Goal: Task Accomplishment & Management: Use online tool/utility

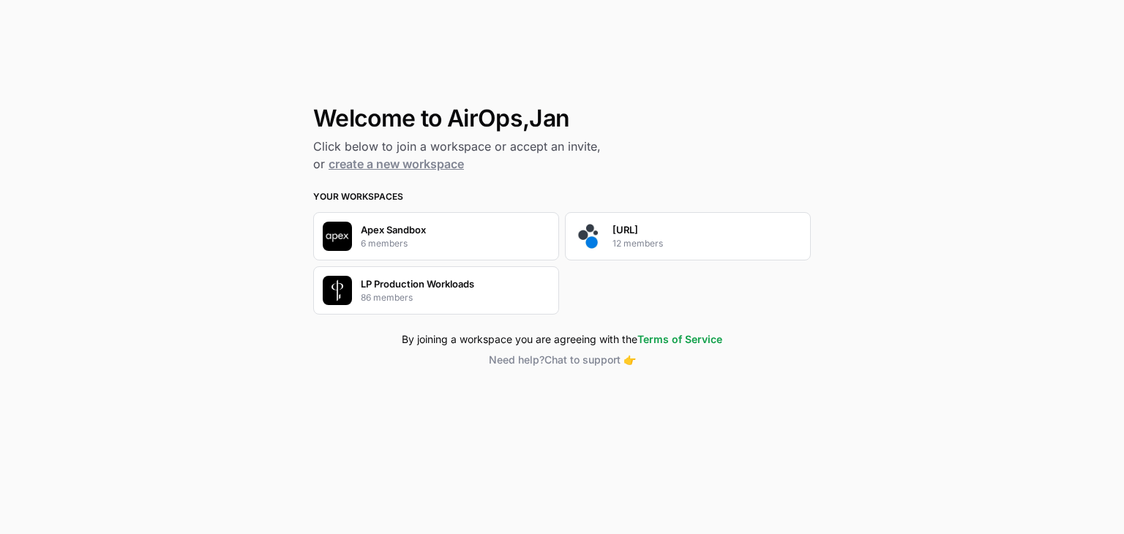
click at [646, 233] on div "[URL] 12 members" at bounding box center [638, 236] width 50 height 28
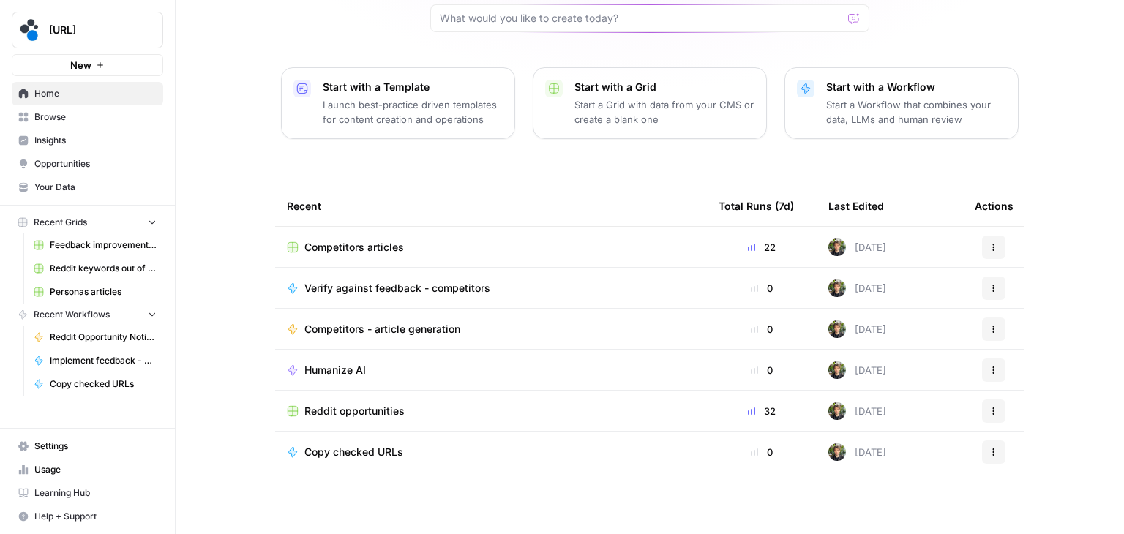
scroll to position [138, 0]
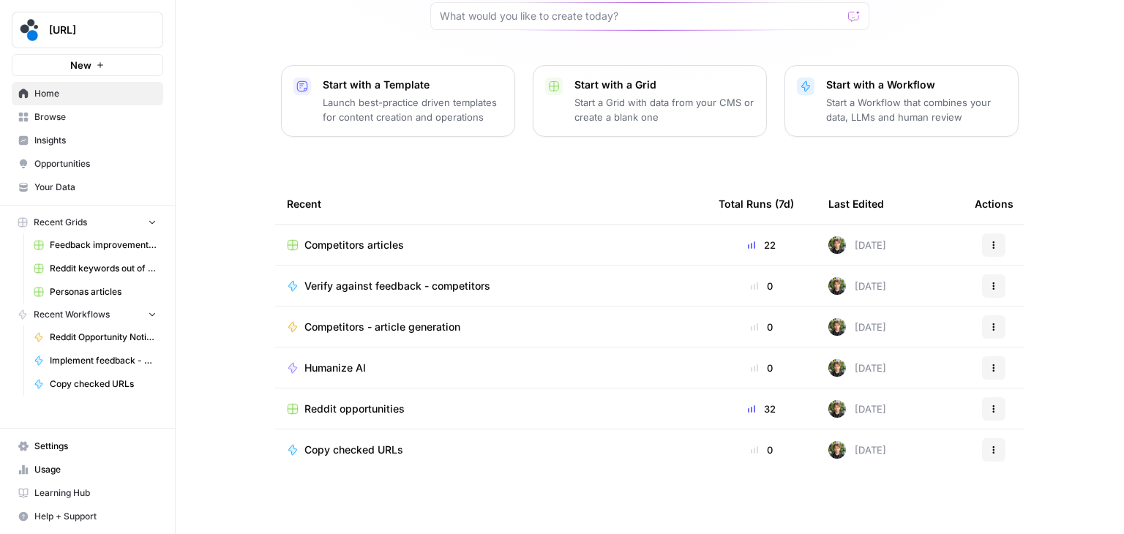
click at [361, 367] on div "Humanize AI" at bounding box center [340, 368] width 73 height 15
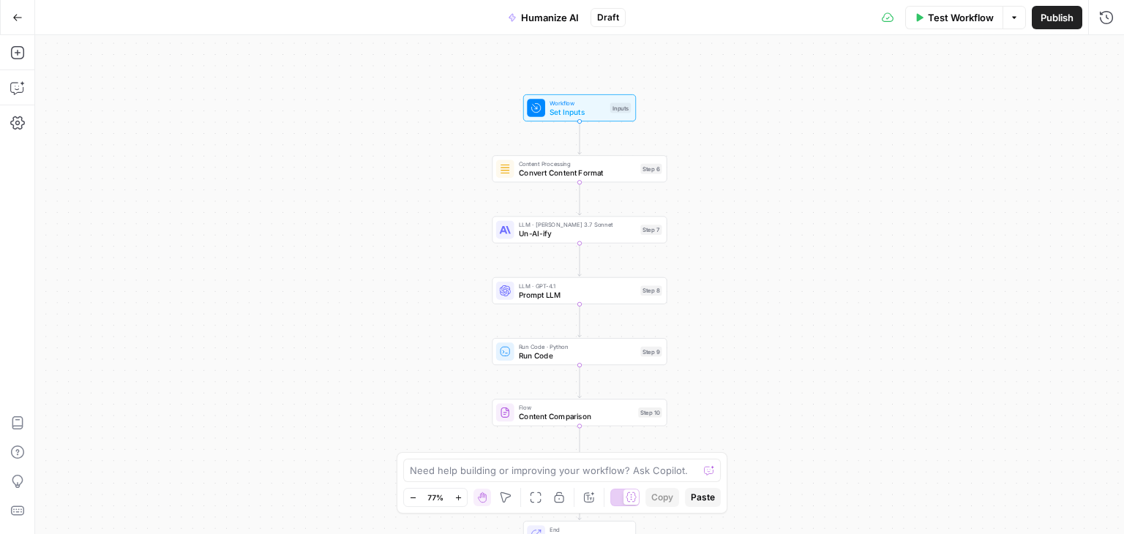
click at [553, 298] on span "Prompt LLM" at bounding box center [577, 294] width 117 height 11
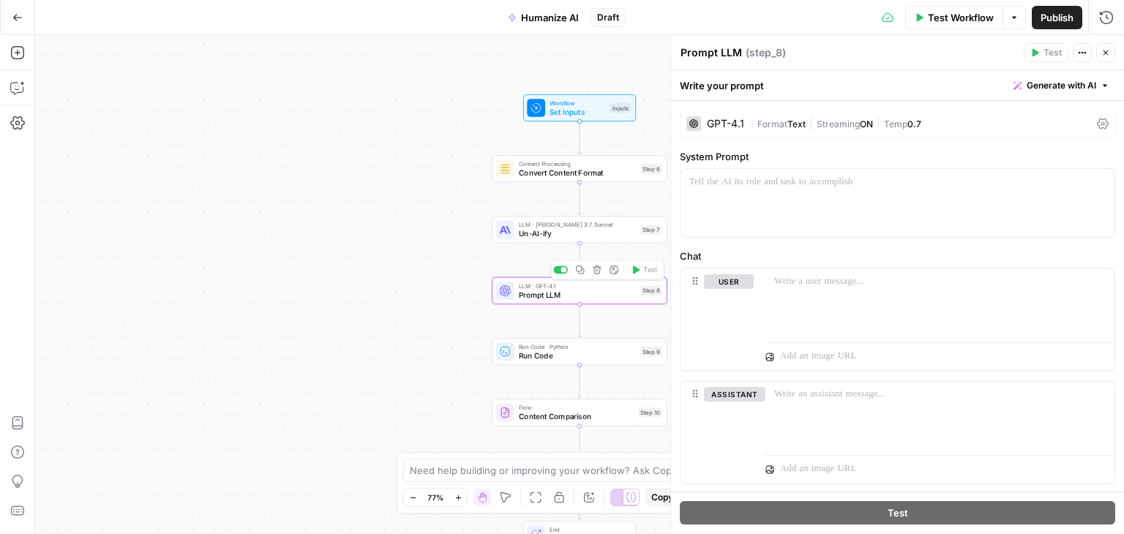
click at [710, 53] on textarea "Prompt LLM" at bounding box center [711, 52] width 61 height 15
type textarea "Extract corrections"
click at [405, 269] on div "Workflow Set Inputs Inputs Content Processing Convert Content Format Step 6 LLM…" at bounding box center [579, 284] width 1089 height 499
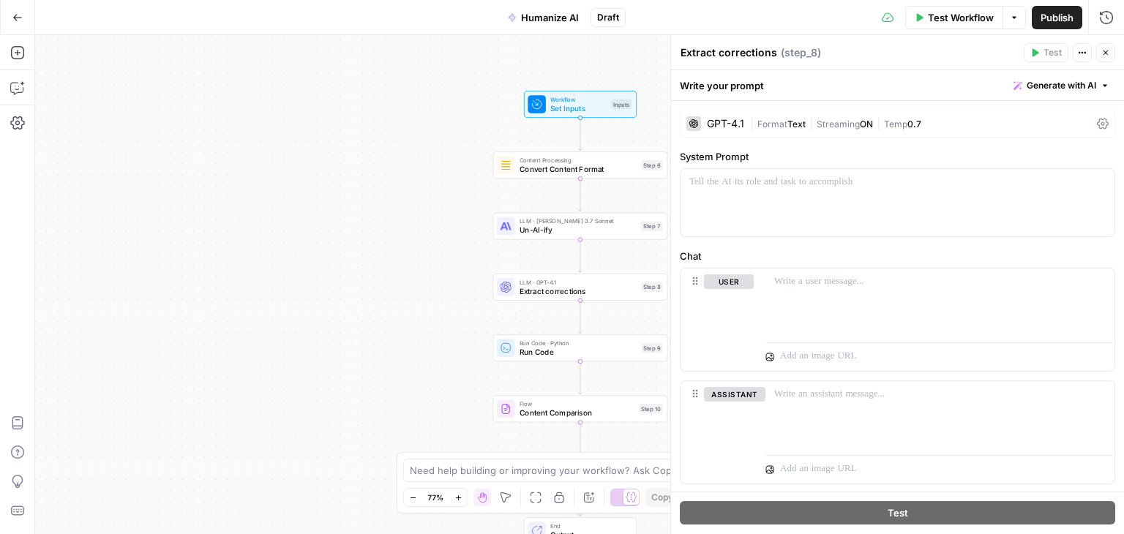
drag, startPoint x: 433, startPoint y: 285, endPoint x: 418, endPoint y: 179, distance: 107.2
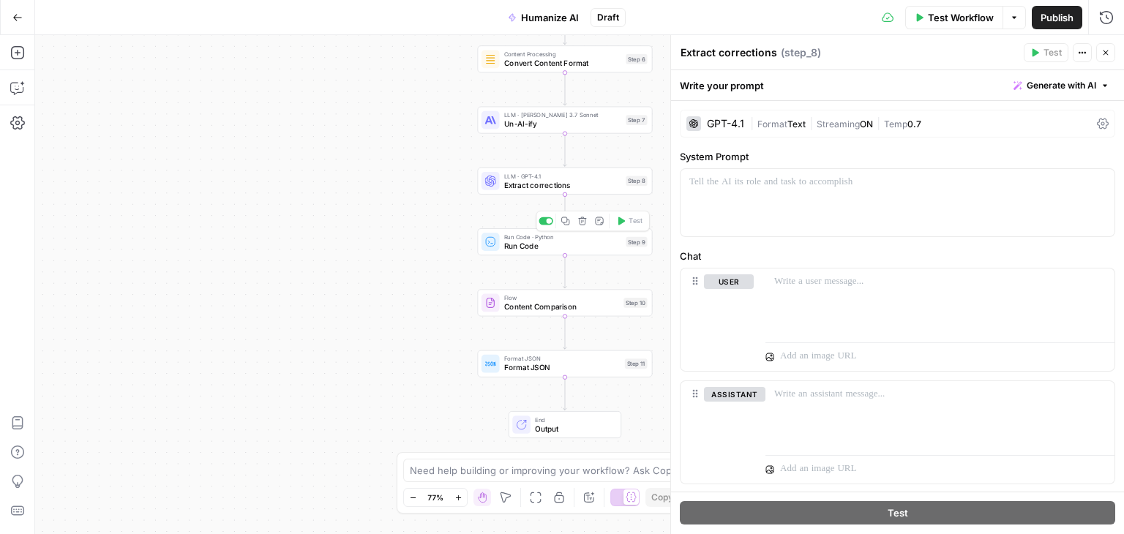
click at [554, 249] on span "Run Code" at bounding box center [562, 245] width 117 height 11
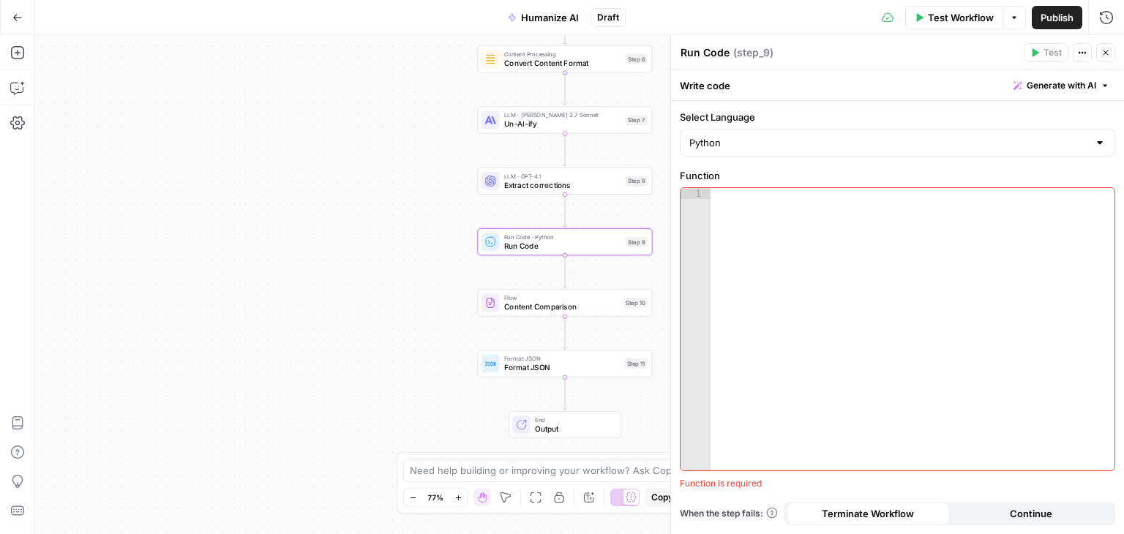
click at [712, 53] on textarea "Run Code" at bounding box center [705, 52] width 49 height 15
type textarea "Apply suggestions"
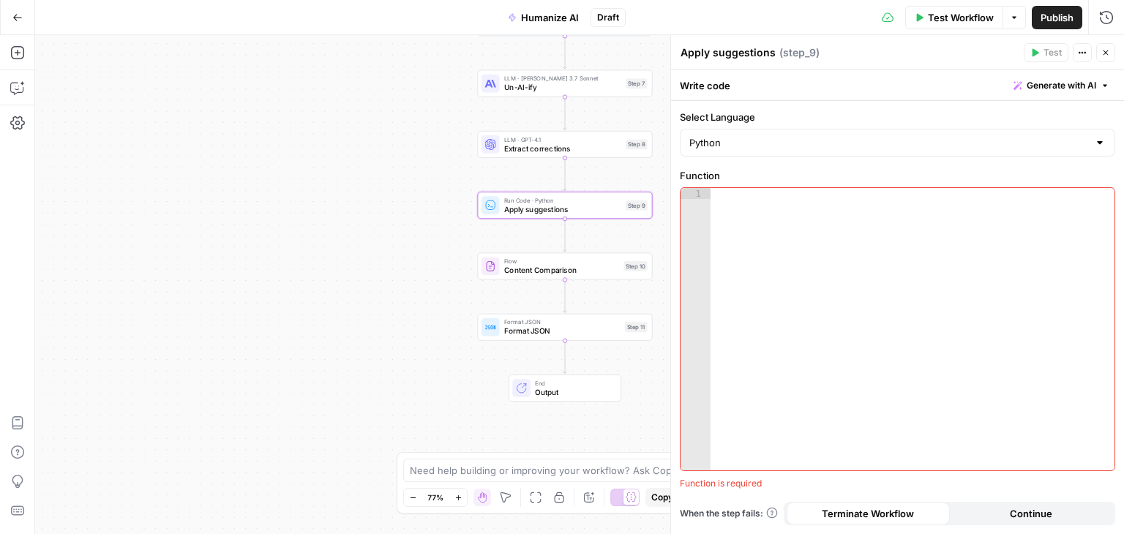
click at [528, 269] on span "Content Comparison" at bounding box center [561, 270] width 115 height 11
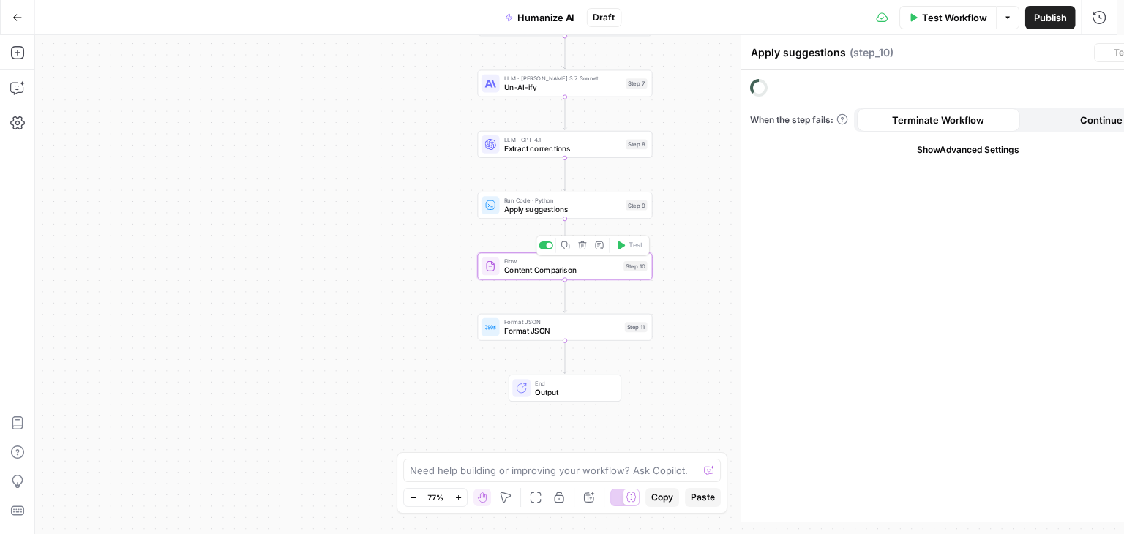
type textarea "Content Comparison"
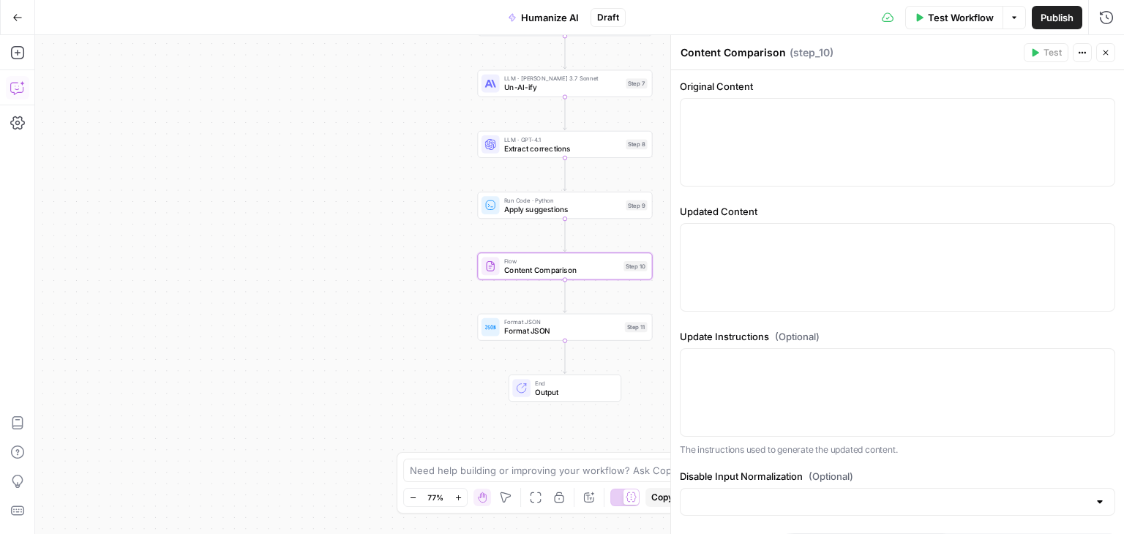
click at [15, 94] on icon "button" at bounding box center [16, 89] width 12 height 12
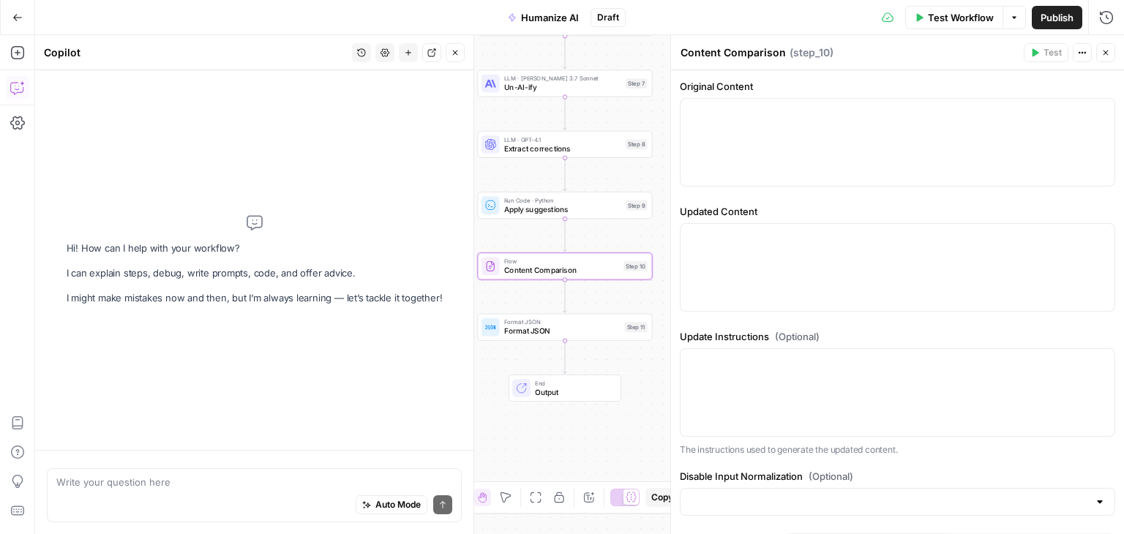
click at [216, 476] on textarea at bounding box center [254, 482] width 396 height 15
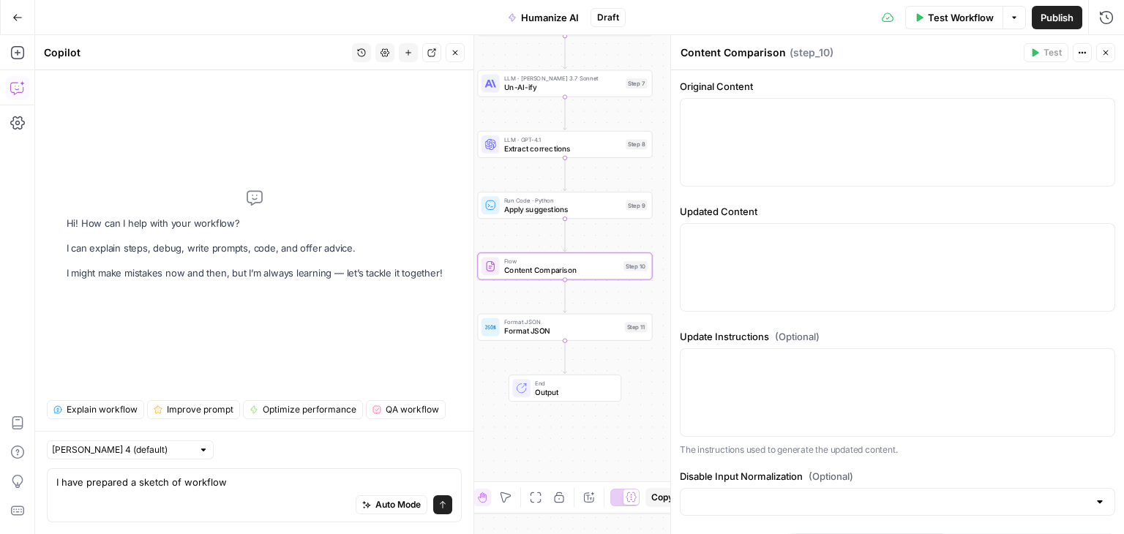
click at [279, 480] on textarea "I have prepared a sketch of workflow" at bounding box center [254, 482] width 396 height 15
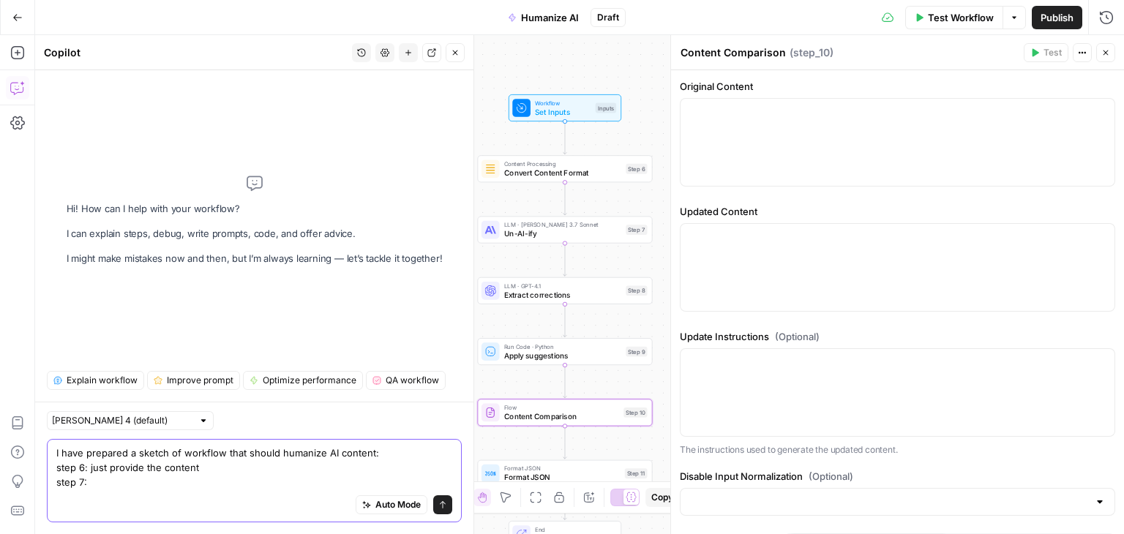
click at [161, 486] on textarea "I have prepared a sketch of workflow that should humanize AI content: step 6: j…" at bounding box center [254, 468] width 396 height 44
click at [289, 483] on textarea "I have prepared a sketch of workflow that should humanize AI content: step 6: j…" at bounding box center [254, 468] width 396 height 44
drag, startPoint x: 272, startPoint y: 487, endPoint x: 263, endPoint y: 488, distance: 9.5
click at [263, 488] on textarea "I have prepared a sketch of workflow that should humanize AI content: step 6: j…" at bounding box center [254, 468] width 396 height 44
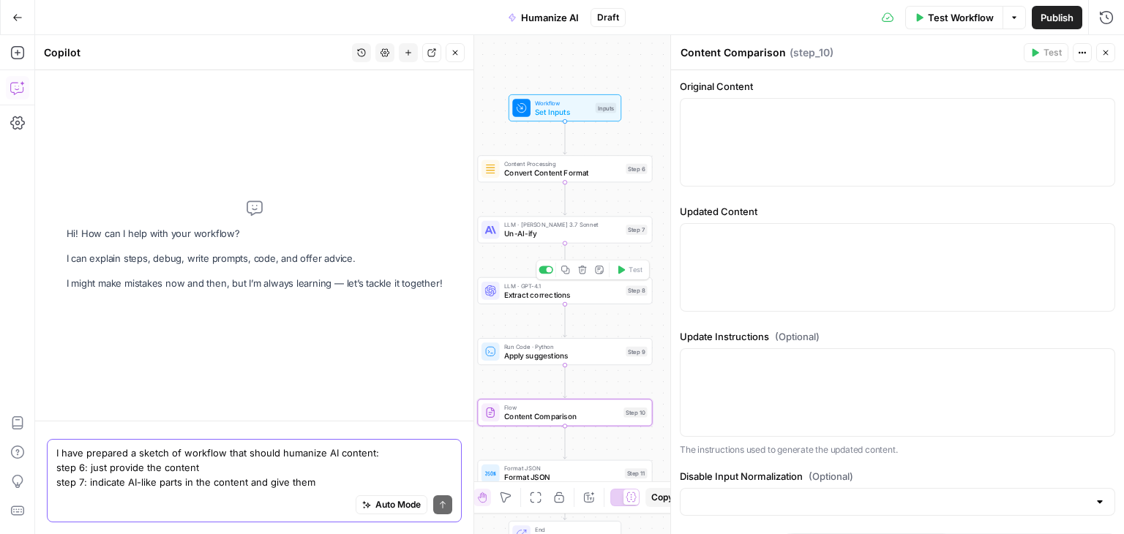
type textarea "I have prepared a sketch of workflow that should humanize AI content: step 6: j…"
click at [542, 299] on span "Extract corrections" at bounding box center [562, 294] width 117 height 11
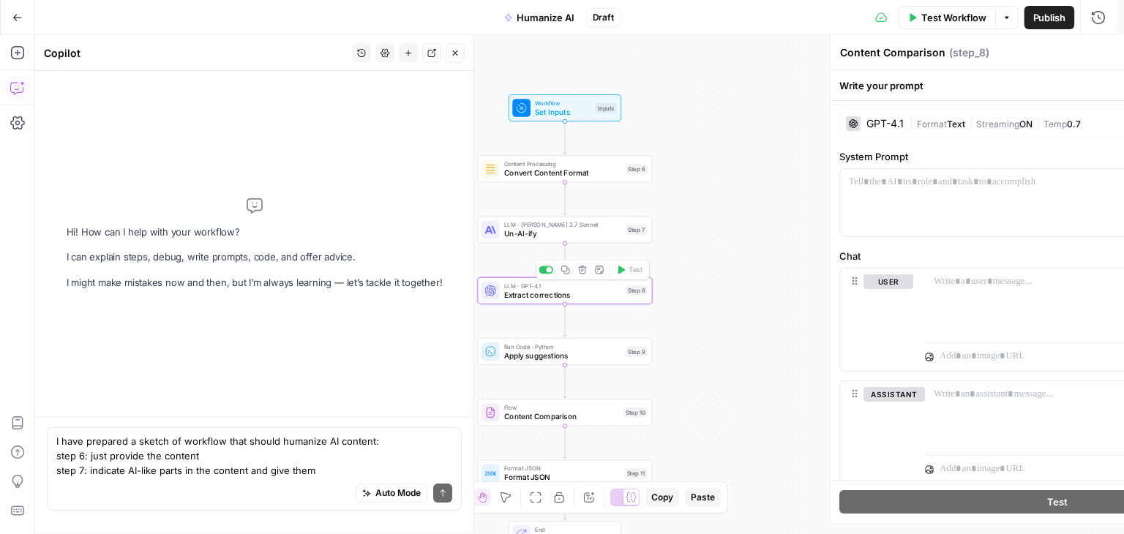
type textarea "Extract corrections"
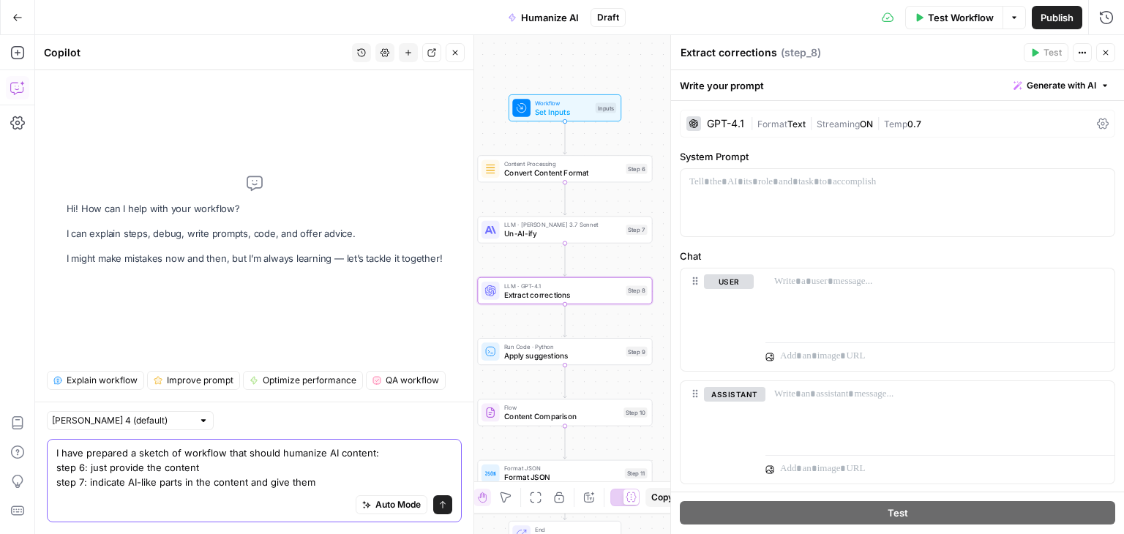
click at [326, 481] on textarea "I have prepared a sketch of workflow that should humanize AI content: step 6: j…" at bounding box center [254, 468] width 396 height 44
drag, startPoint x: 316, startPoint y: 484, endPoint x: 269, endPoint y: 487, distance: 47.7
click at [269, 487] on textarea "I have prepared a sketch of workflow that should humanize AI content: step 6: j…" at bounding box center [254, 468] width 396 height 44
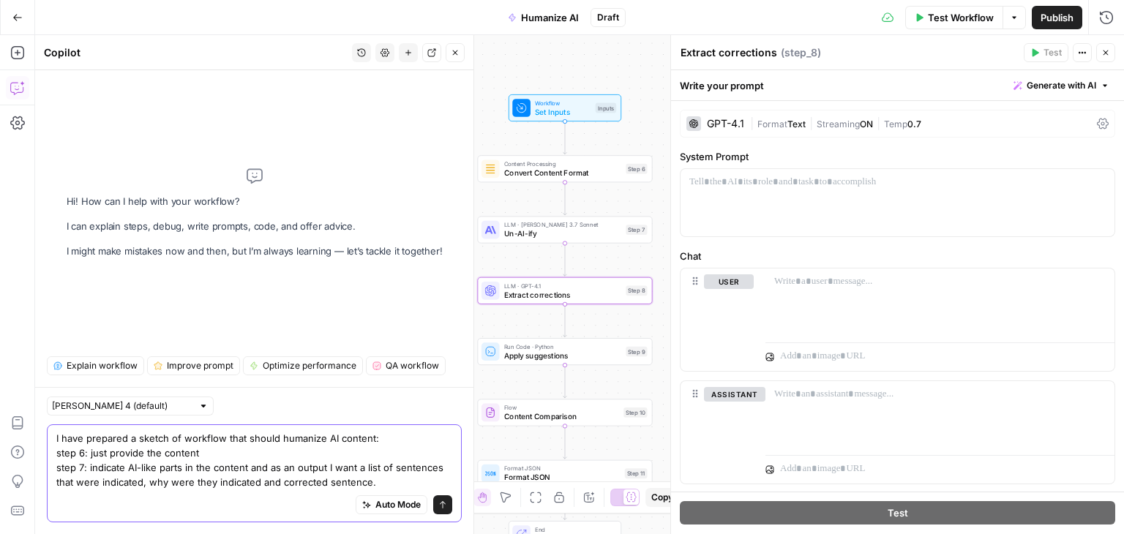
click at [367, 481] on textarea "I have prepared a sketch of workflow that should humanize AI content: step 6: j…" at bounding box center [254, 460] width 396 height 59
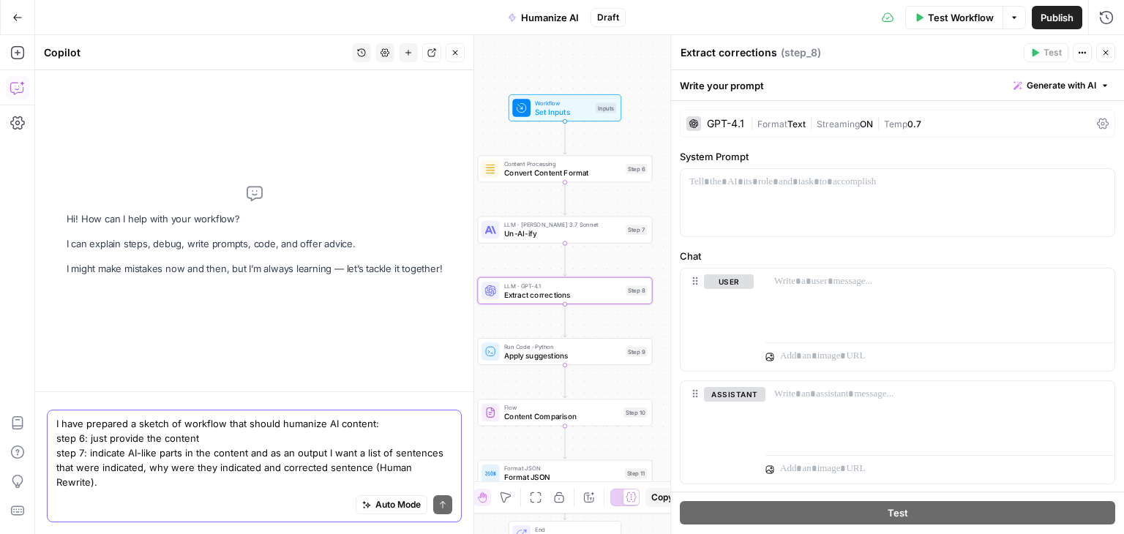
click at [449, 485] on textarea "I have prepared a sketch of workflow that should humanize AI content: step 6: j…" at bounding box center [254, 452] width 396 height 73
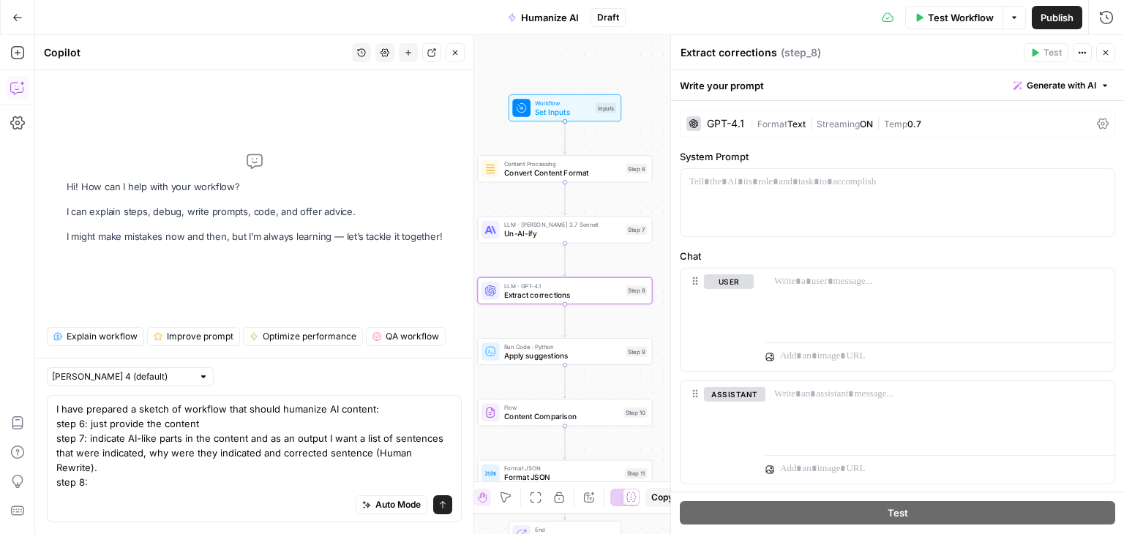
click at [121, 490] on div "Auto Mode Send" at bounding box center [254, 506] width 396 height 32
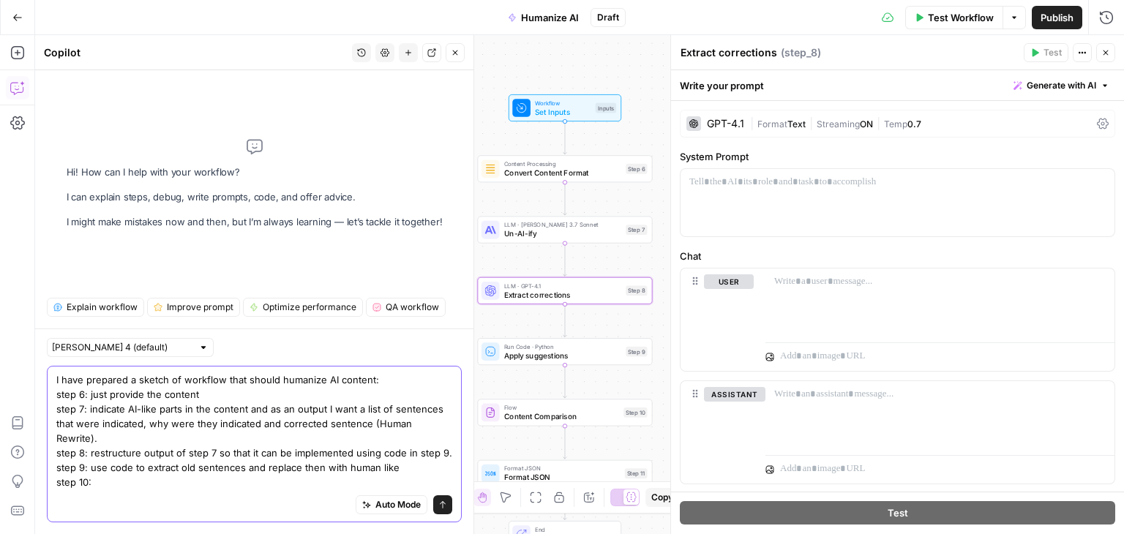
click at [204, 487] on textarea "I have prepared a sketch of workflow that should humanize AI content: step 6: j…" at bounding box center [254, 431] width 396 height 117
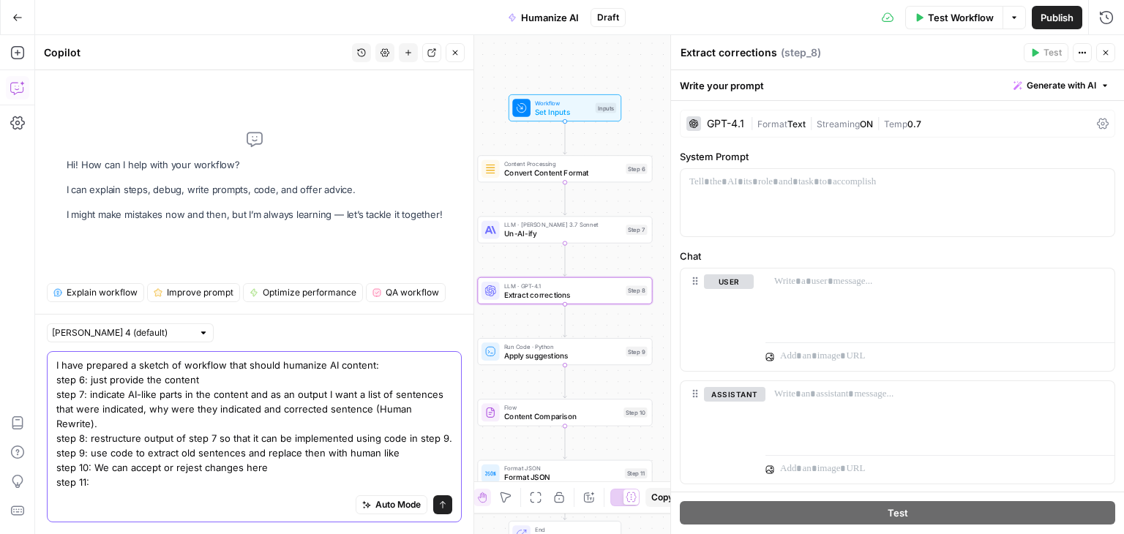
click at [130, 487] on textarea "I have prepared a sketch of workflow that should humanize AI content: step 6: j…" at bounding box center [254, 424] width 396 height 132
click at [206, 474] on textarea "I have prepared a sketch of workflow that should humanize AI content: step 6: j…" at bounding box center [254, 424] width 396 height 132
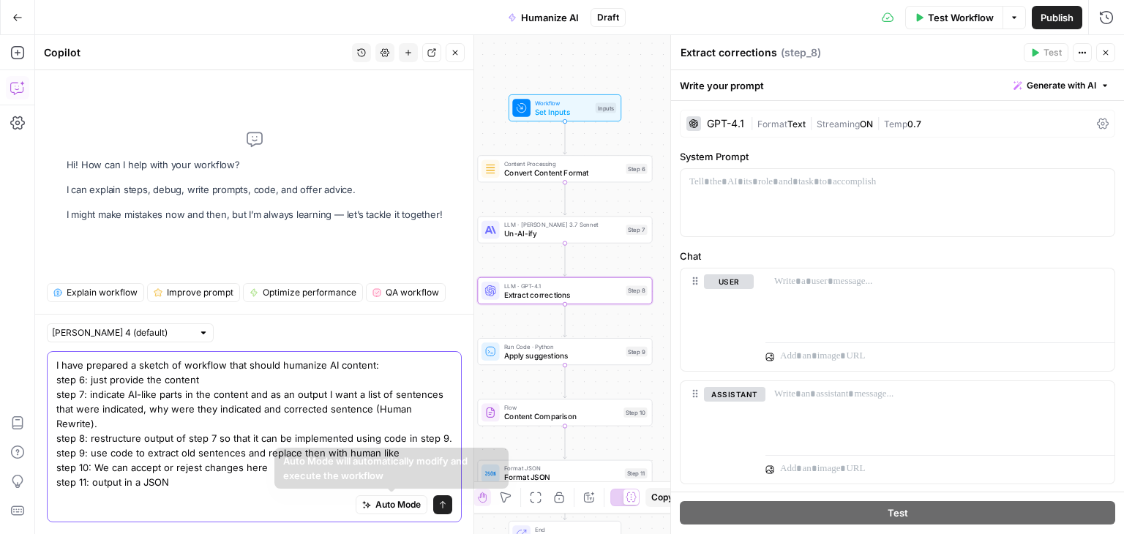
type textarea "I have prepared a sketch of workflow that should humanize AI content: step 6: j…"
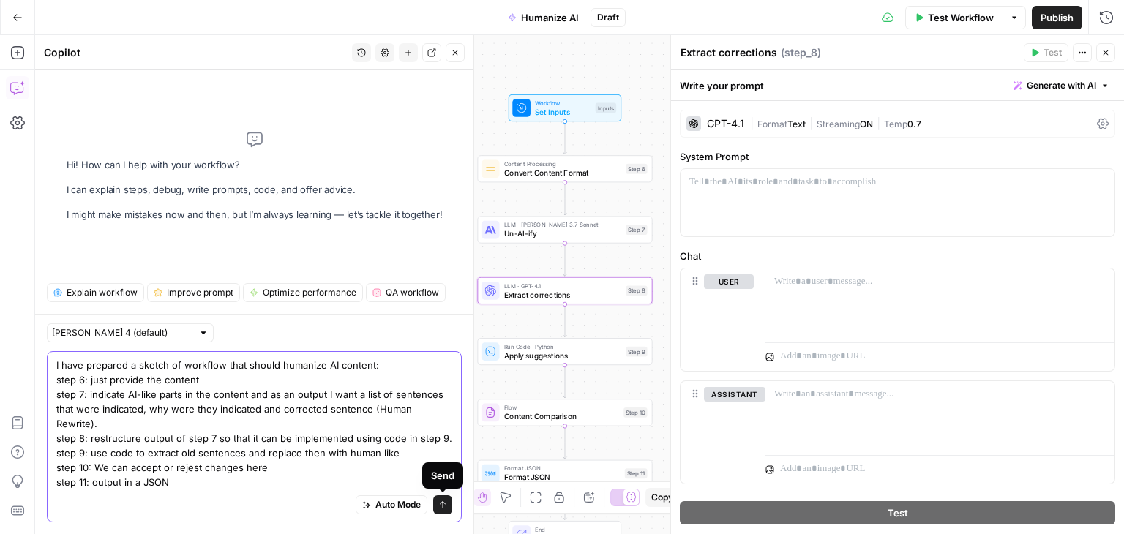
click at [445, 501] on icon "submit" at bounding box center [442, 505] width 9 height 9
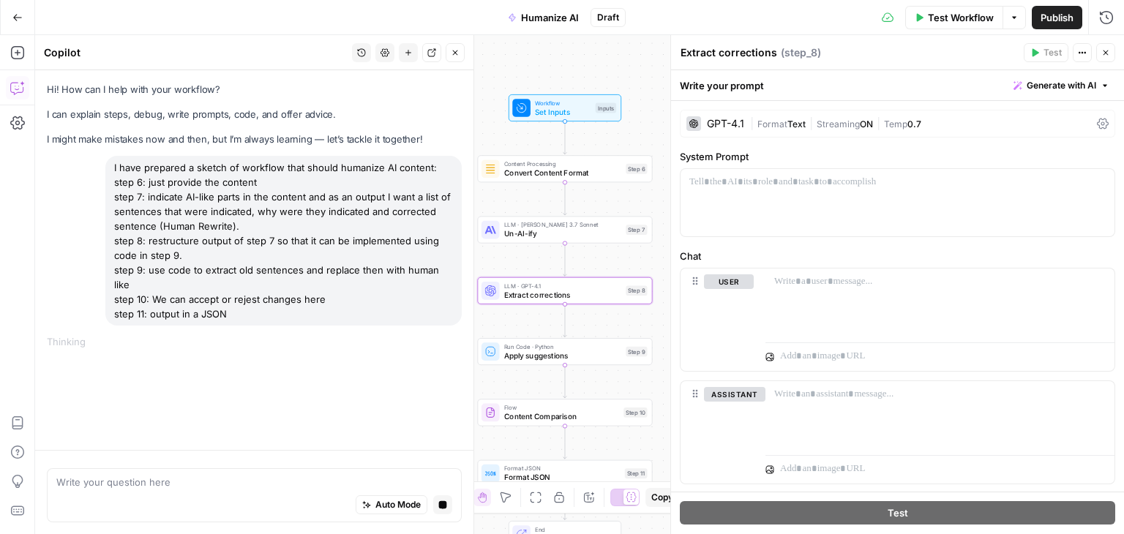
click at [1101, 55] on icon "button" at bounding box center [1105, 52] width 9 height 9
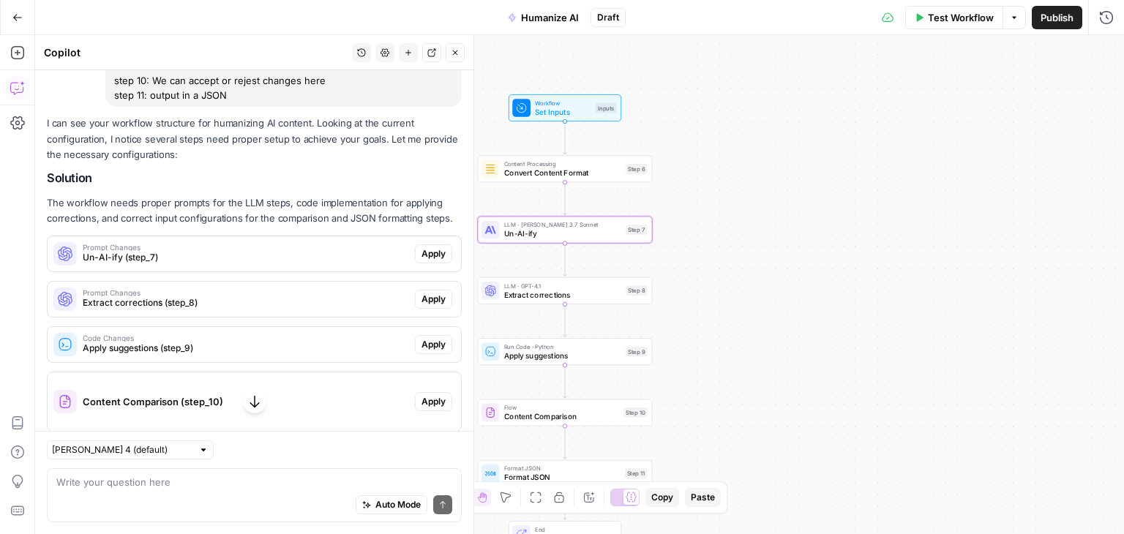
scroll to position [220, 0]
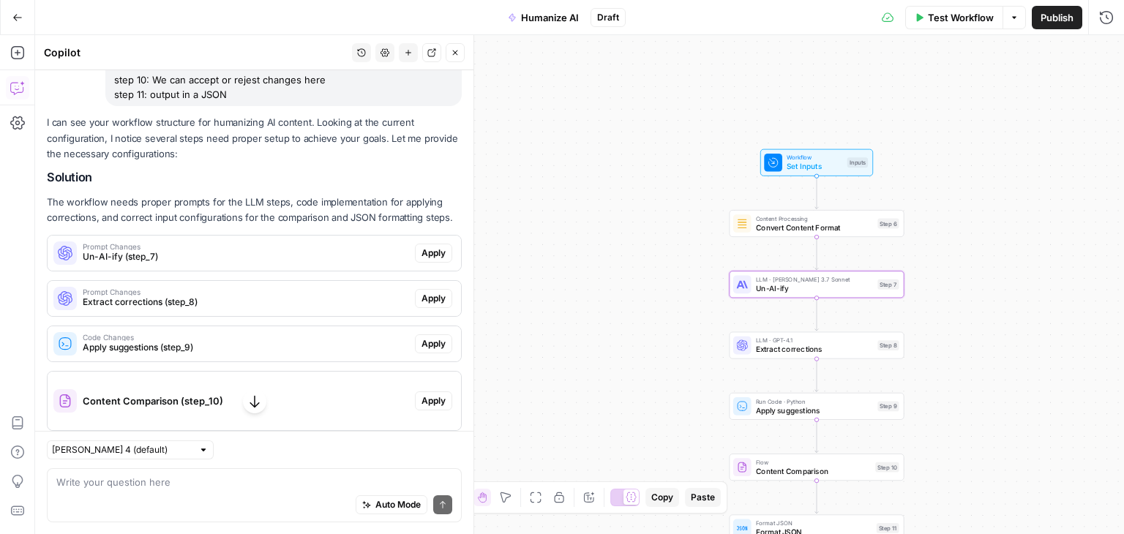
click at [422, 248] on span "Apply" at bounding box center [434, 253] width 24 height 13
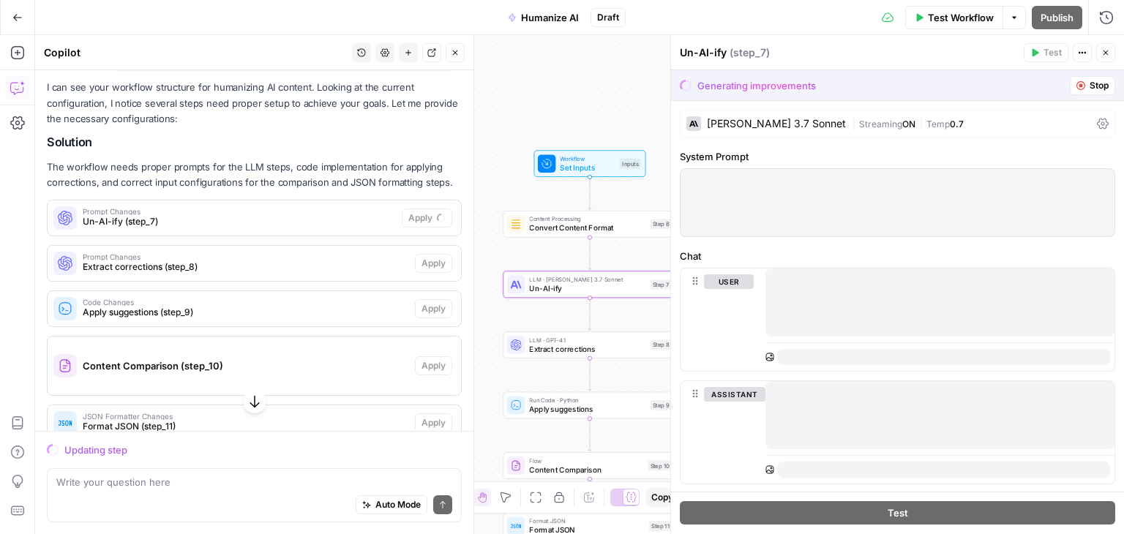
scroll to position [0, 0]
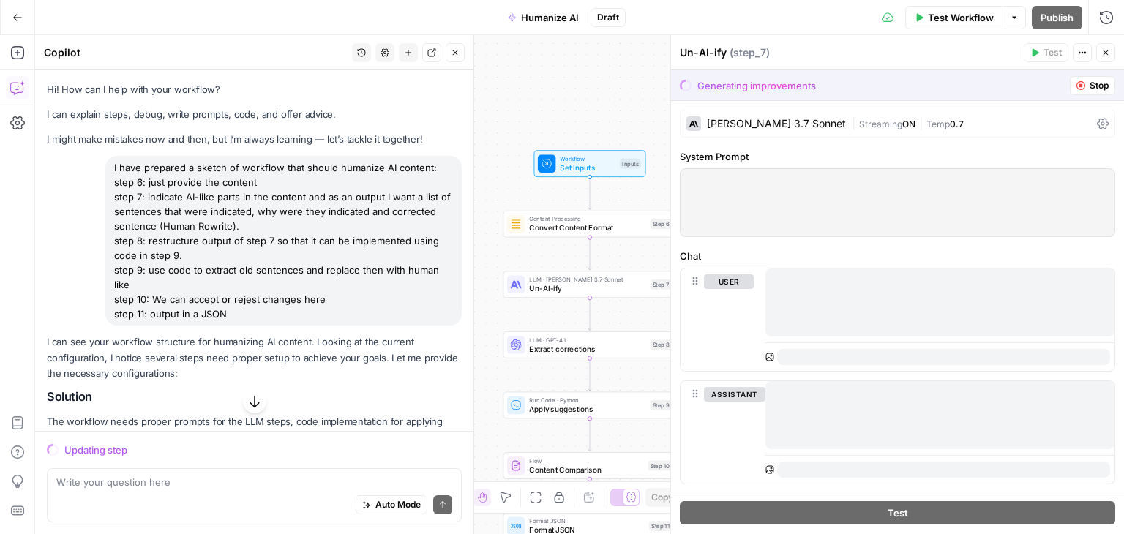
drag, startPoint x: 232, startPoint y: 312, endPoint x: 102, endPoint y: 169, distance: 192.7
click at [102, 169] on div "I have prepared a sketch of workflow that should humanize AI content: step 6: j…" at bounding box center [254, 241] width 415 height 170
copy div "I have prepared a sketch of workflow that should humanize AI content: step 6: j…"
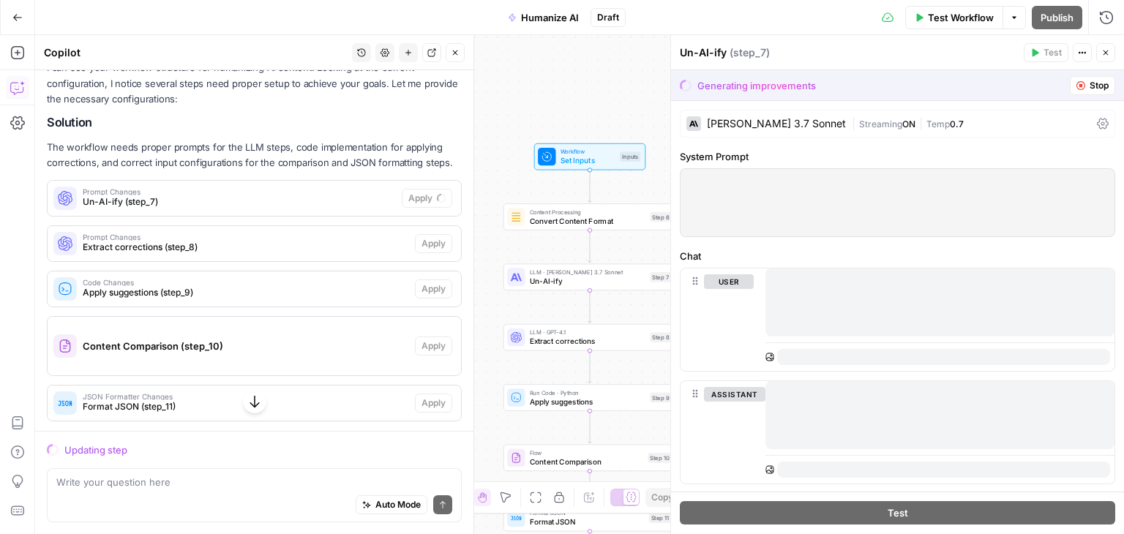
scroll to position [304, 0]
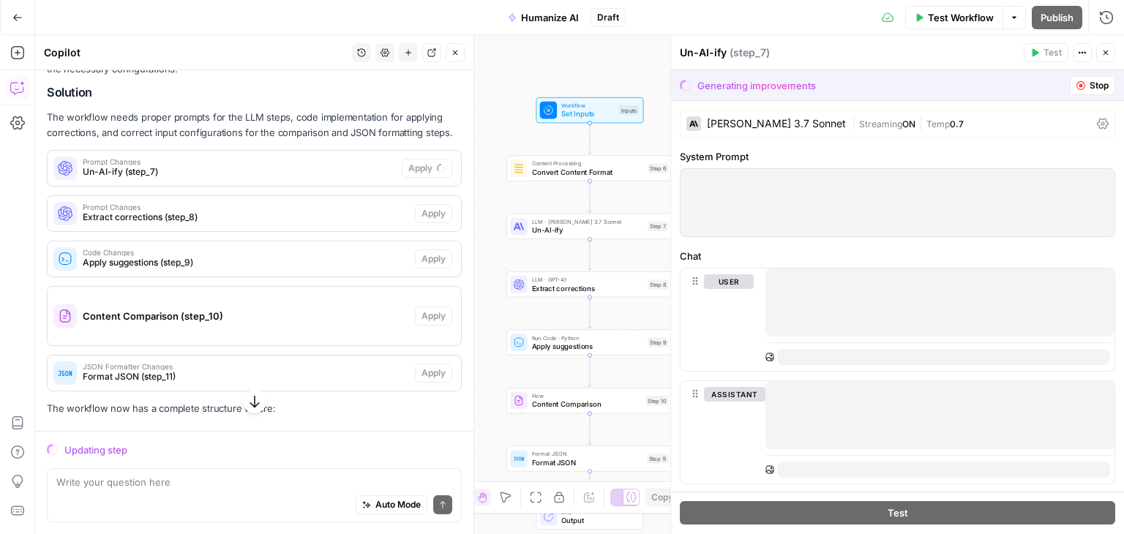
click at [1077, 86] on icon "button" at bounding box center [1081, 85] width 9 height 9
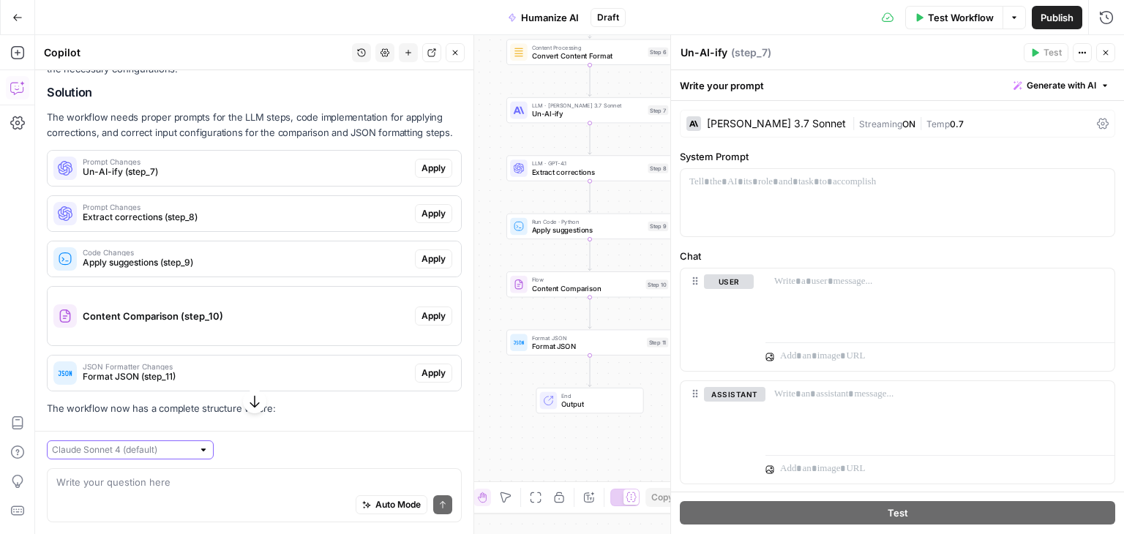
click at [104, 454] on input "text" at bounding box center [122, 450] width 141 height 15
click at [127, 499] on span "Claude Opus 4.1" at bounding box center [114, 502] width 111 height 15
type input "Claude Opus 4.1"
click at [138, 494] on div "Auto Mode Send" at bounding box center [254, 506] width 396 height 32
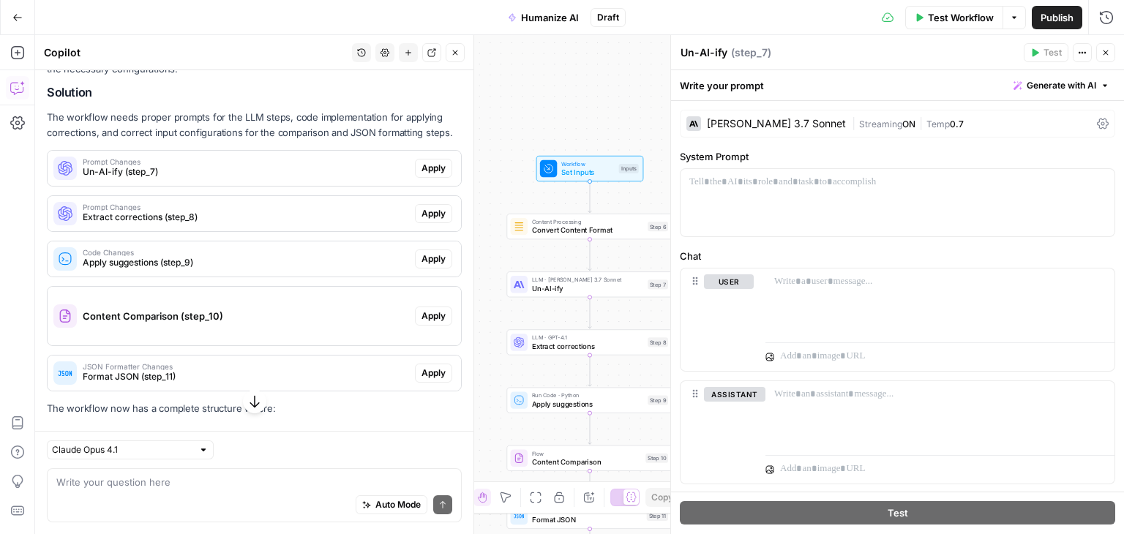
click at [403, 56] on button "New chat" at bounding box center [408, 52] width 19 height 19
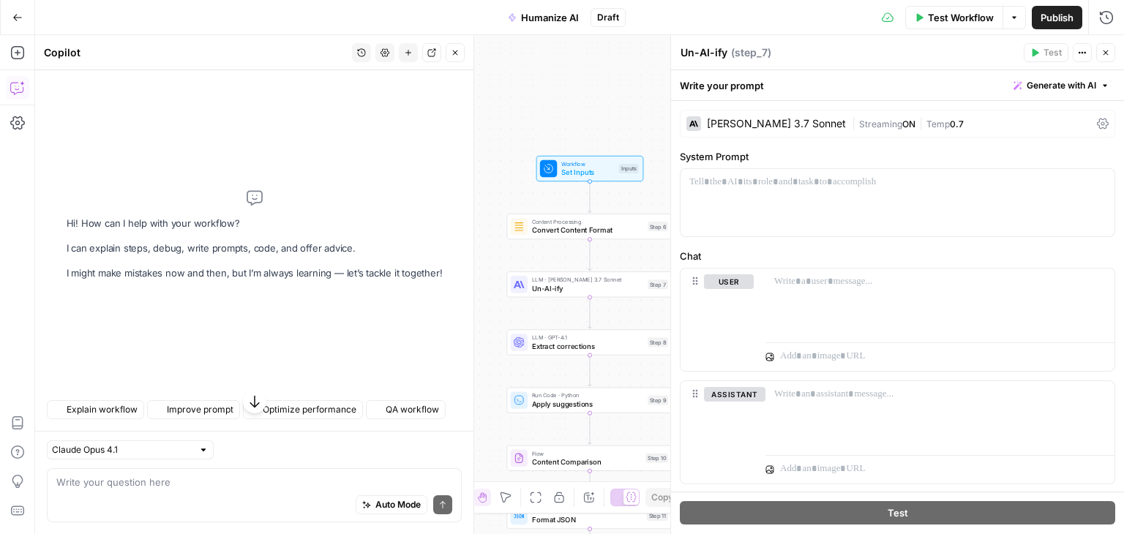
scroll to position [0, 0]
click at [140, 487] on textarea at bounding box center [254, 482] width 396 height 15
paste textarea "I have prepared a sketch of workflow that should humanize AI content: step 6: j…"
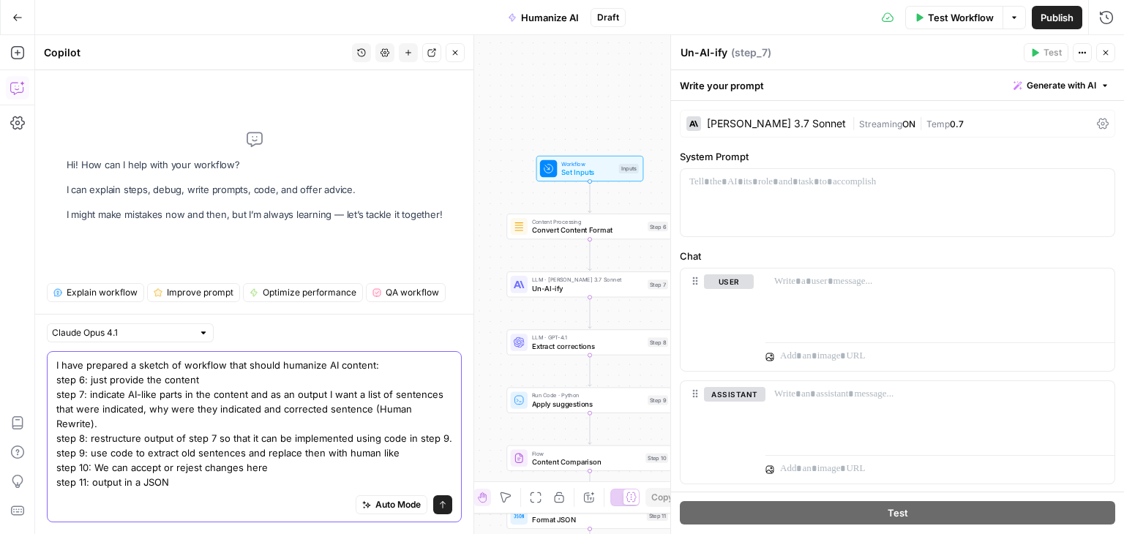
type textarea "I have prepared a sketch of workflow that should humanize AI content: step 6: j…"
click at [446, 503] on icon "submit" at bounding box center [442, 505] width 9 height 9
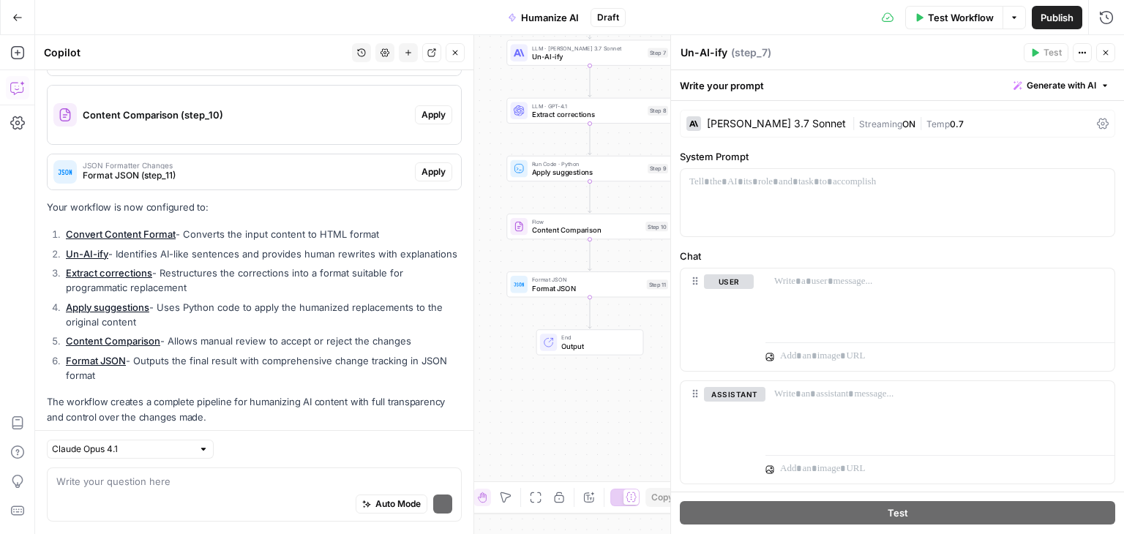
scroll to position [563, 0]
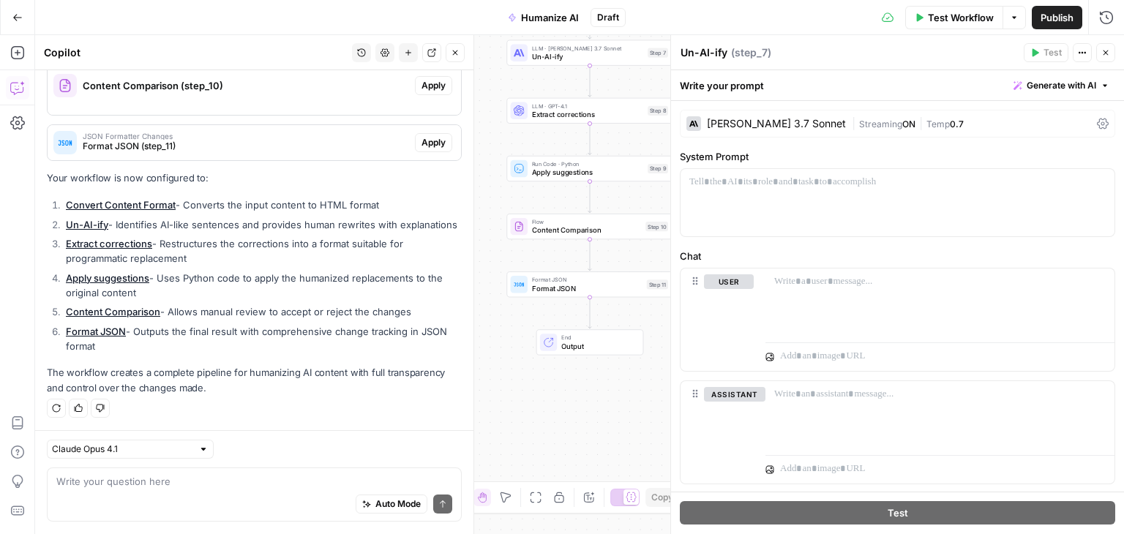
click at [1101, 54] on button "Close" at bounding box center [1105, 52] width 19 height 19
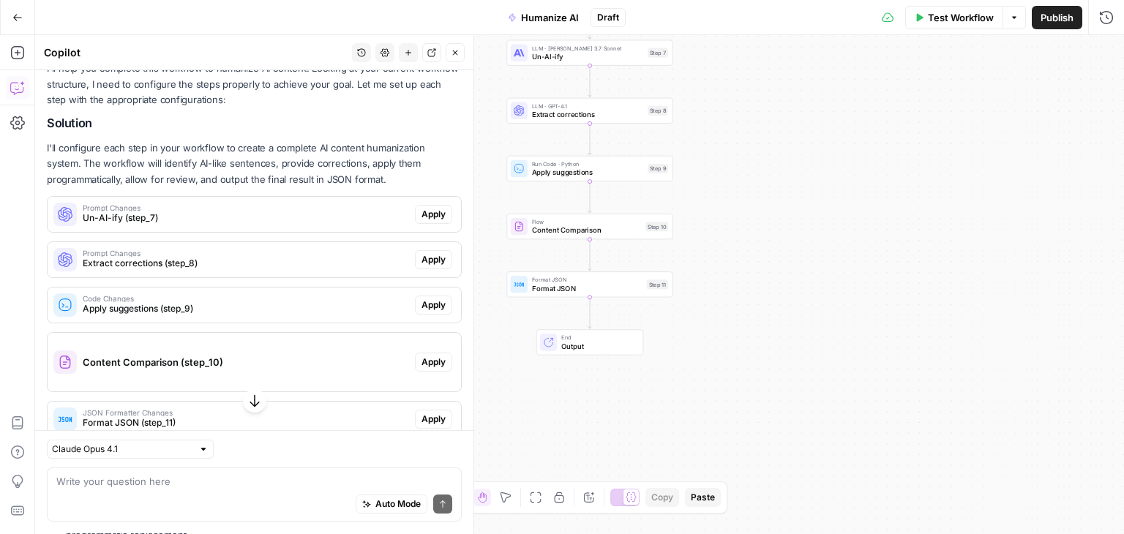
scroll to position [270, 0]
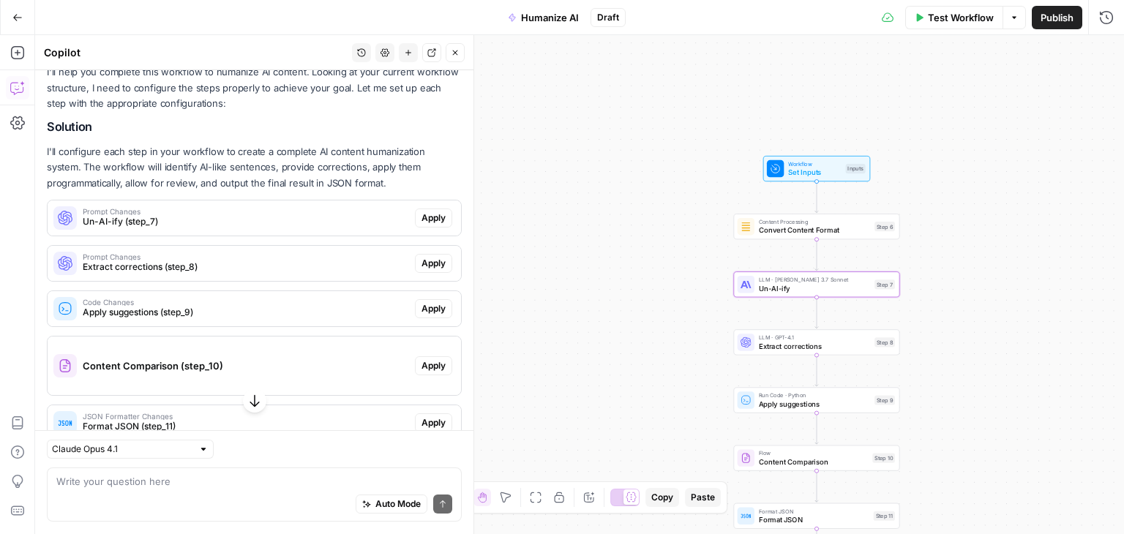
click at [429, 217] on span "Apply" at bounding box center [434, 218] width 24 height 13
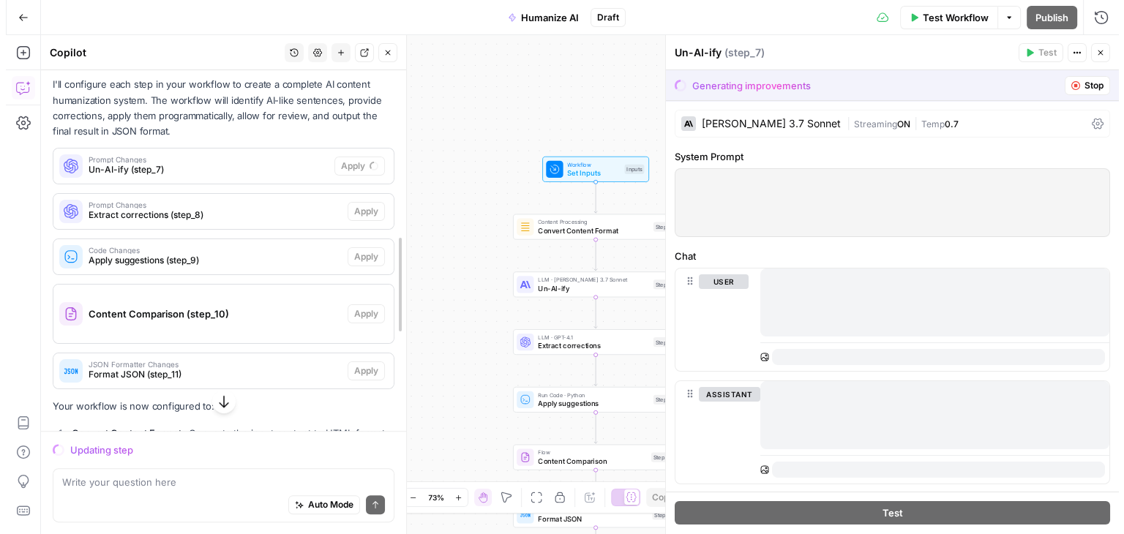
scroll to position [398, 0]
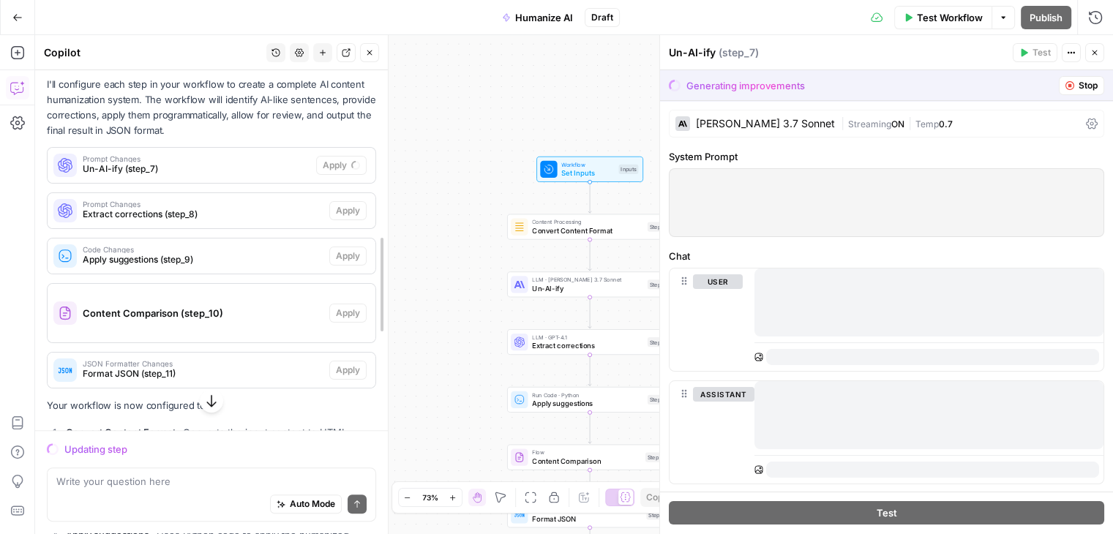
drag, startPoint x: 468, startPoint y: 209, endPoint x: 383, endPoint y: 206, distance: 85.7
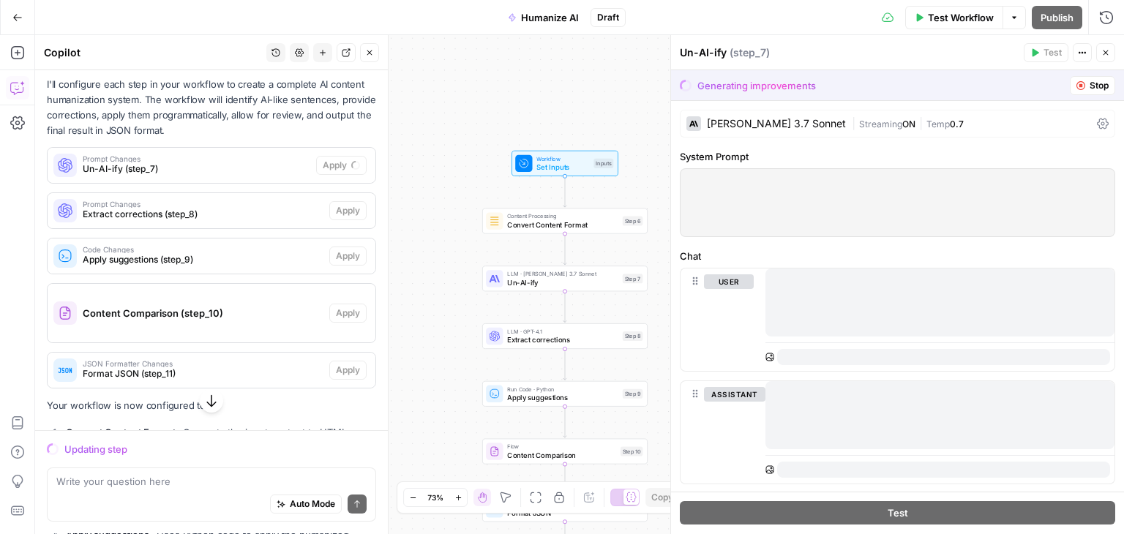
drag, startPoint x: 434, startPoint y: 220, endPoint x: 387, endPoint y: 208, distance: 48.5
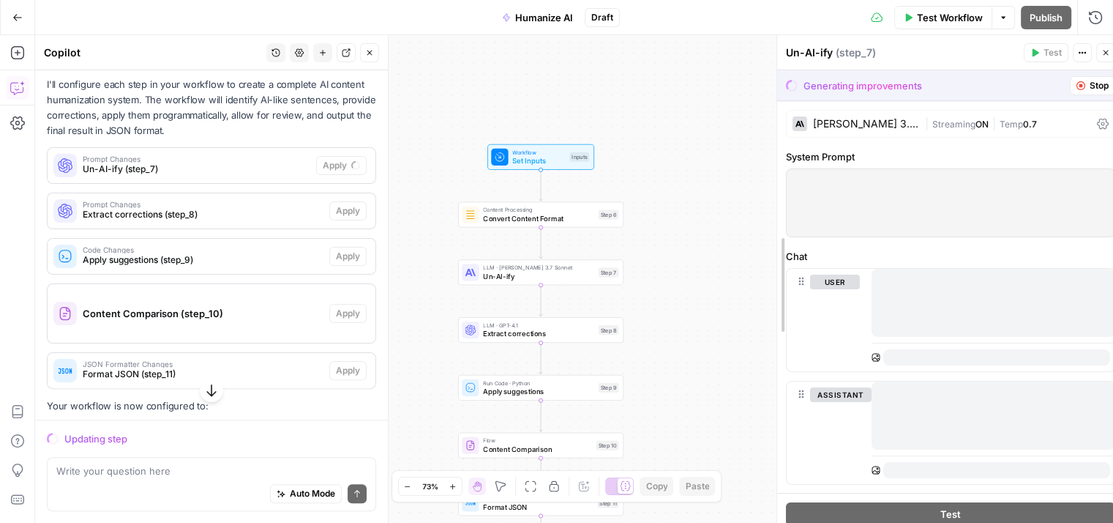
drag, startPoint x: 672, startPoint y: 269, endPoint x: 767, endPoint y: 276, distance: 95.4
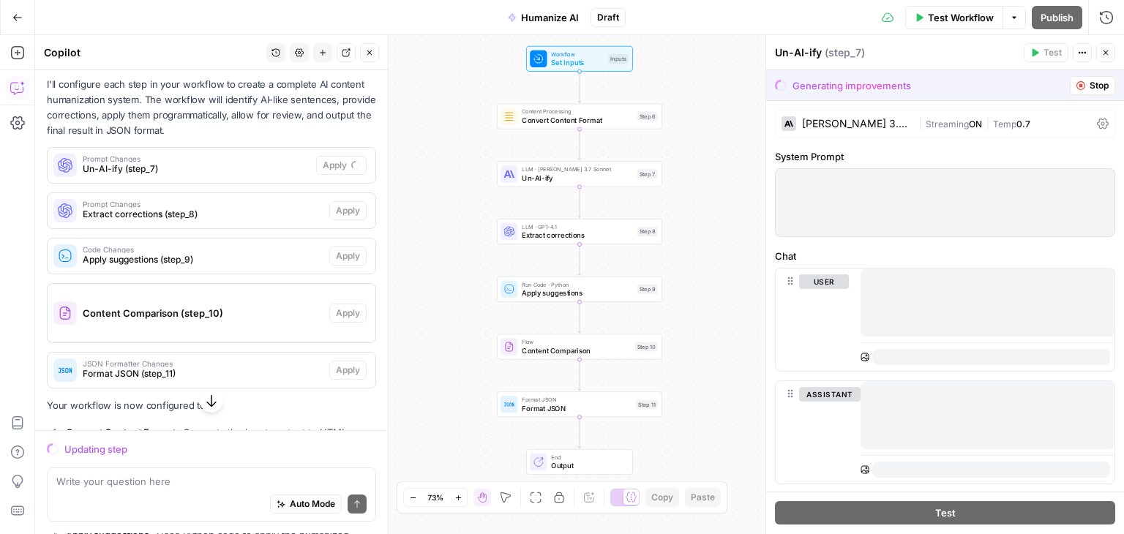
drag, startPoint x: 657, startPoint y: 276, endPoint x: 690, endPoint y: 190, distance: 91.7
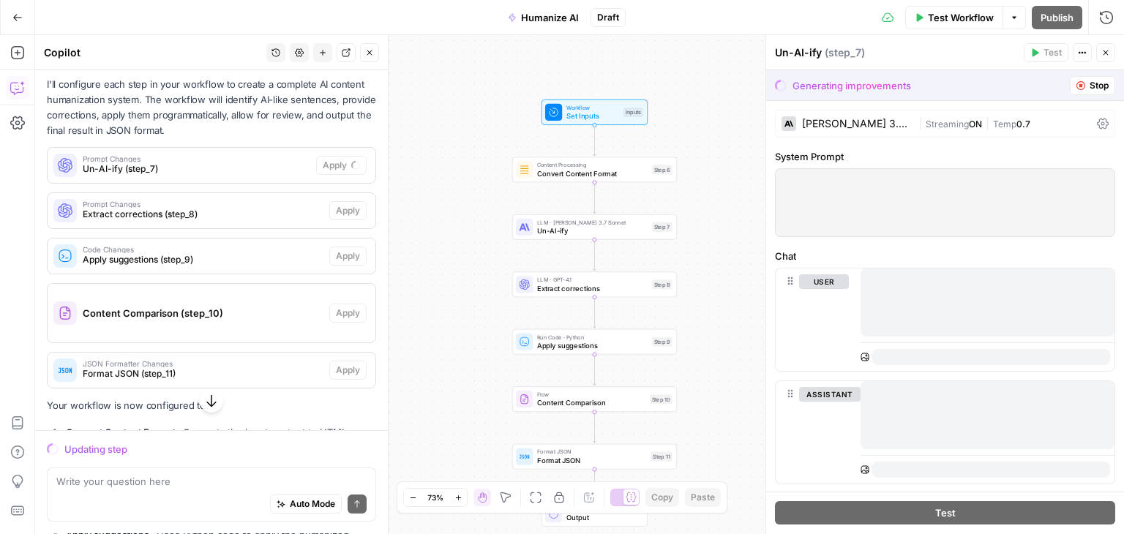
click at [1077, 84] on icon "button" at bounding box center [1081, 85] width 9 height 9
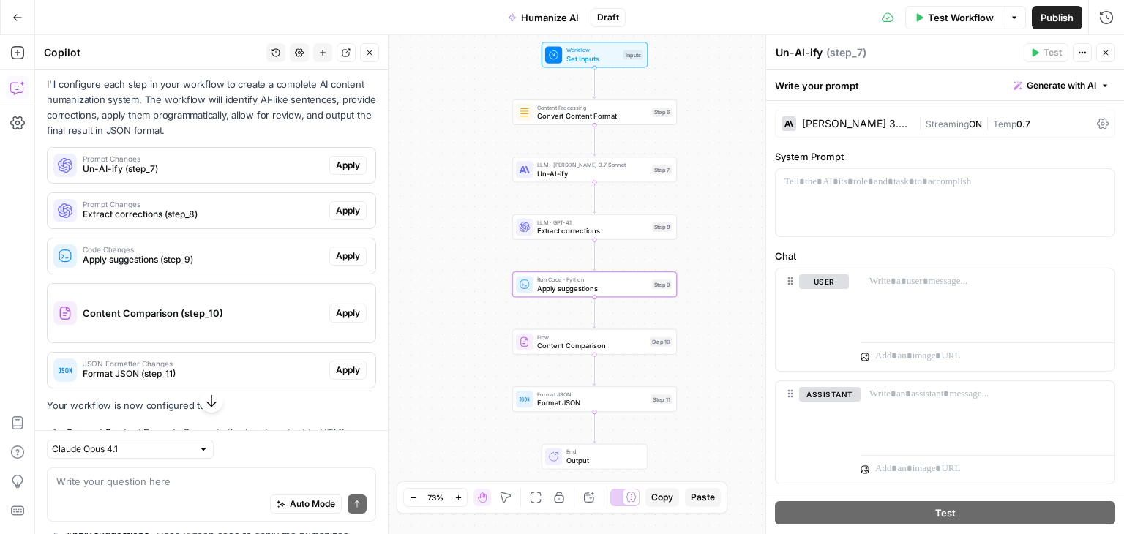
click at [336, 252] on span "Apply" at bounding box center [348, 256] width 24 height 13
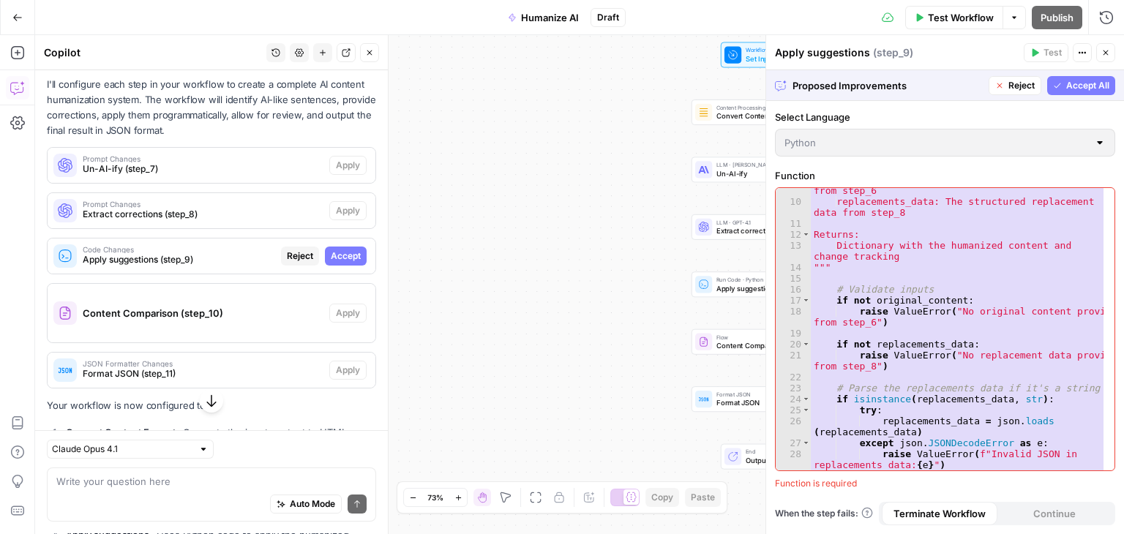
scroll to position [0, 0]
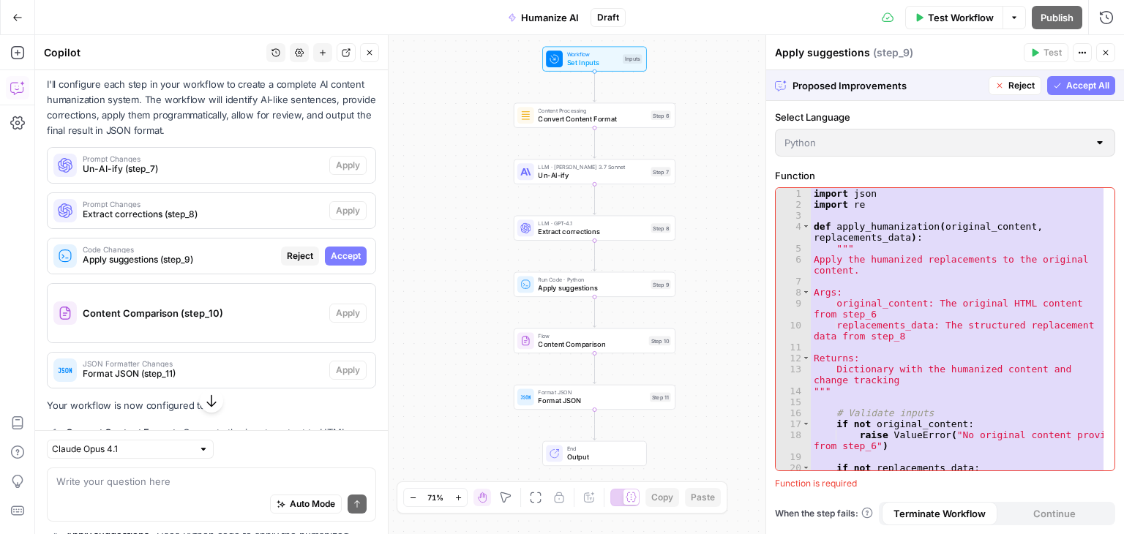
click at [1077, 79] on span "Accept All" at bounding box center [1087, 85] width 43 height 13
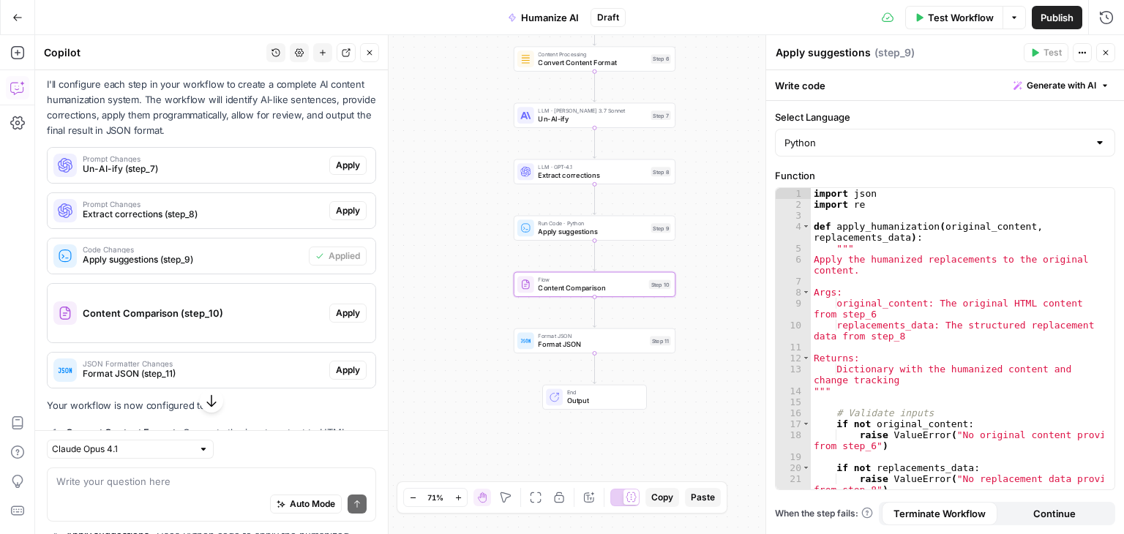
click at [336, 315] on span "Apply" at bounding box center [348, 313] width 24 height 13
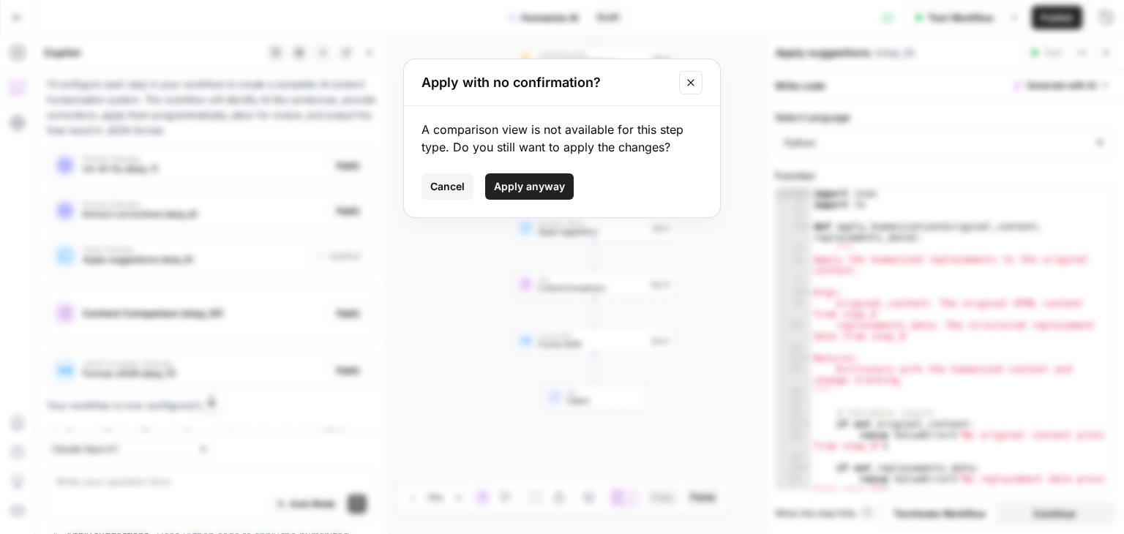
click at [507, 184] on span "Apply anyway" at bounding box center [529, 186] width 71 height 15
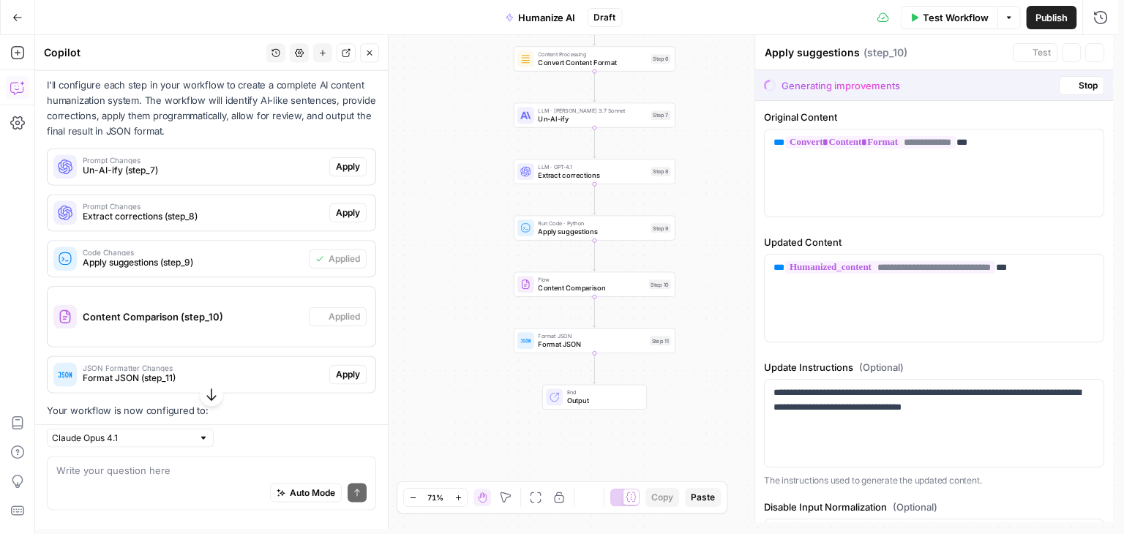
type textarea "Content Comparison"
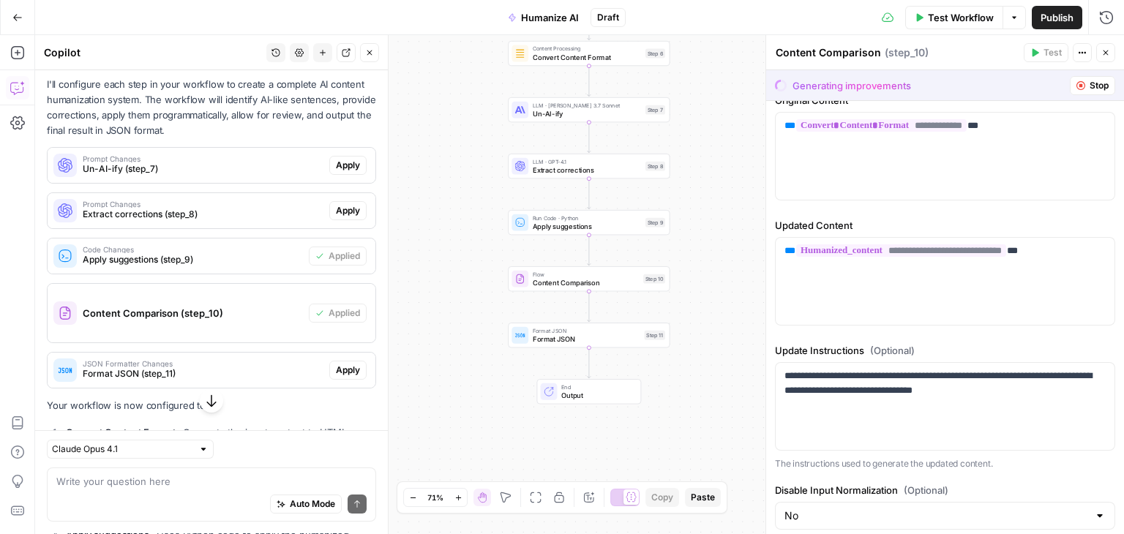
scroll to position [12, 0]
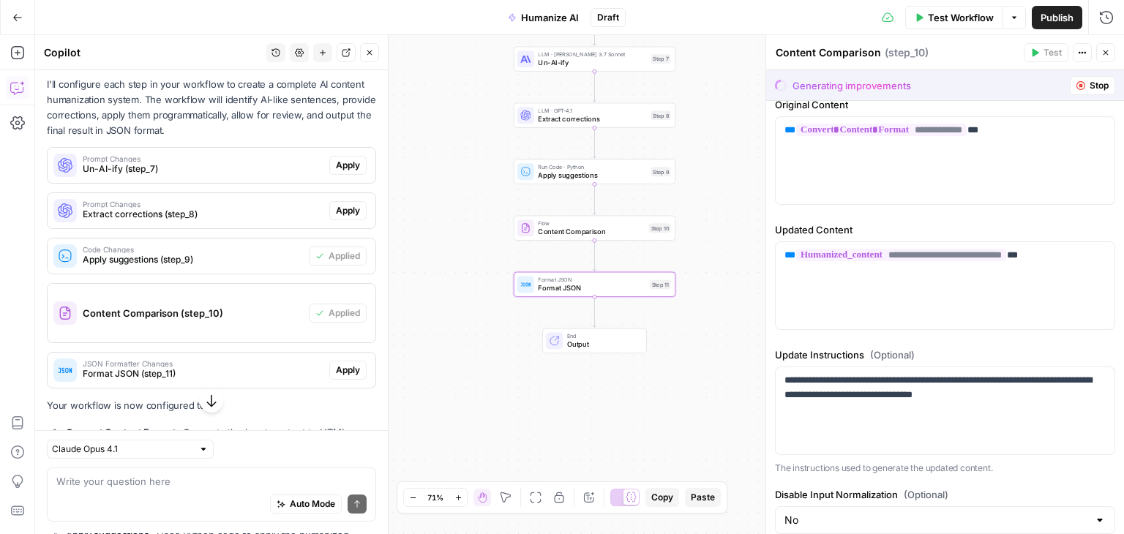
click at [340, 370] on span "Apply" at bounding box center [348, 370] width 24 height 13
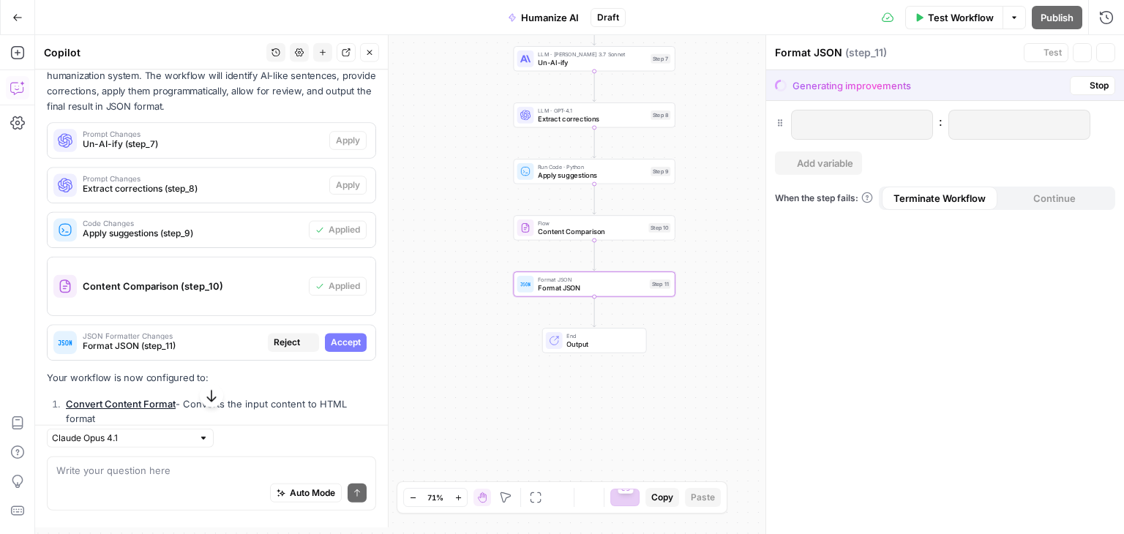
scroll to position [398, 0]
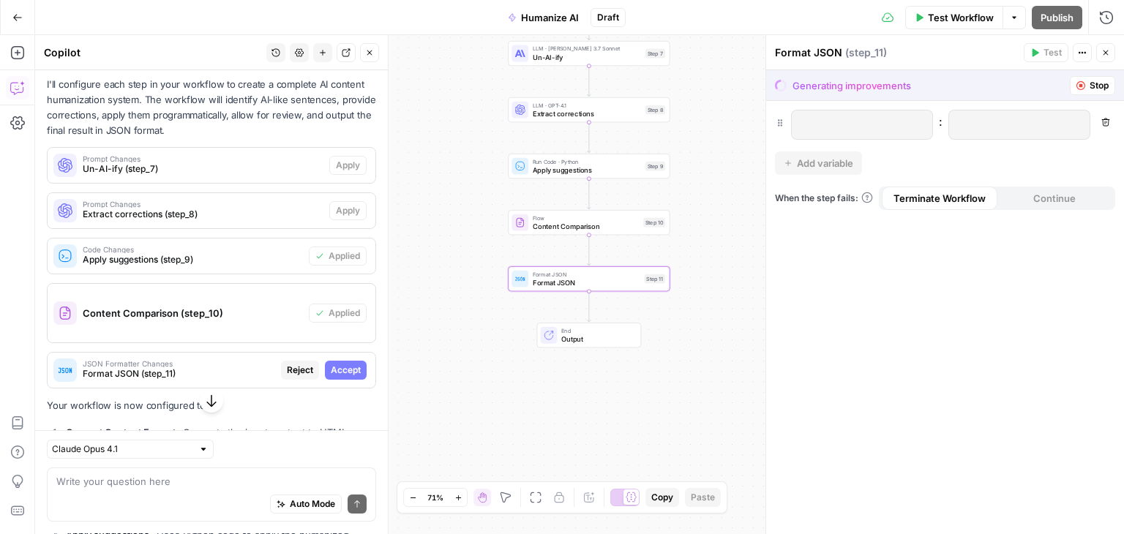
click at [334, 370] on span "Accept" at bounding box center [346, 370] width 30 height 13
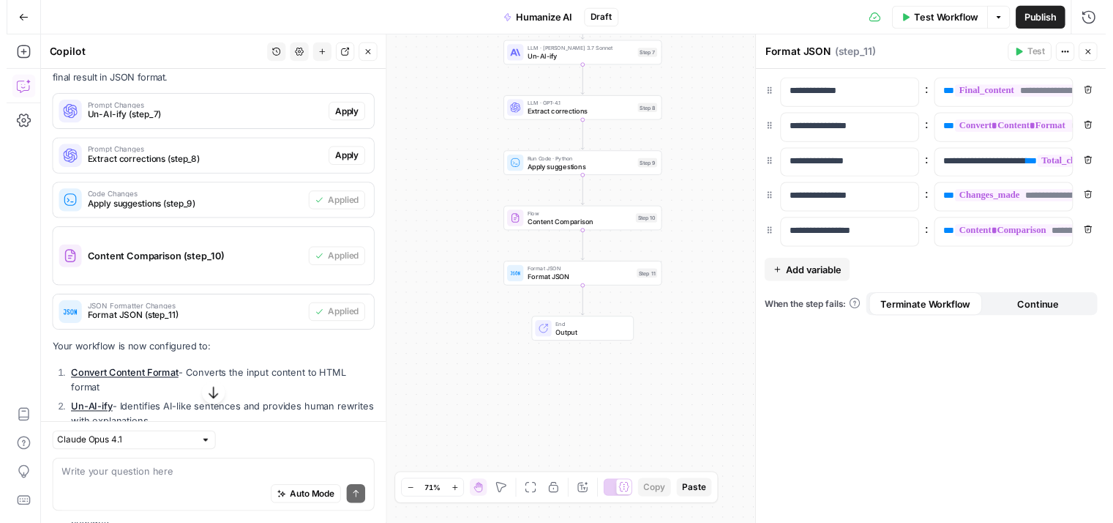
scroll to position [389, 0]
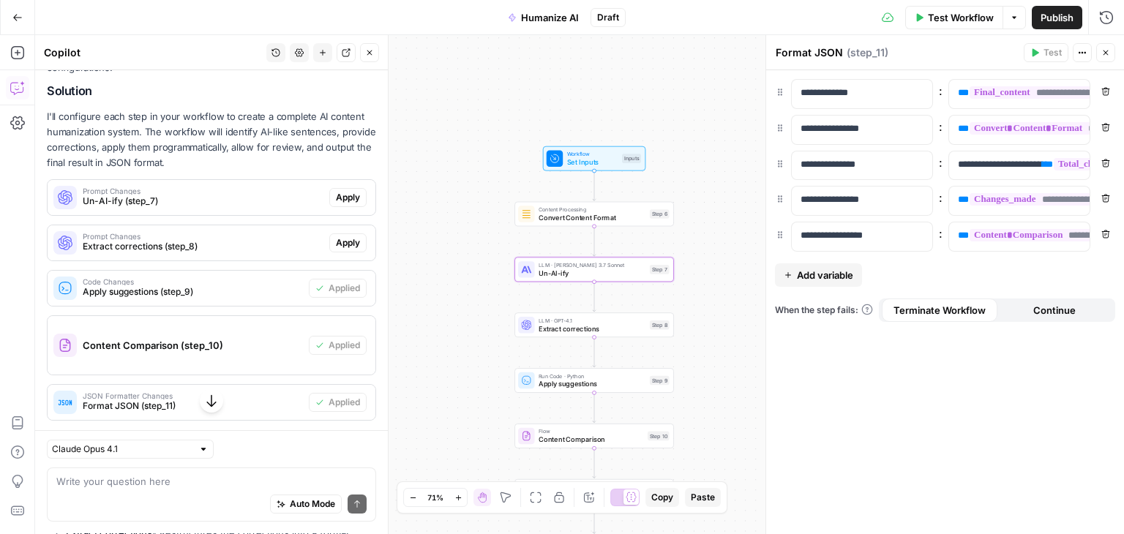
click at [343, 200] on span "Apply" at bounding box center [348, 197] width 24 height 13
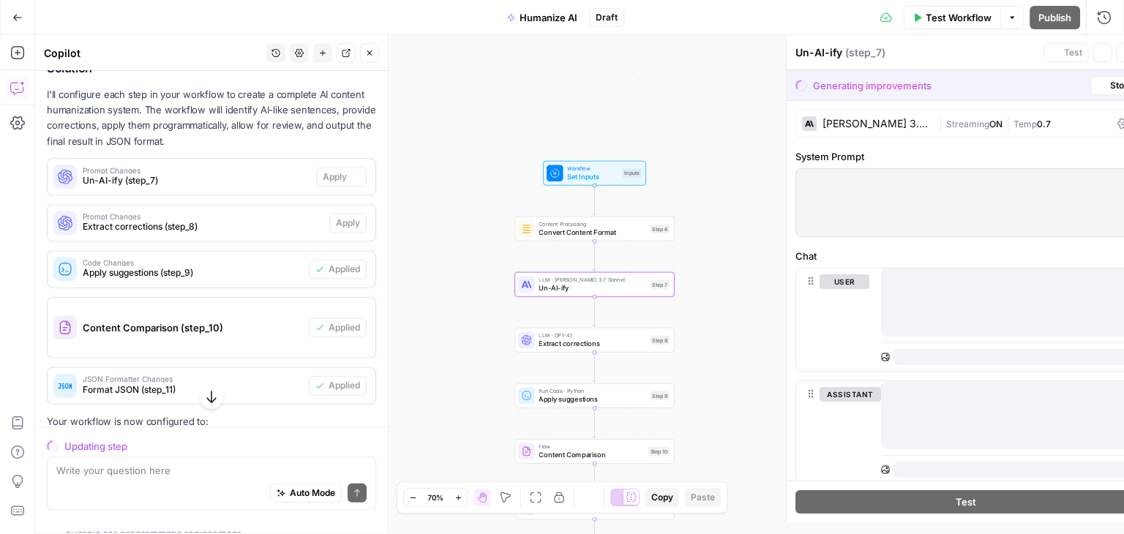
scroll to position [366, 0]
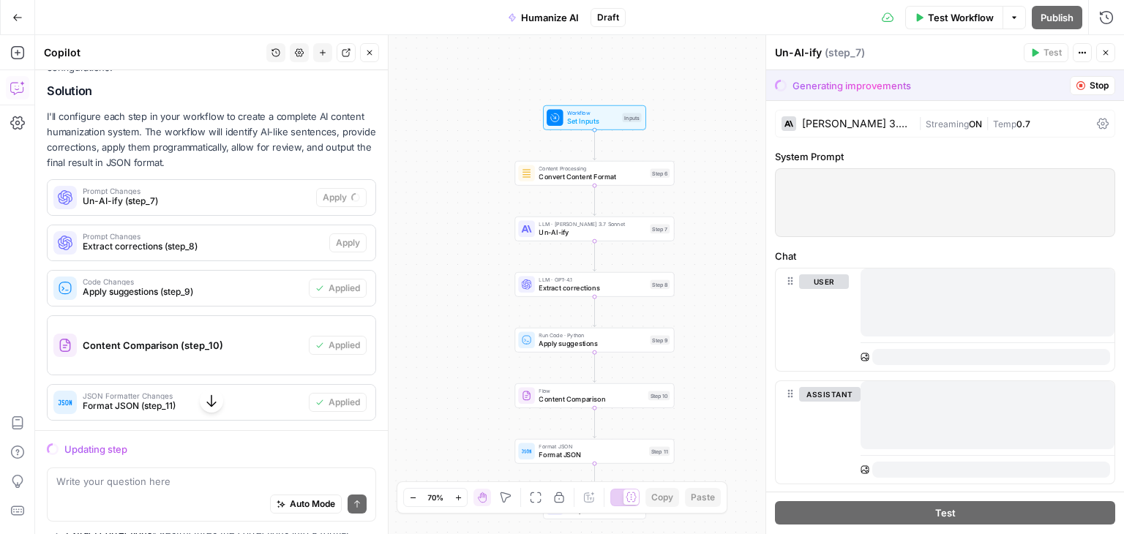
click at [1090, 82] on span "Stop" at bounding box center [1099, 85] width 19 height 13
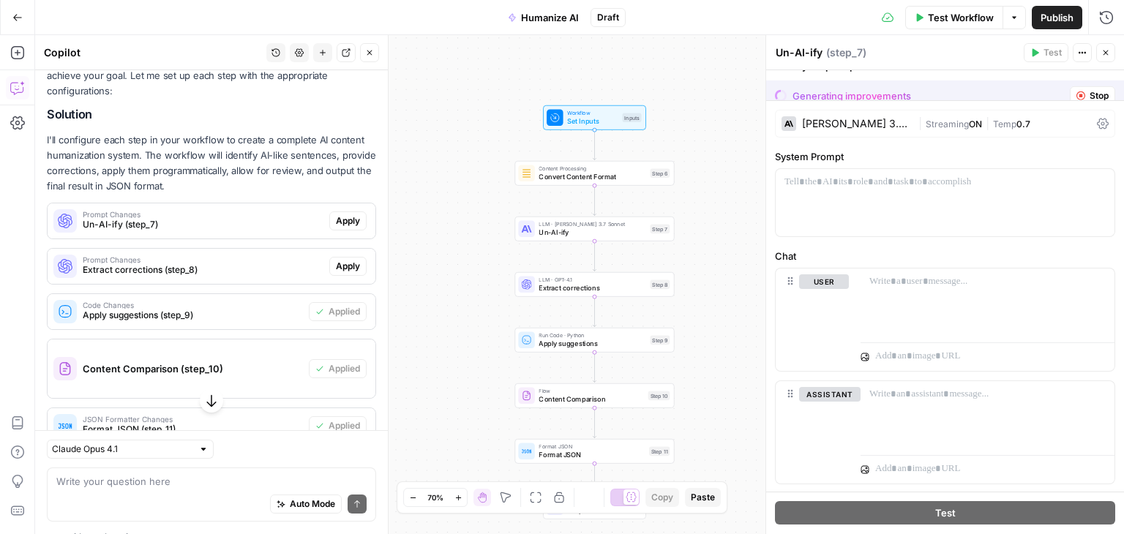
scroll to position [389, 0]
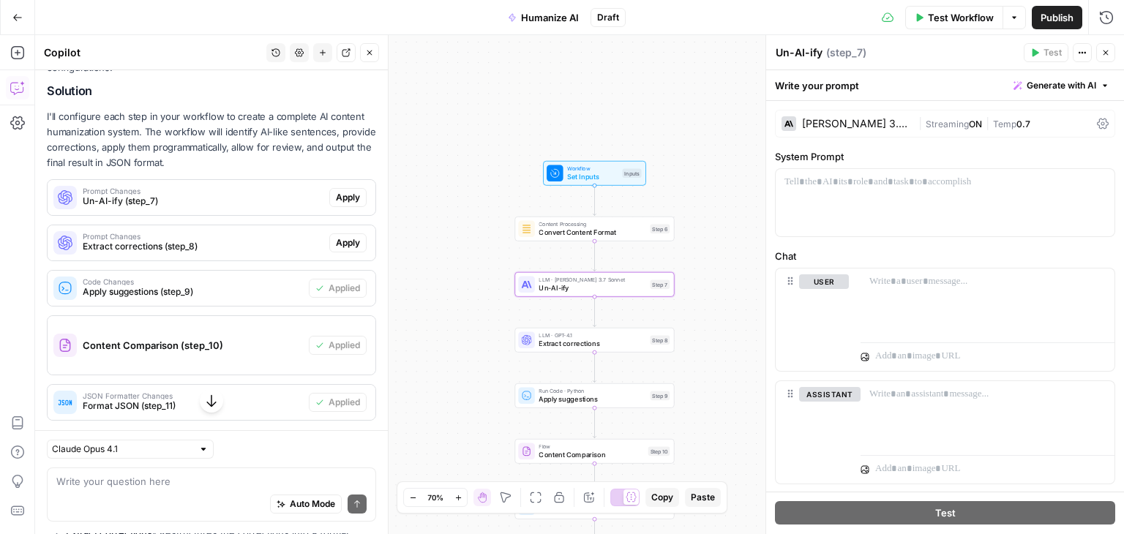
click at [337, 204] on button "Apply" at bounding box center [347, 197] width 37 height 19
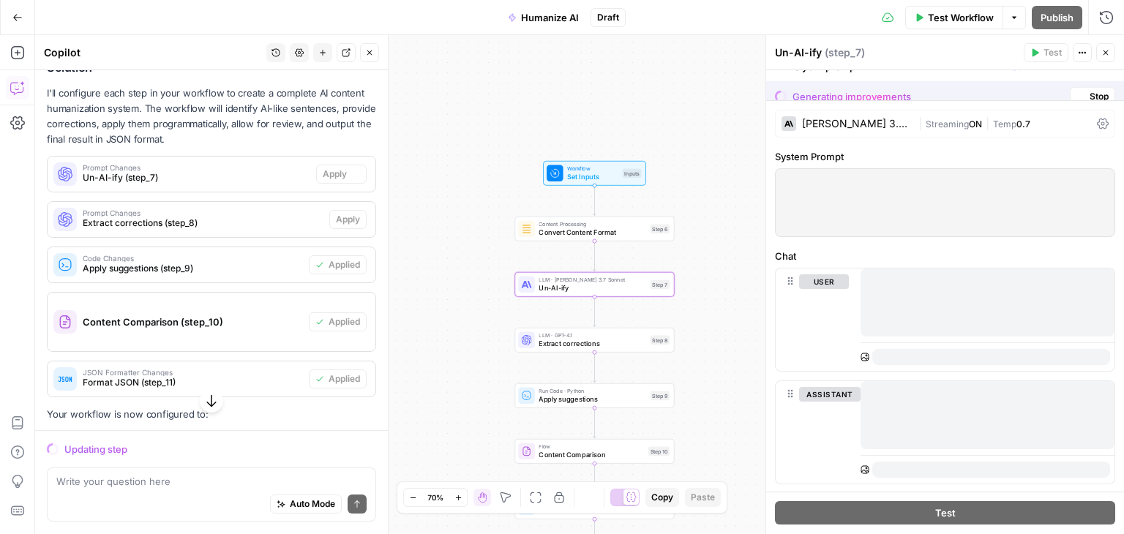
scroll to position [366, 0]
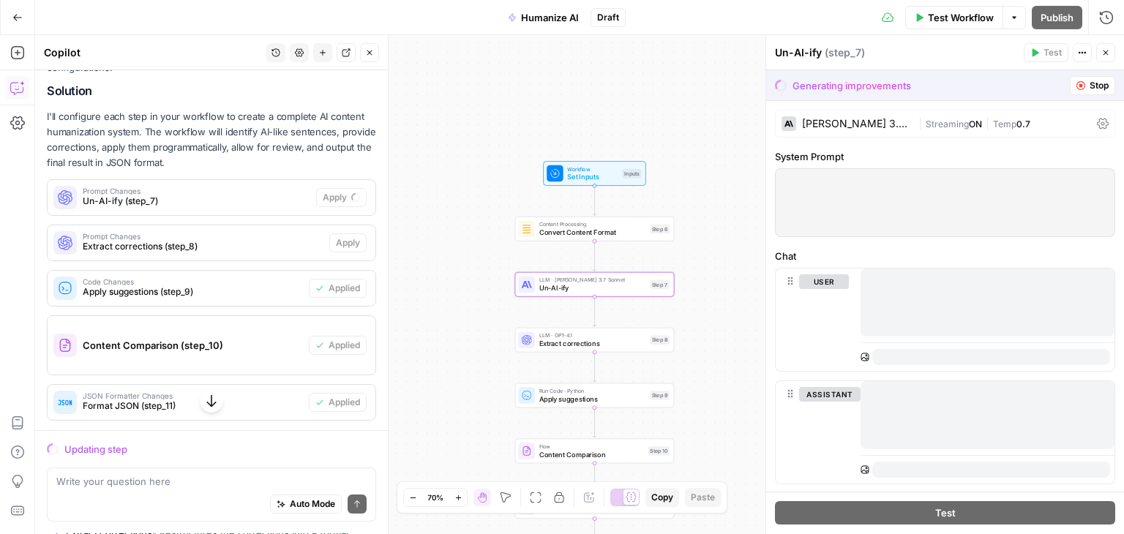
click at [270, 183] on div "Prompt Changes Un-AI-ify (step_7)" at bounding box center [182, 197] width 269 height 35
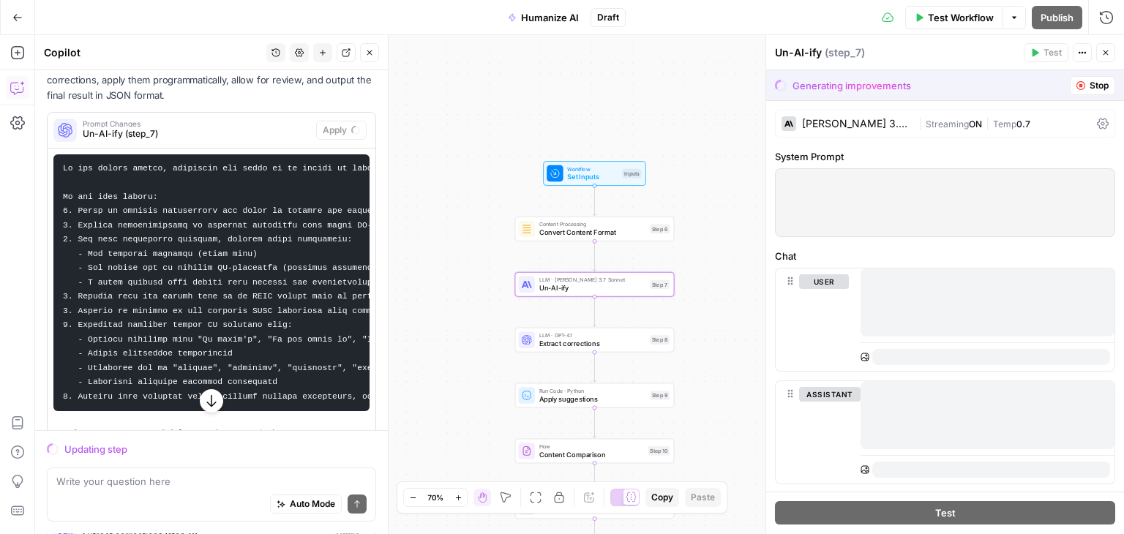
scroll to position [435, 0]
click at [232, 122] on span "Prompt Changes" at bounding box center [197, 122] width 228 height 7
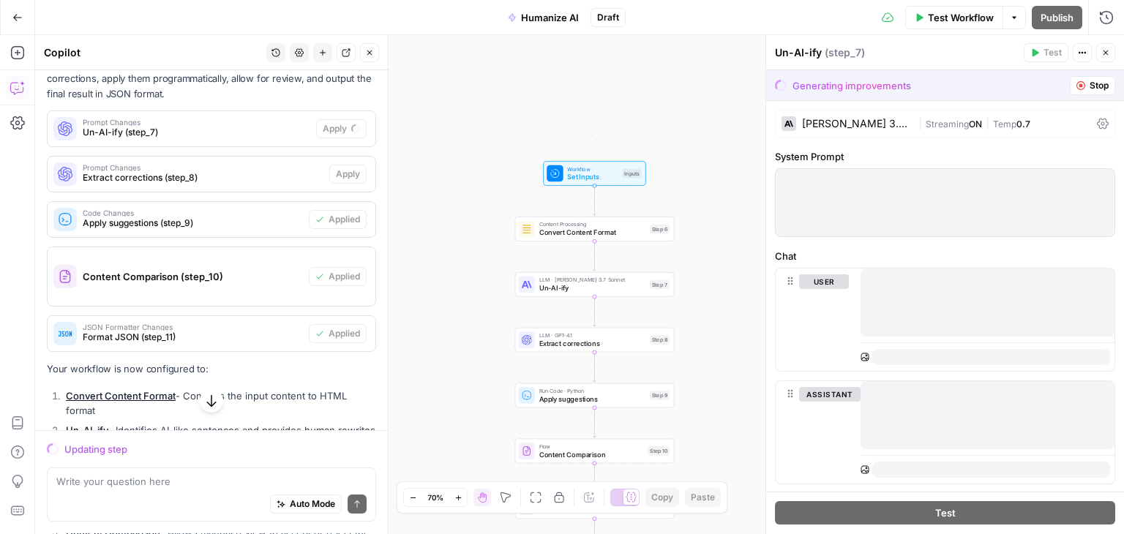
click at [1077, 84] on icon "button" at bounding box center [1081, 85] width 9 height 9
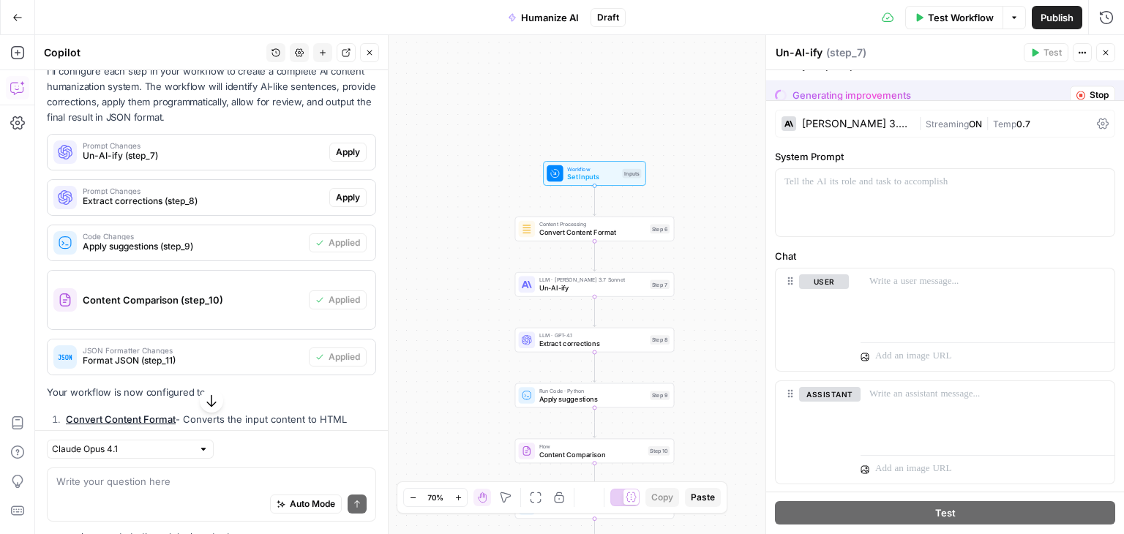
scroll to position [458, 0]
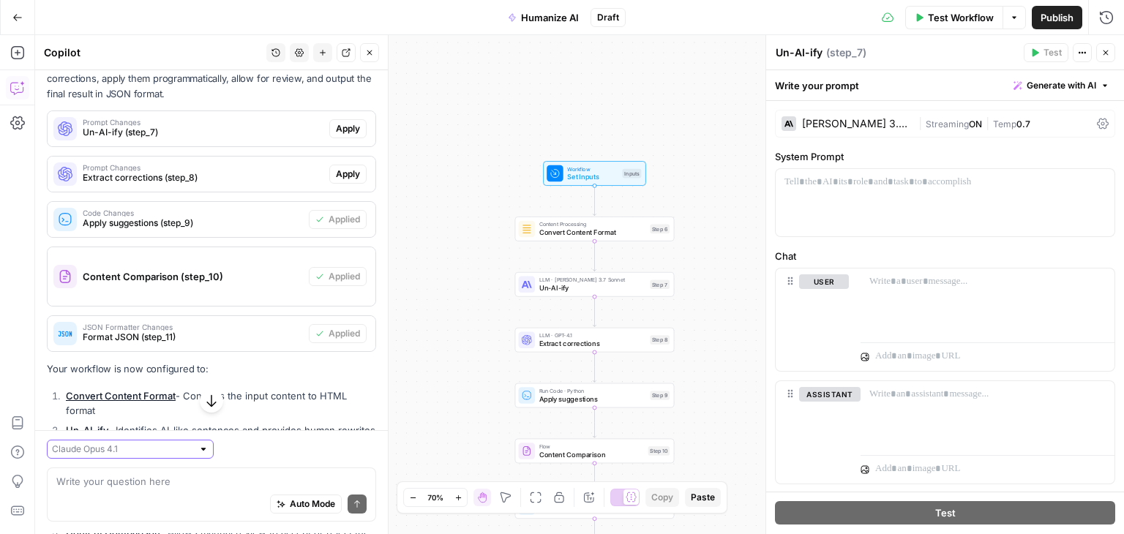
click at [135, 452] on input "text" at bounding box center [122, 450] width 141 height 15
click at [137, 484] on span "[PERSON_NAME] 4 (default)" at bounding box center [114, 482] width 111 height 15
type input "[PERSON_NAME] 4 (default)"
click at [138, 495] on div "Auto Mode Send" at bounding box center [211, 506] width 310 height 32
type textarea "why your prompt changes do not apply?"
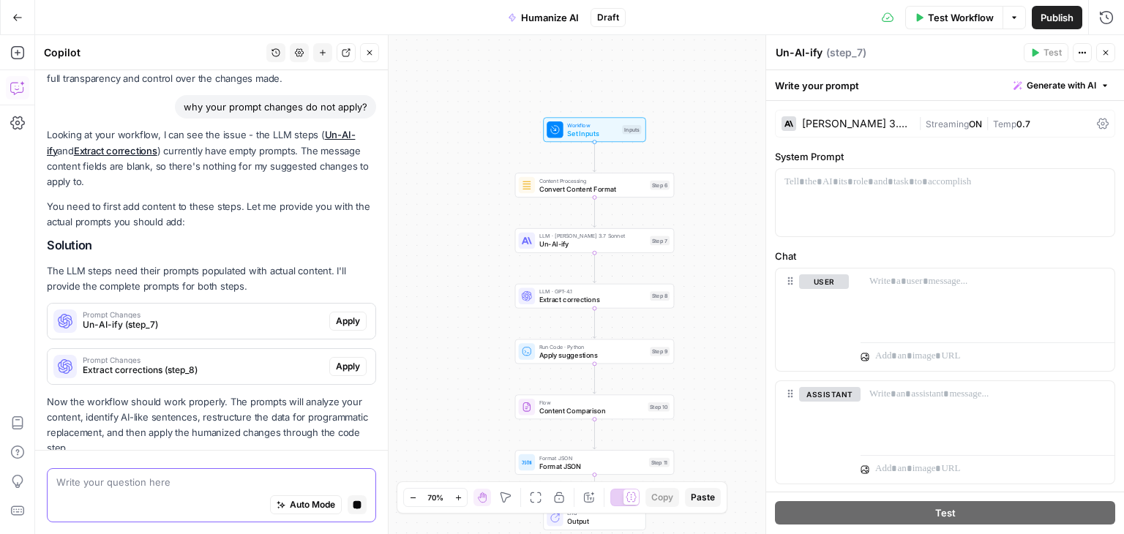
scroll to position [995, 0]
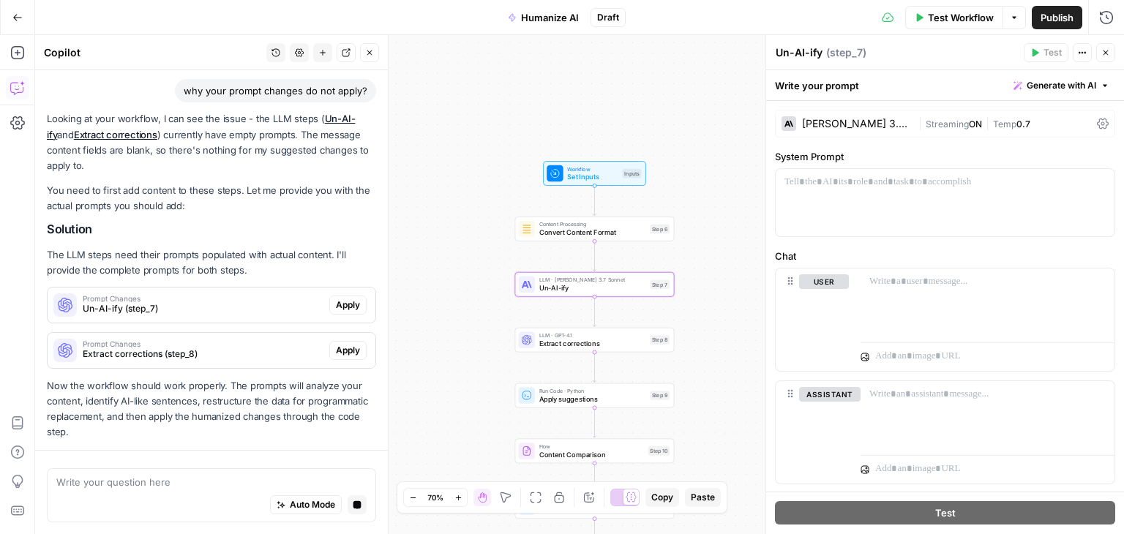
click at [339, 299] on span "Apply" at bounding box center [348, 305] width 24 height 13
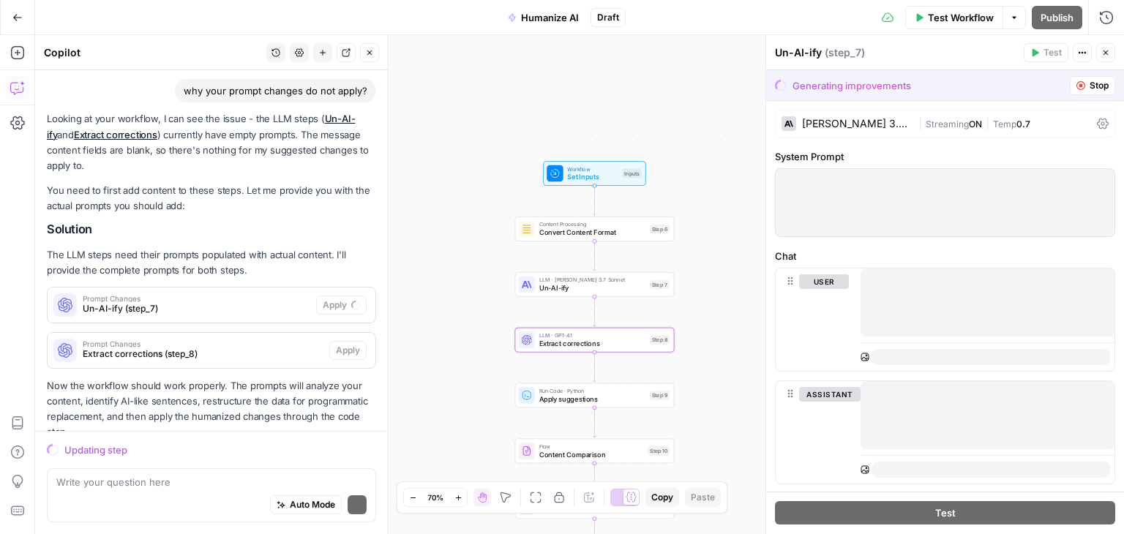
scroll to position [1037, 0]
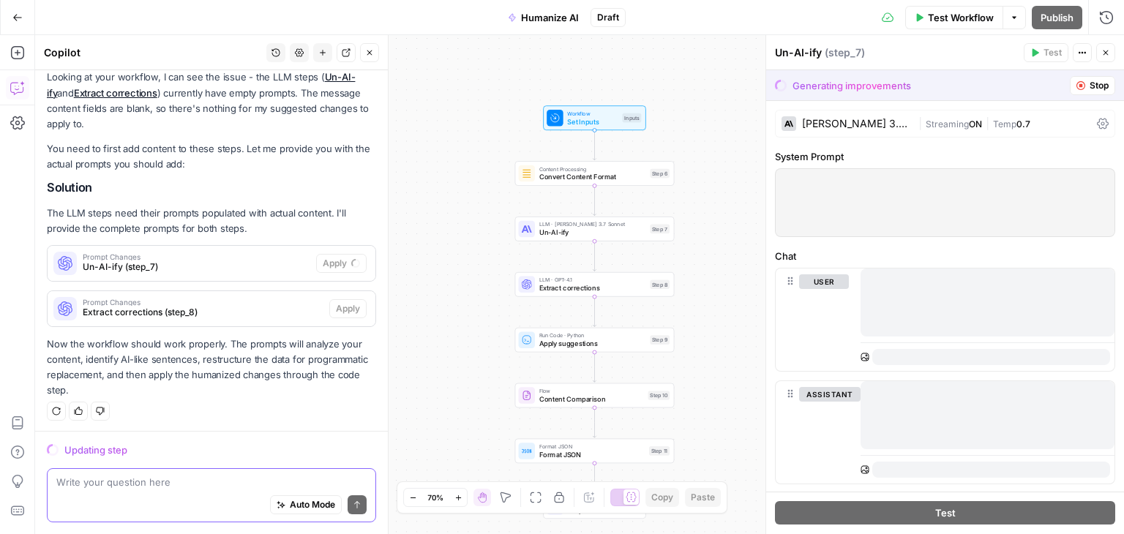
click at [307, 501] on span "Auto Mode" at bounding box center [312, 504] width 45 height 13
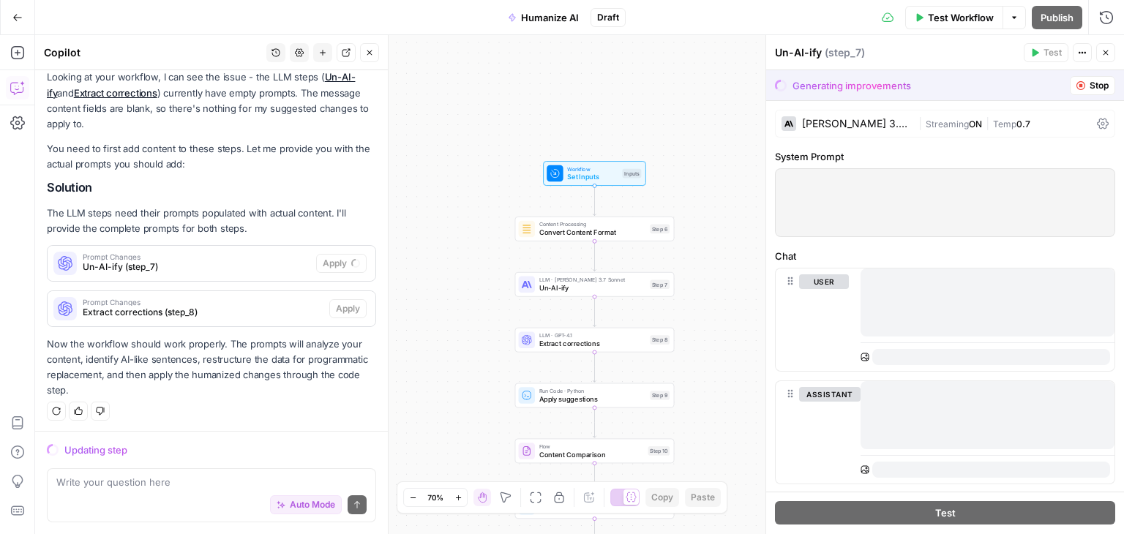
click at [1077, 82] on icon "button" at bounding box center [1081, 85] width 9 height 9
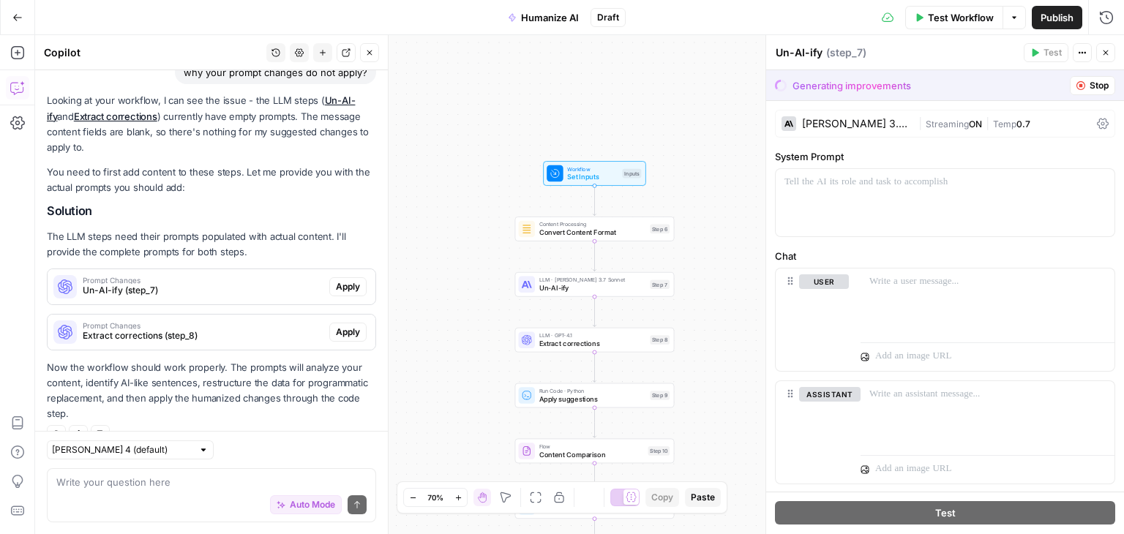
scroll to position [1060, 0]
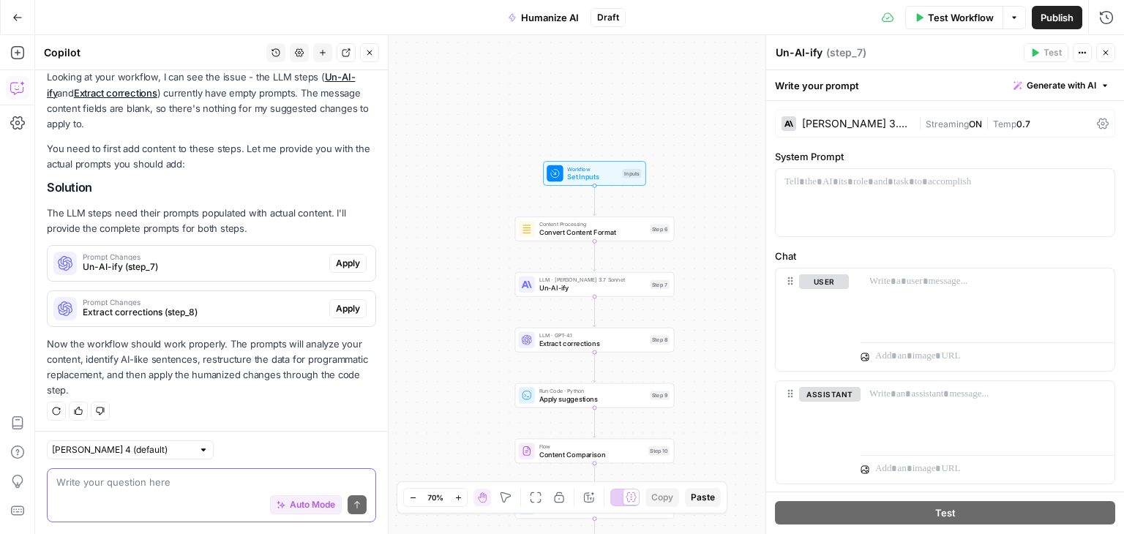
click at [159, 476] on textarea at bounding box center [211, 482] width 310 height 15
type textarea "try again"
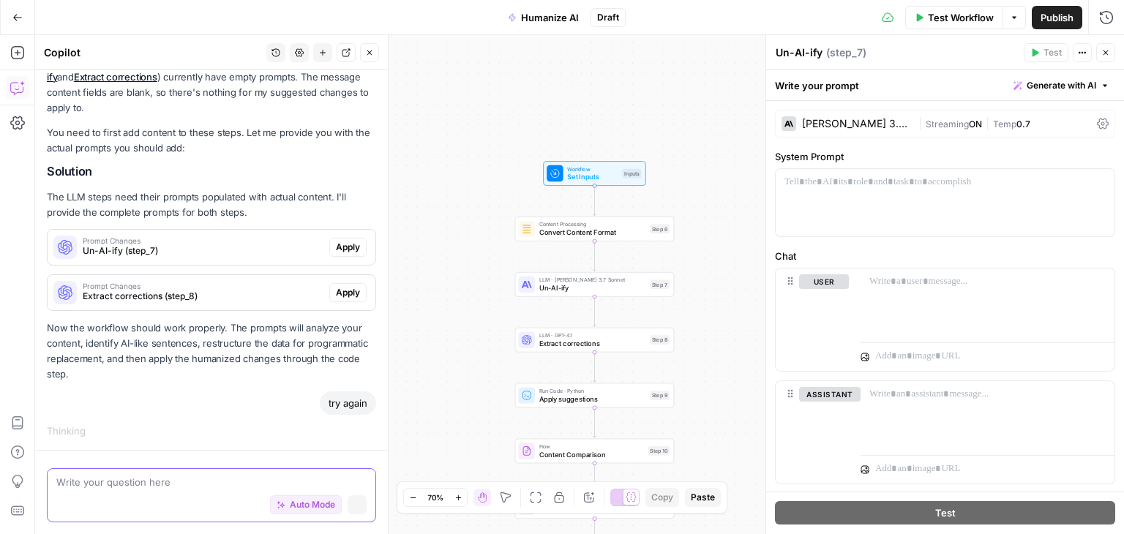
scroll to position [1051, 0]
click at [1102, 43] on button "Close" at bounding box center [1105, 52] width 19 height 19
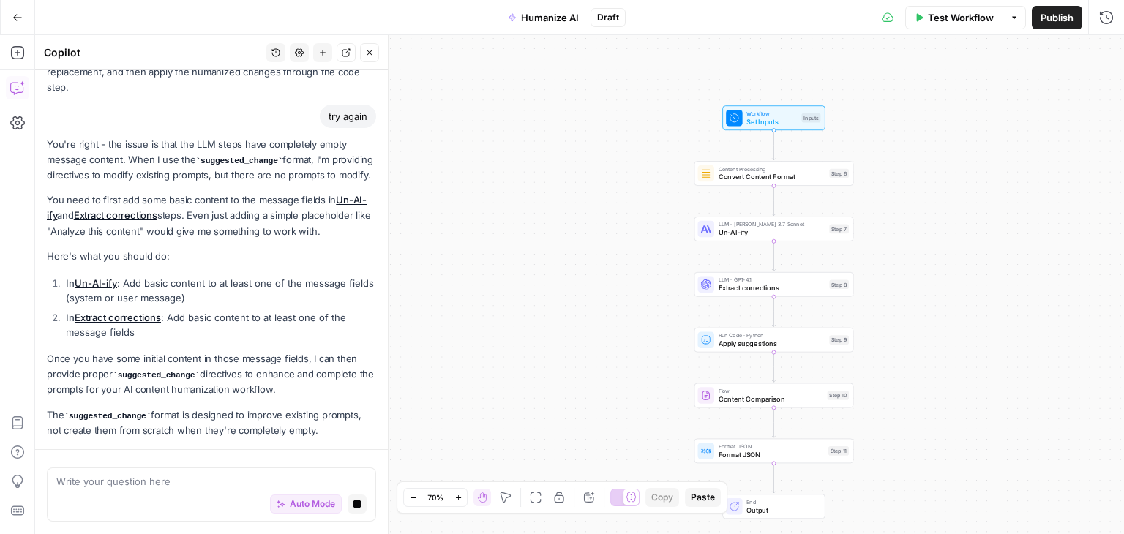
scroll to position [1418, 0]
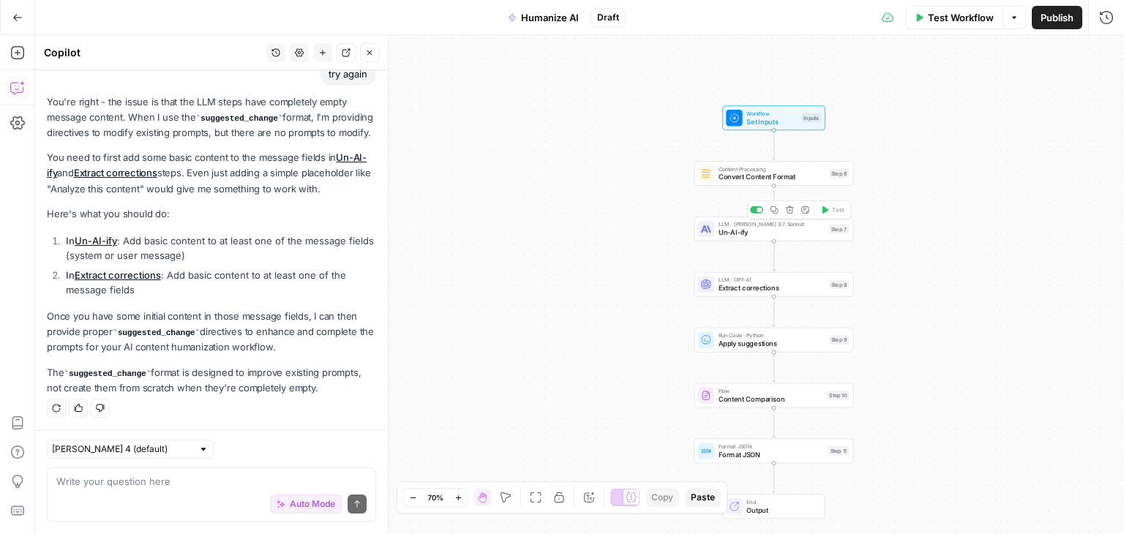
click at [743, 236] on span "Un-AI-ify" at bounding box center [772, 233] width 107 height 10
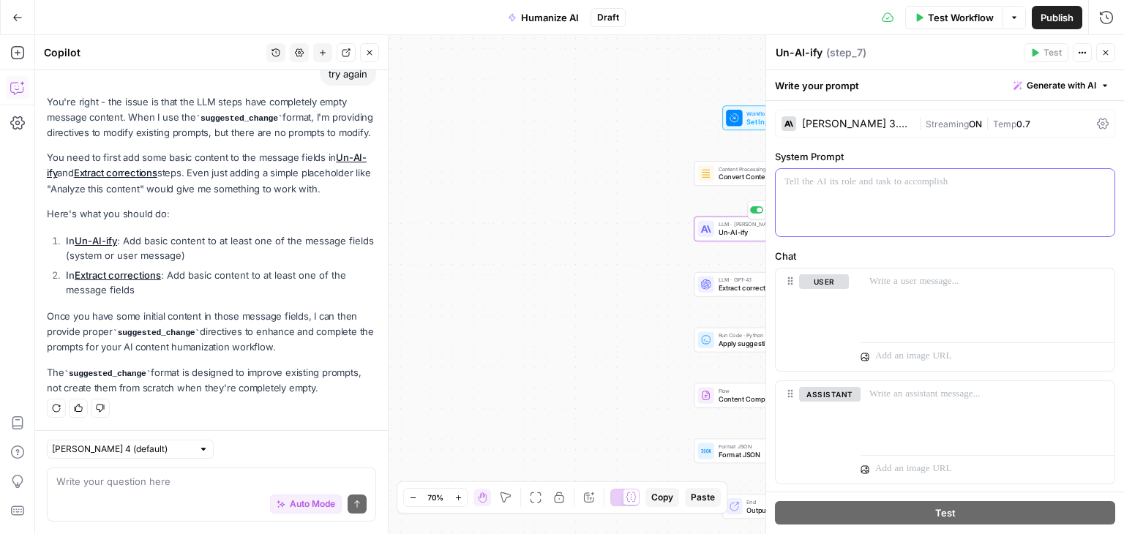
click at [859, 195] on div at bounding box center [945, 202] width 339 height 67
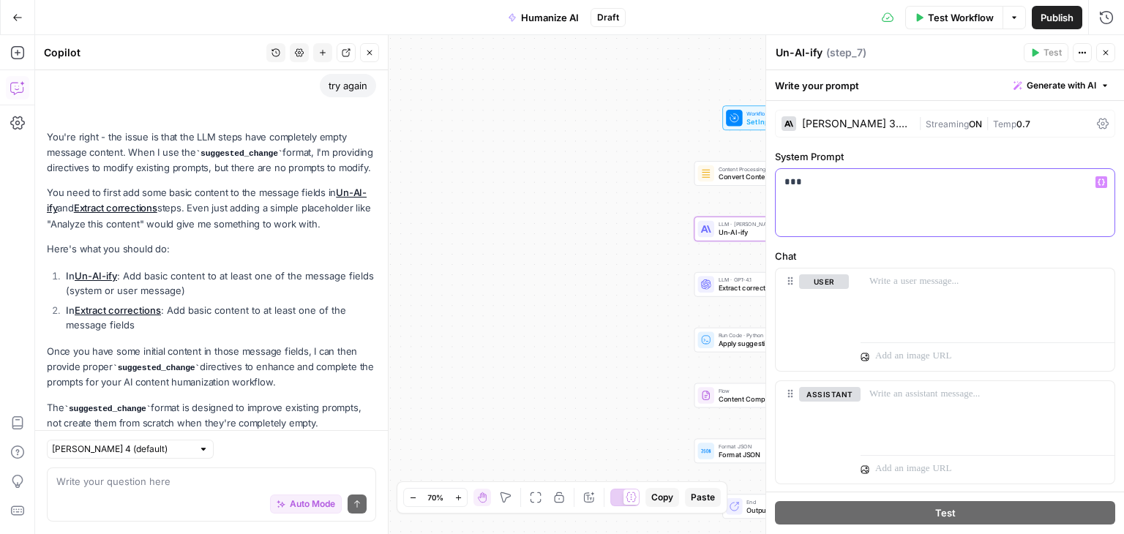
scroll to position [1464, 0]
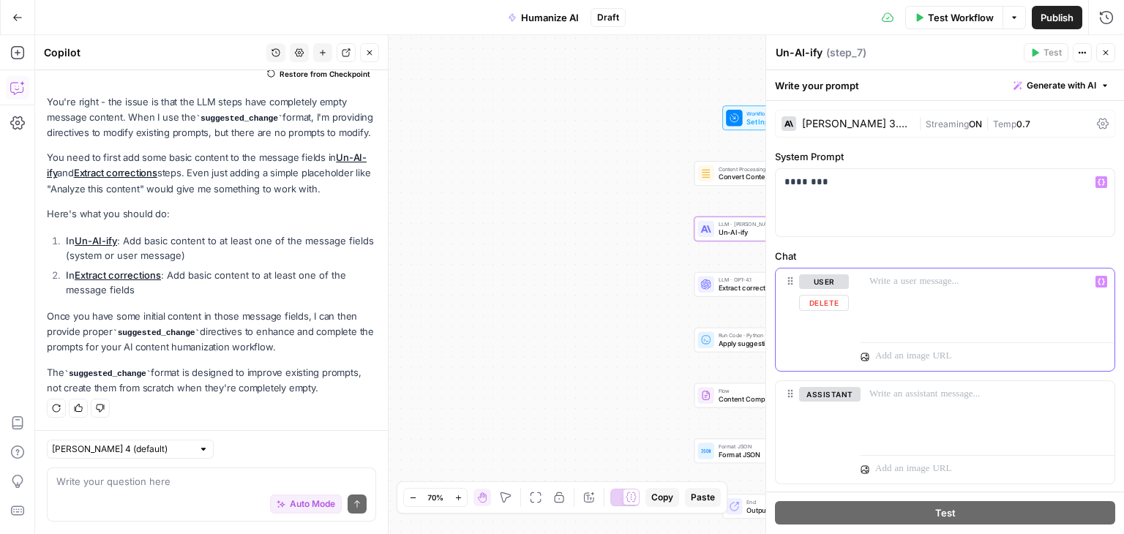
click at [910, 288] on div at bounding box center [988, 302] width 254 height 67
click at [716, 285] on div "LLM · GPT-4.1 Extract corrections Step 8 Copy step Delete step Add Note Test" at bounding box center [773, 285] width 151 height 18
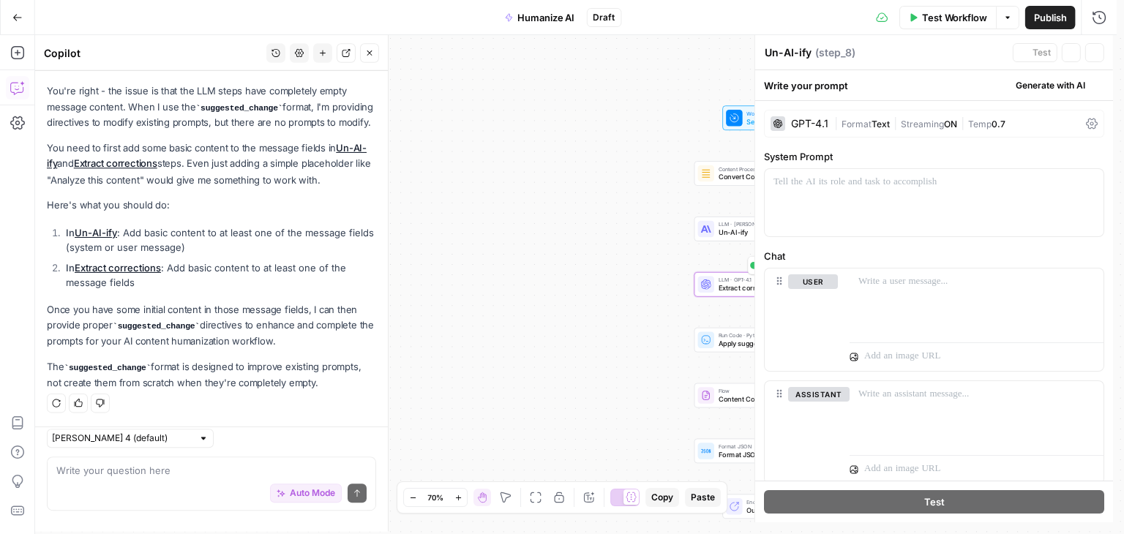
type textarea "Extract corrections"
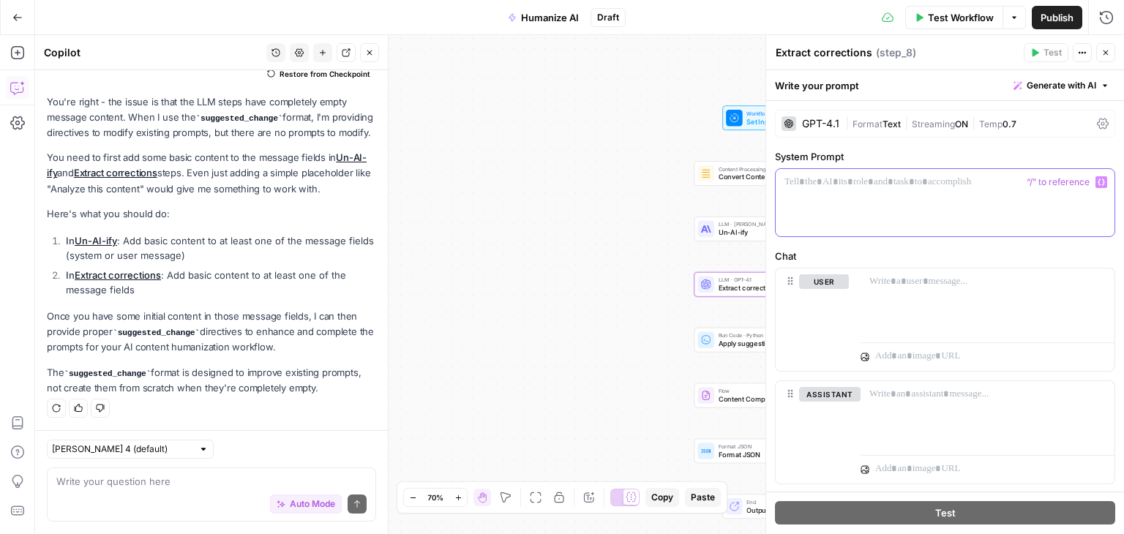
click at [849, 214] on div at bounding box center [945, 202] width 339 height 67
click at [875, 307] on div at bounding box center [988, 302] width 254 height 67
click at [608, 282] on div "Workflow Set Inputs Inputs Content Processing Convert Content Format Step 6 LLM…" at bounding box center [579, 284] width 1089 height 499
click at [136, 482] on textarea at bounding box center [211, 482] width 310 height 15
click at [294, 504] on span "Auto Mode" at bounding box center [312, 504] width 45 height 13
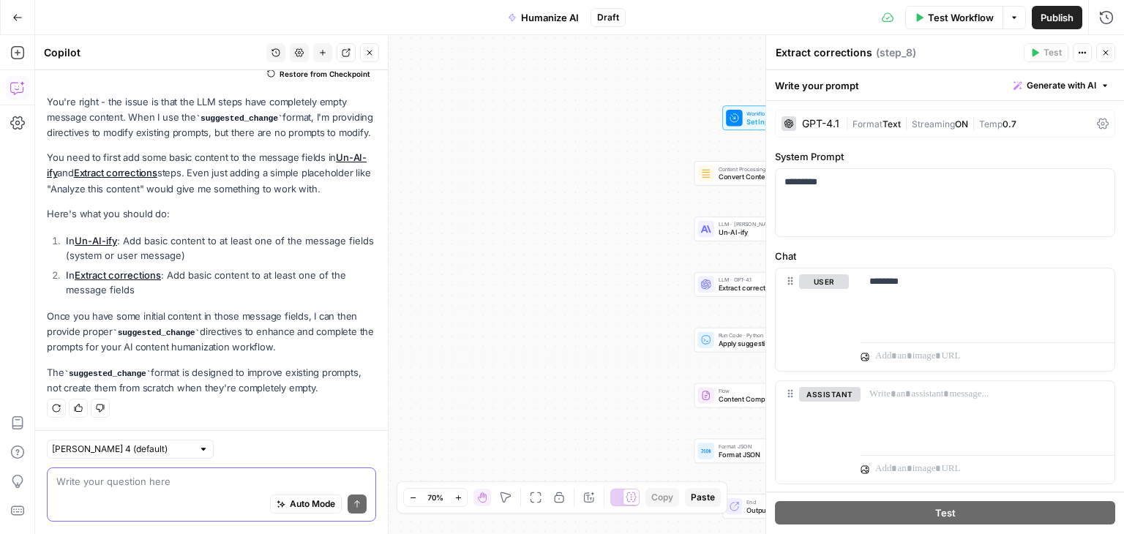
click at [171, 487] on textarea at bounding box center [211, 482] width 310 height 15
type textarea "ok try now"
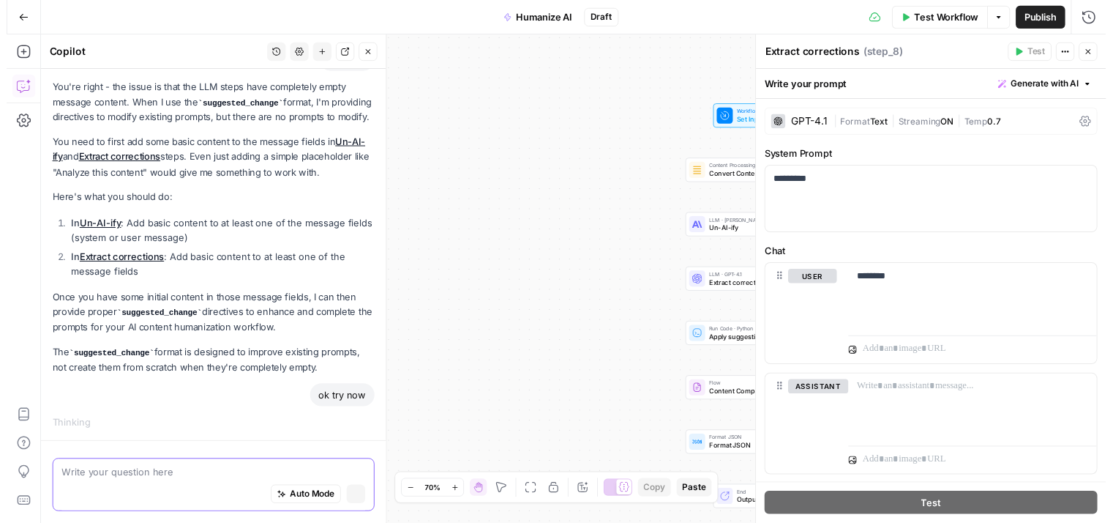
scroll to position [1408, 0]
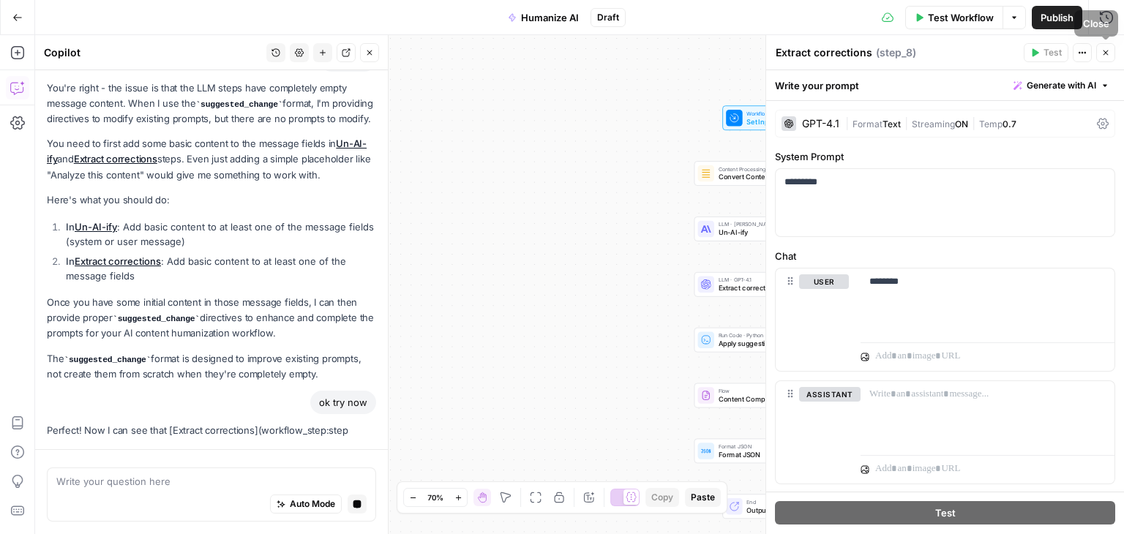
click at [1101, 56] on icon "button" at bounding box center [1105, 52] width 9 height 9
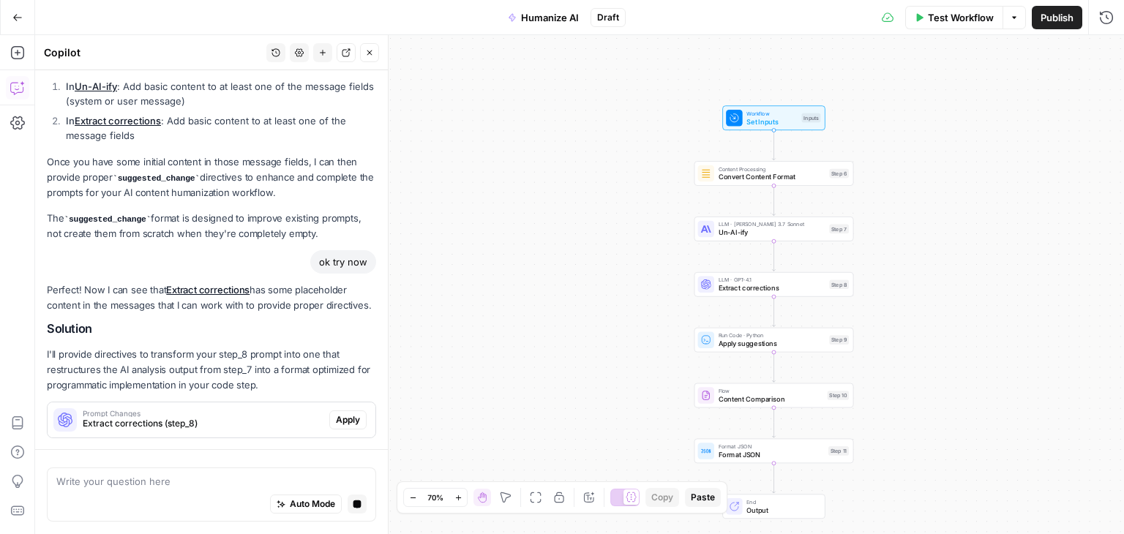
scroll to position [1677, 0]
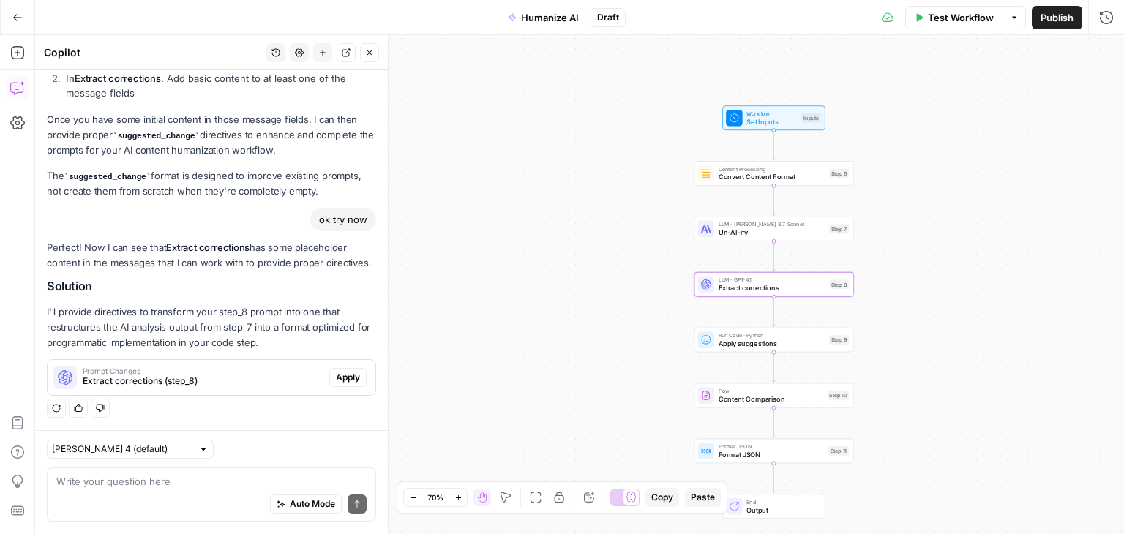
click at [336, 376] on span "Apply" at bounding box center [348, 377] width 24 height 13
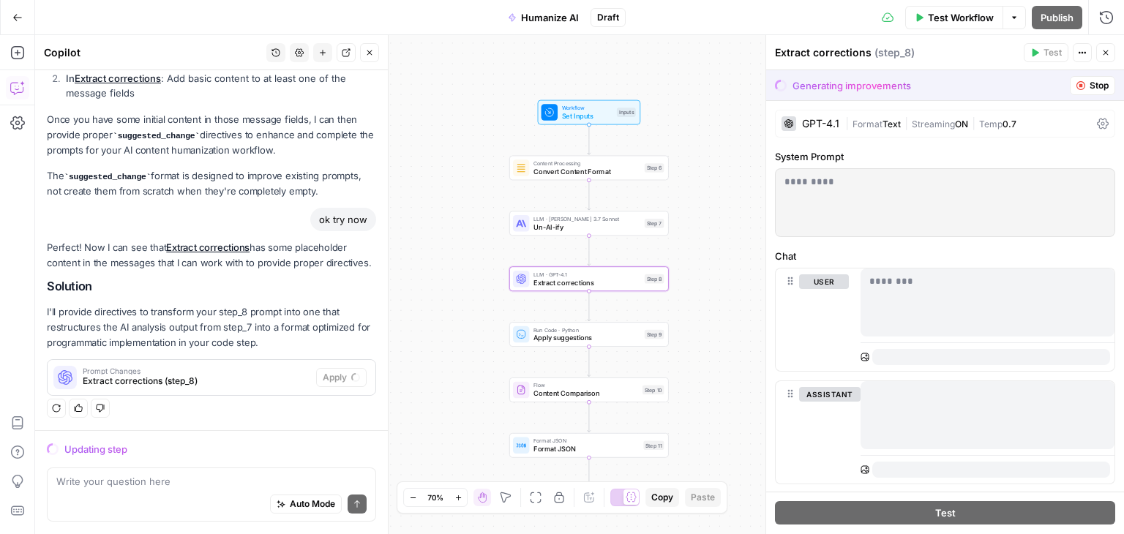
scroll to position [1607, 0]
click at [1077, 88] on button "Stop" at bounding box center [1092, 85] width 45 height 19
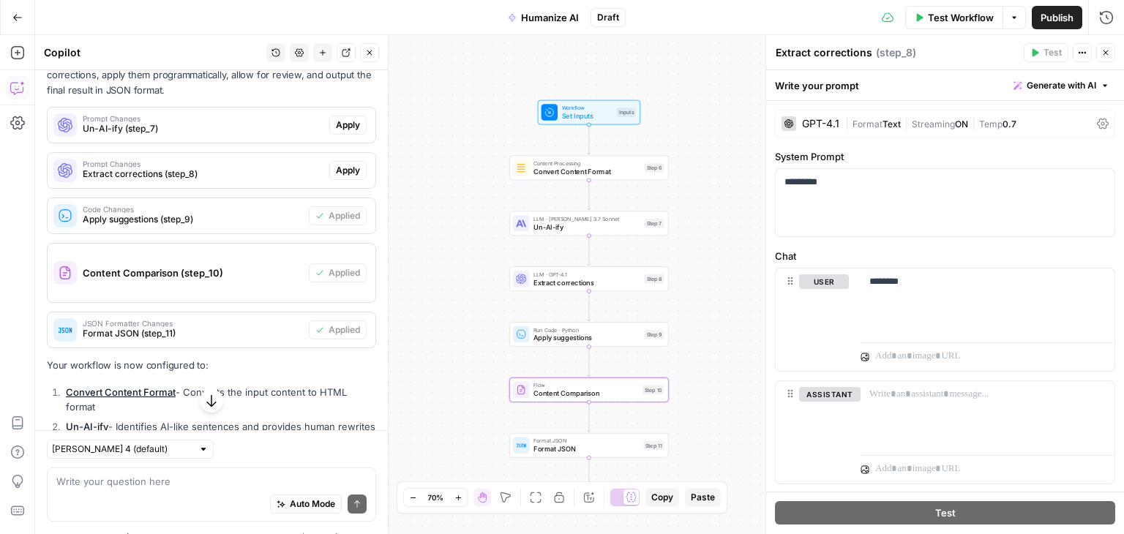
scroll to position [0, 0]
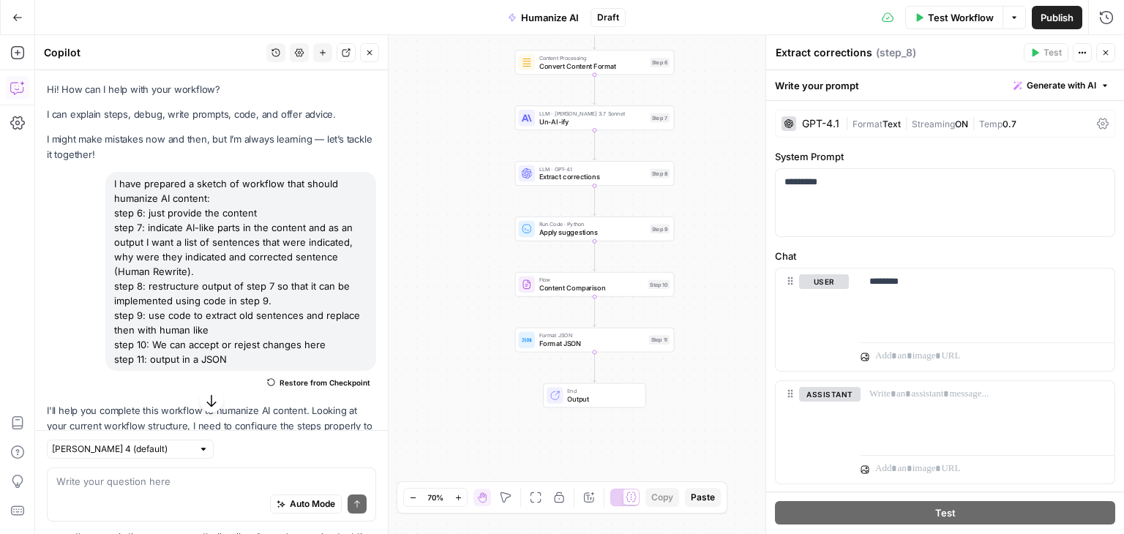
drag, startPoint x: 232, startPoint y: 359, endPoint x: 111, endPoint y: 173, distance: 222.7
click at [111, 173] on div "I have prepared a sketch of workflow that should humanize AI content: step 6: j…" at bounding box center [240, 271] width 271 height 199
copy div "I have prepared a sketch of workflow that should humanize AI content: step 6: j…"
click at [566, 120] on span "Un-AI-ify" at bounding box center [592, 121] width 107 height 10
type textarea "Un-AI-ify"
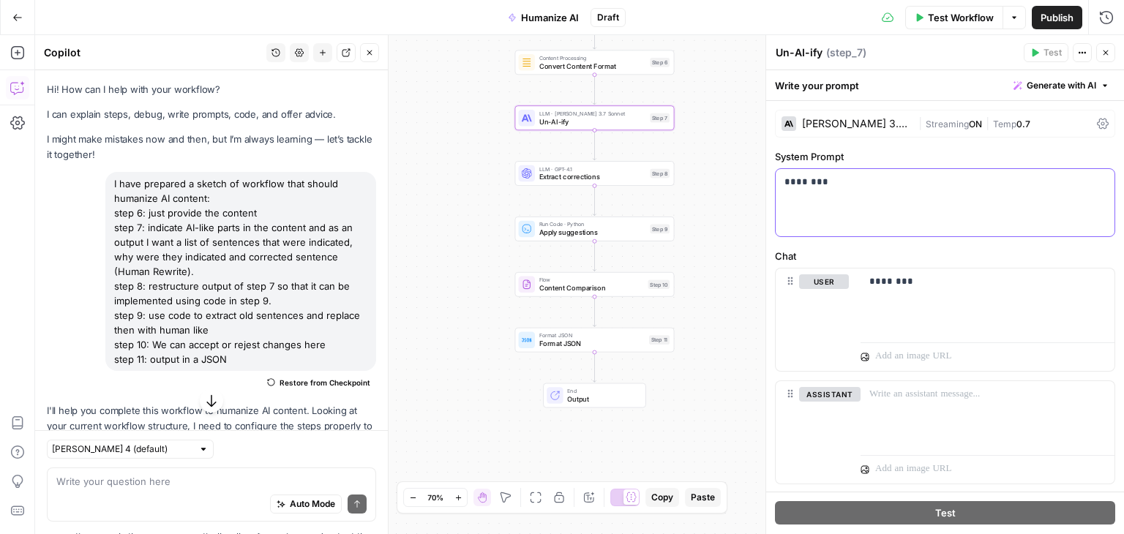
click at [832, 203] on div "********" at bounding box center [945, 202] width 339 height 67
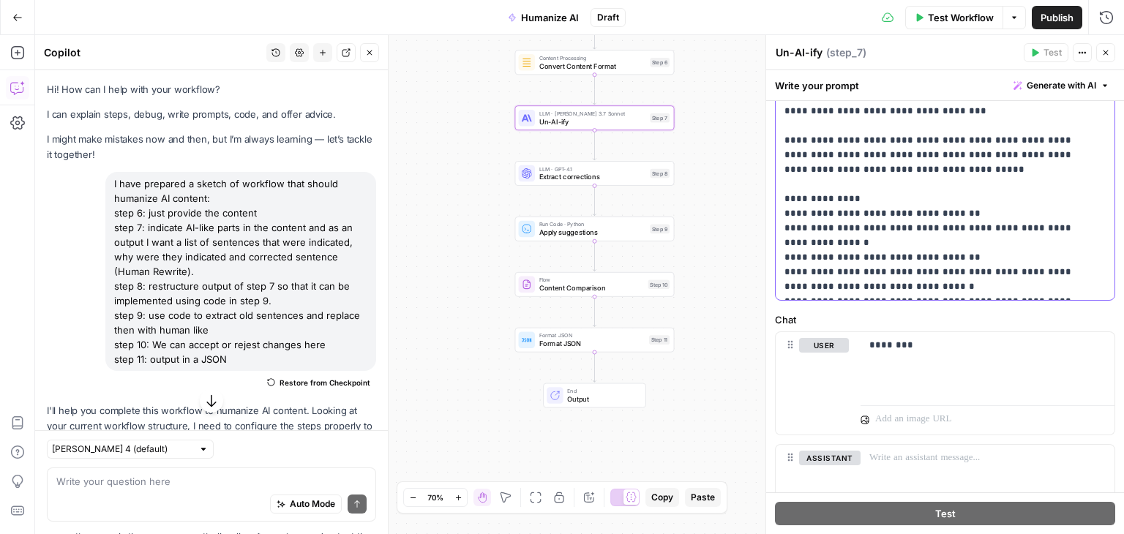
scroll to position [468, 0]
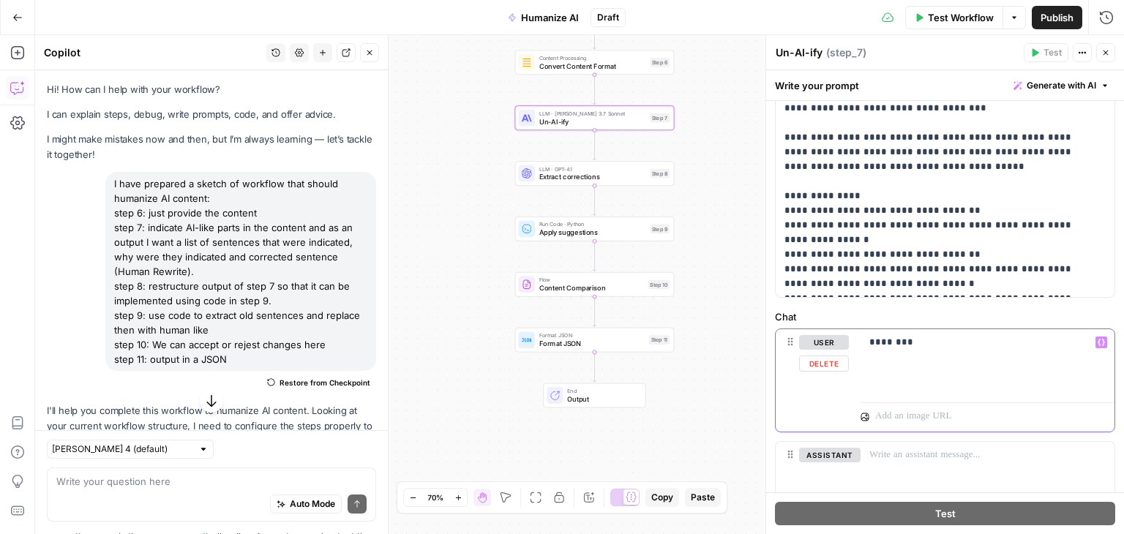
click at [920, 354] on div "********" at bounding box center [988, 362] width 254 height 67
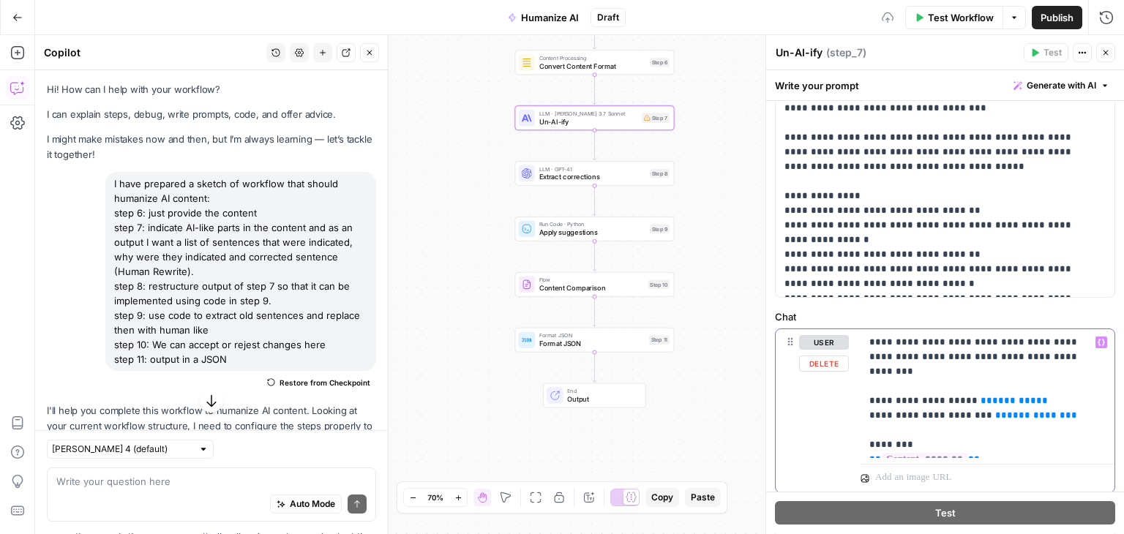
scroll to position [552, 0]
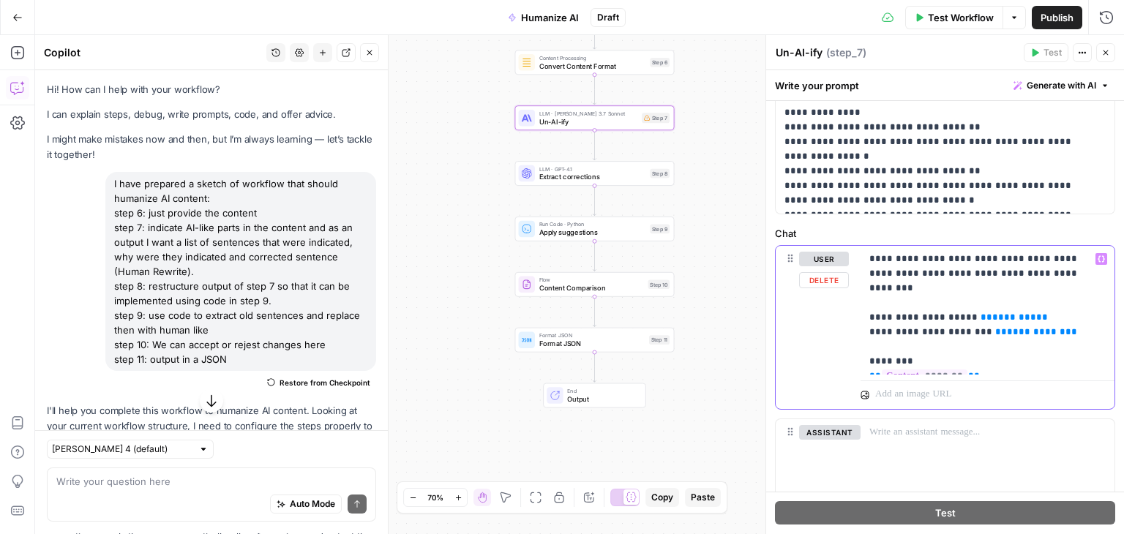
drag, startPoint x: 1063, startPoint y: 321, endPoint x: 851, endPoint y: 292, distance: 213.4
click at [851, 292] on div "**********" at bounding box center [945, 328] width 339 height 164
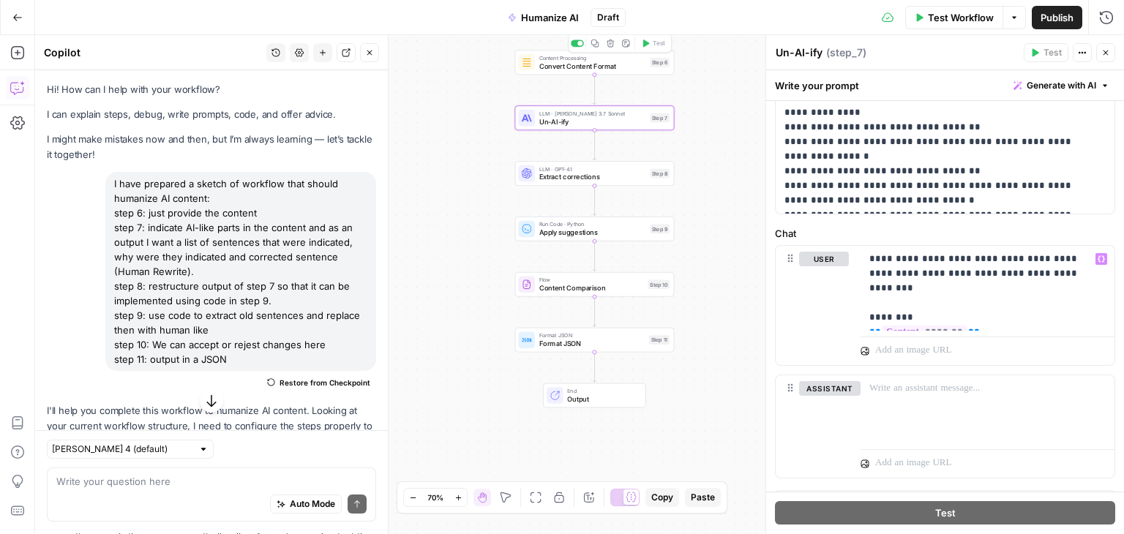
click at [626, 67] on span "Convert Content Format" at bounding box center [592, 66] width 107 height 10
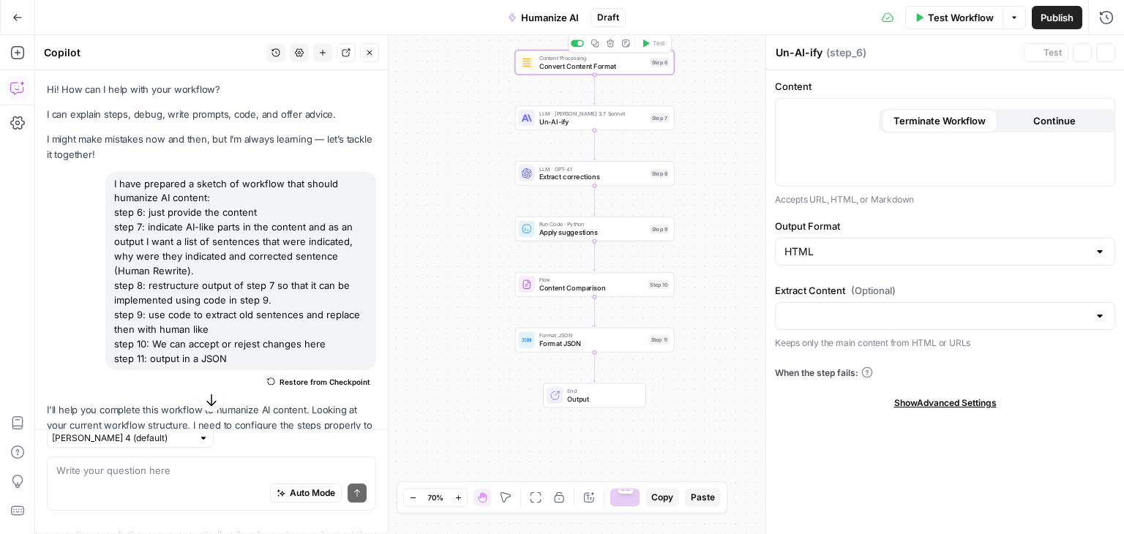
type textarea "Convert Content Format"
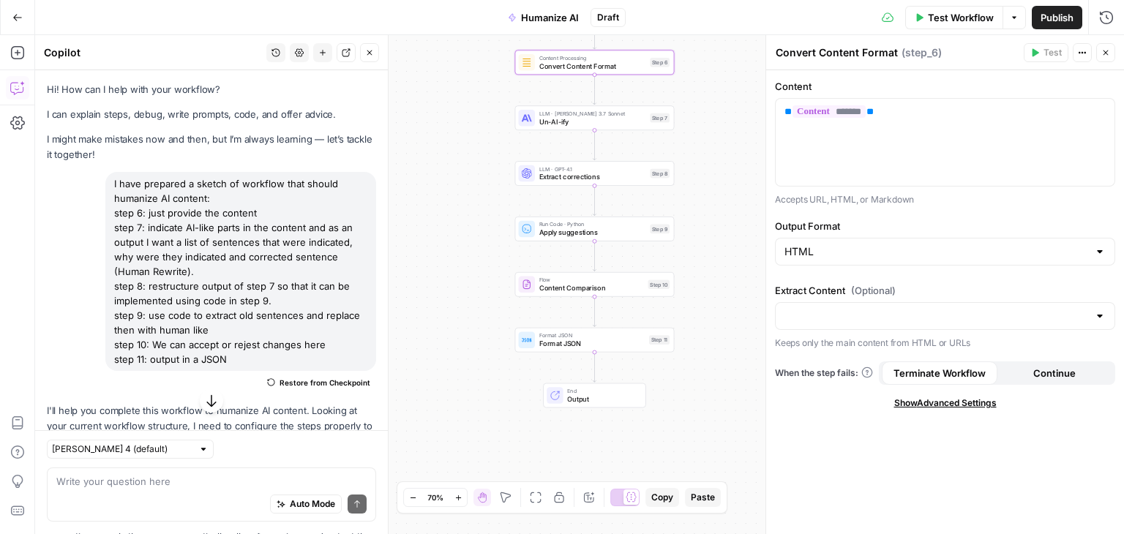
click at [585, 127] on div "LLM · Claude 3.7 Sonnet Un-AI-ify Step 7 Copy step Delete step Add Note Test" at bounding box center [595, 117] width 160 height 25
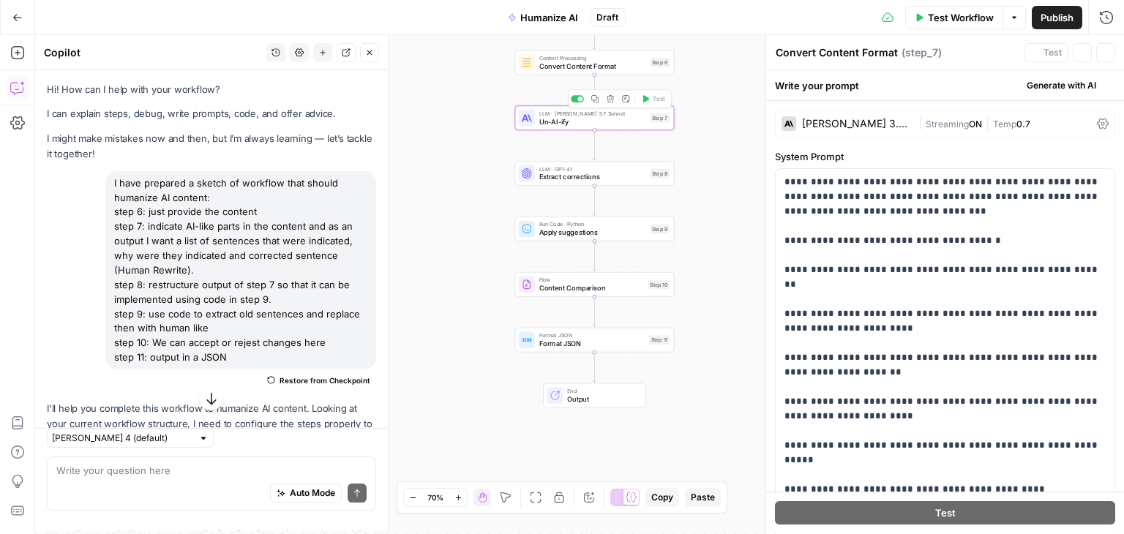
type textarea "Un-AI-ify"
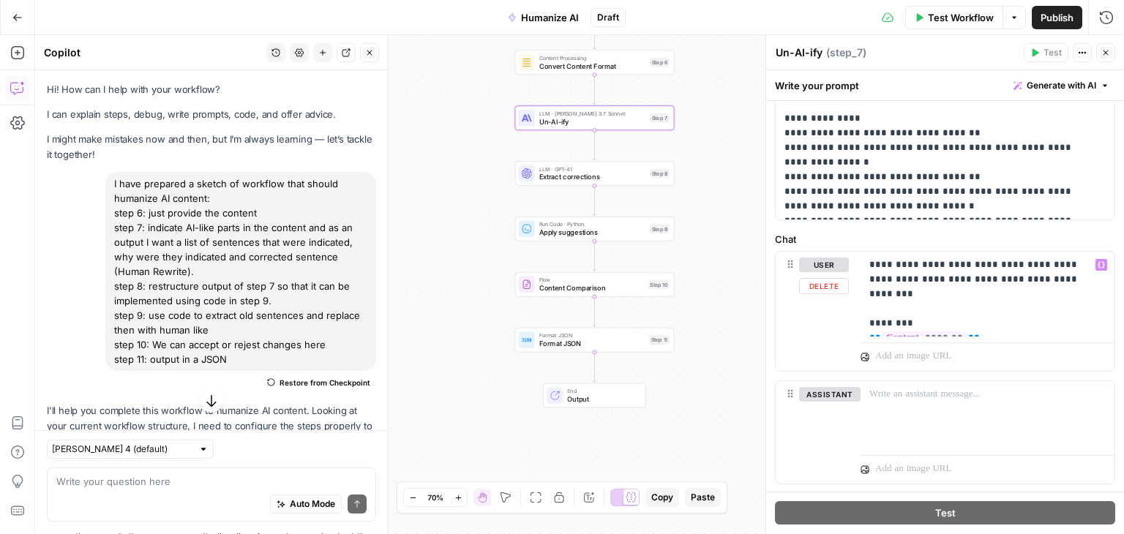
scroll to position [544, 0]
click at [566, 176] on span "Extract corrections" at bounding box center [592, 177] width 107 height 10
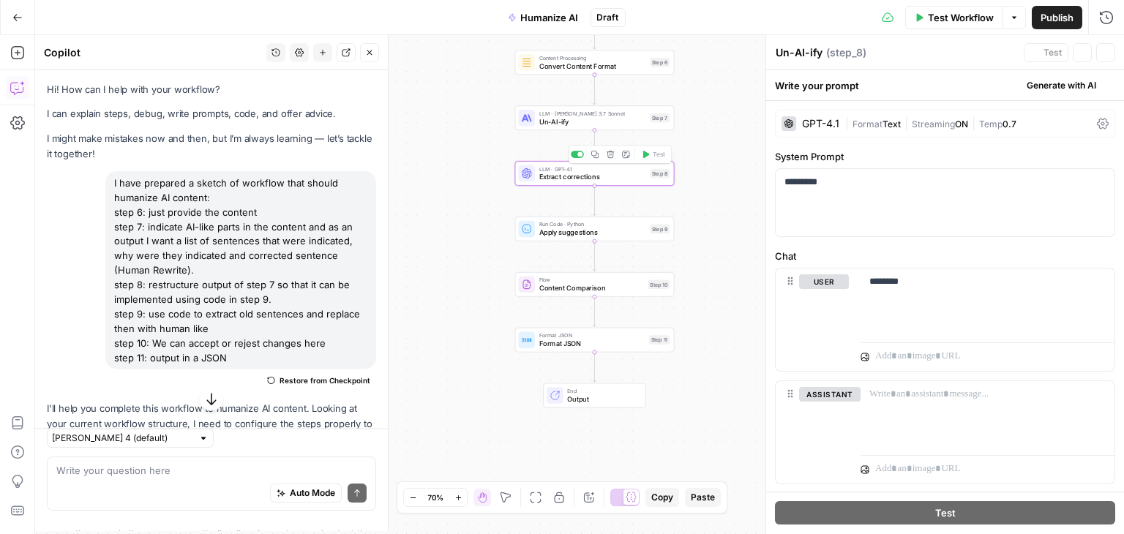
type textarea "Extract corrections"
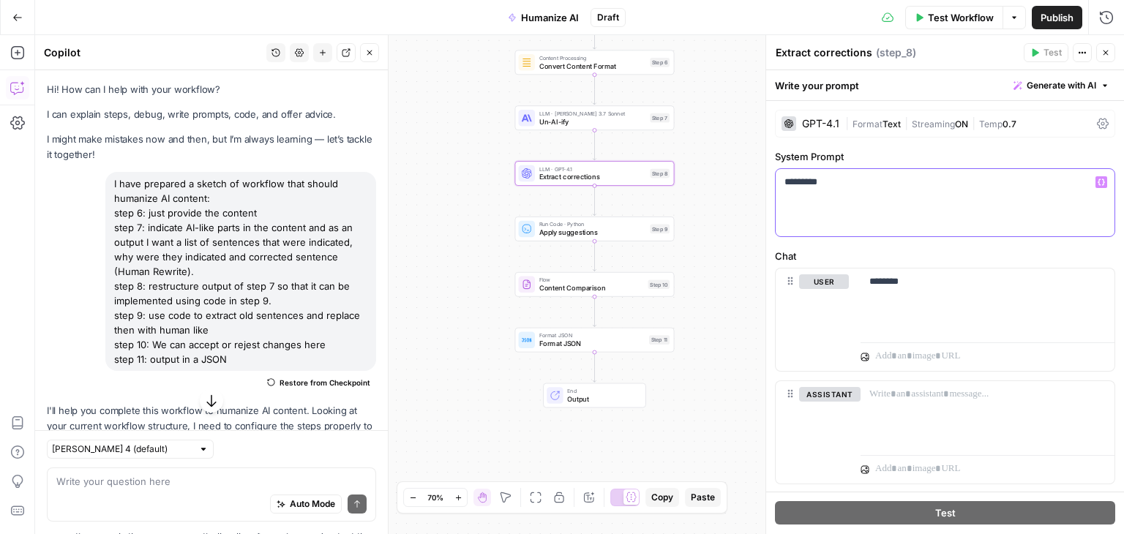
click at [810, 202] on div "*********" at bounding box center [945, 202] width 339 height 67
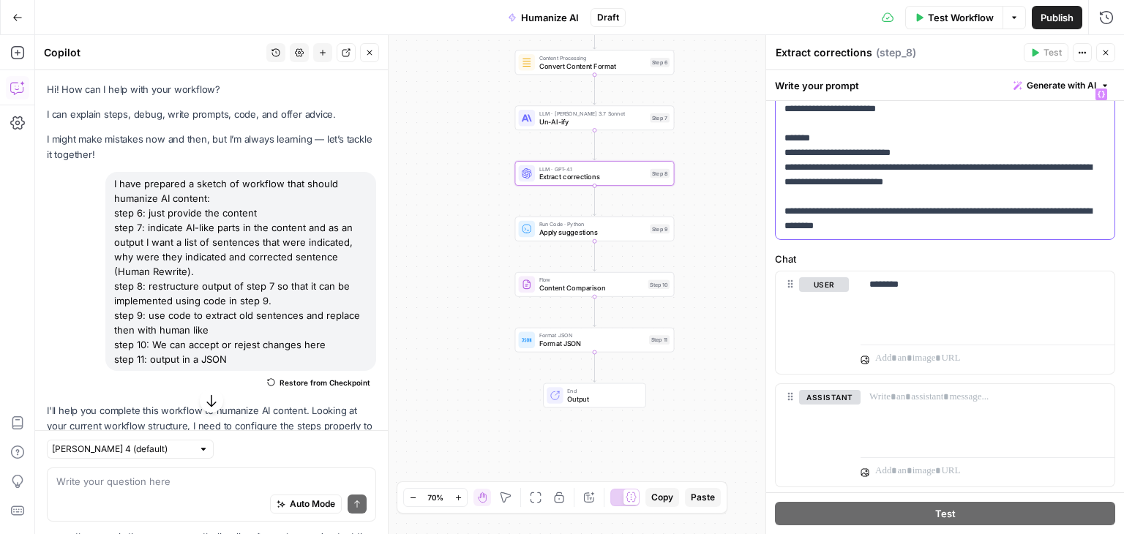
scroll to position [141, 0]
click at [940, 231] on p "**********" at bounding box center [940, 160] width 310 height 146
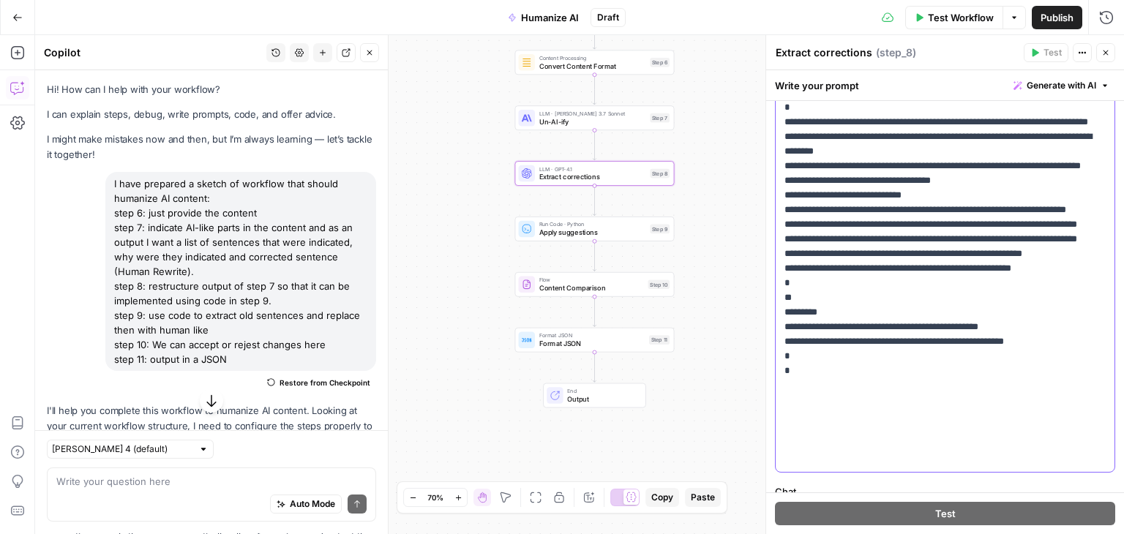
scroll to position [318, 0]
click at [836, 457] on p "**********" at bounding box center [940, 187] width 310 height 556
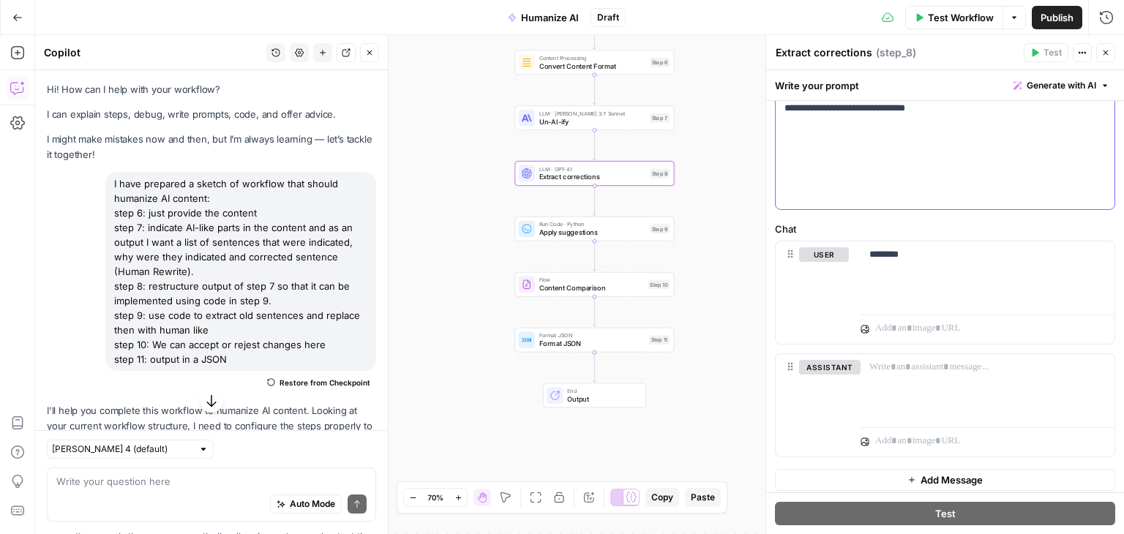
scroll to position [615, 0]
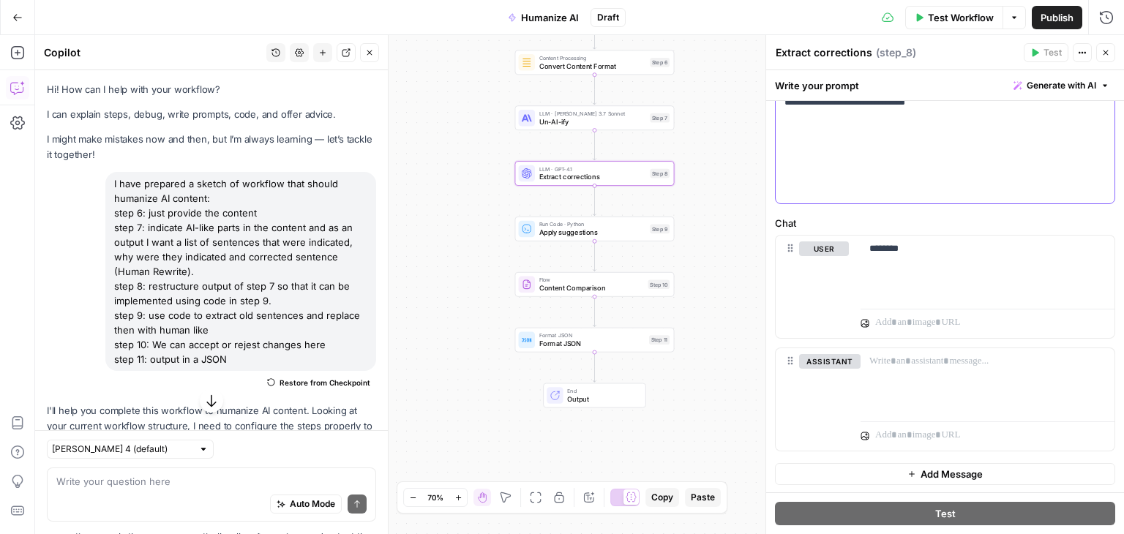
click at [853, 292] on div "user Delete ********" at bounding box center [945, 287] width 339 height 102
click at [935, 285] on div "********" at bounding box center [988, 269] width 254 height 67
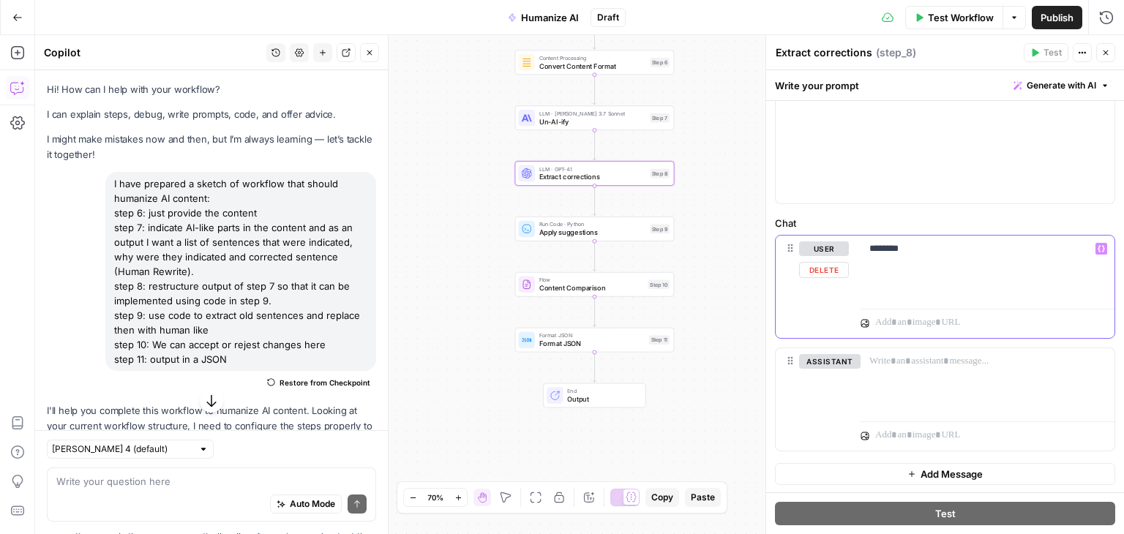
click at [935, 285] on div "********" at bounding box center [988, 269] width 254 height 67
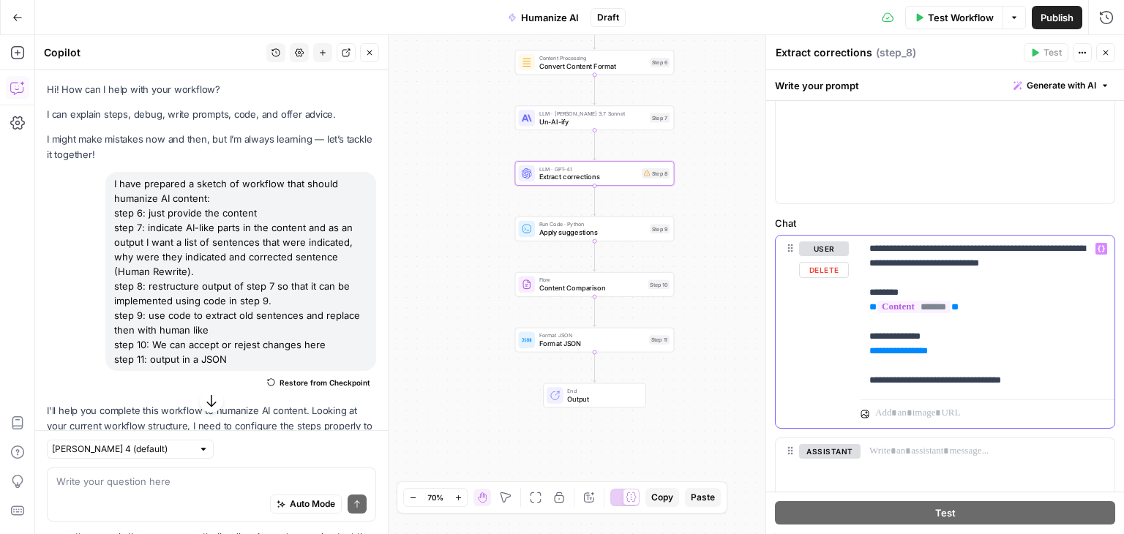
click at [903, 349] on span "**********" at bounding box center [899, 351] width 44 height 10
drag, startPoint x: 942, startPoint y: 348, endPoint x: 867, endPoint y: 352, distance: 75.5
click at [867, 352] on div "**********" at bounding box center [988, 315] width 254 height 158
click at [1098, 247] on icon "button" at bounding box center [1101, 248] width 7 height 7
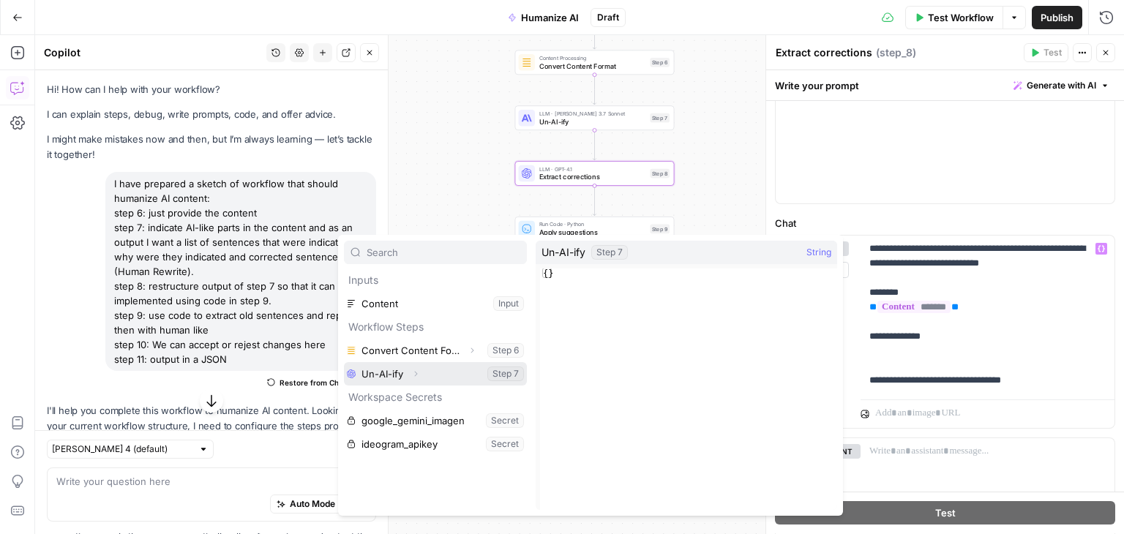
click at [415, 373] on icon "button" at bounding box center [415, 374] width 9 height 9
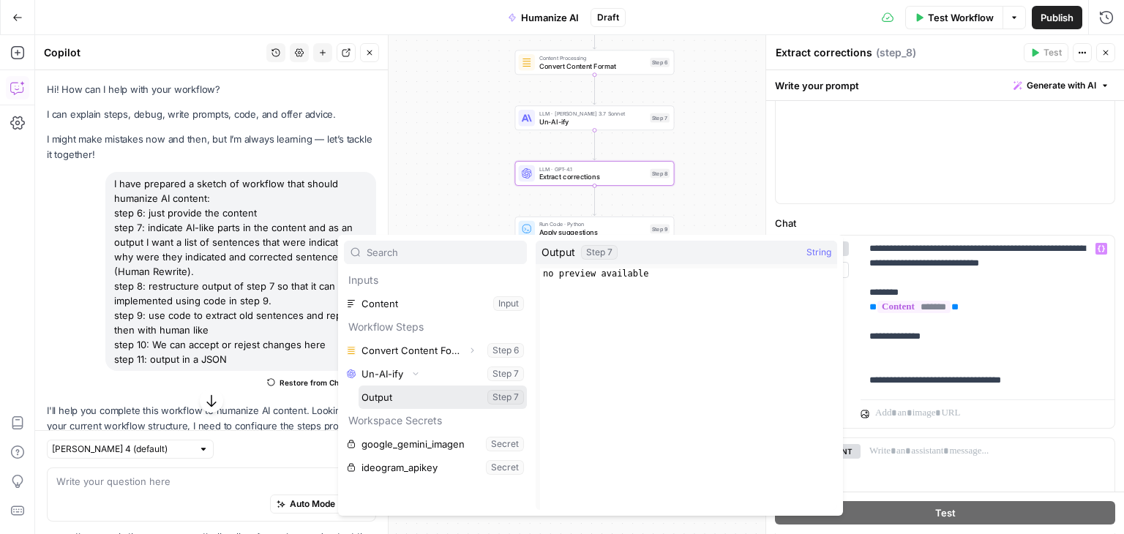
click at [394, 396] on button "Select variable Output" at bounding box center [443, 397] width 168 height 23
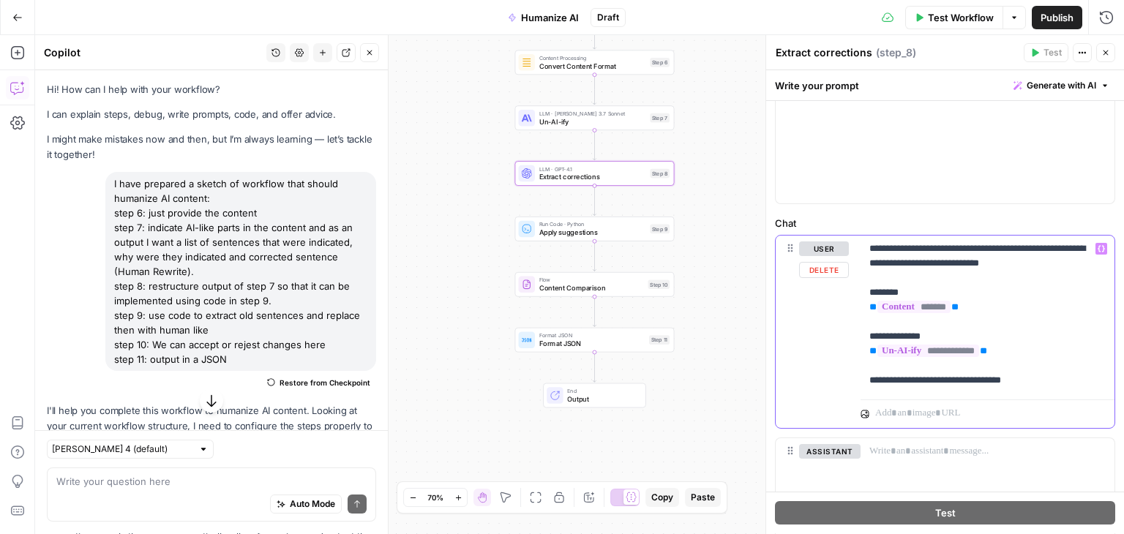
drag, startPoint x: 870, startPoint y: 261, endPoint x: 917, endPoint y: 260, distance: 46.9
click at [917, 260] on p "**********" at bounding box center [981, 315] width 225 height 146
click at [972, 281] on p "**********" at bounding box center [981, 315] width 225 height 146
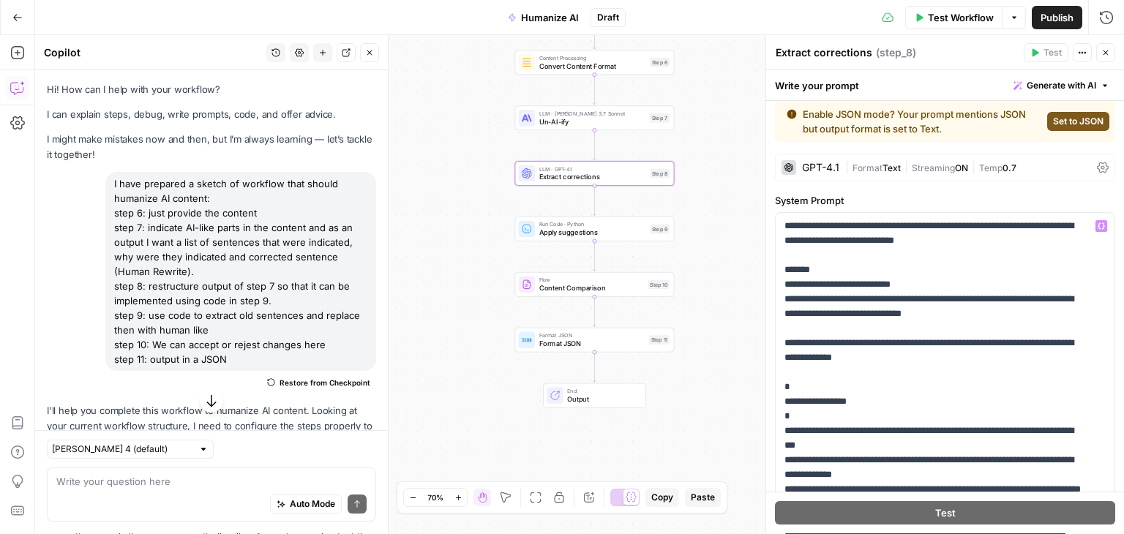
scroll to position [0, 0]
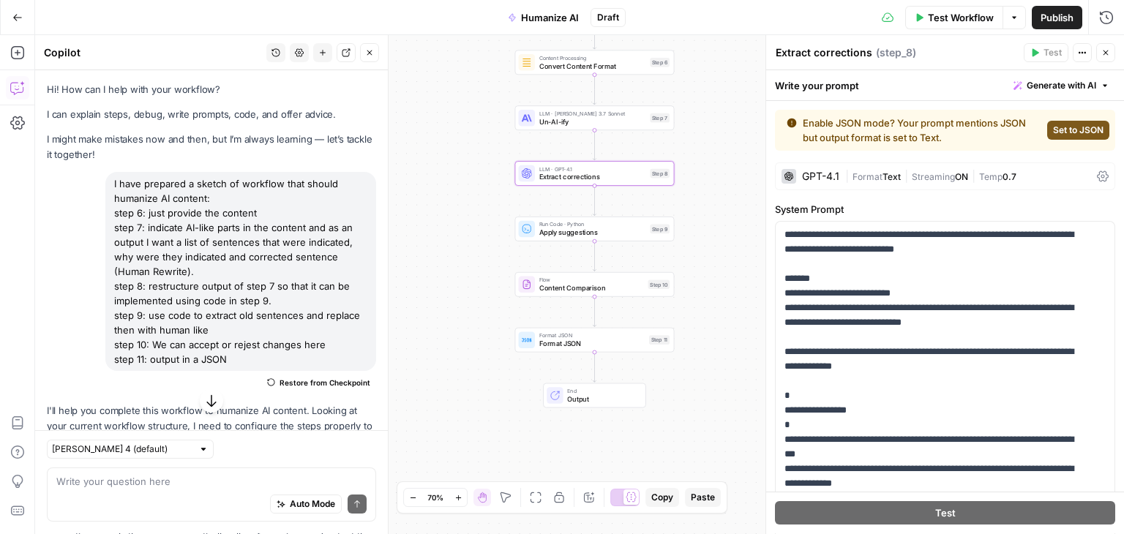
click at [1060, 132] on span "Set to JSON" at bounding box center [1078, 130] width 50 height 13
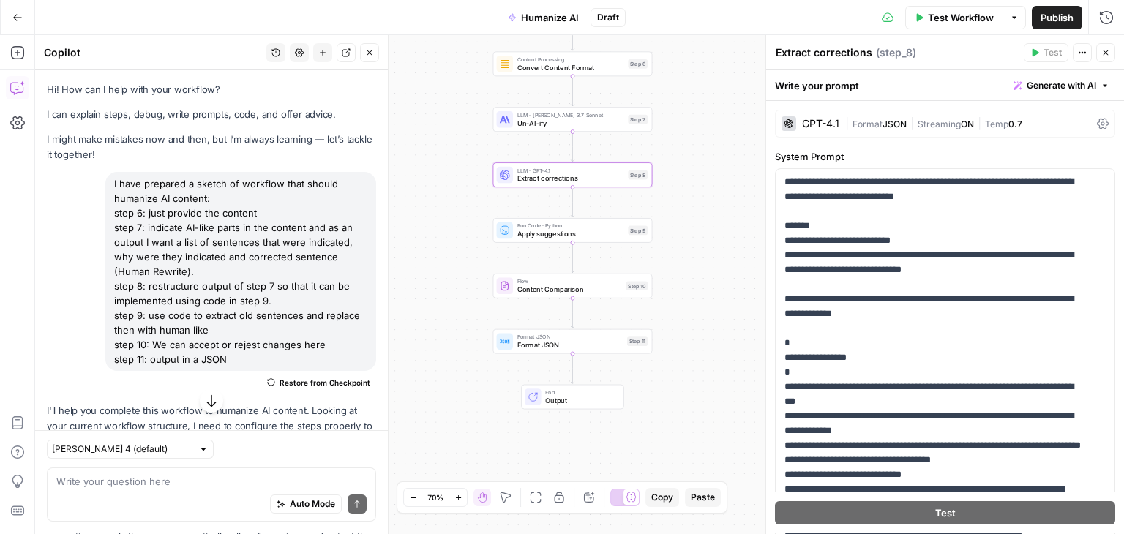
drag, startPoint x: 737, startPoint y: 135, endPoint x: 715, endPoint y: 136, distance: 22.0
click at [715, 136] on div "Workflow Set Inputs Inputs Content Processing Convert Content Format Step 6 LLM…" at bounding box center [579, 284] width 1089 height 499
drag, startPoint x: 237, startPoint y: 360, endPoint x: 101, endPoint y: 184, distance: 222.8
click at [101, 184] on div "I have prepared a sketch of workflow that should humanize AI content: step 6: j…" at bounding box center [211, 283] width 329 height 222
copy div "I have prepared a sketch of workflow that should humanize AI content: step 6: j…"
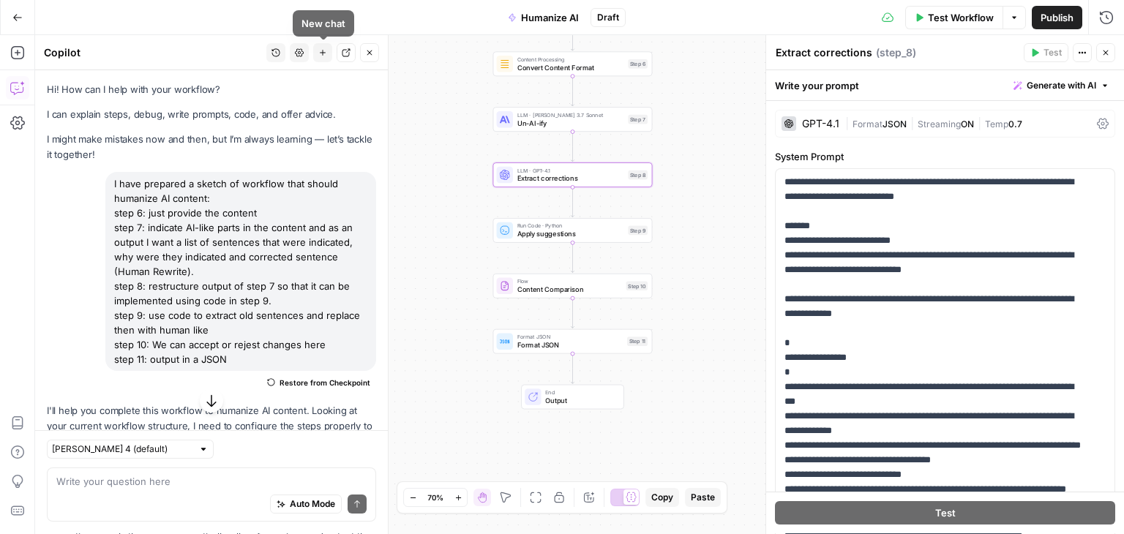
click at [324, 50] on icon "button" at bounding box center [322, 52] width 9 height 9
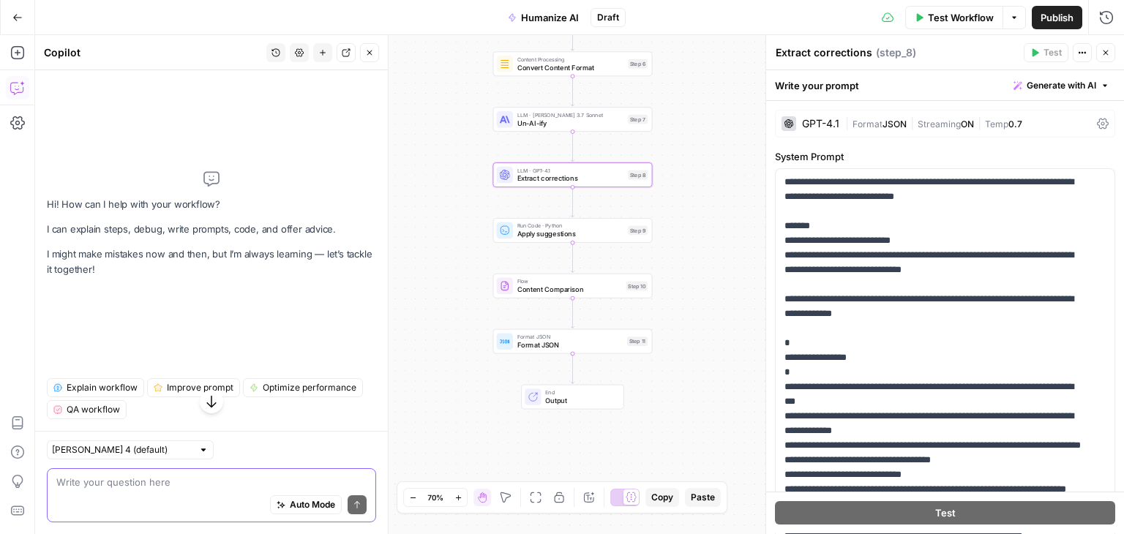
click at [129, 478] on textarea at bounding box center [211, 482] width 310 height 15
paste textarea "I have prepared a sketch of workflow that should humanize AI content: step 6: j…"
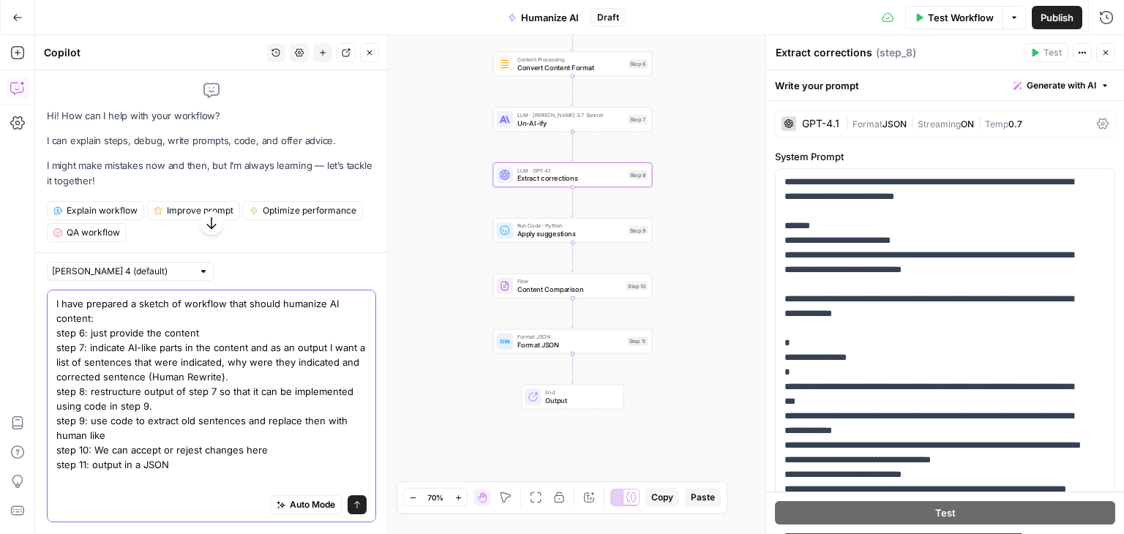
type textarea "I have prepared a sketch of workflow that should humanize AI content: step 6: j…"
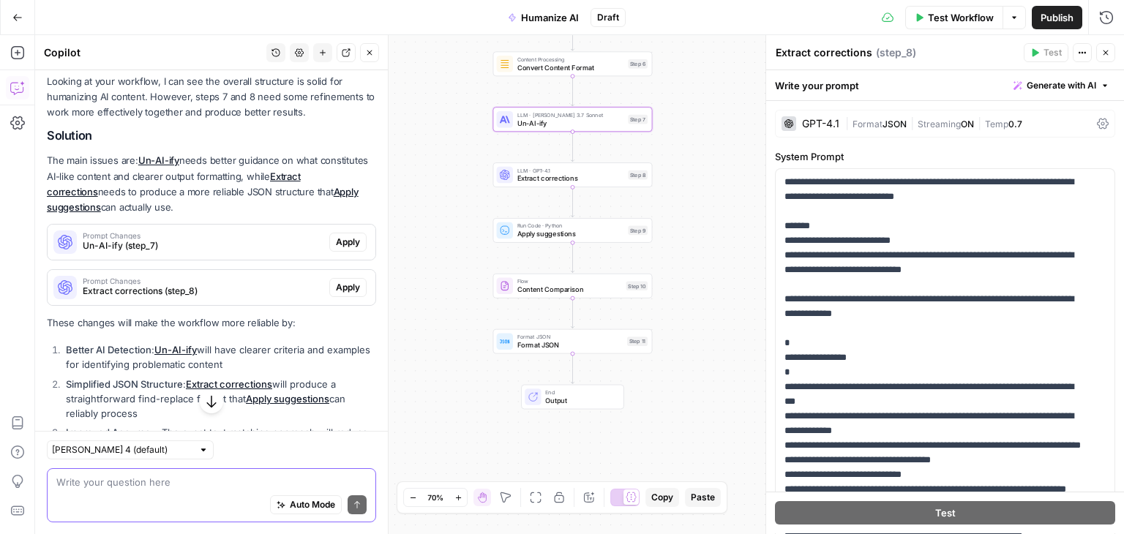
scroll to position [336, 0]
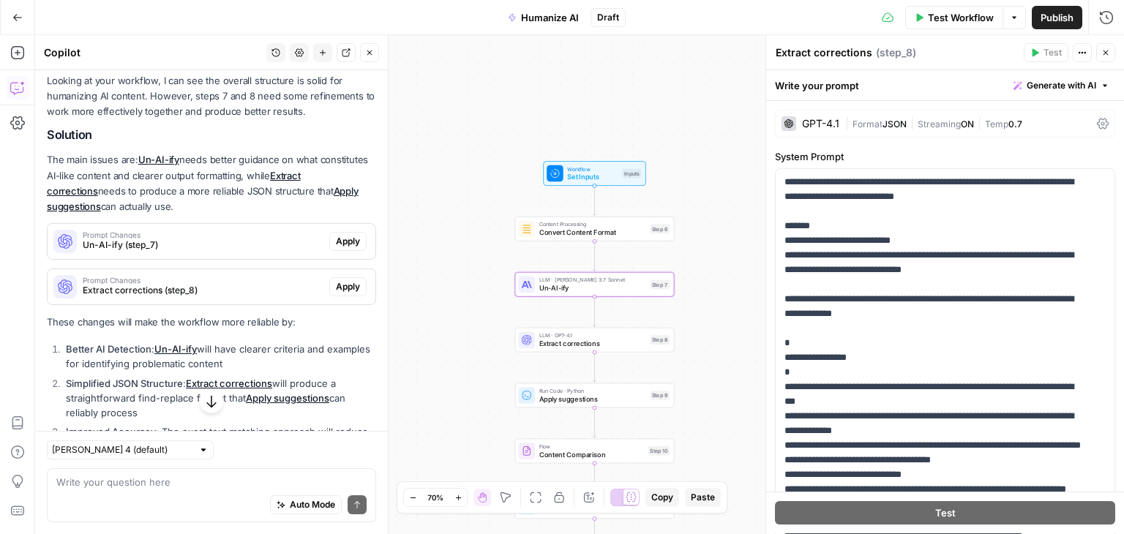
click at [343, 240] on span "Apply" at bounding box center [348, 241] width 24 height 13
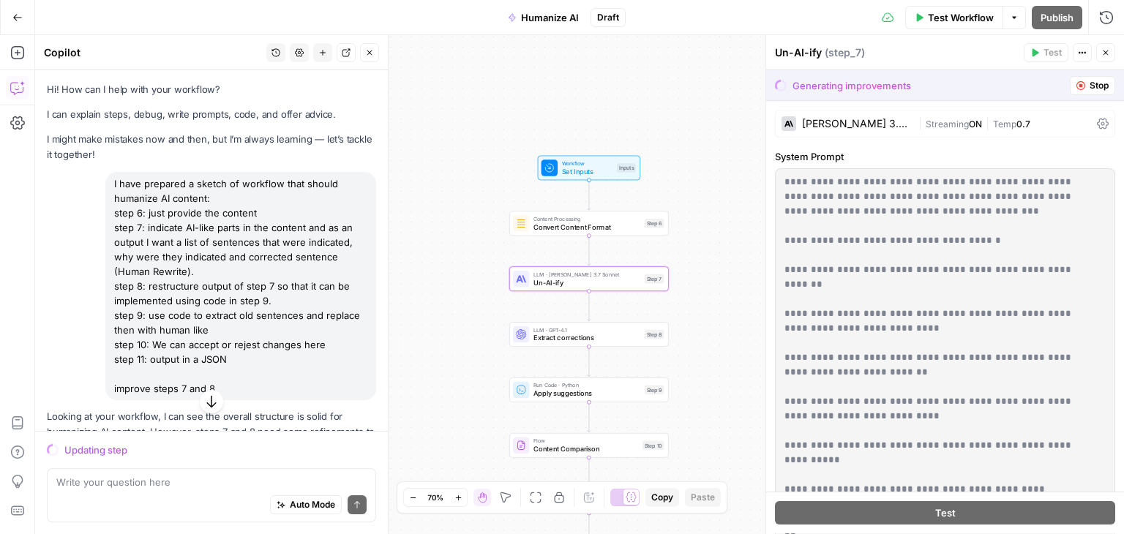
scroll to position [336, 0]
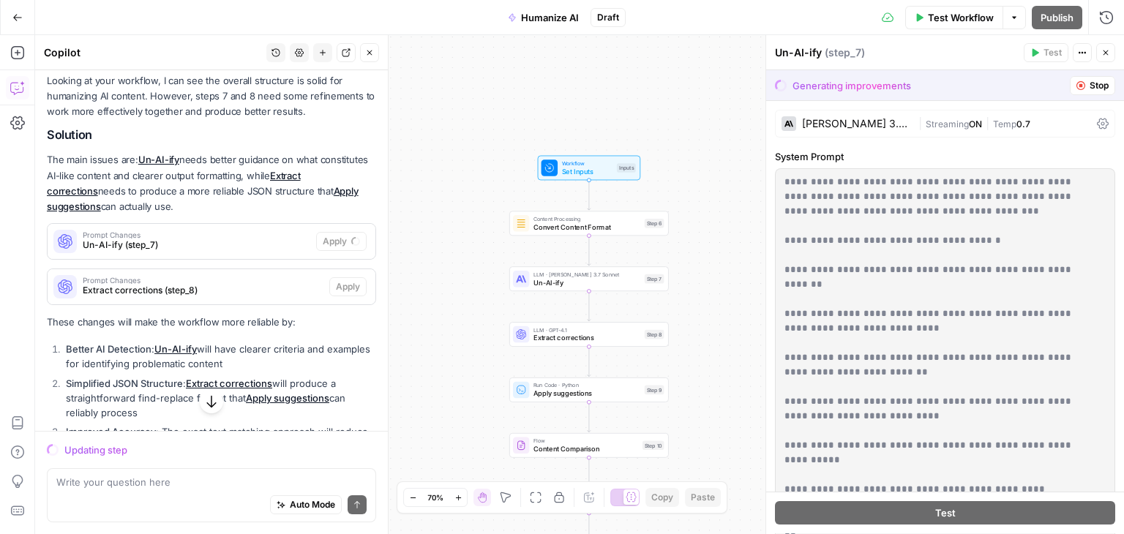
click at [1090, 83] on span "Stop" at bounding box center [1099, 85] width 19 height 13
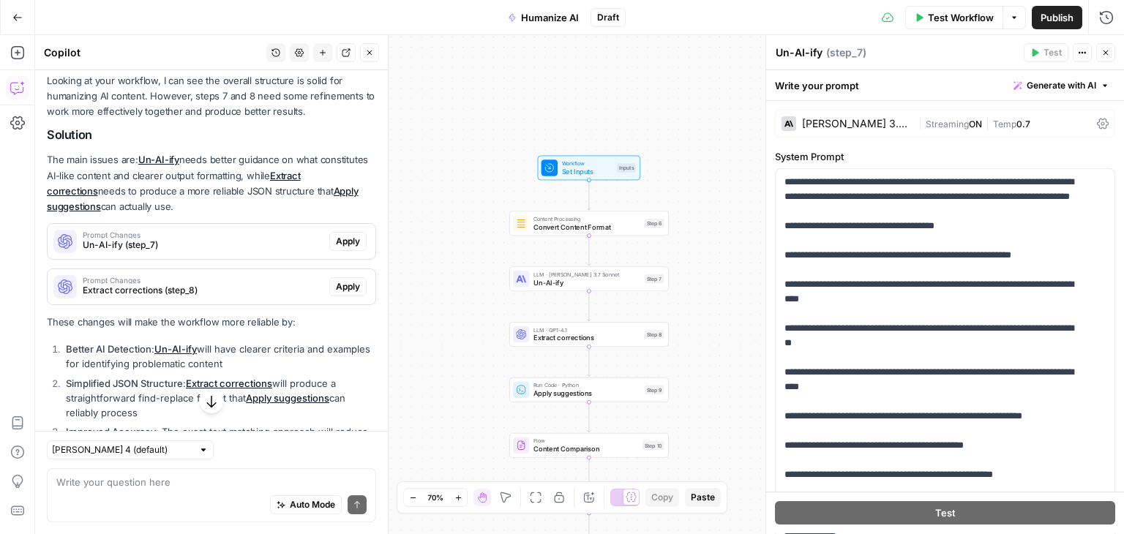
click at [363, 50] on button "Close" at bounding box center [369, 52] width 19 height 19
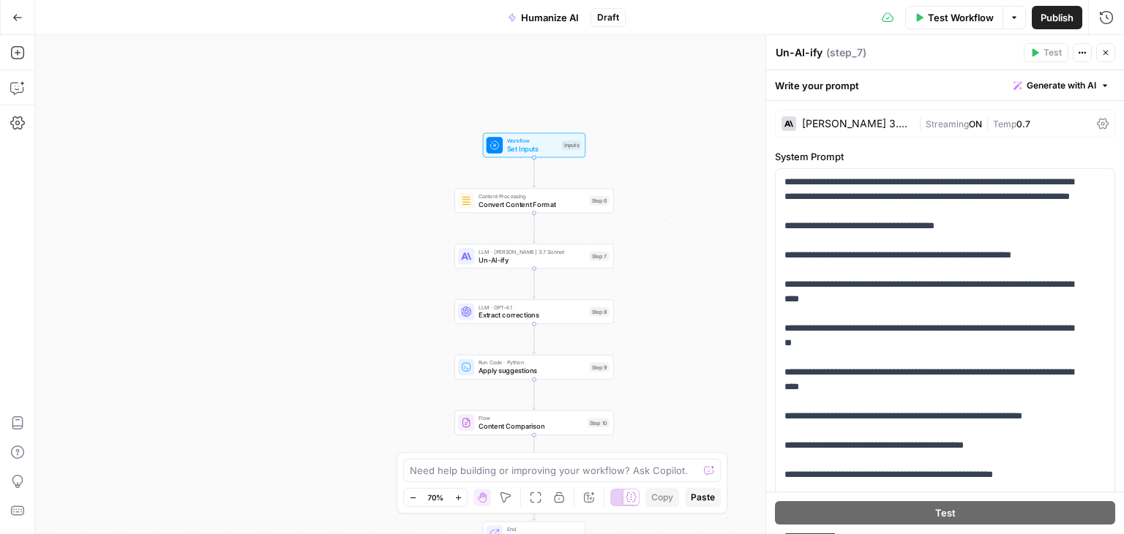
drag, startPoint x: 378, startPoint y: 146, endPoint x: 323, endPoint y: 123, distance: 59.4
click at [323, 123] on div "Workflow Set Inputs Inputs Content Processing Convert Content Format Step 6 LLM…" at bounding box center [579, 284] width 1089 height 499
click at [18, 4] on button "Go Back" at bounding box center [17, 17] width 26 height 26
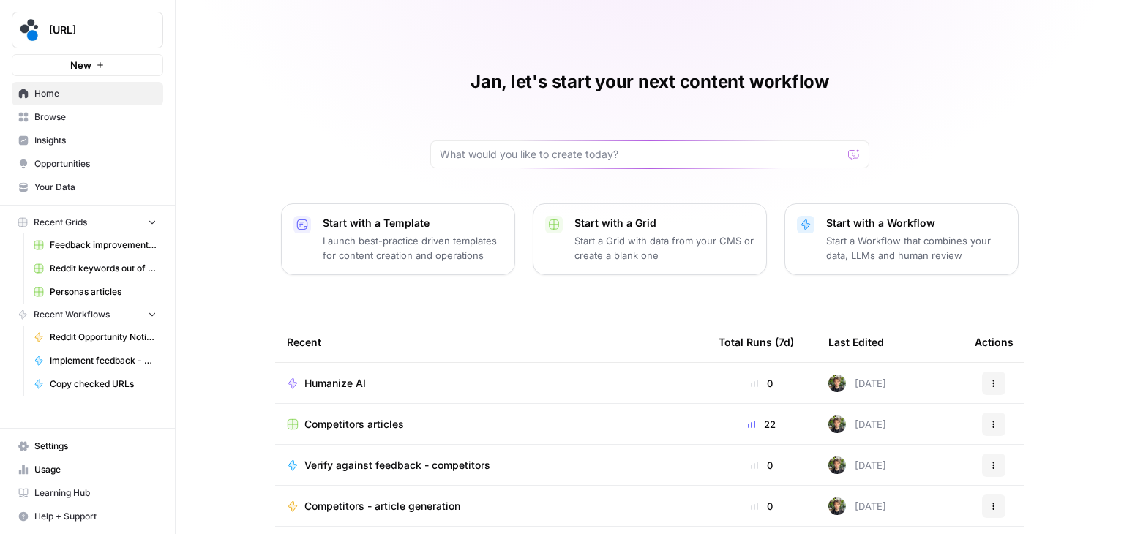
click at [340, 383] on span "Humanize AI" at bounding box center [334, 383] width 61 height 15
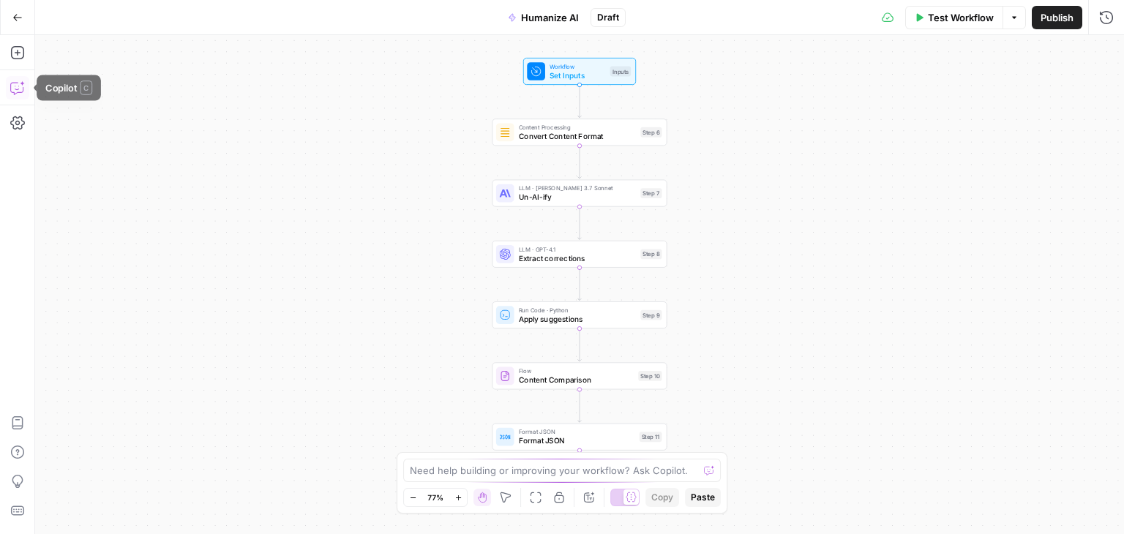
click at [10, 89] on icon "button" at bounding box center [16, 89] width 12 height 12
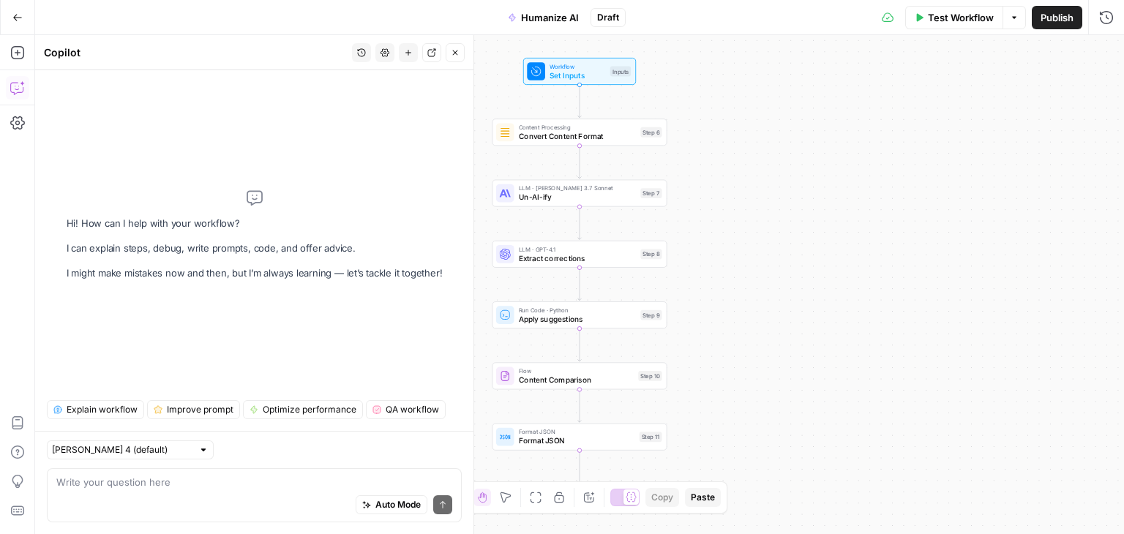
click at [356, 53] on button "History" at bounding box center [361, 52] width 19 height 19
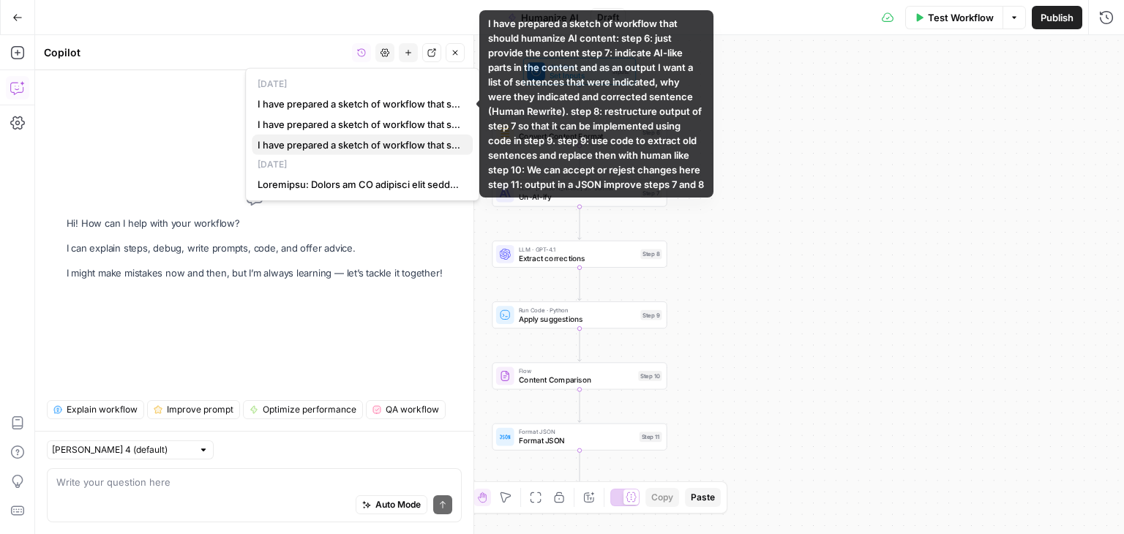
click at [340, 148] on span "I have prepared a sketch of workflow that should humanize AI content: step 6: j…" at bounding box center [359, 145] width 203 height 15
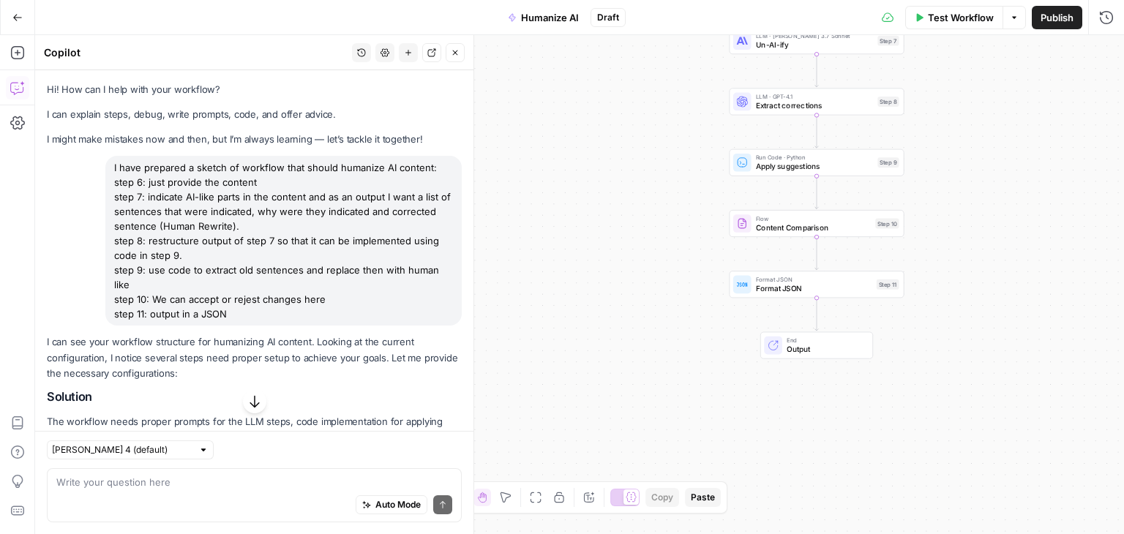
drag, startPoint x: 237, startPoint y: 313, endPoint x: 105, endPoint y: 165, distance: 198.0
click at [105, 165] on div "I have prepared a sketch of workflow that should humanize AI content: step 6: j…" at bounding box center [283, 241] width 356 height 170
copy div "I have prepared a sketch of workflow that should humanize AI content: step 6: j…"
click at [17, 7] on button "Go Back" at bounding box center [17, 17] width 26 height 26
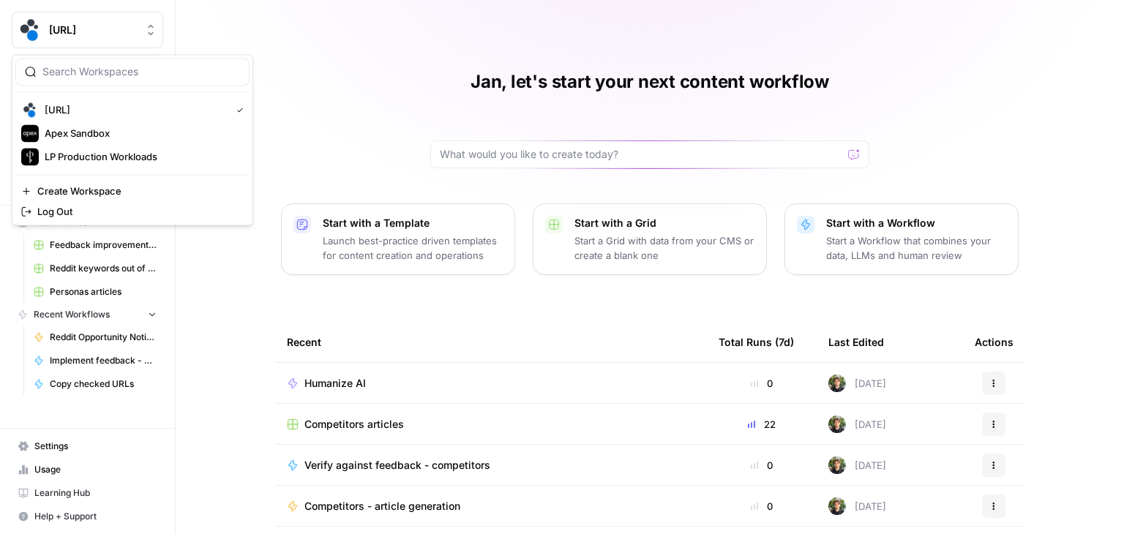
click at [91, 28] on span "[URL]" at bounding box center [93, 30] width 89 height 15
click at [83, 136] on span "Apex Sandbox" at bounding box center [141, 133] width 193 height 15
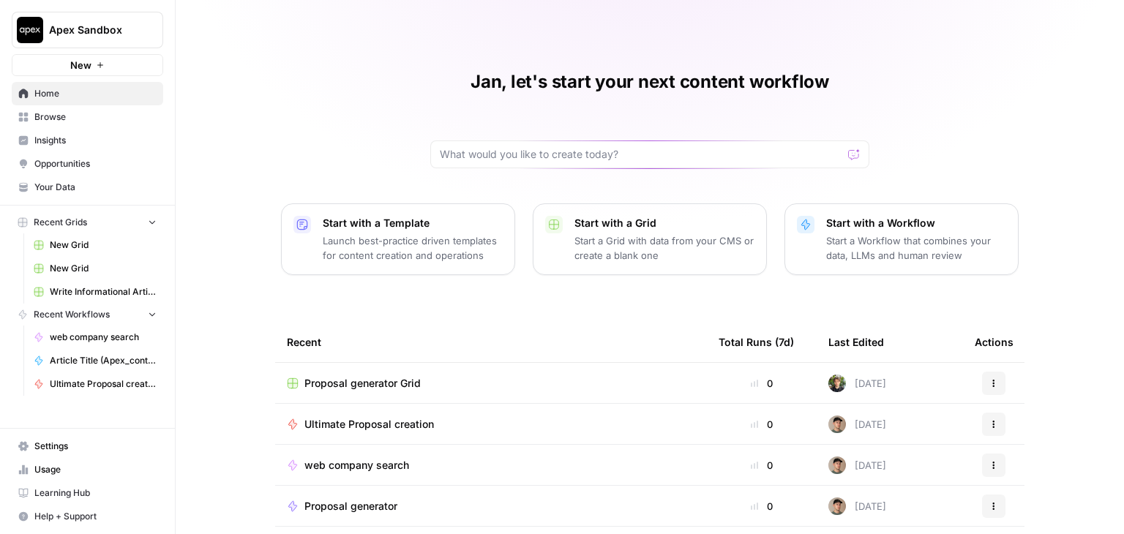
click at [91, 64] on button "New" at bounding box center [87, 65] width 151 height 22
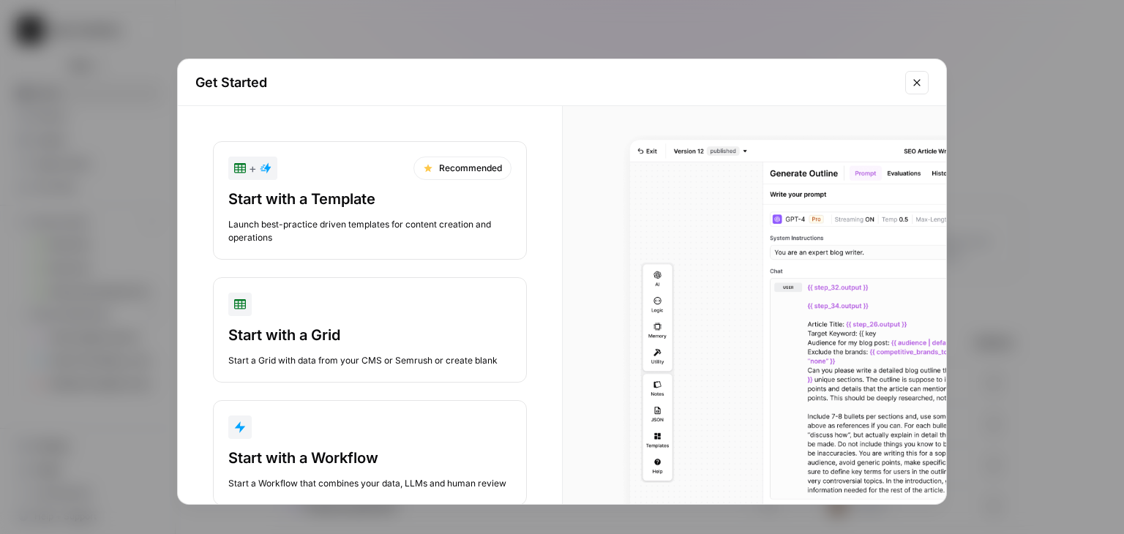
click at [359, 443] on button "Start with a Workflow Start a Workflow that combines your data, LLMs and human …" at bounding box center [370, 452] width 314 height 105
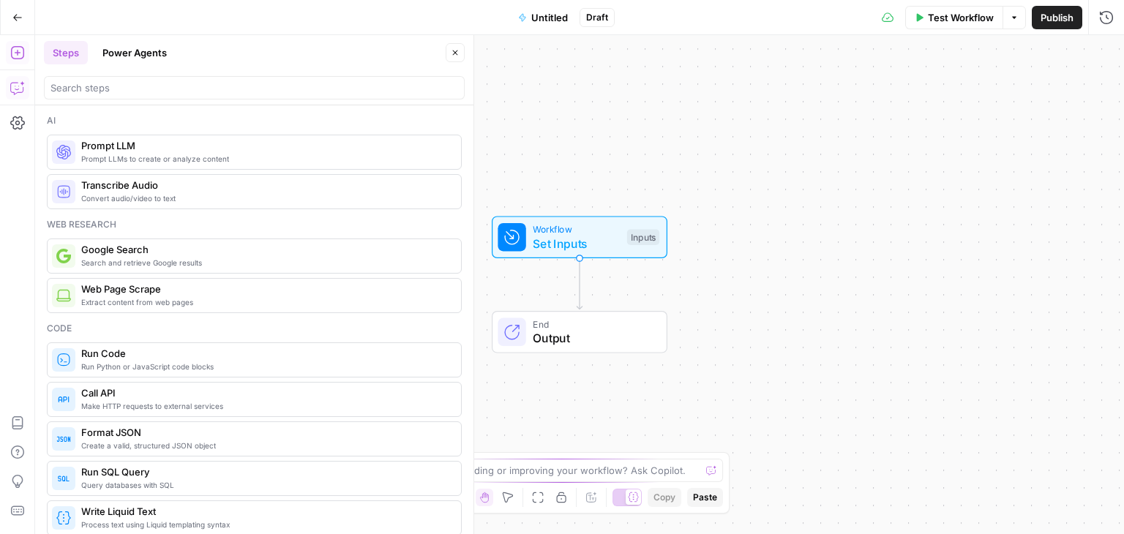
click at [12, 77] on button "Copilot" at bounding box center [17, 87] width 23 height 23
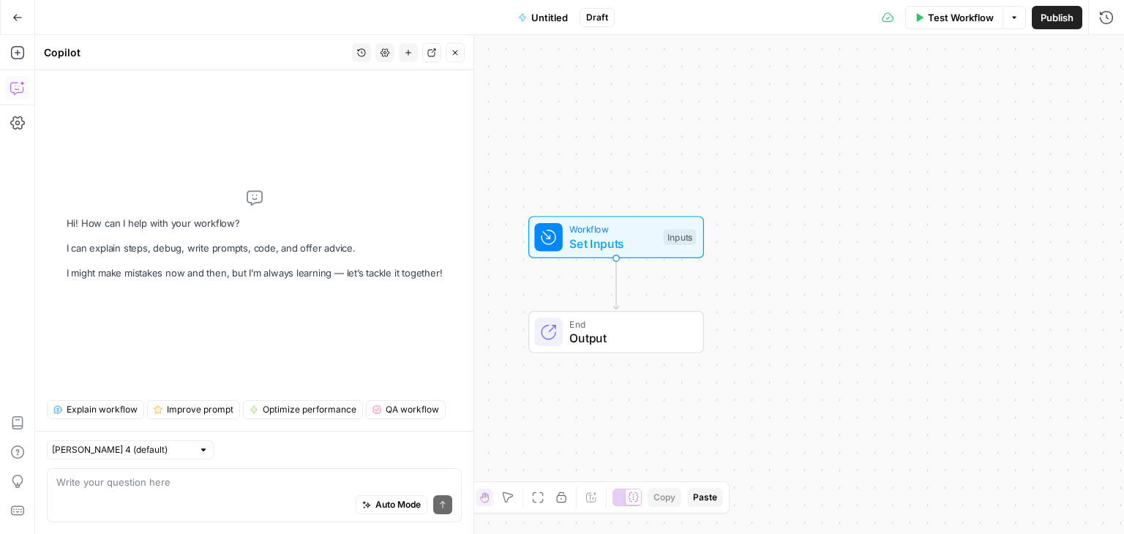
click at [137, 486] on textarea at bounding box center [254, 482] width 396 height 15
type textarea "I have prepared a sketch of workflow that should humanize AI content: step 6: j…"
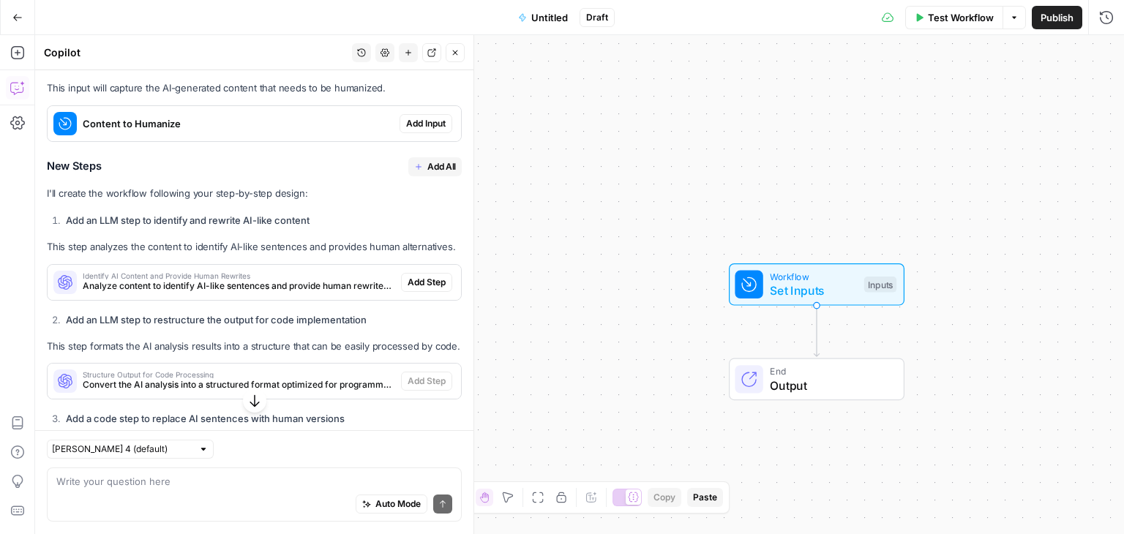
scroll to position [434, 0]
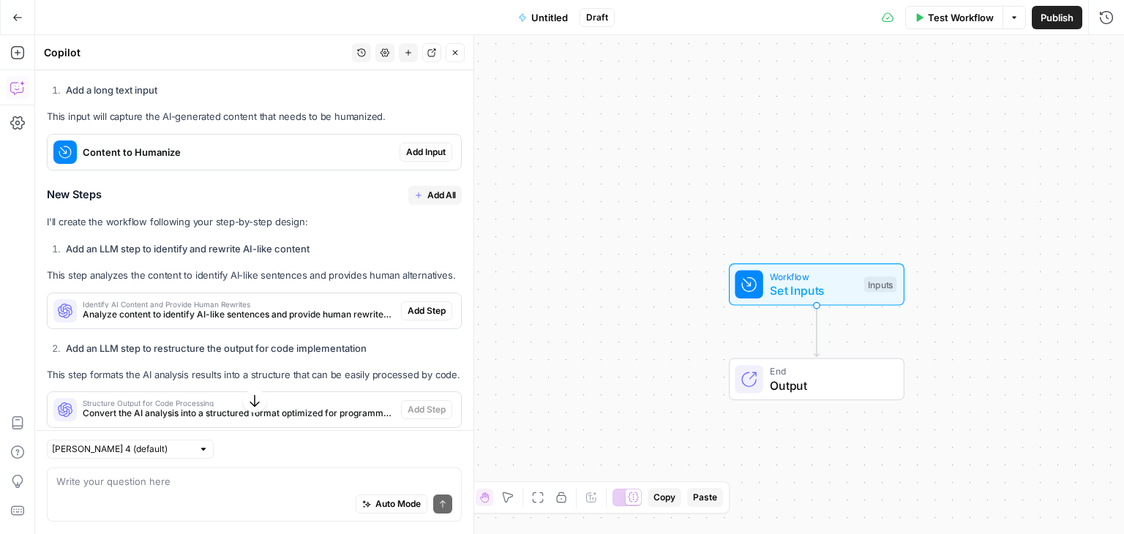
click at [416, 149] on span "Add Input" at bounding box center [426, 152] width 40 height 13
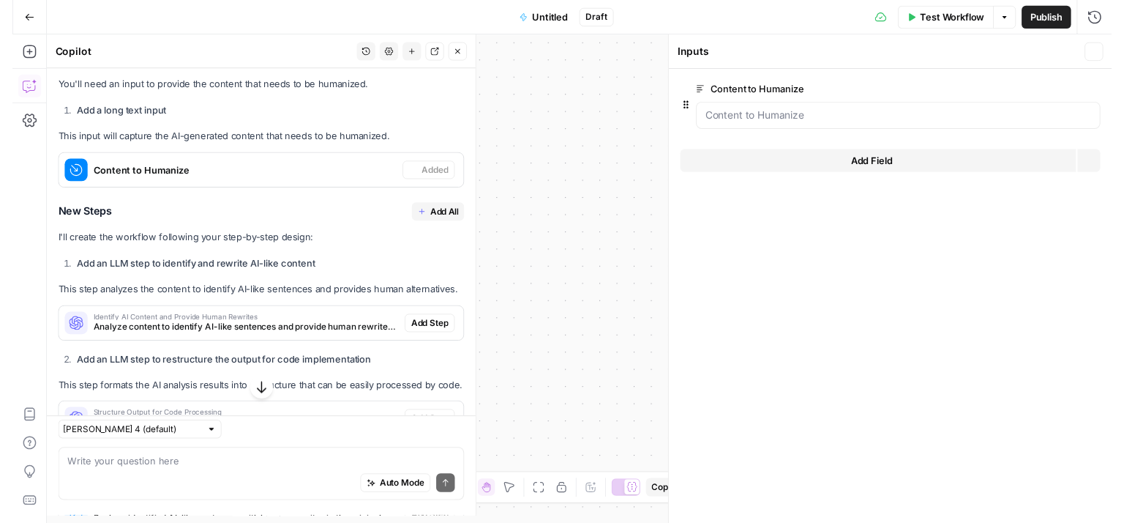
scroll to position [457, 0]
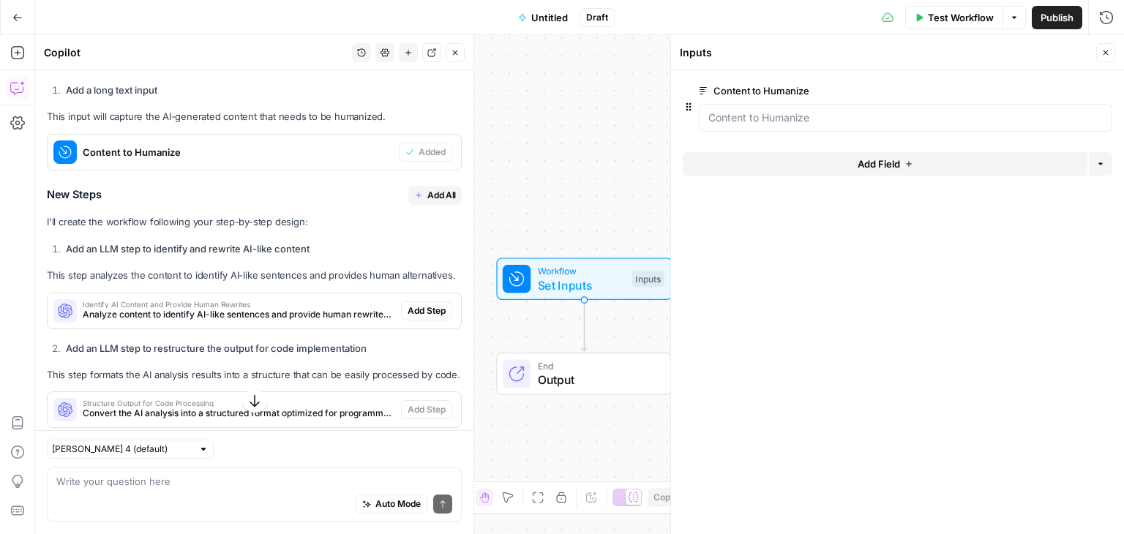
click at [416, 197] on icon "button" at bounding box center [419, 195] width 6 height 6
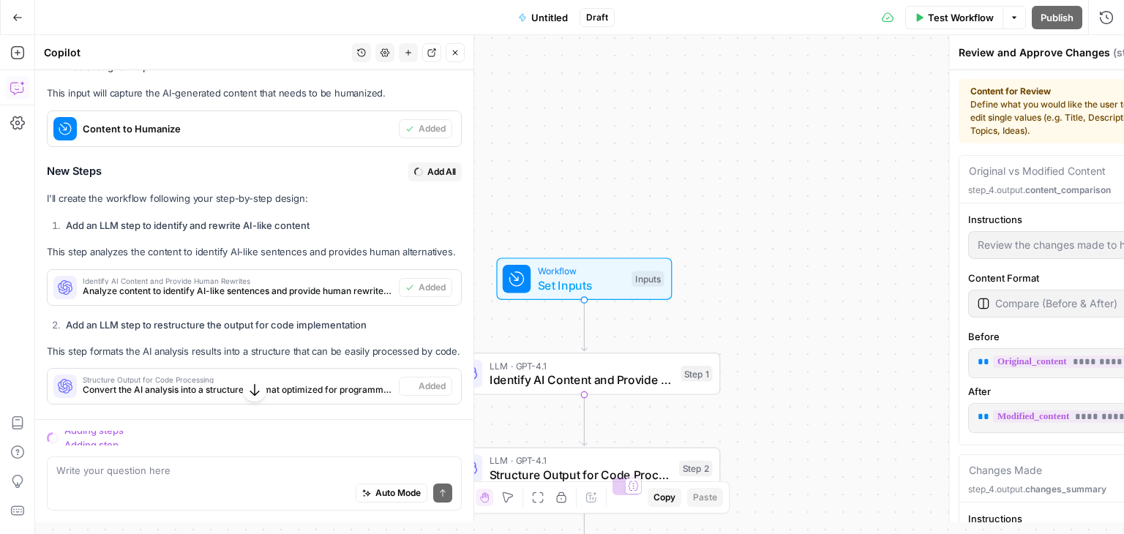
scroll to position [434, 0]
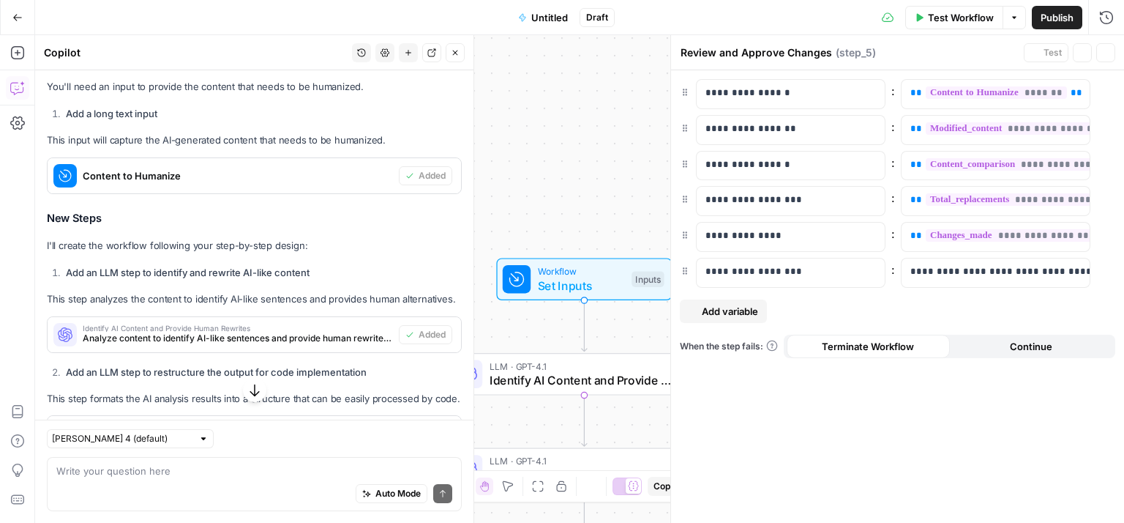
type textarea "Format Final JSON Output"
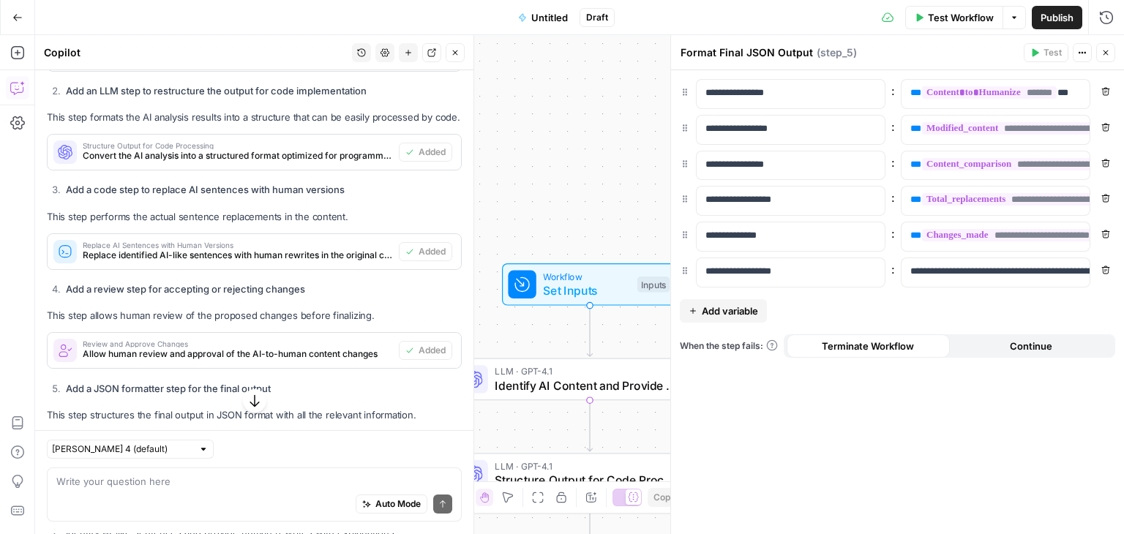
scroll to position [992, 0]
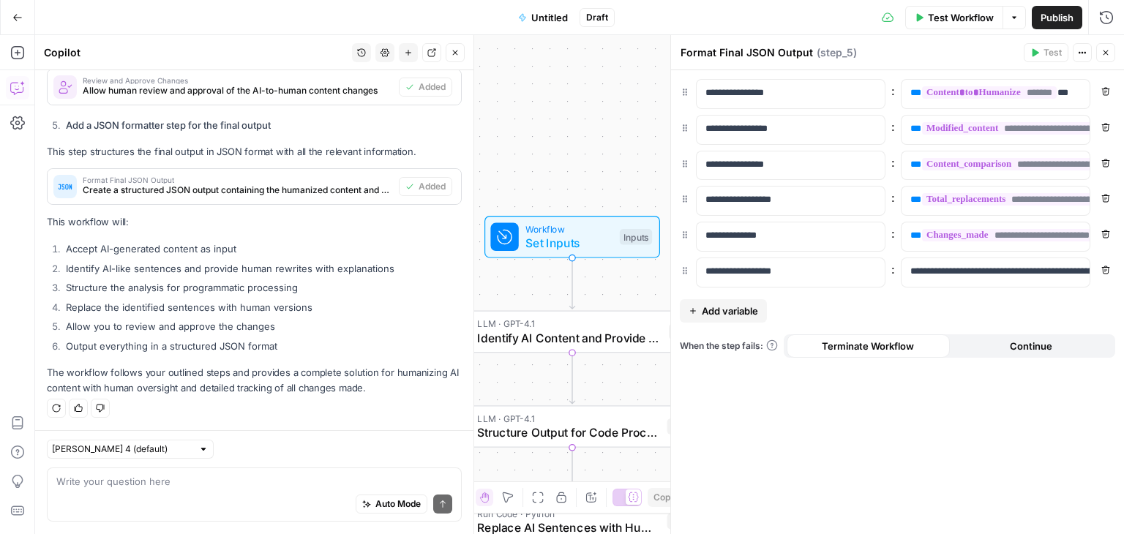
drag, startPoint x: 619, startPoint y: 168, endPoint x: 602, endPoint y: 120, distance: 50.7
click at [602, 120] on div "Workflow Set Inputs Inputs LLM · GPT-4.1 Identify AI Content and Provide Human …" at bounding box center [579, 284] width 1089 height 499
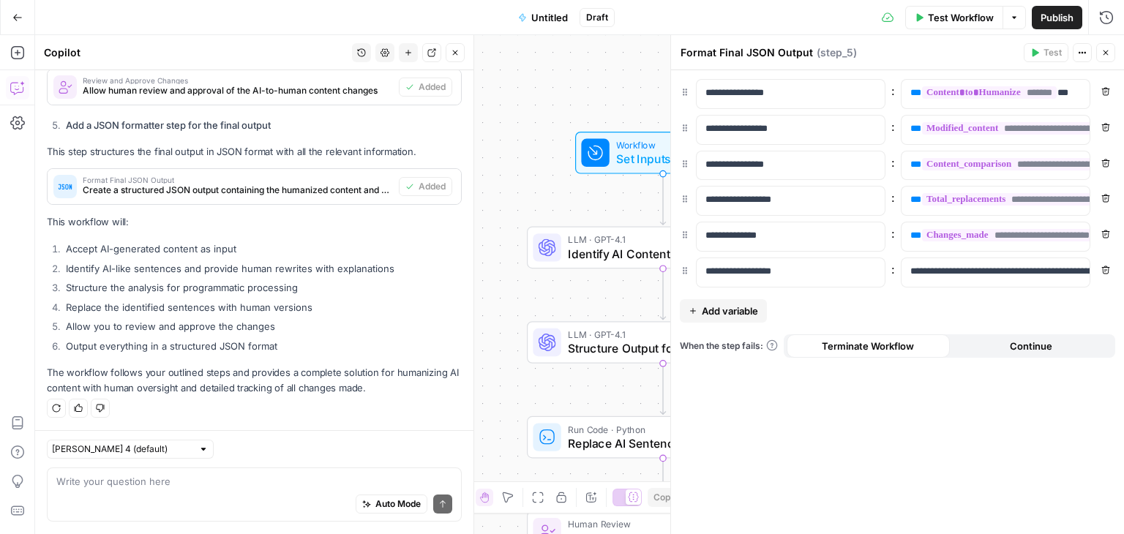
drag, startPoint x: 550, startPoint y: 153, endPoint x: 638, endPoint y: 65, distance: 124.2
click at [638, 65] on div "Workflow Set Inputs Inputs LLM · GPT-4.1 Identify AI Content and Provide Human …" at bounding box center [579, 284] width 1089 height 499
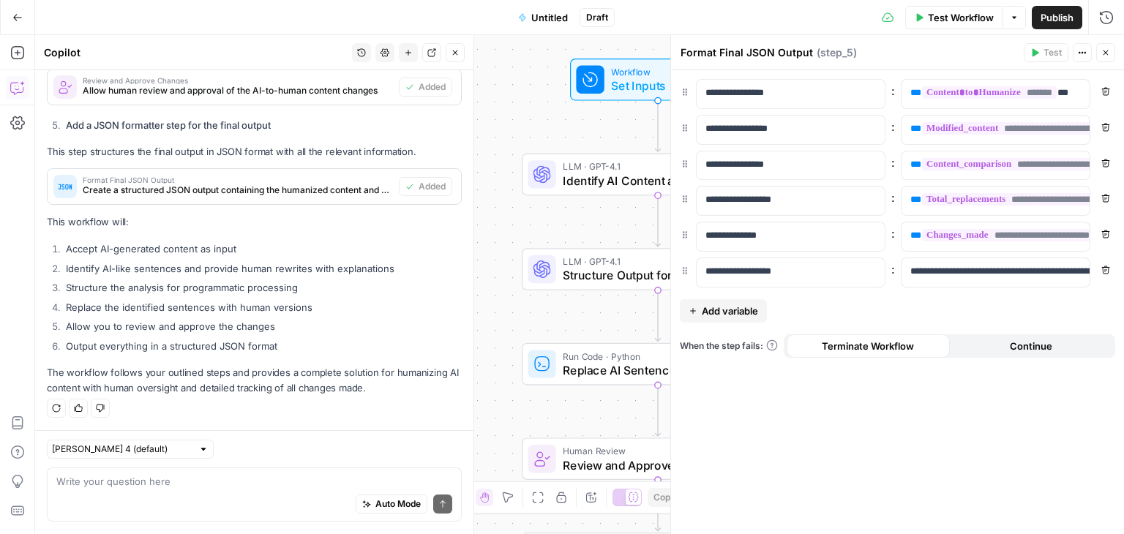
drag, startPoint x: 526, startPoint y: 188, endPoint x: 521, endPoint y: 112, distance: 76.3
click at [521, 112] on div "Workflow Set Inputs Inputs LLM · GPT-4.1 Identify AI Content and Provide Human …" at bounding box center [579, 284] width 1089 height 499
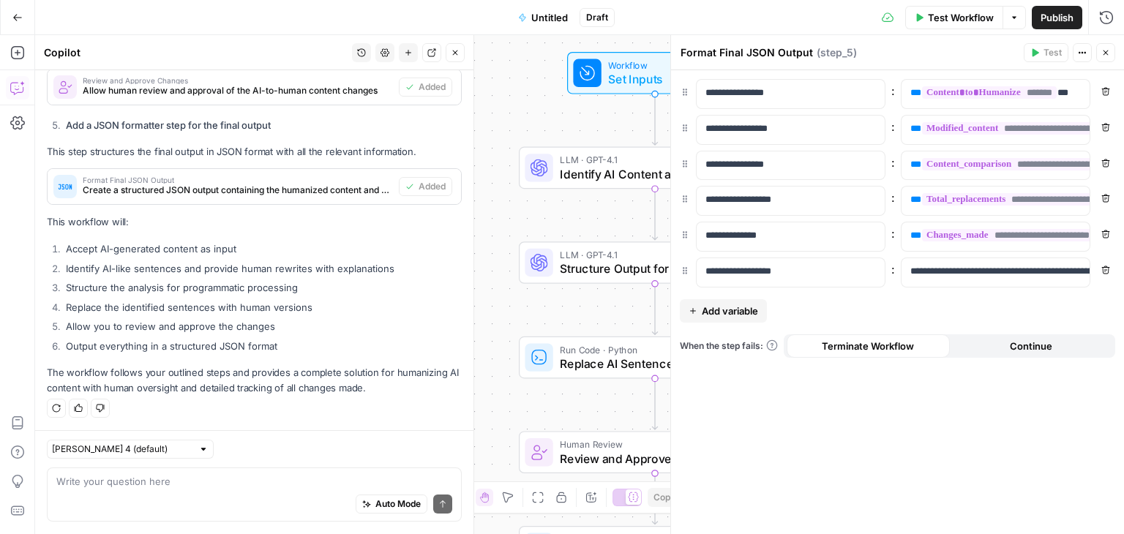
click at [576, 179] on span "Identify AI Content and Provide Human Rewrites" at bounding box center [652, 174] width 184 height 18
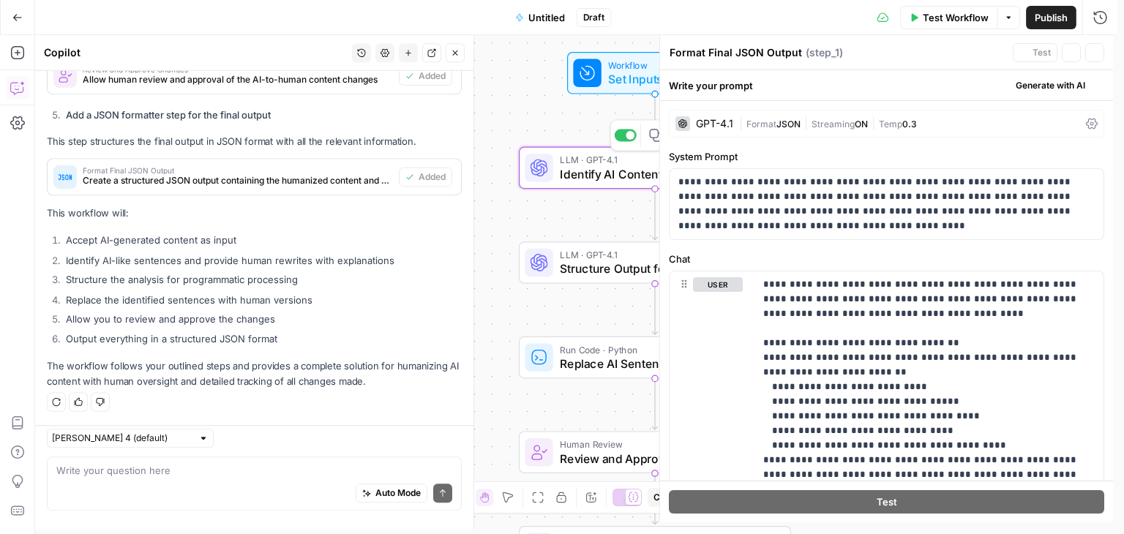
type textarea "Identify AI Content and Provide Human Rewrites"
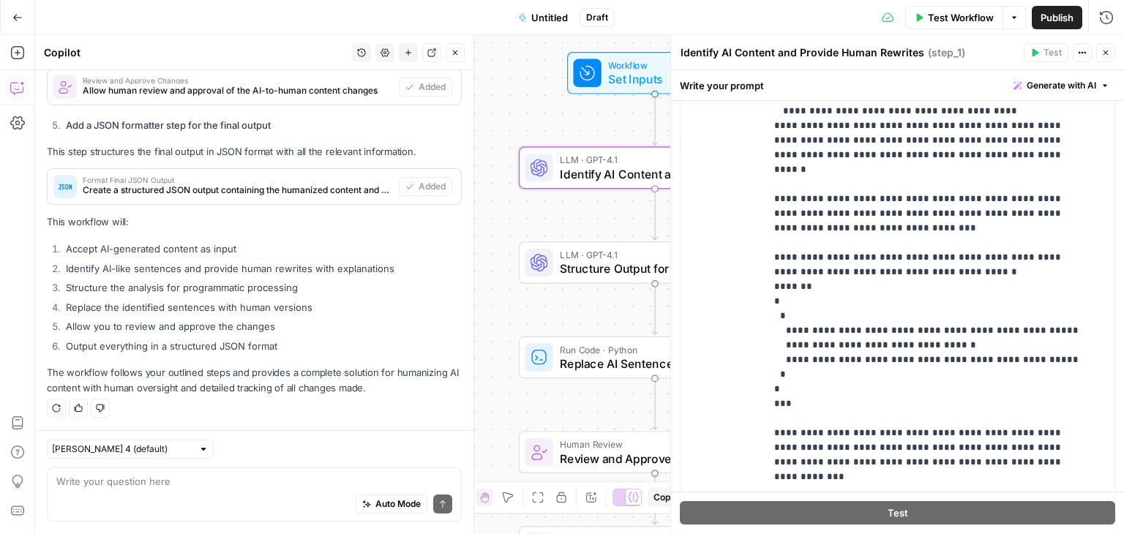
scroll to position [452, 0]
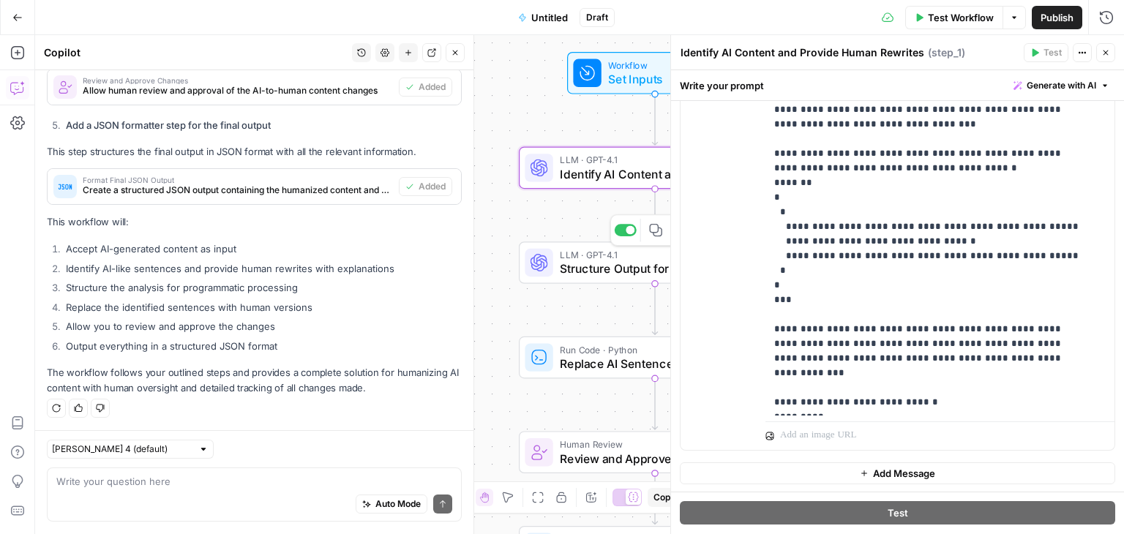
click at [600, 263] on span "Structure Output for Code Processing" at bounding box center [651, 269] width 183 height 18
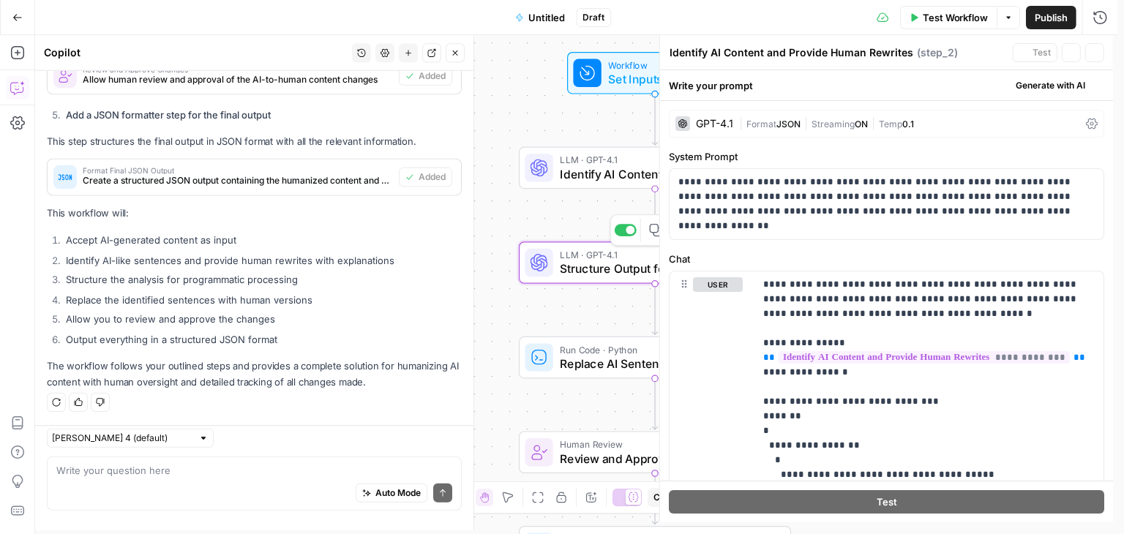
type textarea "Structure Output for Code Processing"
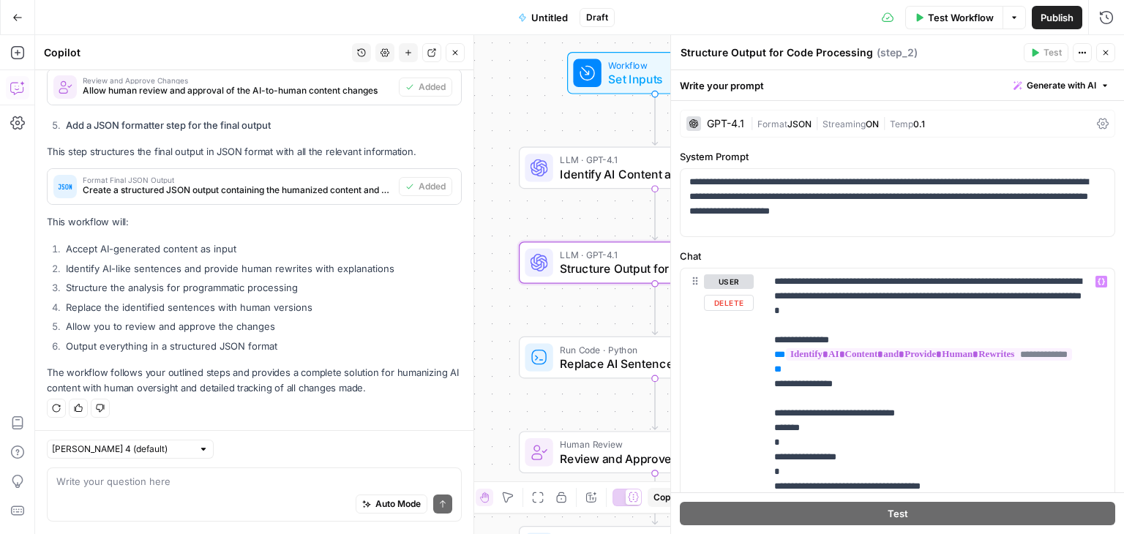
scroll to position [74, 0]
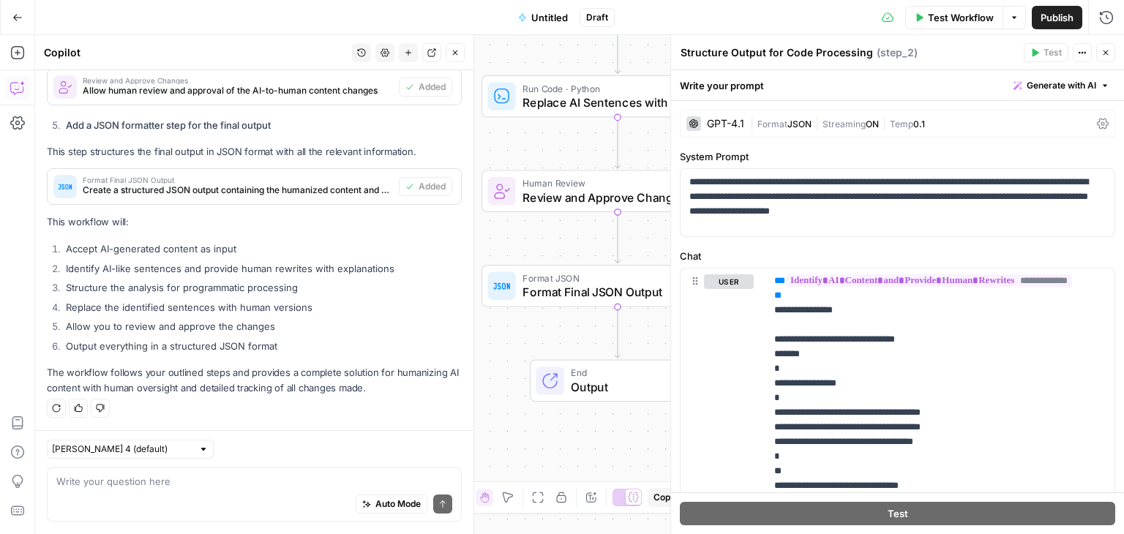
drag, startPoint x: 566, startPoint y: 315, endPoint x: 524, endPoint y: 58, distance: 261.0
click at [524, 58] on div "Workflow Set Inputs Inputs LLM · GPT-4.1 Identify AI Content and Provide Human …" at bounding box center [579, 284] width 1089 height 499
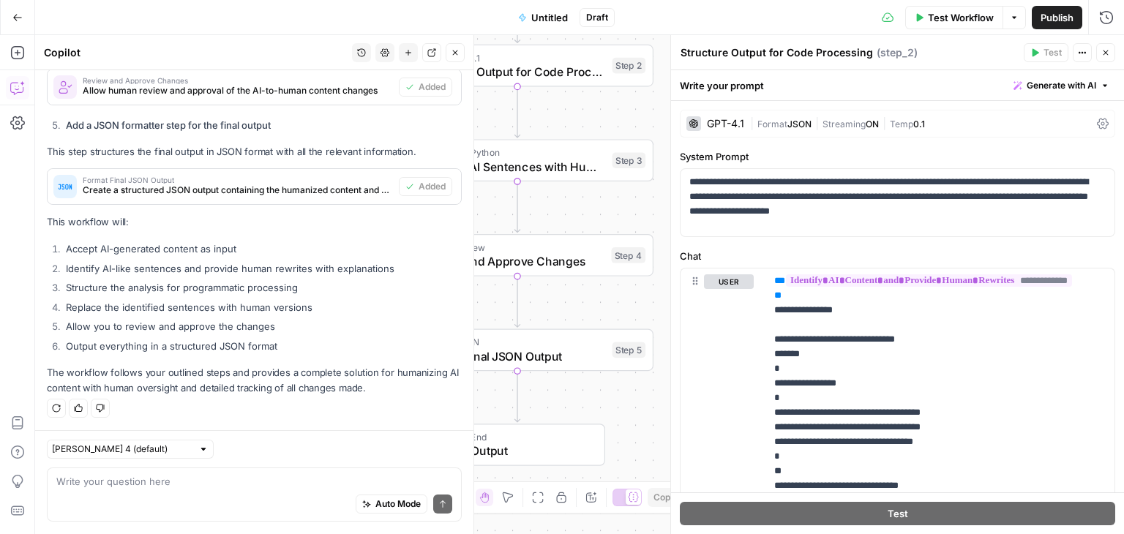
drag, startPoint x: 629, startPoint y: 235, endPoint x: 557, endPoint y: 206, distance: 78.1
click at [557, 206] on div "Workflow Set Inputs Inputs LLM · GPT-4.1 Identify AI Content and Provide Human …" at bounding box center [579, 284] width 1089 height 499
click at [90, 498] on div "Auto Mode Send" at bounding box center [254, 506] width 396 height 32
type textarea "I want step 4 to be content comparison step."
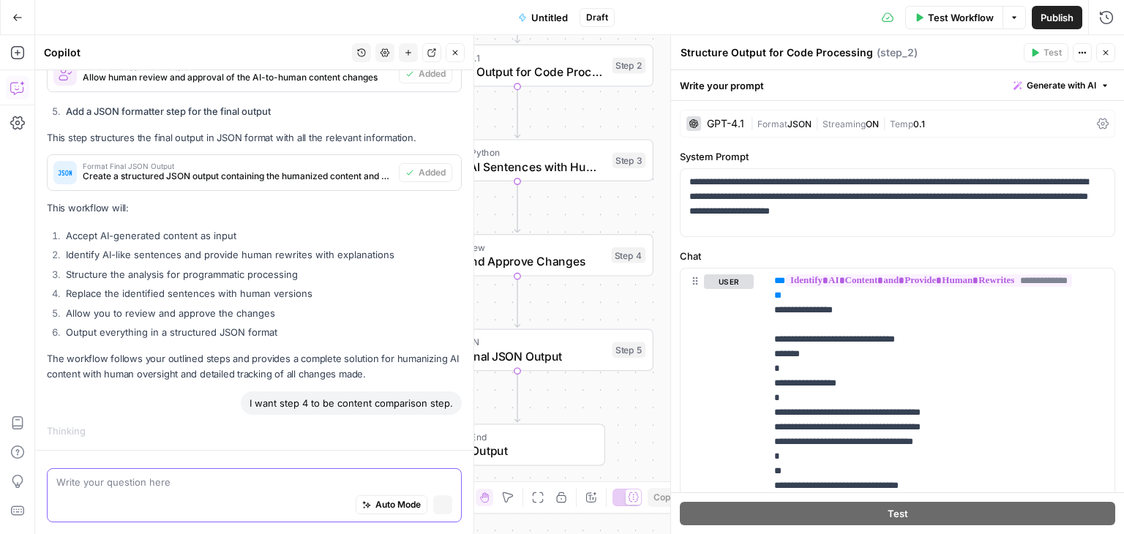
scroll to position [971, 0]
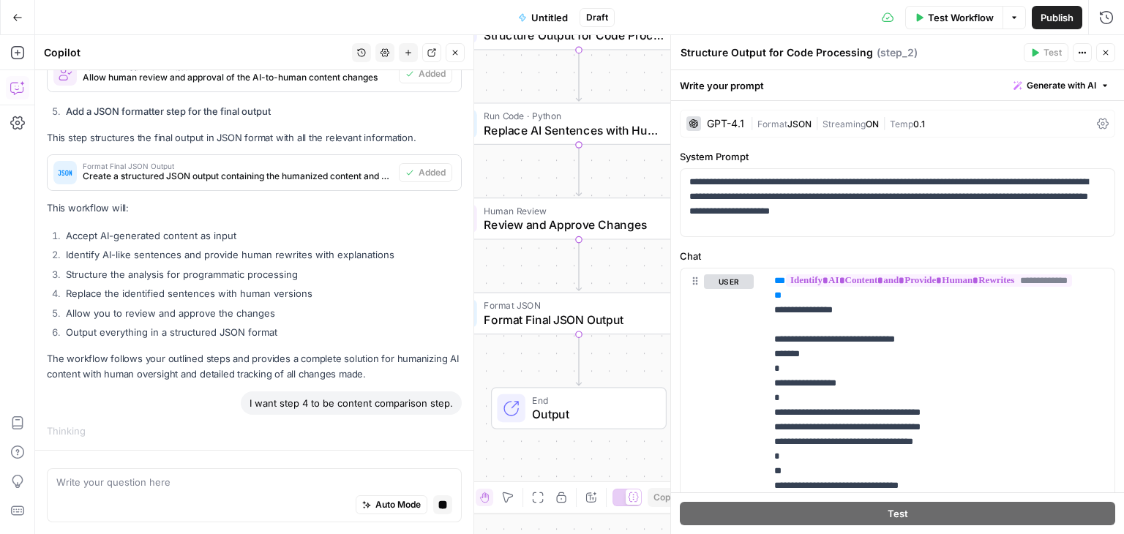
drag, startPoint x: 610, startPoint y: 409, endPoint x: 671, endPoint y: 373, distance: 71.5
click at [671, 373] on body "Apex Sandbox New Home Browse Insights Opportunities Your Data Recent Grids New …" at bounding box center [562, 267] width 1124 height 534
click at [1101, 46] on button "Close" at bounding box center [1105, 52] width 19 height 19
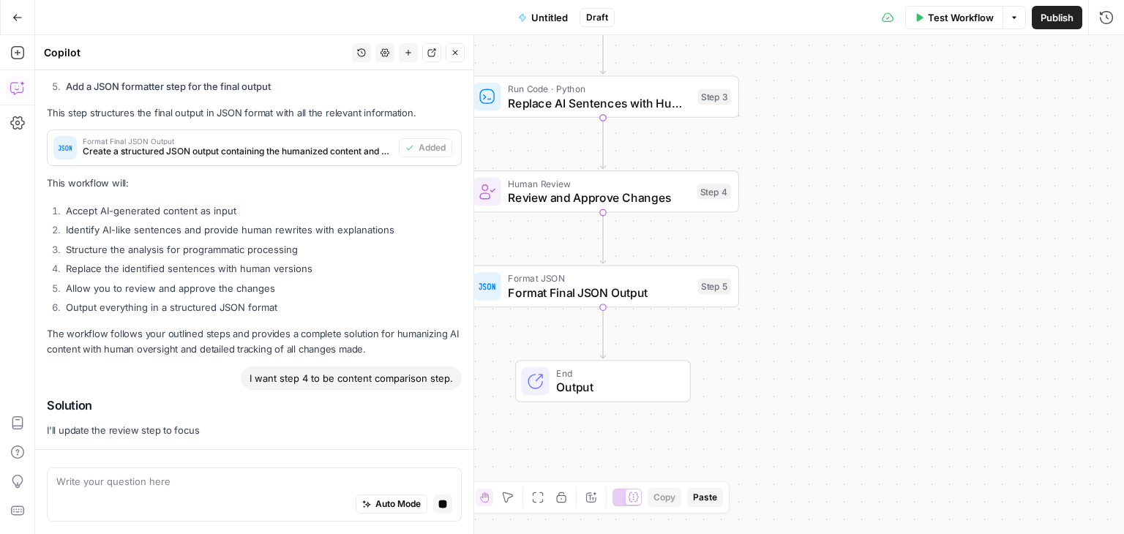
drag, startPoint x: 834, startPoint y: 293, endPoint x: 899, endPoint y: 217, distance: 100.2
click at [899, 217] on div "Workflow Set Inputs Inputs LLM · GPT-4.1 Identify AI Content and Provide Human …" at bounding box center [579, 284] width 1089 height 499
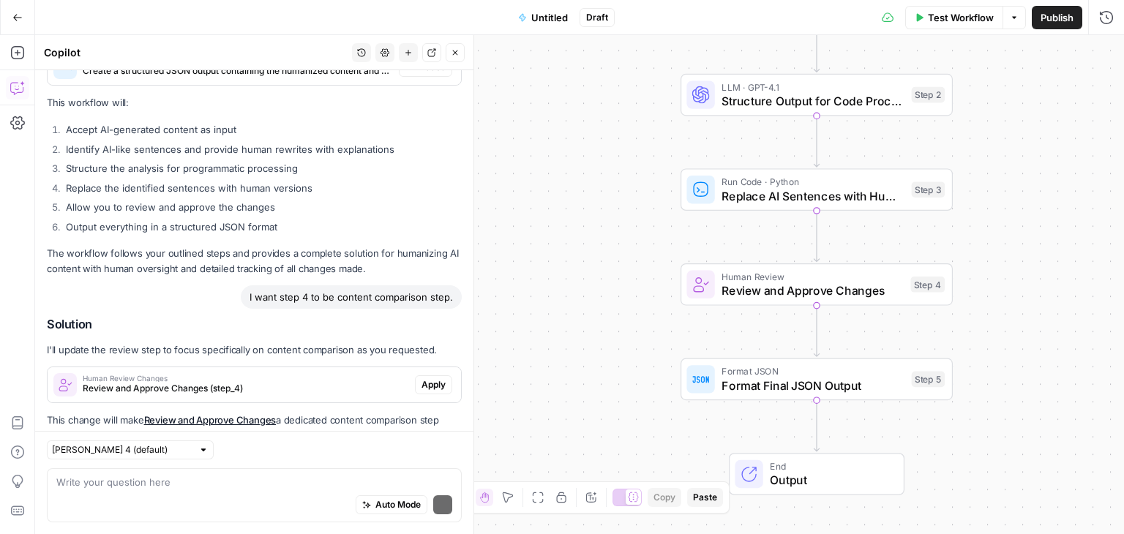
scroll to position [1174, 0]
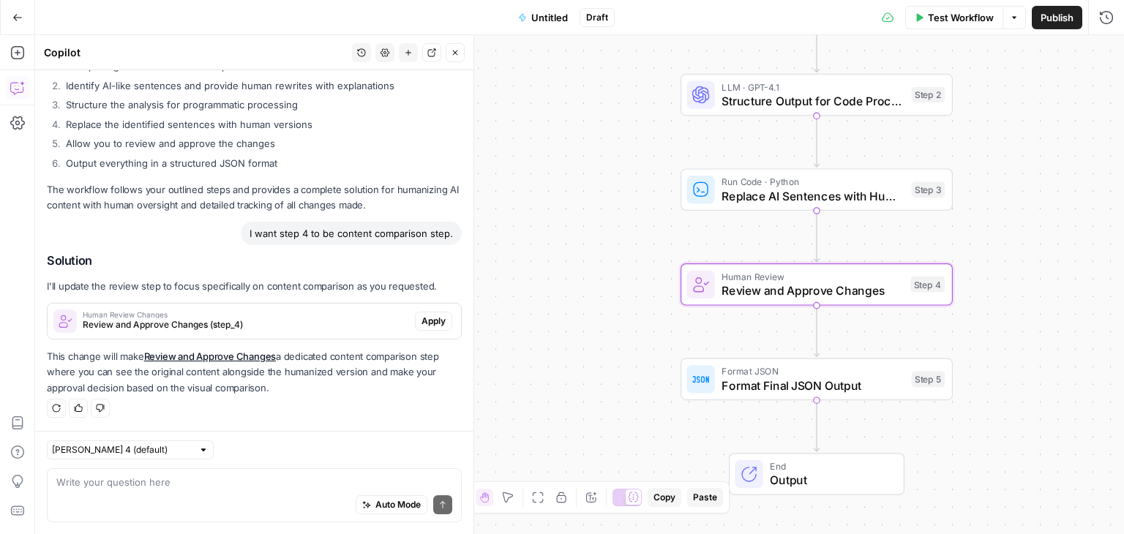
click at [422, 318] on span "Apply" at bounding box center [434, 321] width 24 height 13
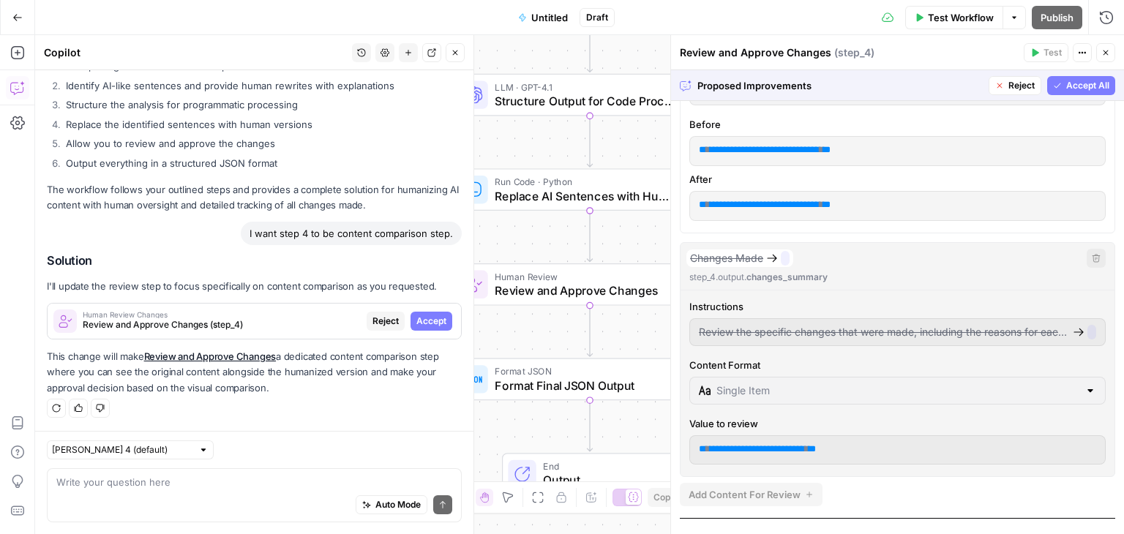
scroll to position [269, 0]
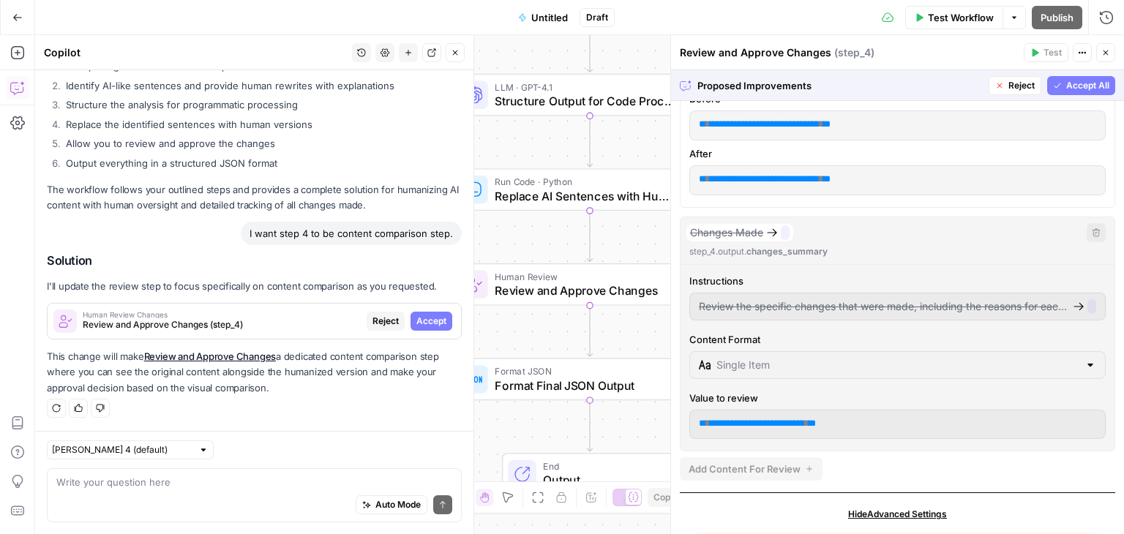
click at [735, 209] on div "**********" at bounding box center [897, 184] width 435 height 534
click at [565, 276] on span "Human Review" at bounding box center [585, 276] width 181 height 14
click at [373, 323] on span "Reject" at bounding box center [386, 321] width 26 height 13
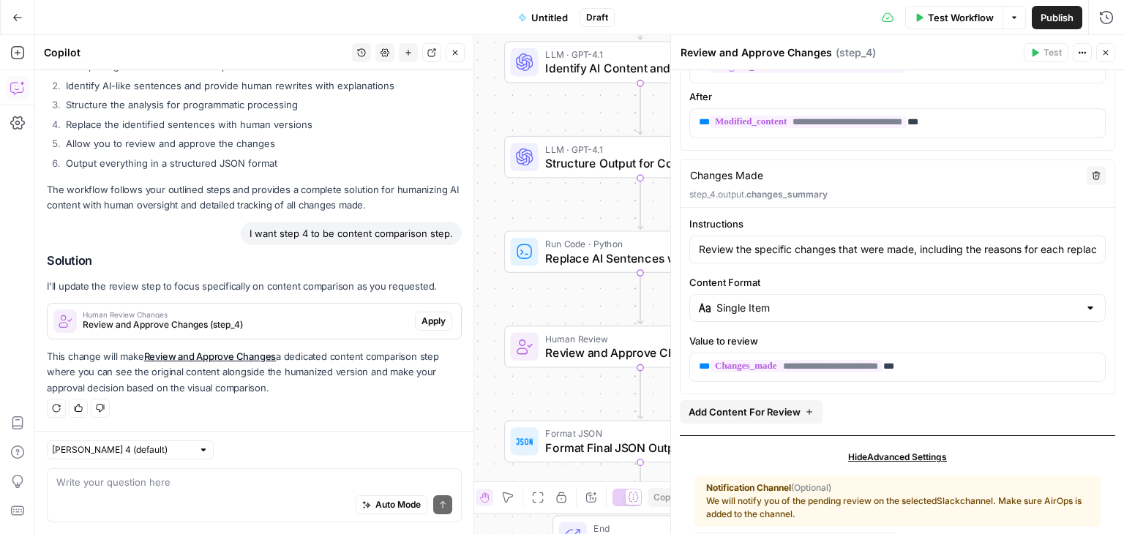
drag, startPoint x: 535, startPoint y: 146, endPoint x: 585, endPoint y: 209, distance: 80.1
click at [585, 209] on div "Workflow Set Inputs Inputs LLM · GPT-4.1 Identify AI Content and Provide Human …" at bounding box center [579, 284] width 1089 height 499
click at [572, 165] on span "Structure Output for Code Processing" at bounding box center [636, 163] width 183 height 18
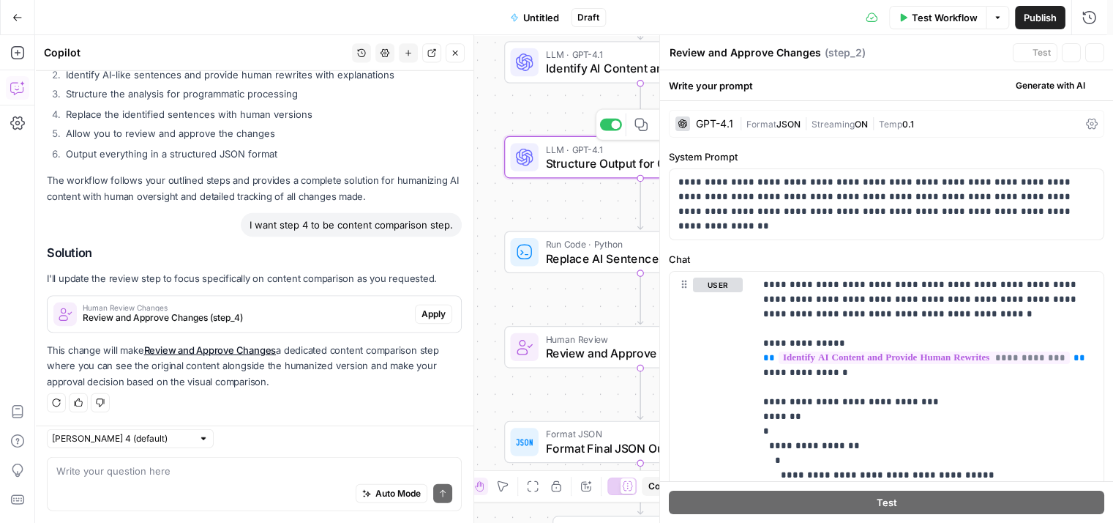
type textarea "Structure Output for Code Processing"
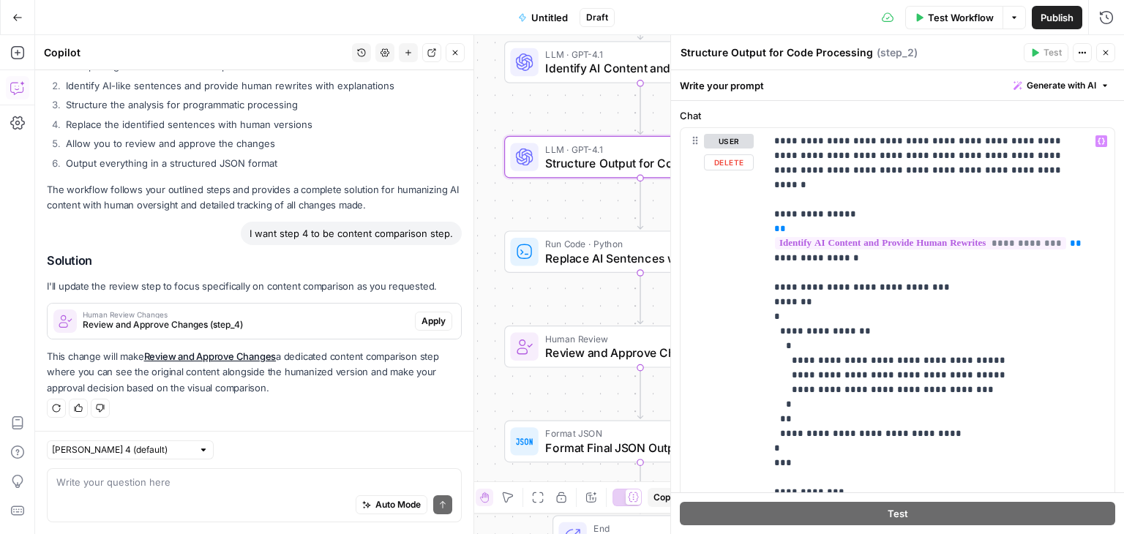
scroll to position [83, 0]
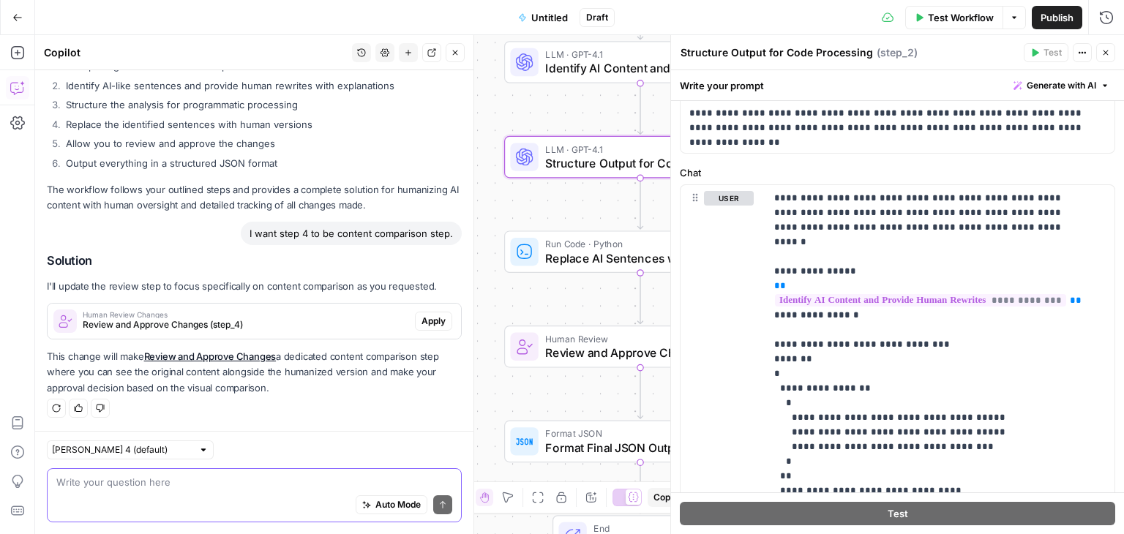
click at [161, 487] on textarea at bounding box center [254, 482] width 396 height 15
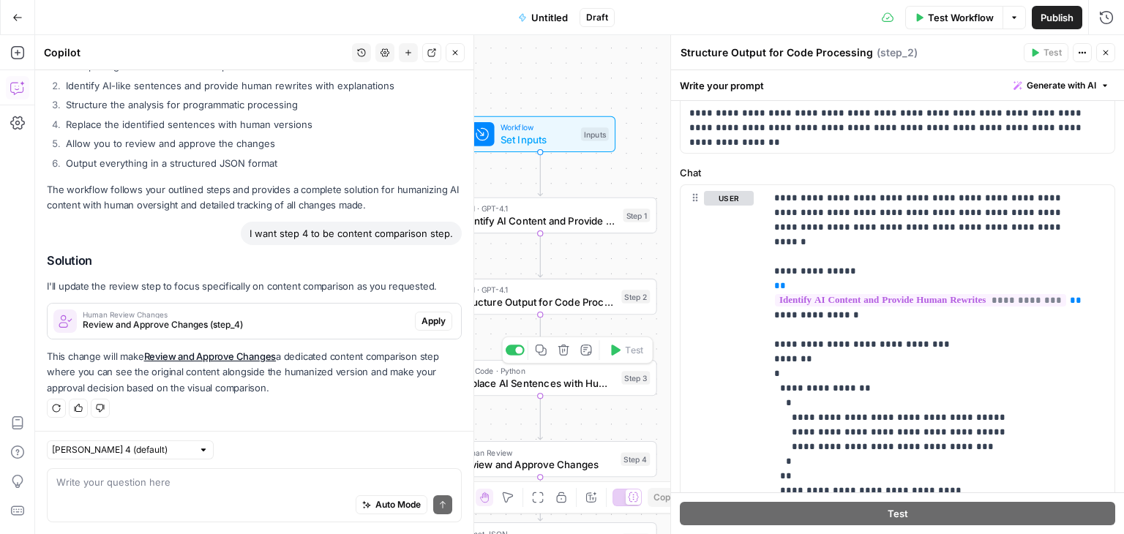
drag, startPoint x: 555, startPoint y: 156, endPoint x: 511, endPoint y: 349, distance: 198.3
click at [511, 349] on div "Workflow Set Inputs Inputs LLM · GPT-4.1 Identify AI Content and Provide Human …" at bounding box center [579, 284] width 1089 height 499
click at [171, 498] on div "Auto Mode Send" at bounding box center [254, 506] width 396 height 32
click at [138, 482] on textarea "step 1 needs way more detailed instructions." at bounding box center [254, 482] width 396 height 15
type textarea "step 1 needs way way way more detailed instructions."
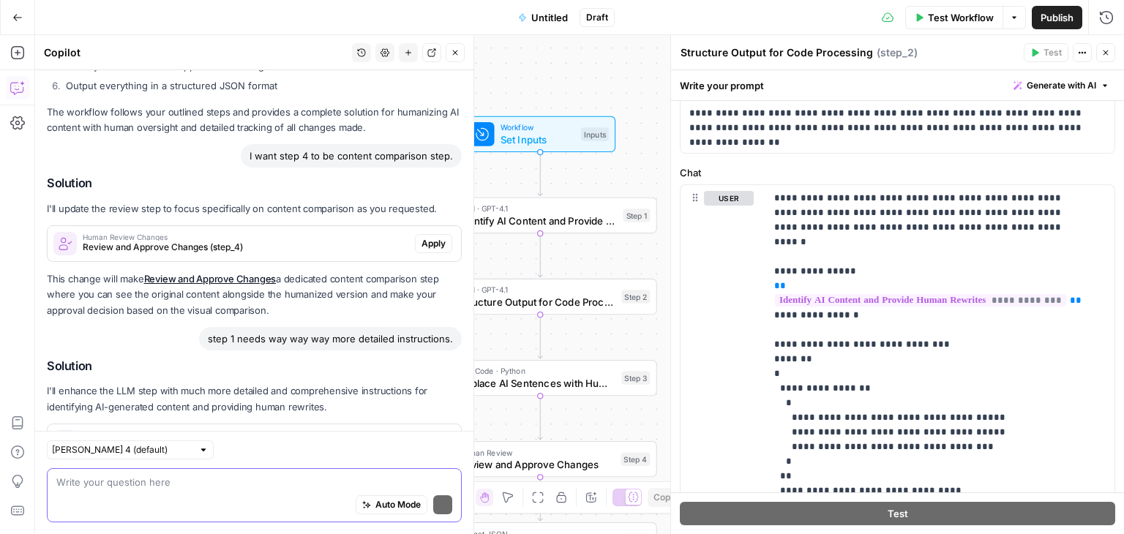
scroll to position [1316, 0]
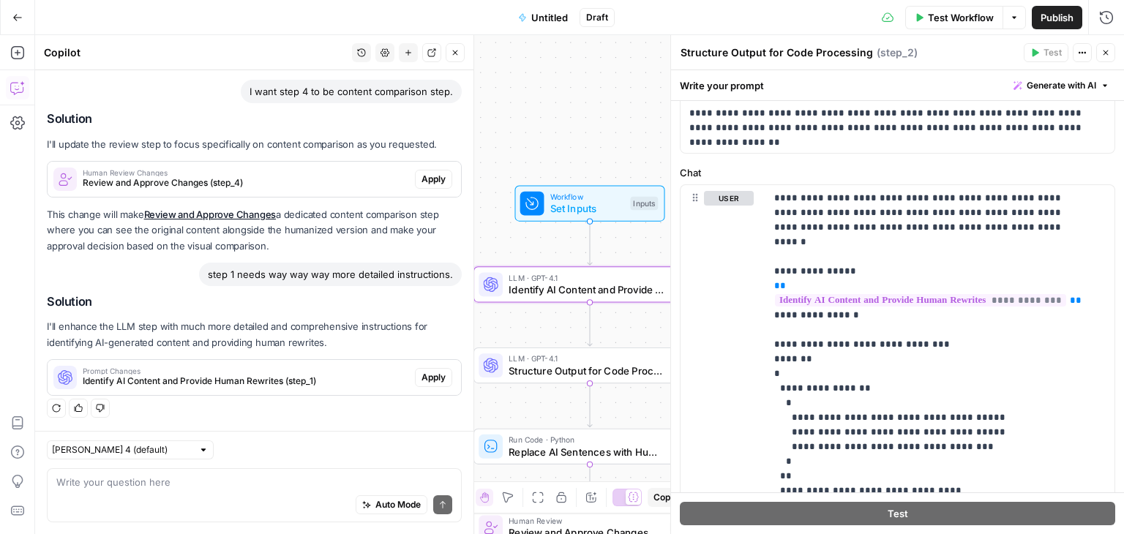
click at [422, 378] on span "Apply" at bounding box center [434, 377] width 24 height 13
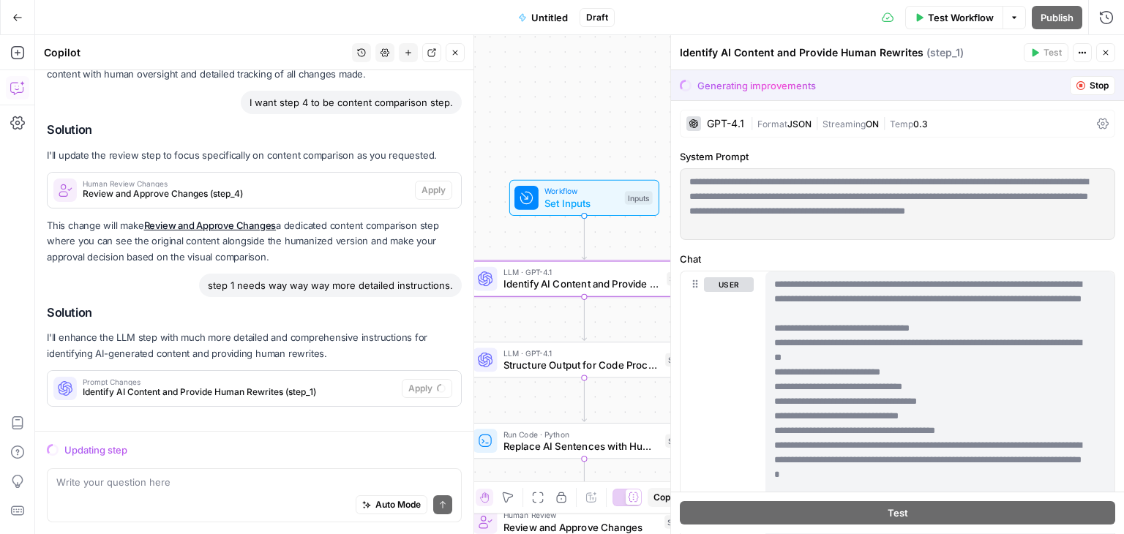
scroll to position [1292, 0]
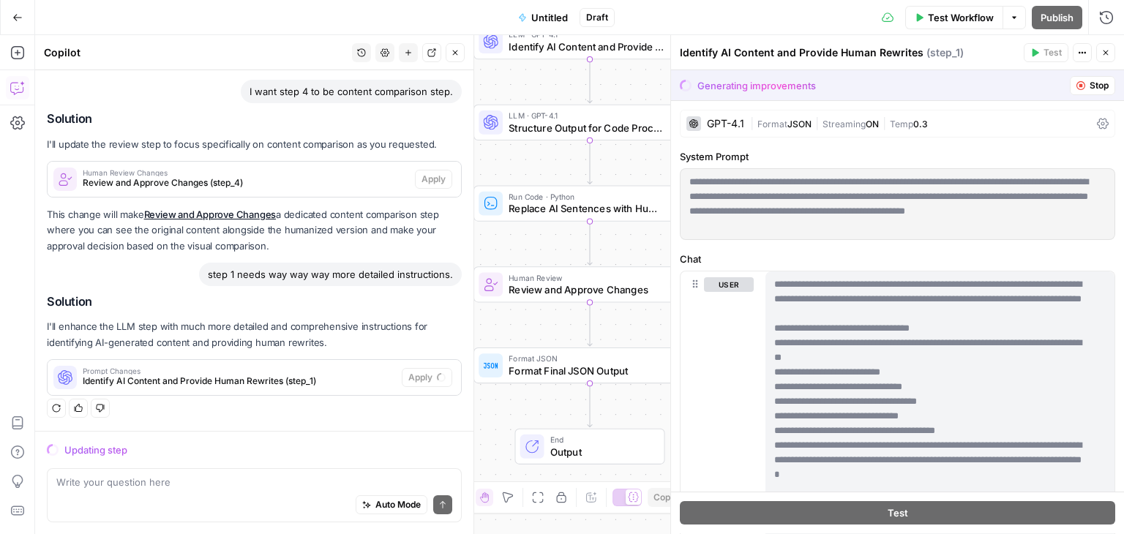
click at [1077, 87] on icon "button" at bounding box center [1081, 85] width 9 height 9
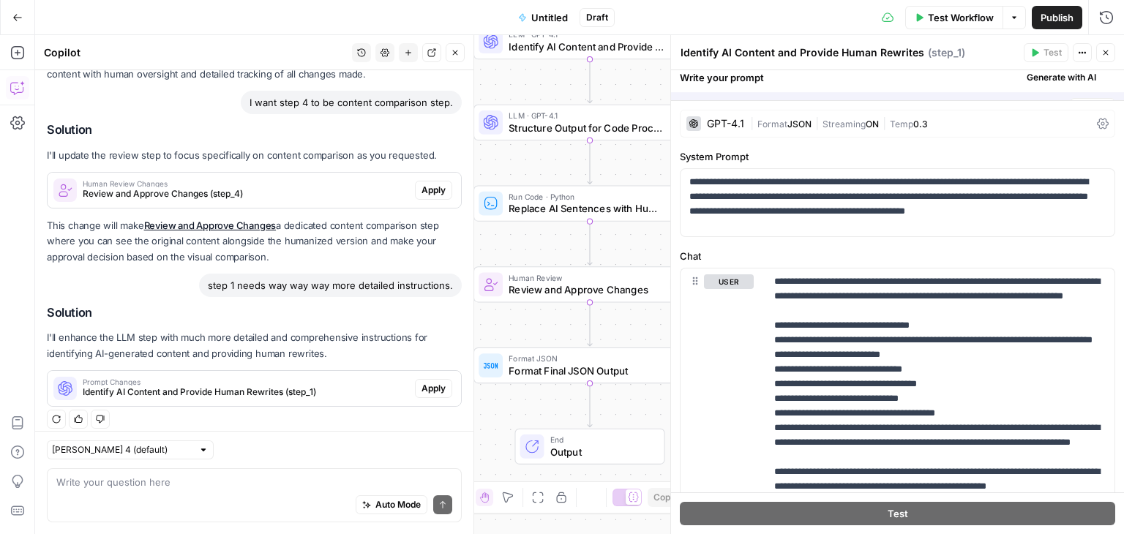
scroll to position [1316, 0]
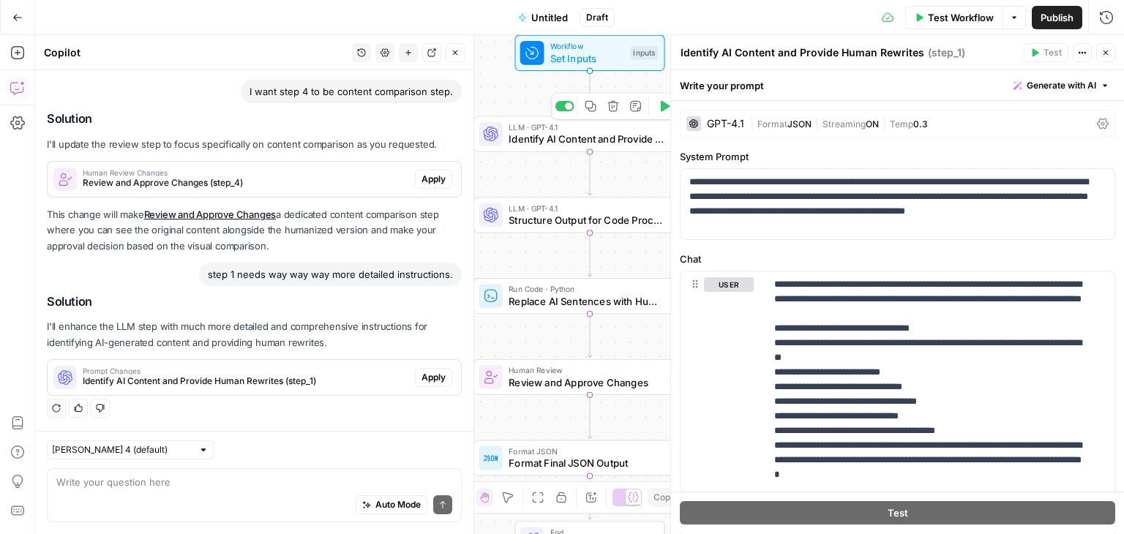
click at [539, 134] on span "Identify AI Content and Provide Human Rewrites" at bounding box center [587, 139] width 157 height 15
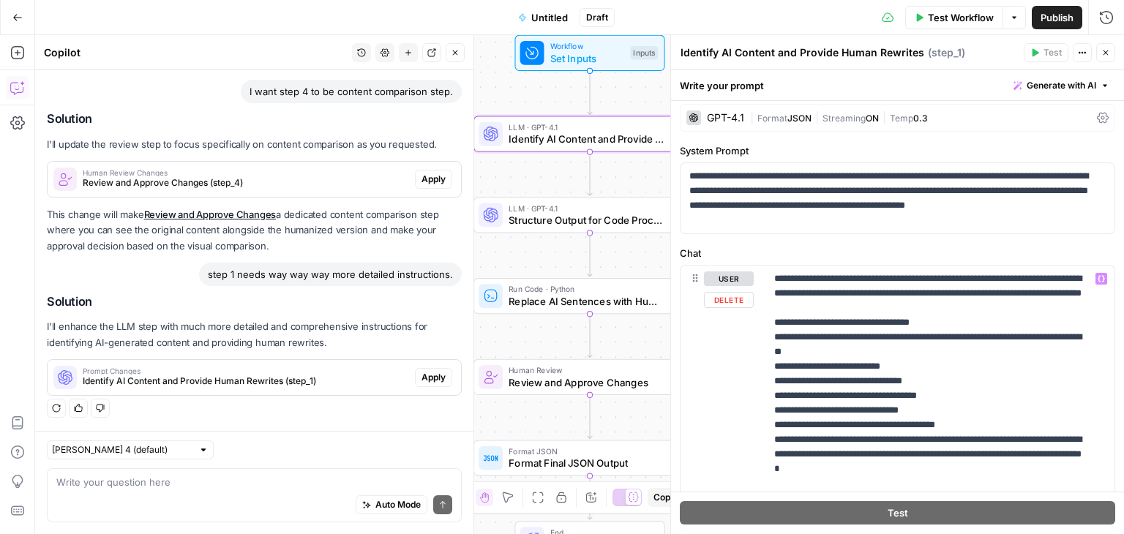
scroll to position [3, 0]
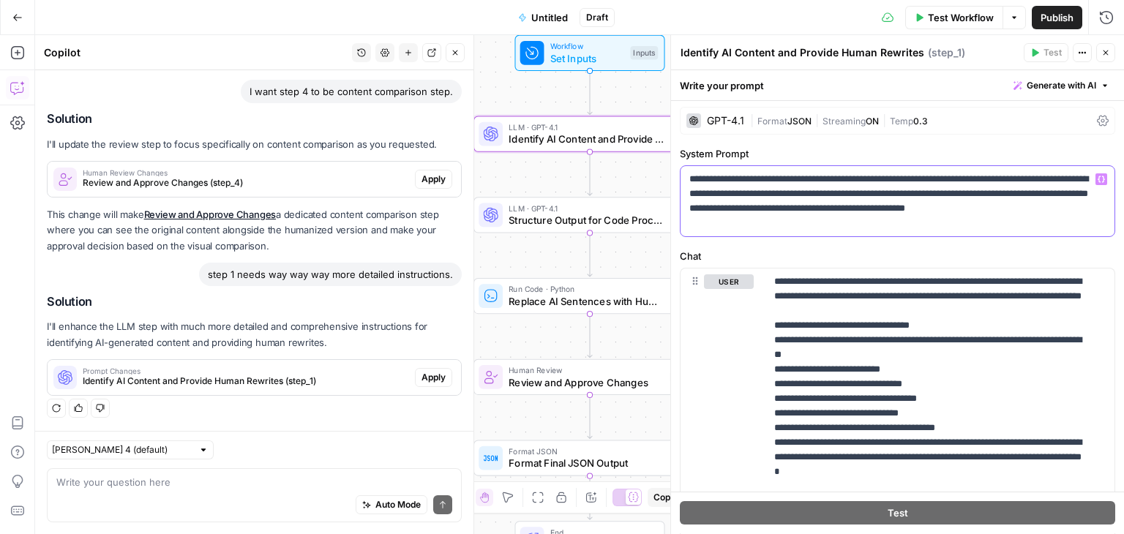
click at [752, 208] on p "**********" at bounding box center [891, 201] width 405 height 59
click at [802, 231] on div "**********" at bounding box center [898, 201] width 434 height 70
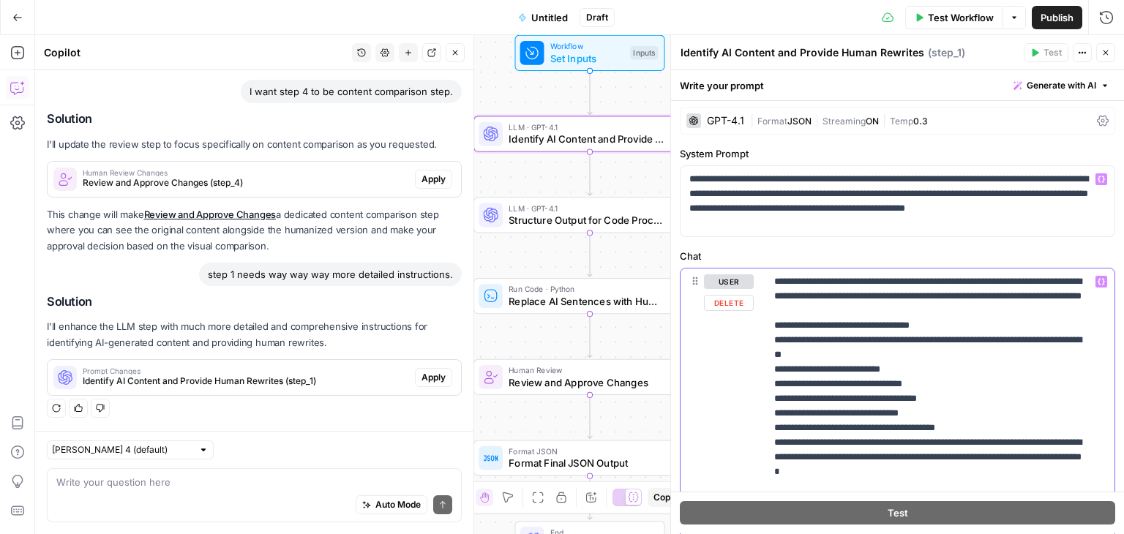
click at [761, 218] on p "**********" at bounding box center [891, 201] width 405 height 59
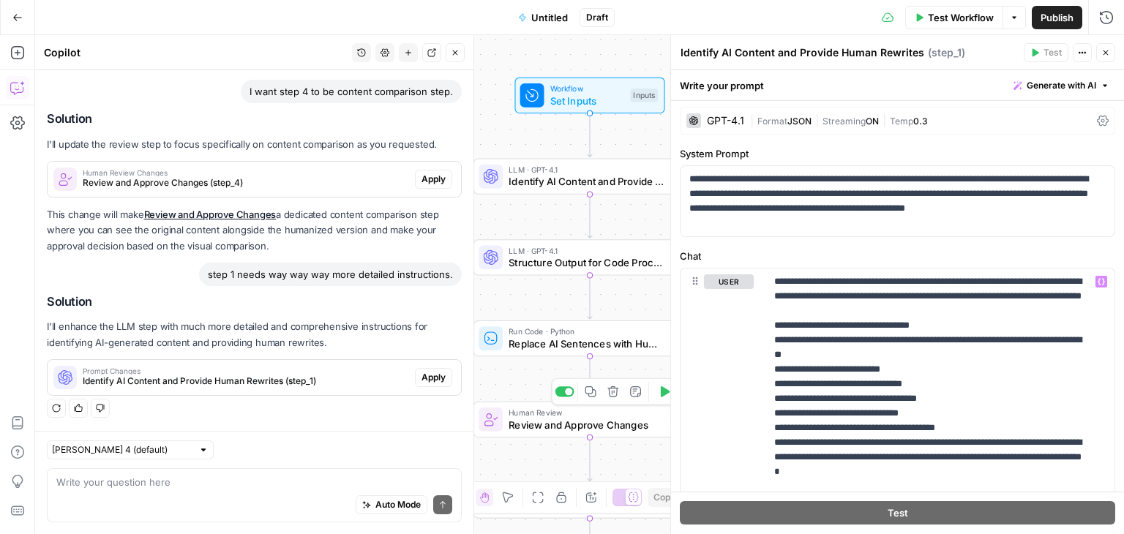
click at [547, 255] on span "Structure Output for Code Processing" at bounding box center [587, 262] width 156 height 15
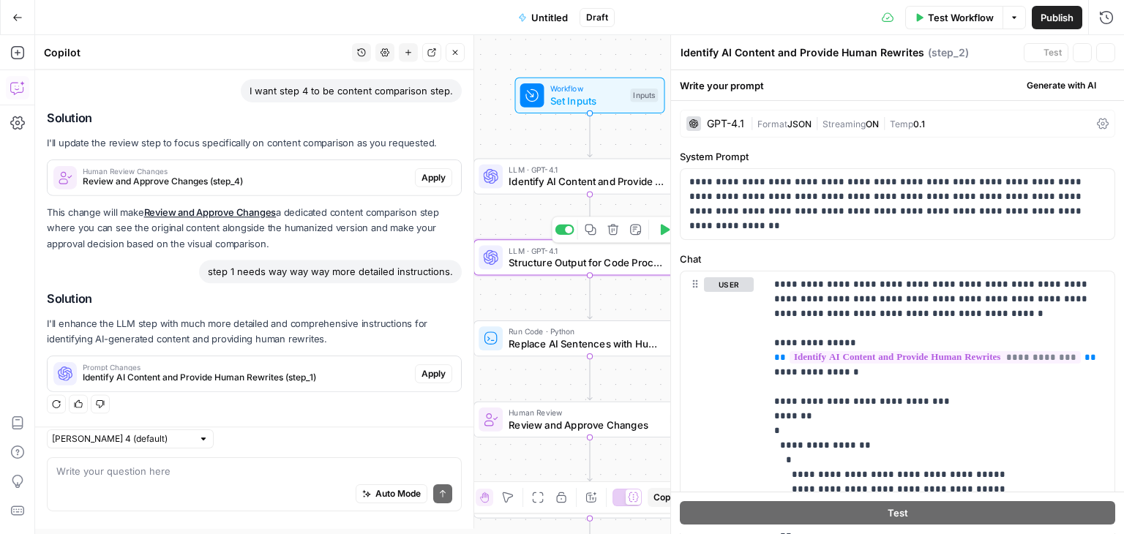
type textarea "Structure Output for Code Processing"
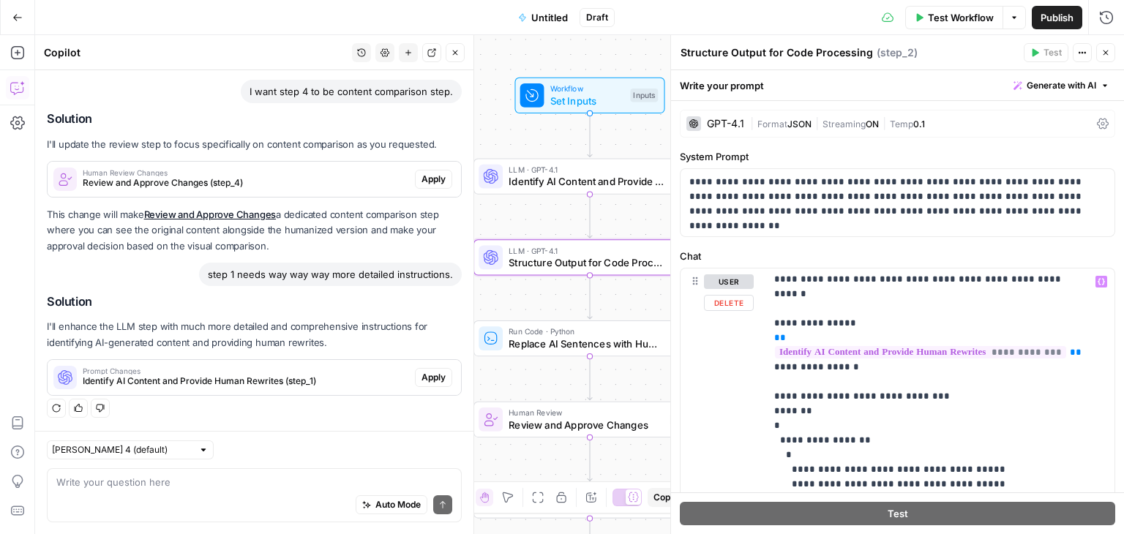
scroll to position [55, 0]
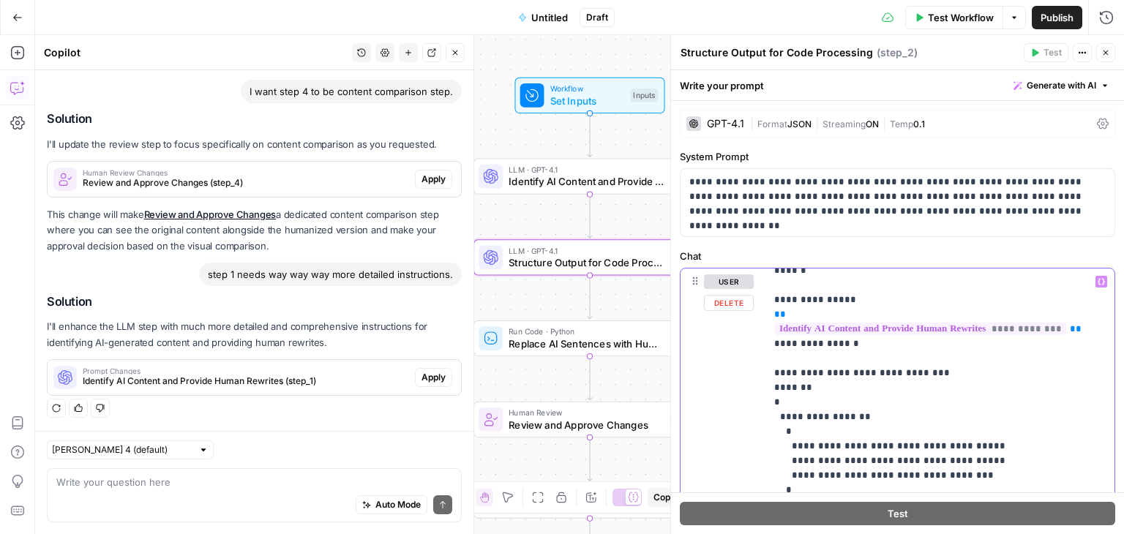
click at [857, 176] on p "**********" at bounding box center [891, 197] width 405 height 44
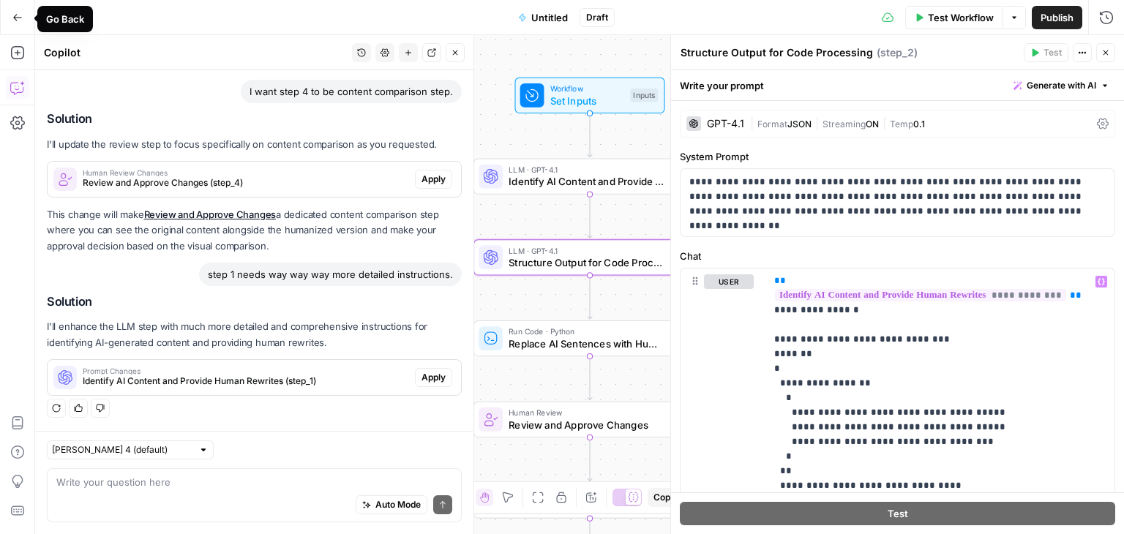
click at [20, 18] on icon "button" at bounding box center [17, 17] width 10 height 10
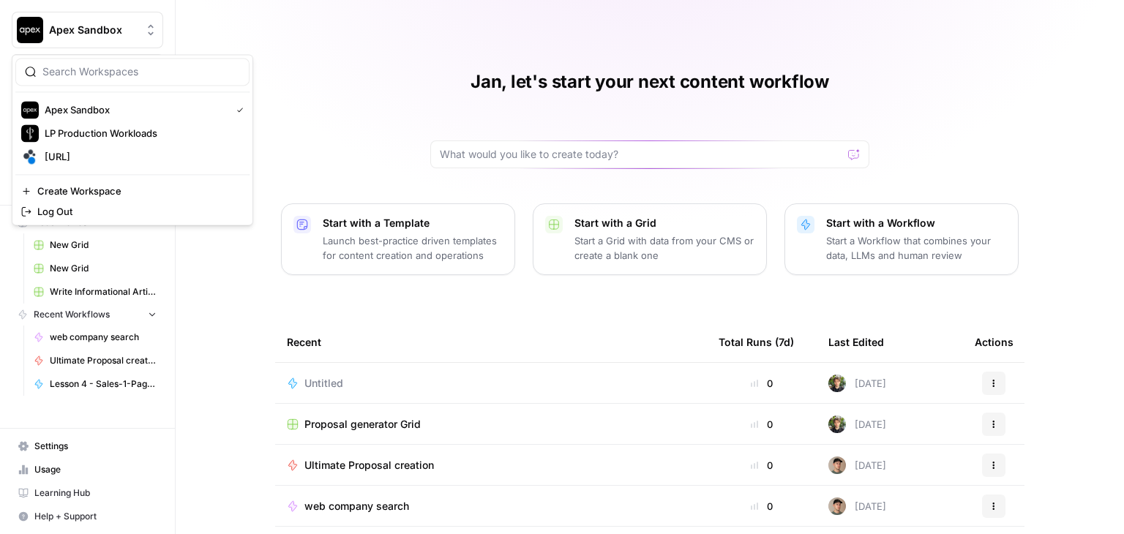
click at [102, 24] on span "Apex Sandbox" at bounding box center [93, 30] width 89 height 15
click at [68, 156] on span "[URL]" at bounding box center [141, 156] width 193 height 15
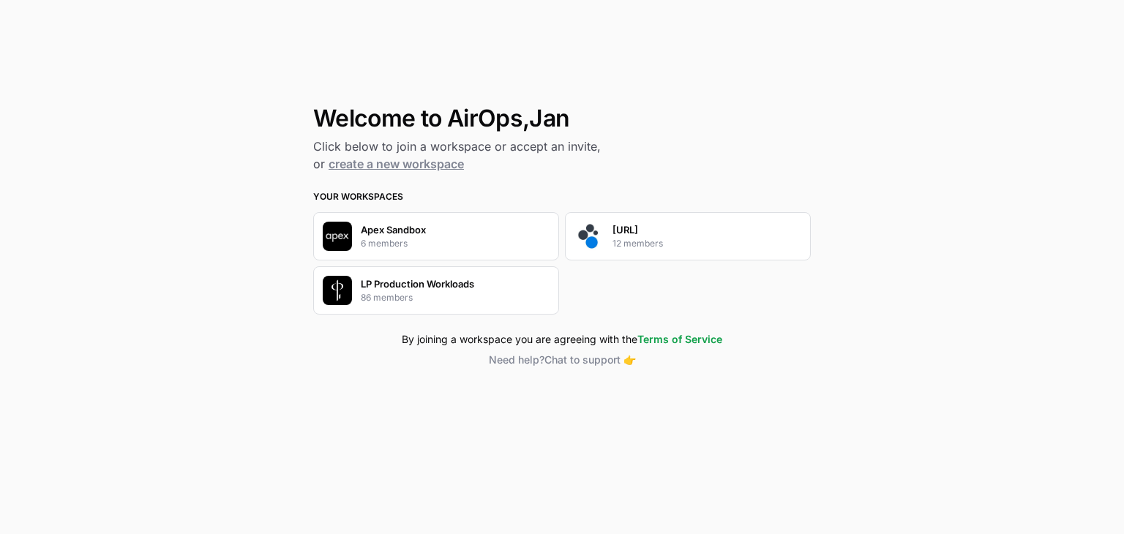
click at [663, 242] on div "spot.ai 12 members" at bounding box center [688, 236] width 246 height 48
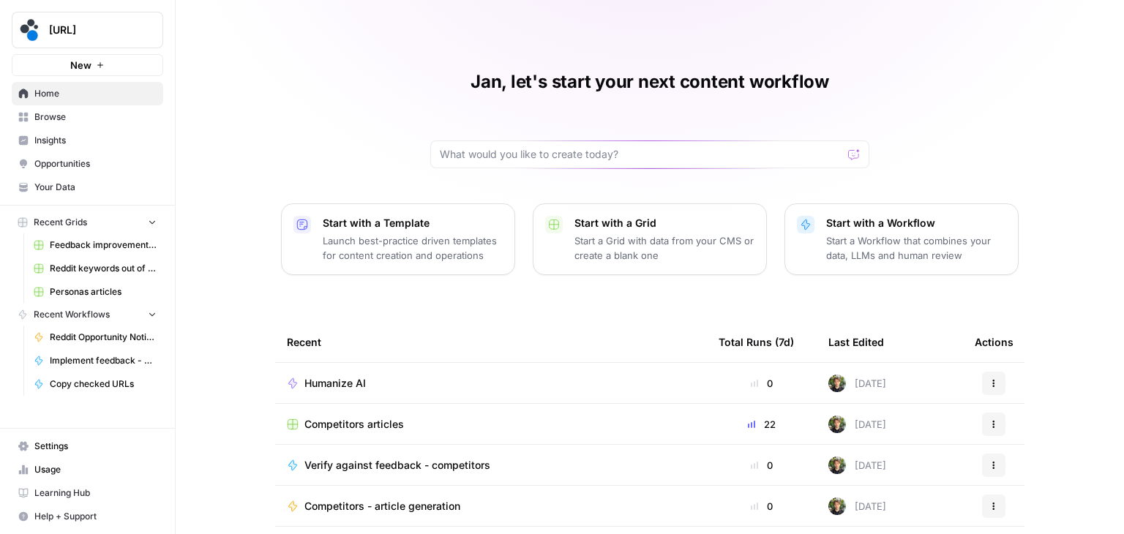
click at [311, 389] on span "Humanize AI" at bounding box center [334, 383] width 61 height 15
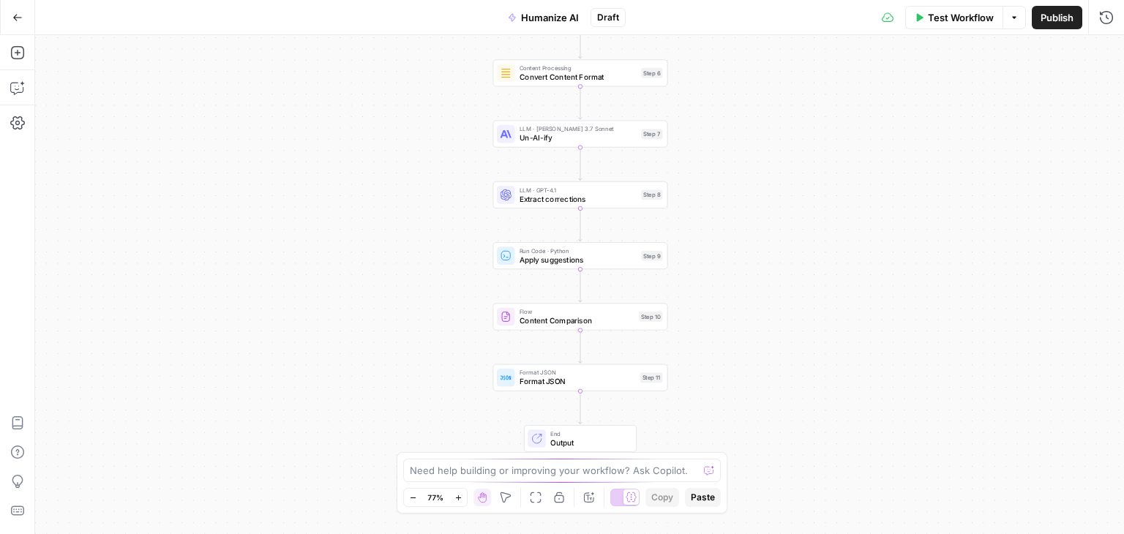
drag, startPoint x: 776, startPoint y: 288, endPoint x: 777, endPoint y: 229, distance: 59.3
click at [777, 229] on div "Workflow Set Inputs Inputs Content Processing Convert Content Format Step 6 LLM…" at bounding box center [579, 284] width 1089 height 499
click at [516, 322] on div "Flow Content Comparison Step 10 Copy step Delete step Add Note Test" at bounding box center [580, 316] width 166 height 19
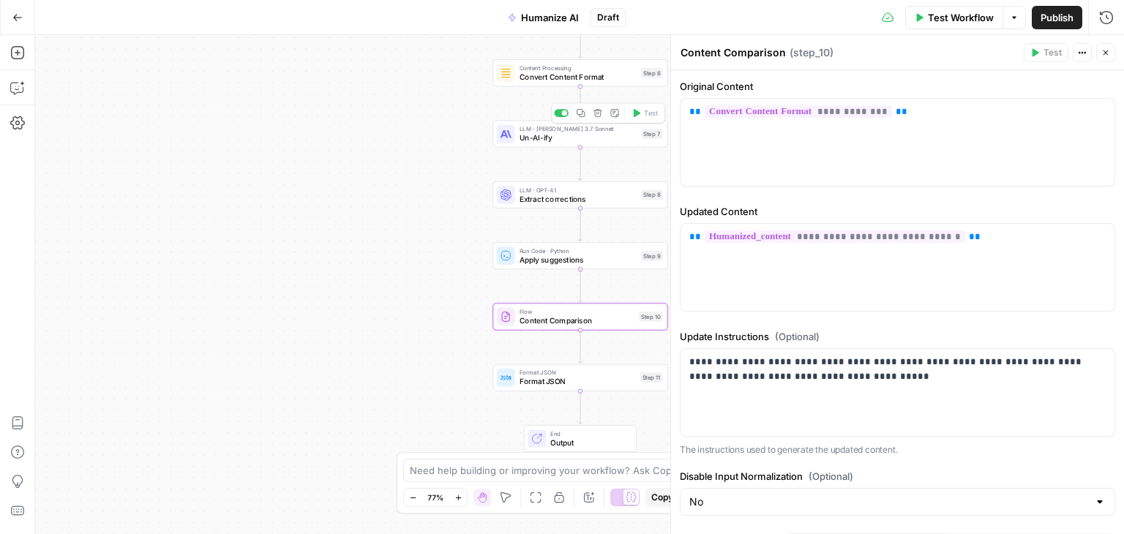
click at [569, 135] on span "Un-AI-ify" at bounding box center [578, 137] width 117 height 11
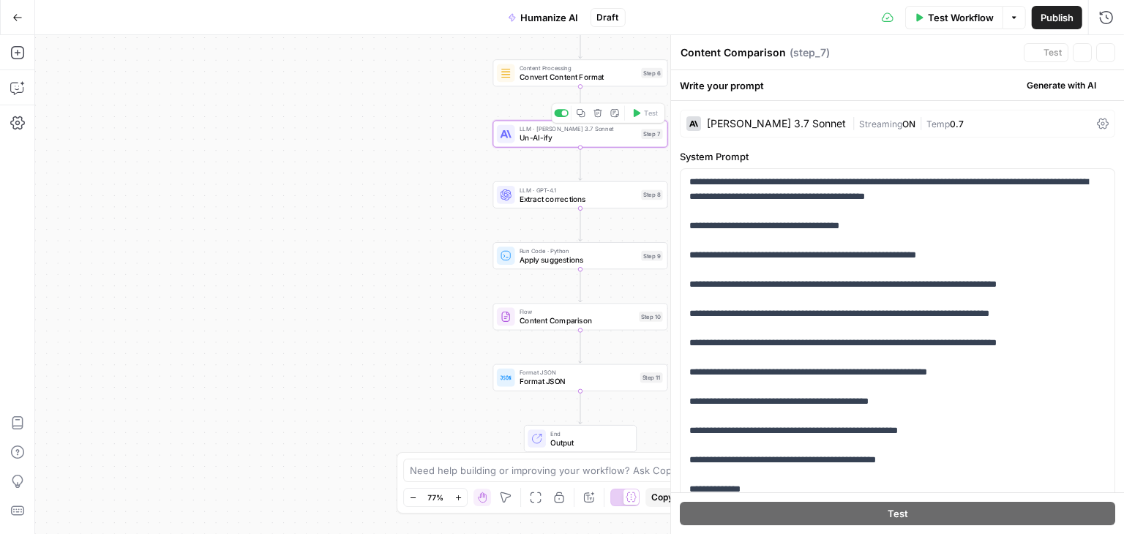
type textarea "Un-AI-ify"
click at [751, 119] on div "[PERSON_NAME] 3.7 Sonnet" at bounding box center [776, 124] width 139 height 10
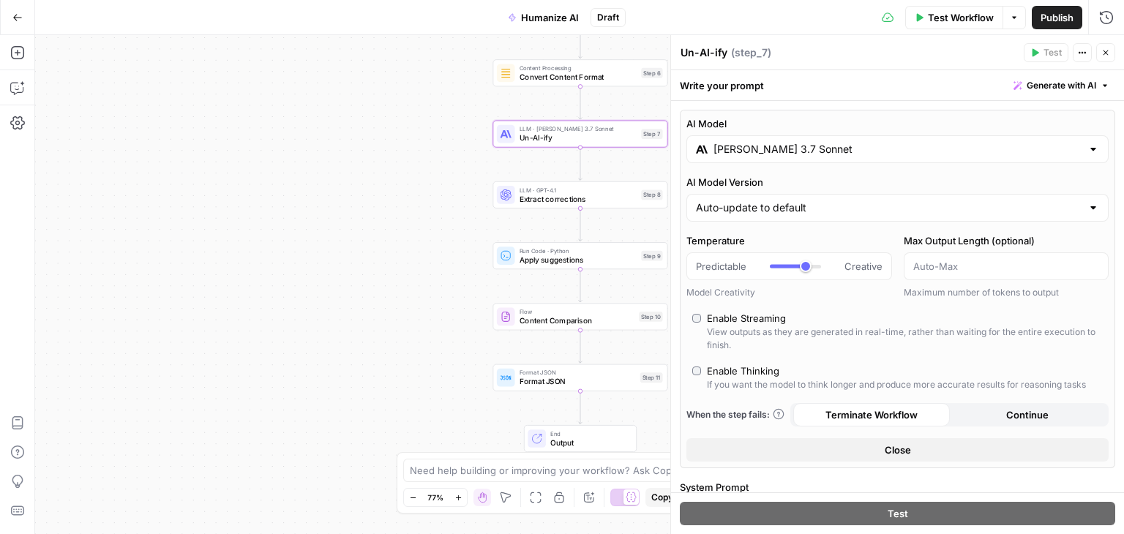
click at [900, 450] on span "Close" at bounding box center [898, 450] width 26 height 15
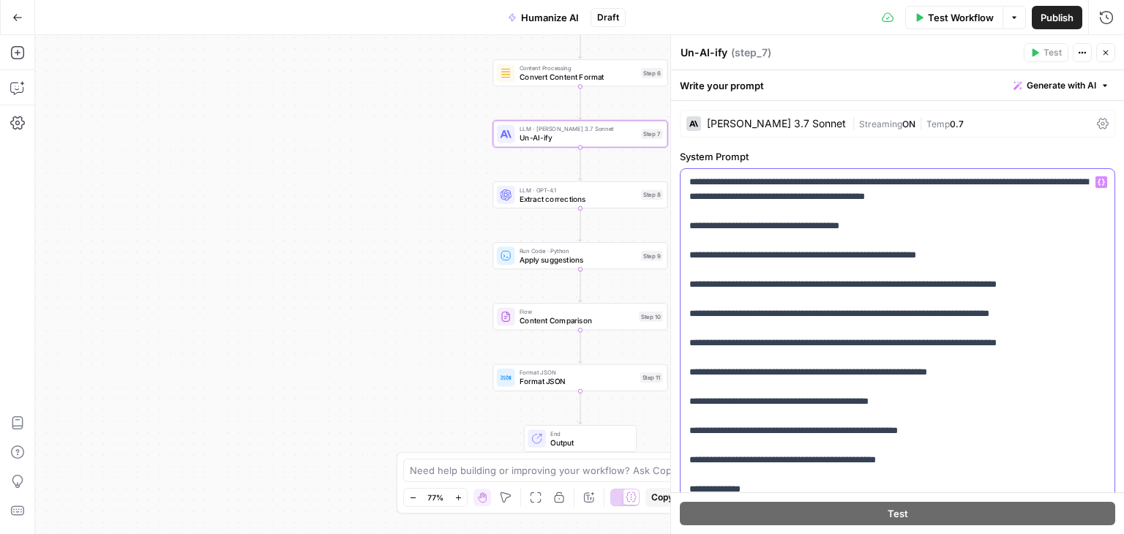
click at [814, 288] on p "**********" at bounding box center [891, 446] width 405 height 542
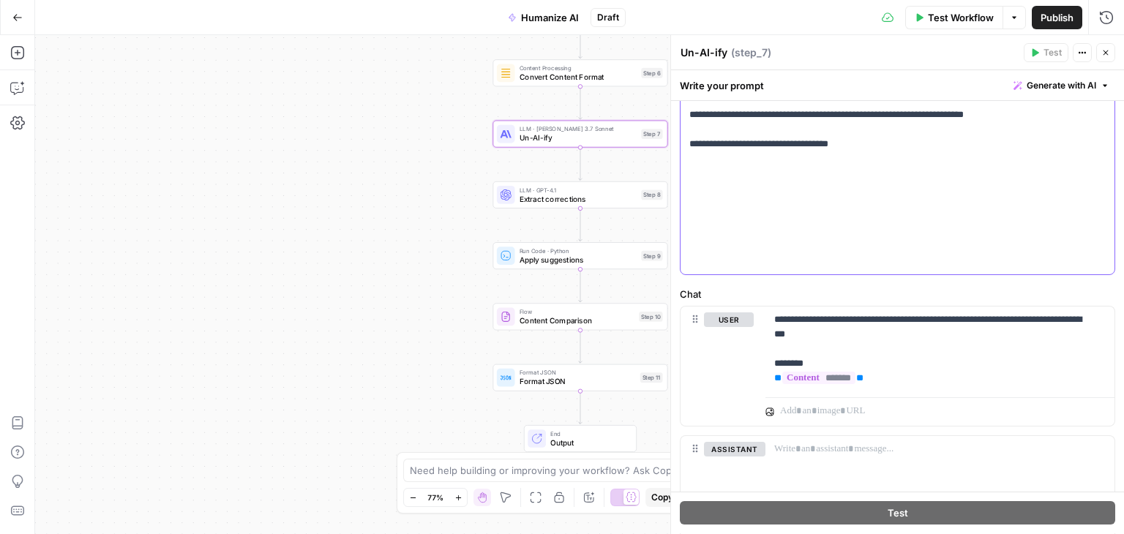
scroll to position [490, 0]
click at [778, 357] on p "**********" at bounding box center [934, 349] width 321 height 73
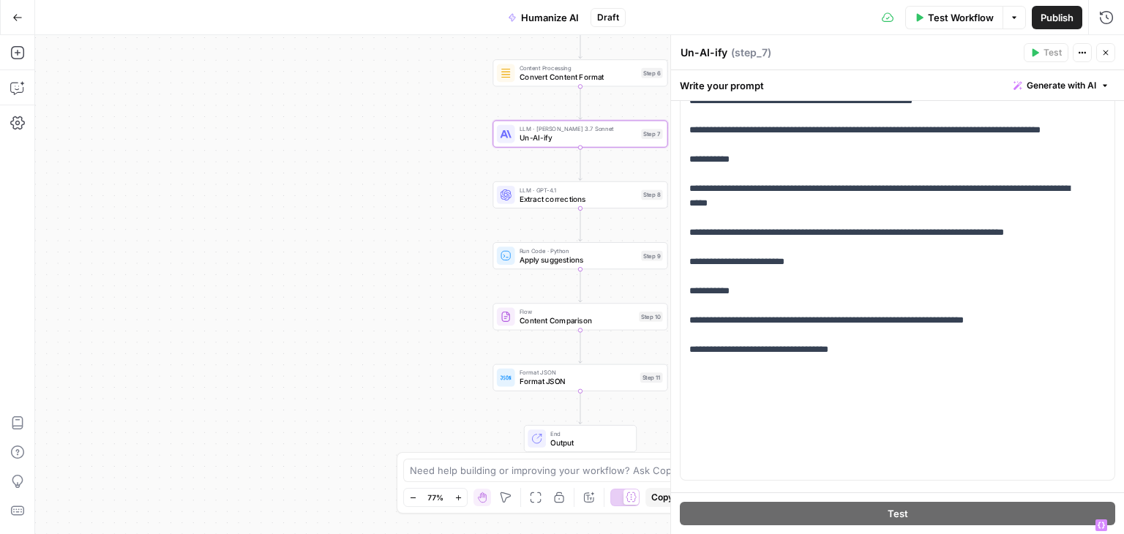
scroll to position [0, 0]
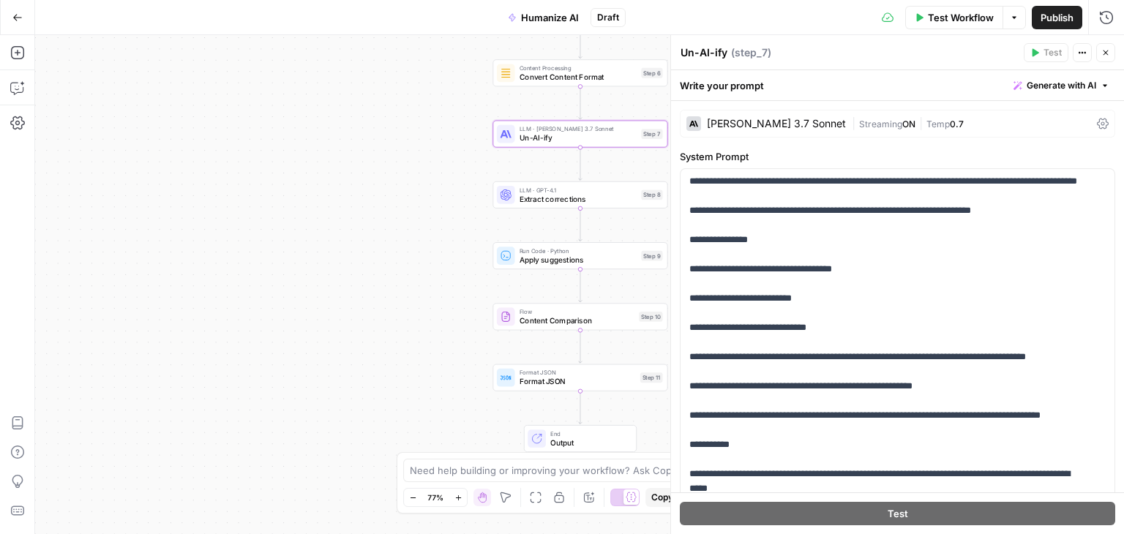
click at [723, 128] on div "[PERSON_NAME] 3.7 Sonnet" at bounding box center [776, 124] width 139 height 10
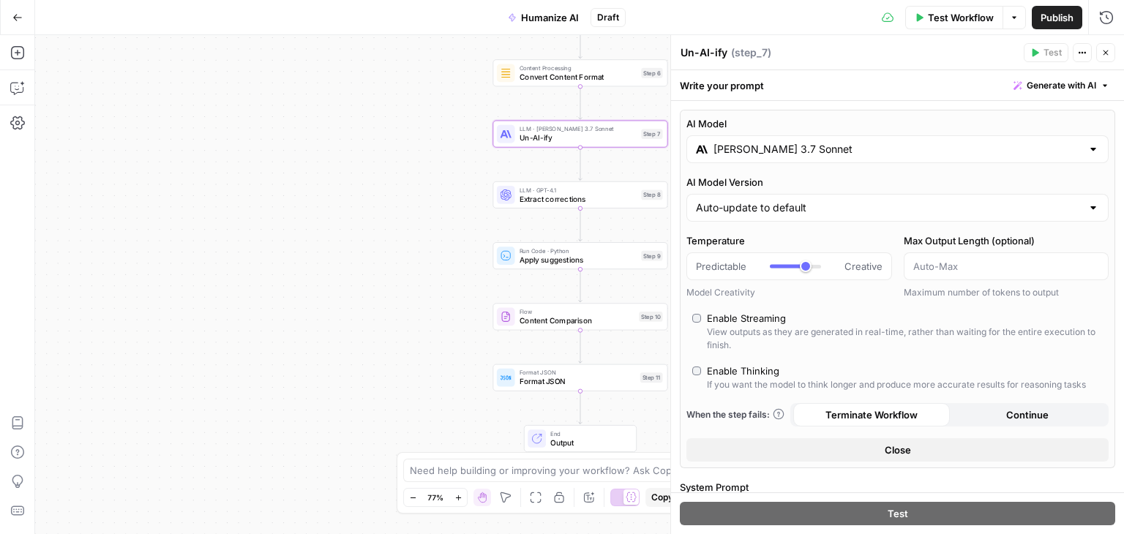
click at [746, 147] on input "Claude 3.7 Sonnet" at bounding box center [898, 149] width 368 height 15
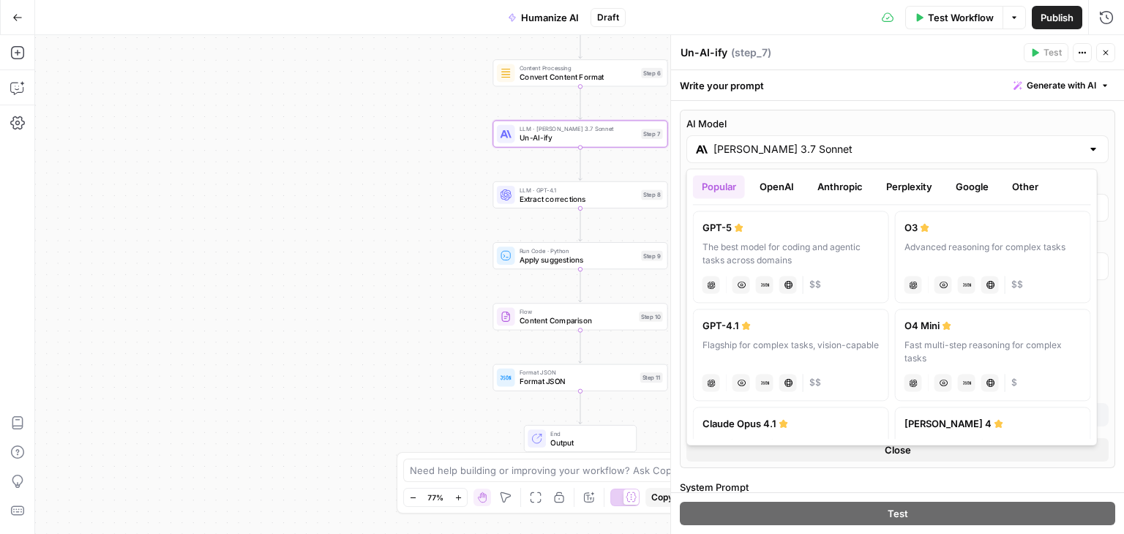
click at [832, 190] on button "Anthropic" at bounding box center [840, 186] width 63 height 23
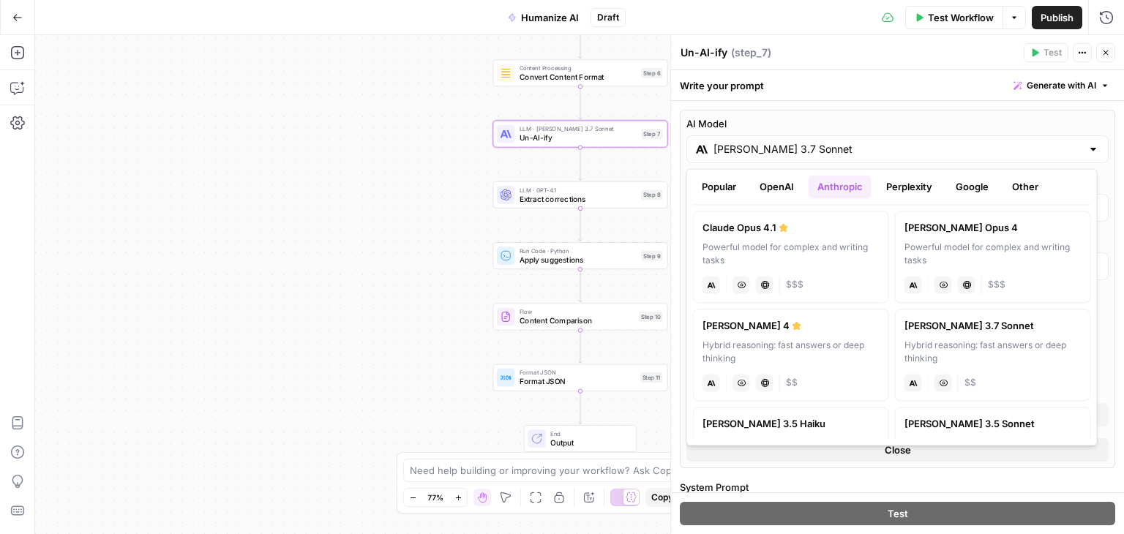
click at [820, 359] on div "Hybrid reasoning: fast answers or deep thinking" at bounding box center [791, 352] width 177 height 26
type input "Claude Sonnet 4"
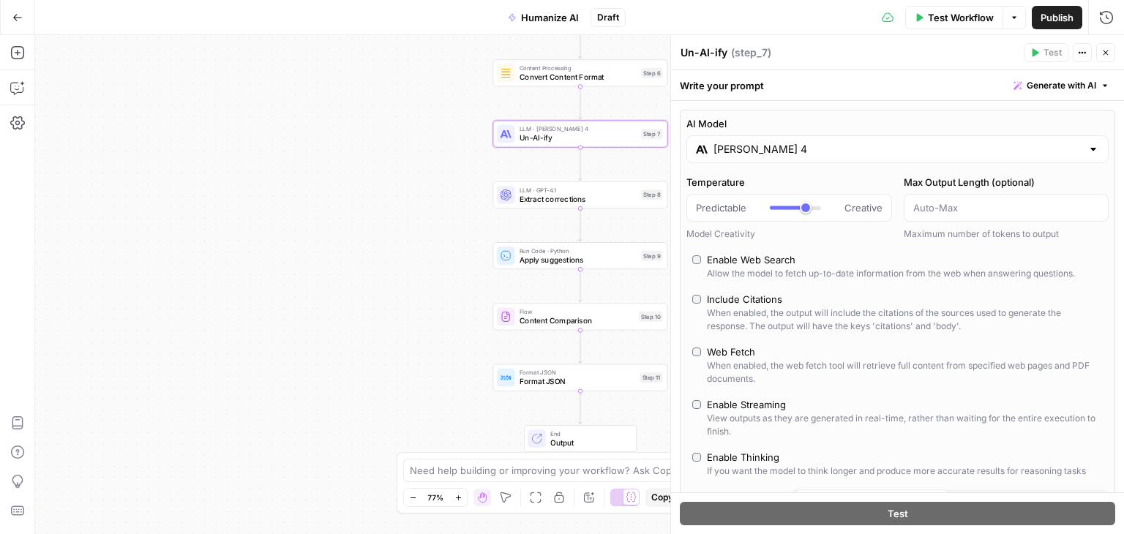
click at [351, 295] on div "Workflow Set Inputs Inputs Content Processing Convert Content Format Step 6 LLM…" at bounding box center [579, 284] width 1089 height 499
type input "***"
drag, startPoint x: 800, startPoint y: 204, endPoint x: 779, endPoint y: 206, distance: 21.3
click at [779, 206] on div at bounding box center [795, 208] width 51 height 15
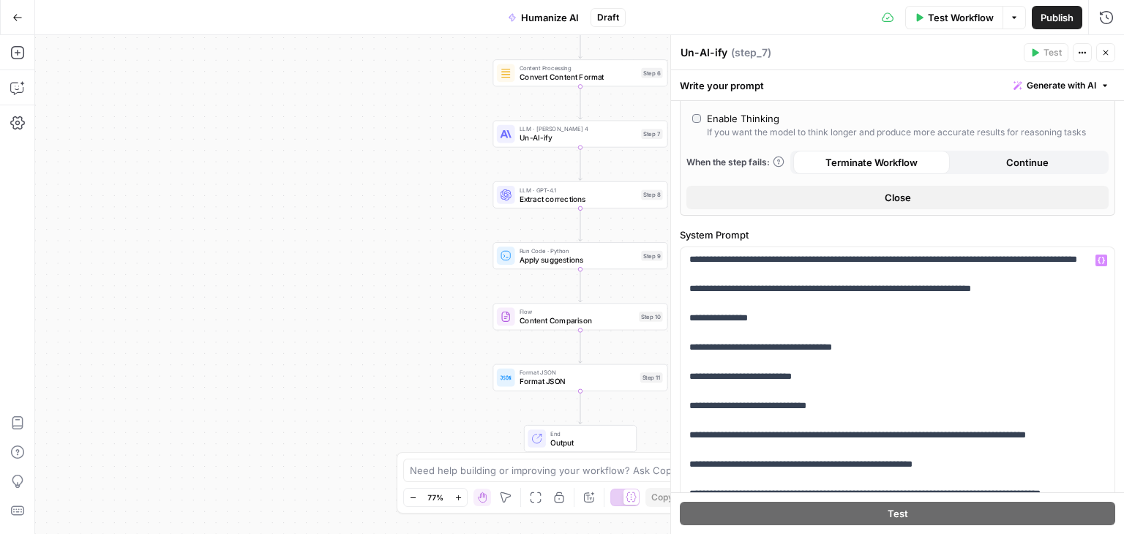
scroll to position [338, 0]
click at [910, 200] on button "Close" at bounding box center [897, 198] width 422 height 23
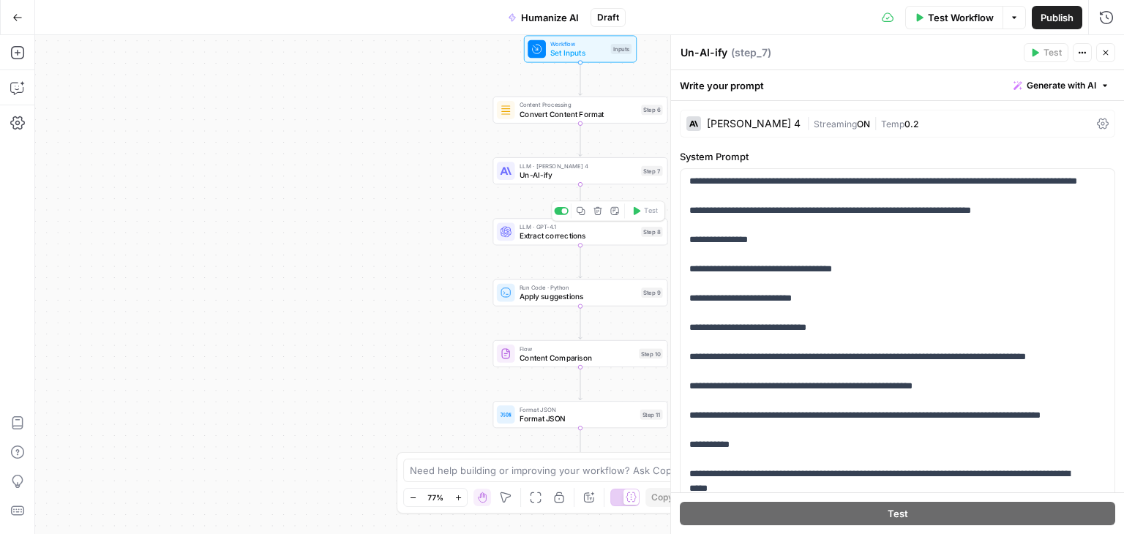
click at [532, 231] on span "Extract corrections" at bounding box center [578, 236] width 117 height 11
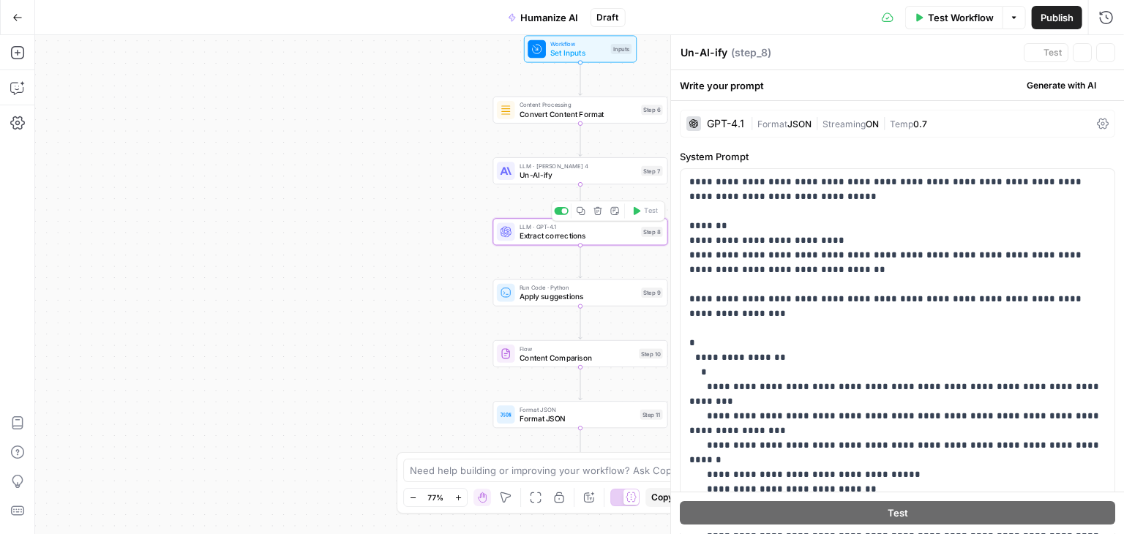
type textarea "Extract corrections"
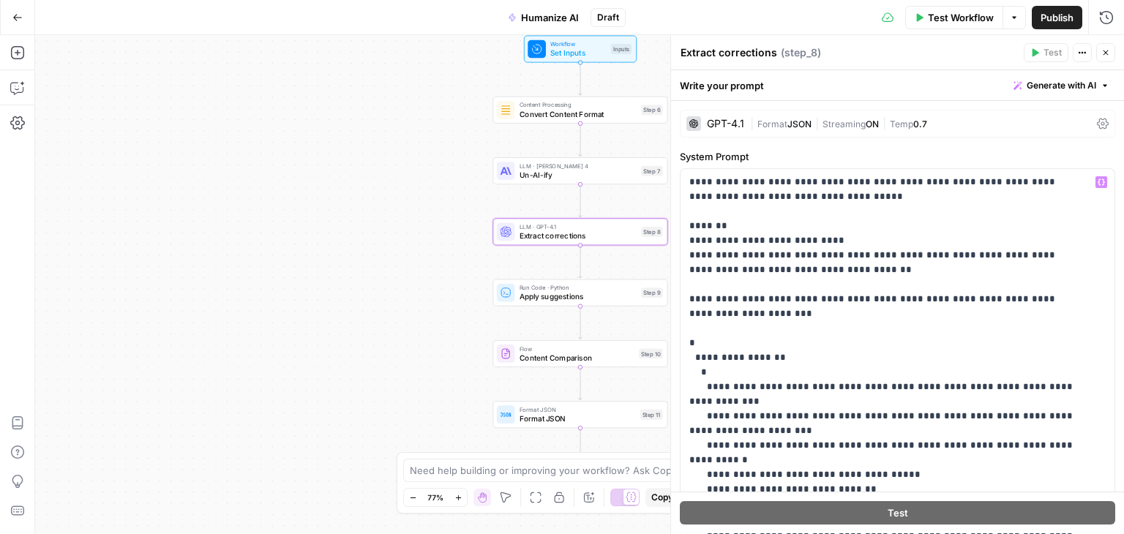
scroll to position [59, 0]
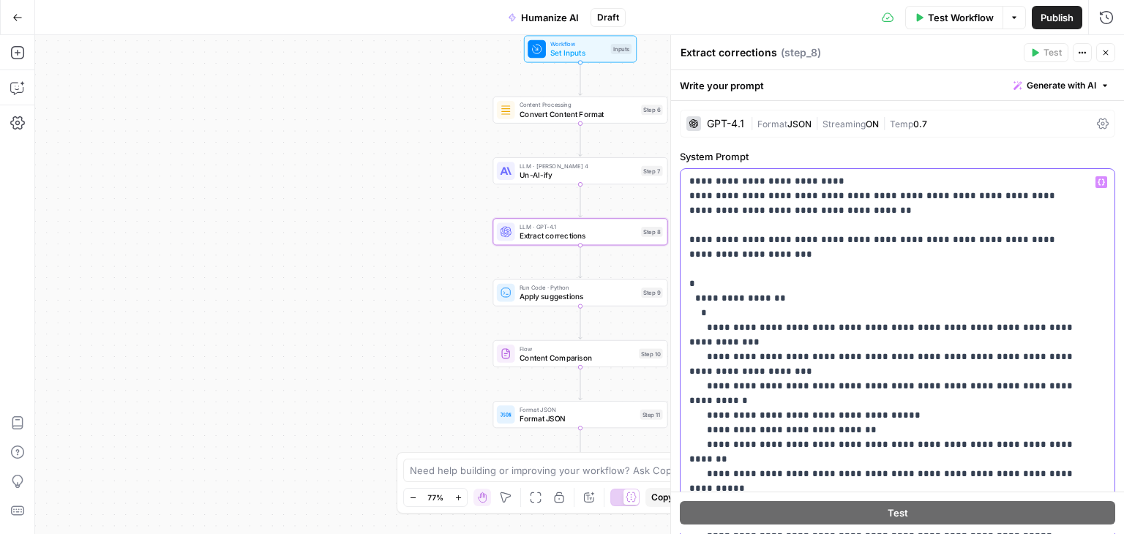
click at [838, 263] on p "**********" at bounding box center [886, 438] width 394 height 644
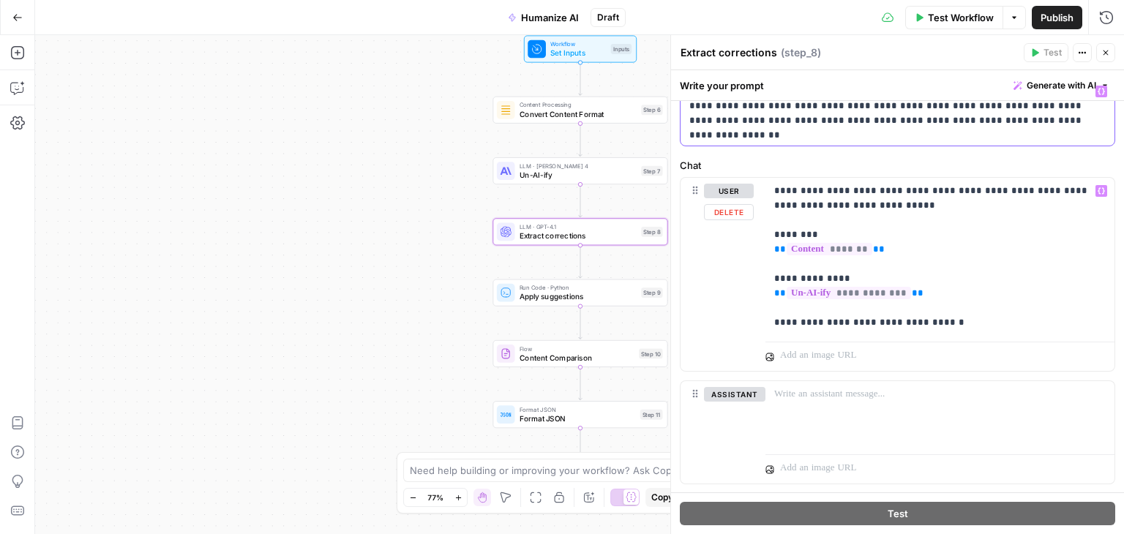
scroll to position [94, 0]
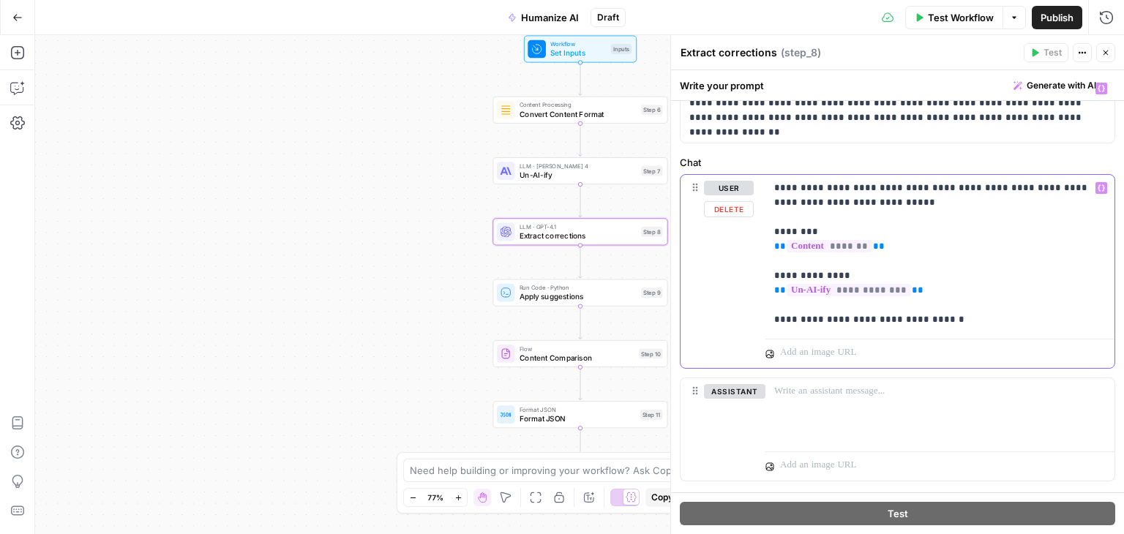
click at [914, 277] on p "**********" at bounding box center [934, 254] width 321 height 146
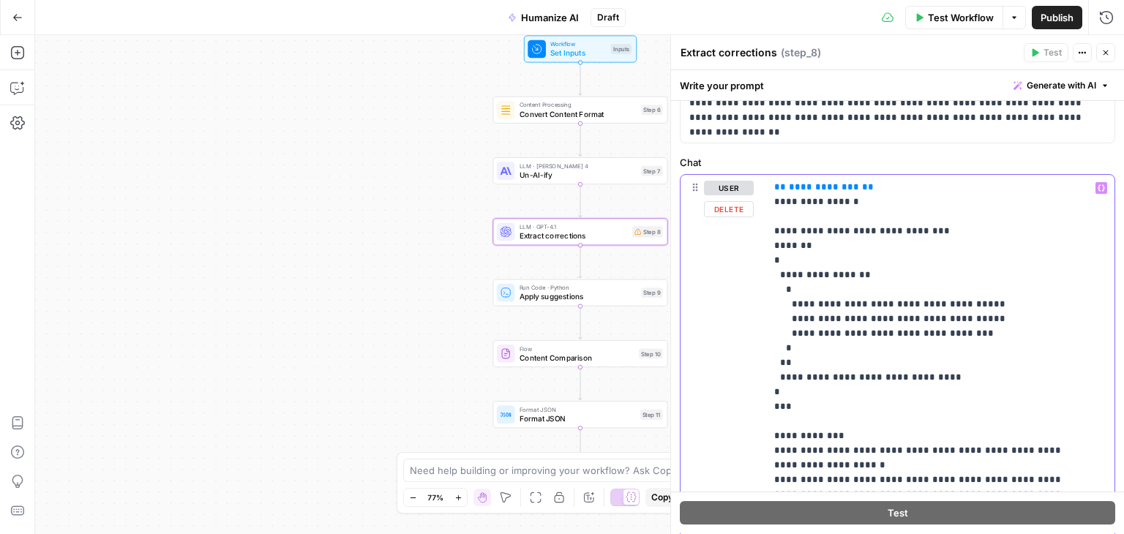
scroll to position [0, 0]
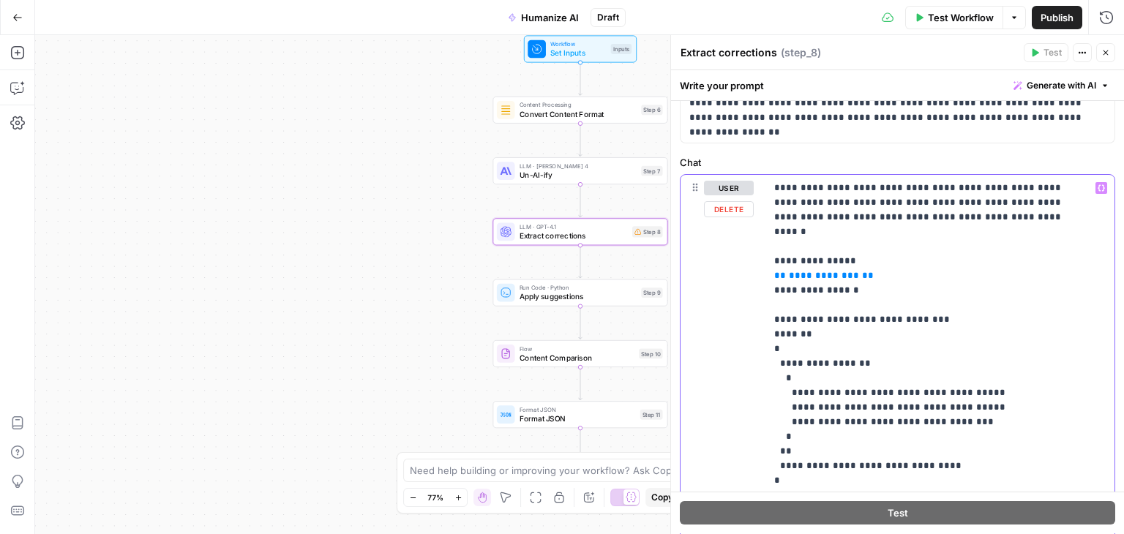
click at [809, 271] on span "**********" at bounding box center [824, 276] width 70 height 10
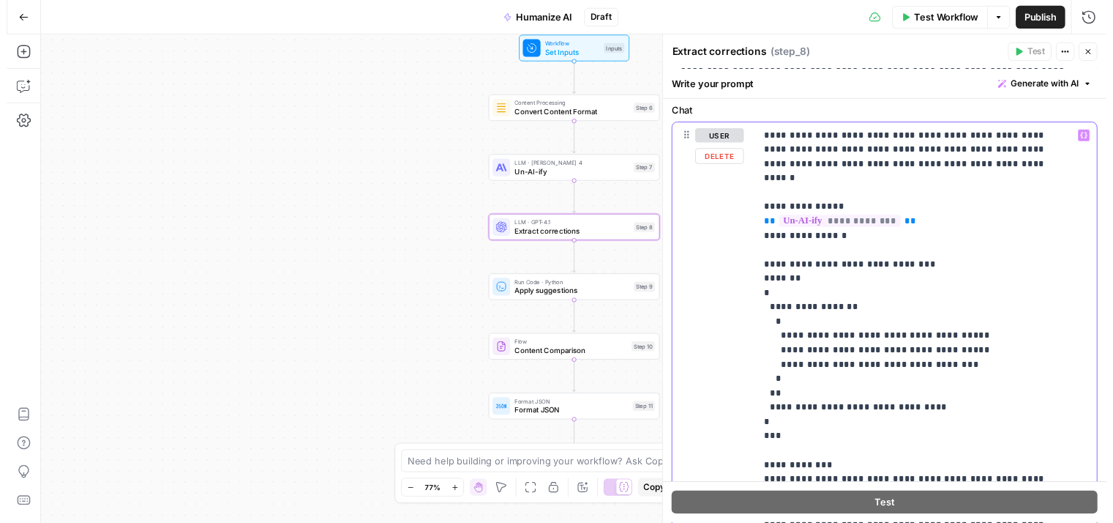
scroll to position [70, 0]
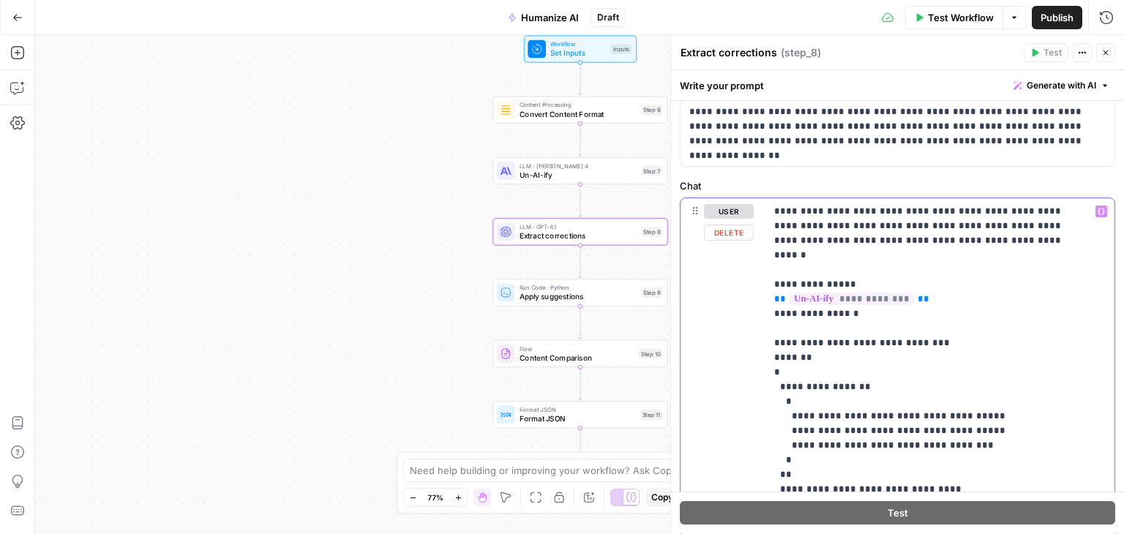
click at [996, 242] on p "**********" at bounding box center [929, 540] width 310 height 673
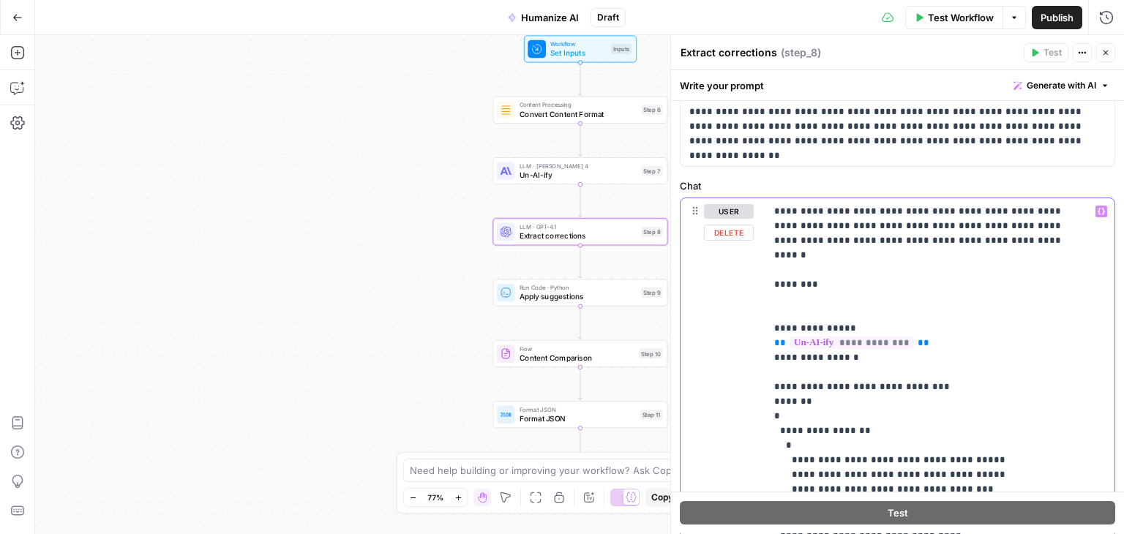
click at [1098, 212] on icon "button" at bounding box center [1101, 212] width 7 height 7
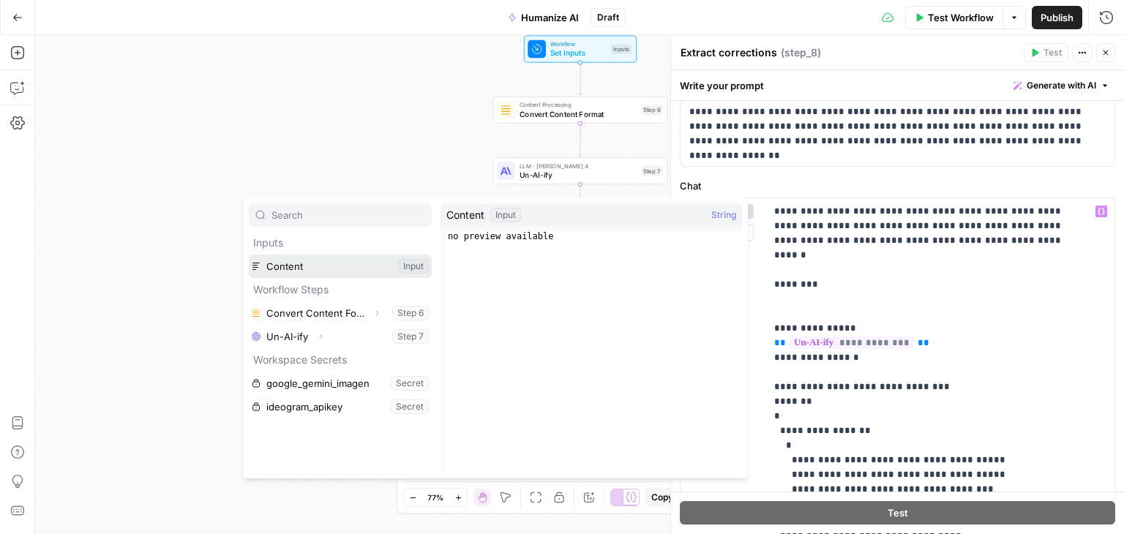
click at [334, 255] on button "Select variable Content" at bounding box center [340, 266] width 183 height 23
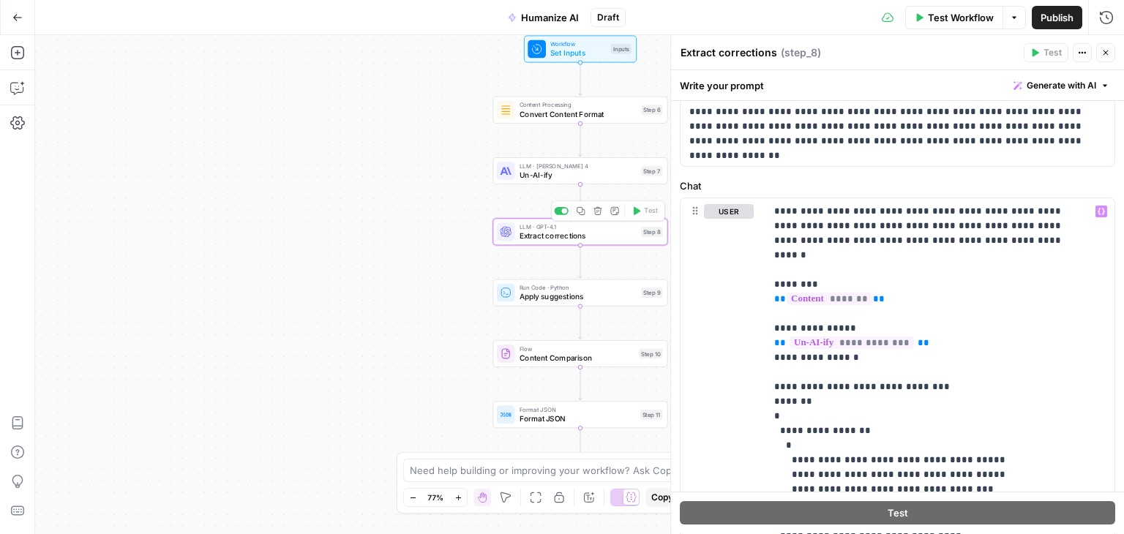
click at [400, 206] on div "Workflow Set Inputs Inputs Content Processing Convert Content Format Step 6 LLM…" at bounding box center [579, 284] width 1089 height 499
click at [966, 16] on span "Test Workflow" at bounding box center [961, 17] width 66 height 15
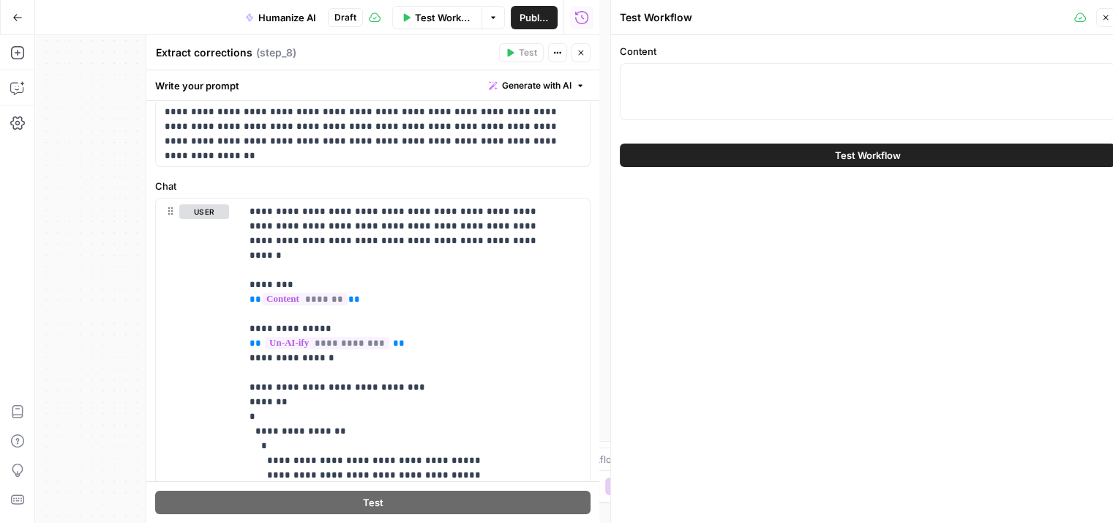
click at [789, 86] on div at bounding box center [867, 91] width 495 height 57
paste textarea "When evaluating video surveillance solutions for enterprise environments, organ…"
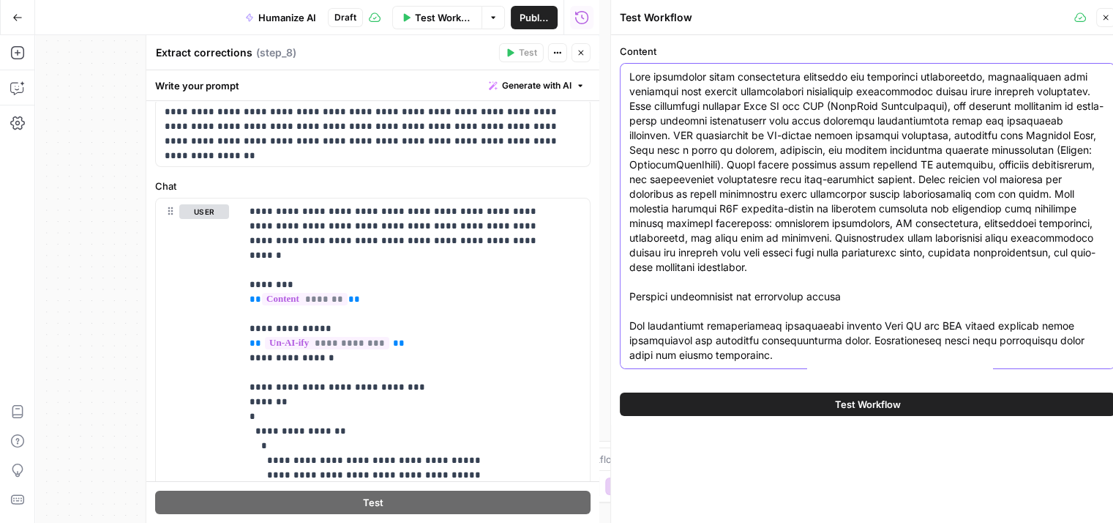
scroll to position [13371, 0]
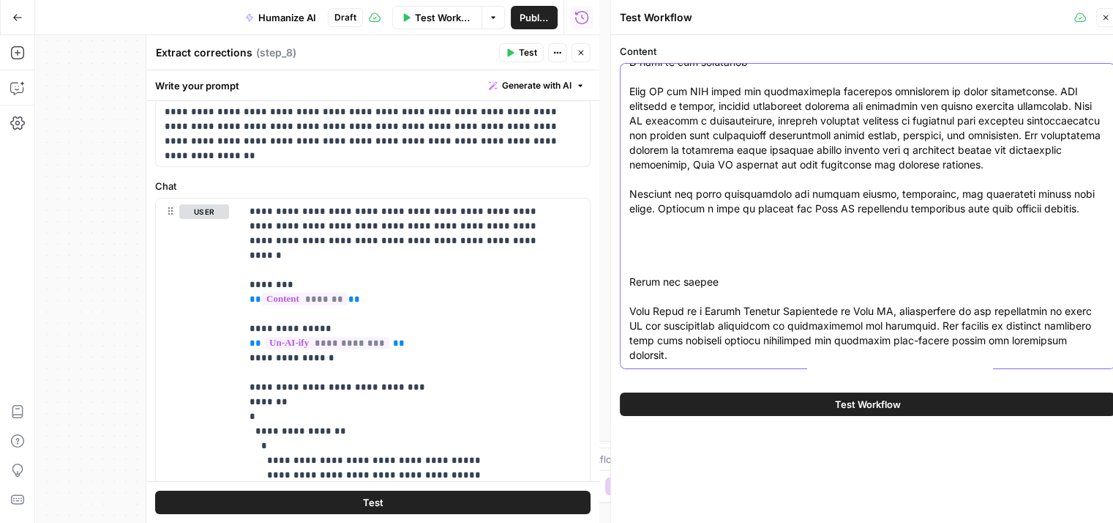
type textarea "When evaluating video surveillance solutions for enterprise environments, organ…"
click at [776, 396] on button "Test Workflow" at bounding box center [867, 403] width 495 height 23
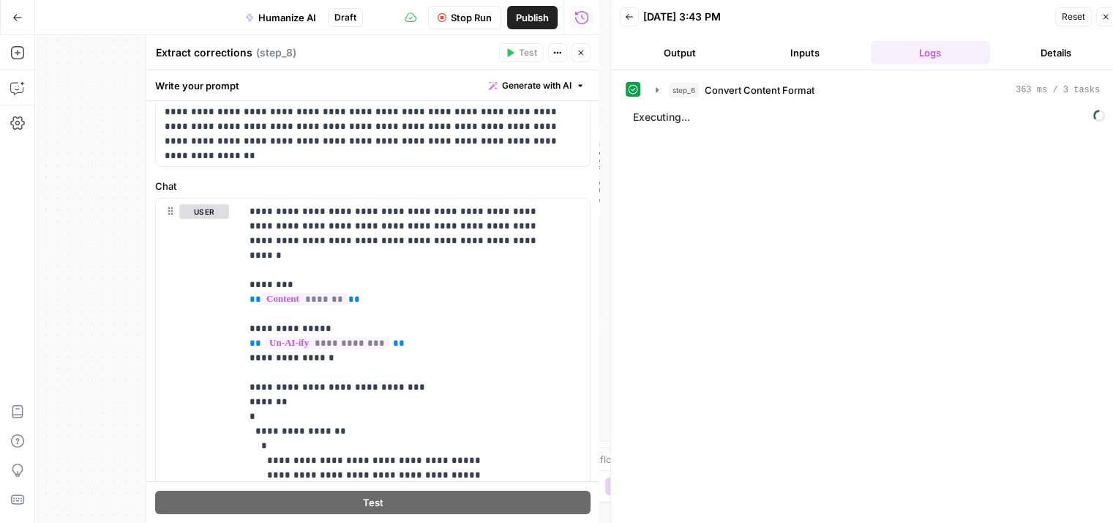
click at [584, 50] on icon "button" at bounding box center [581, 52] width 9 height 9
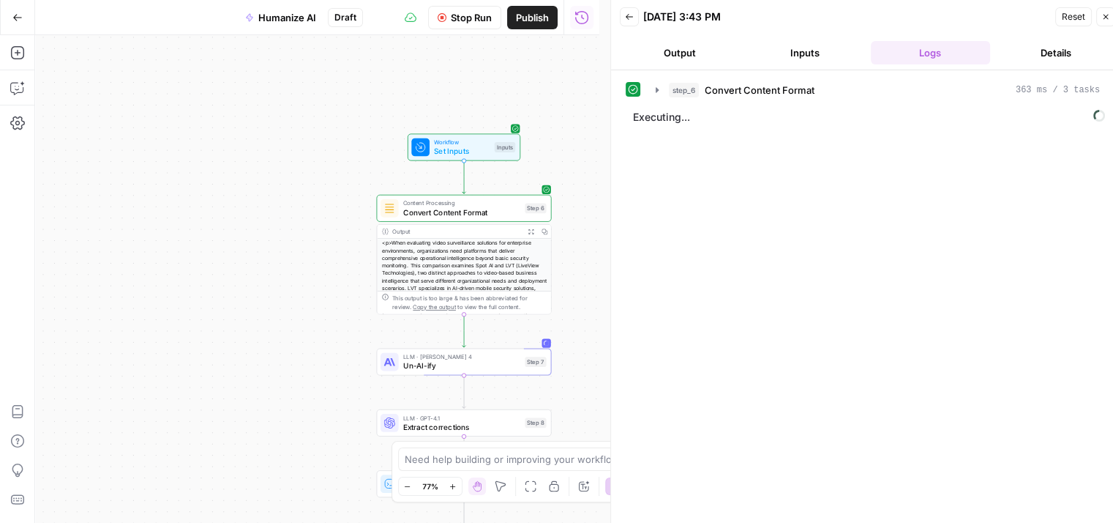
drag, startPoint x: 342, startPoint y: 195, endPoint x: 225, endPoint y: 293, distance: 152.2
click at [225, 293] on div "Workflow Set Inputs Inputs Content Processing Convert Content Format Step 6 Out…" at bounding box center [317, 278] width 564 height 487
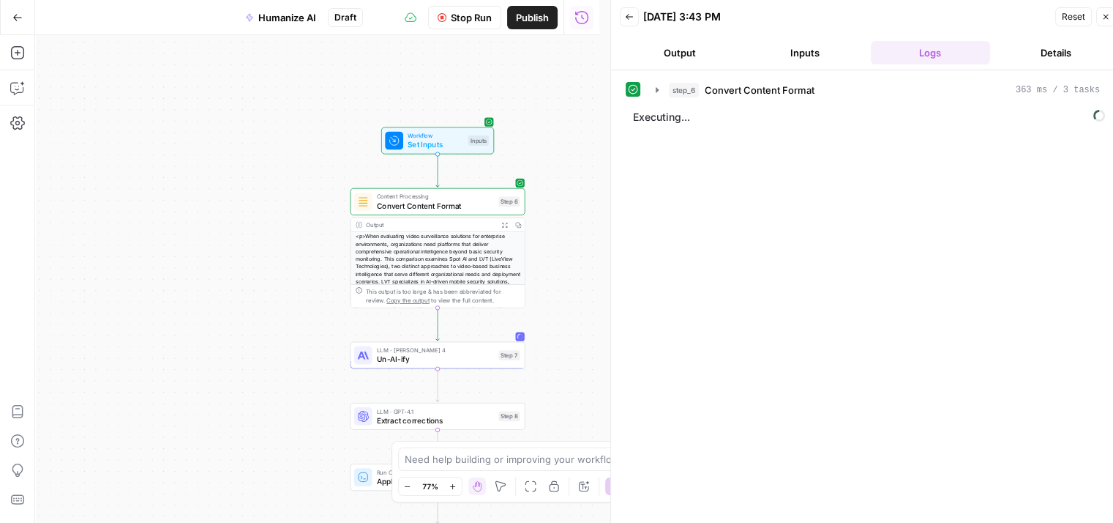
drag, startPoint x: 225, startPoint y: 293, endPoint x: 176, endPoint y: 276, distance: 52.1
click at [176, 276] on div "Workflow Set Inputs Inputs Content Processing Convert Content Format Step 6 Out…" at bounding box center [317, 278] width 564 height 487
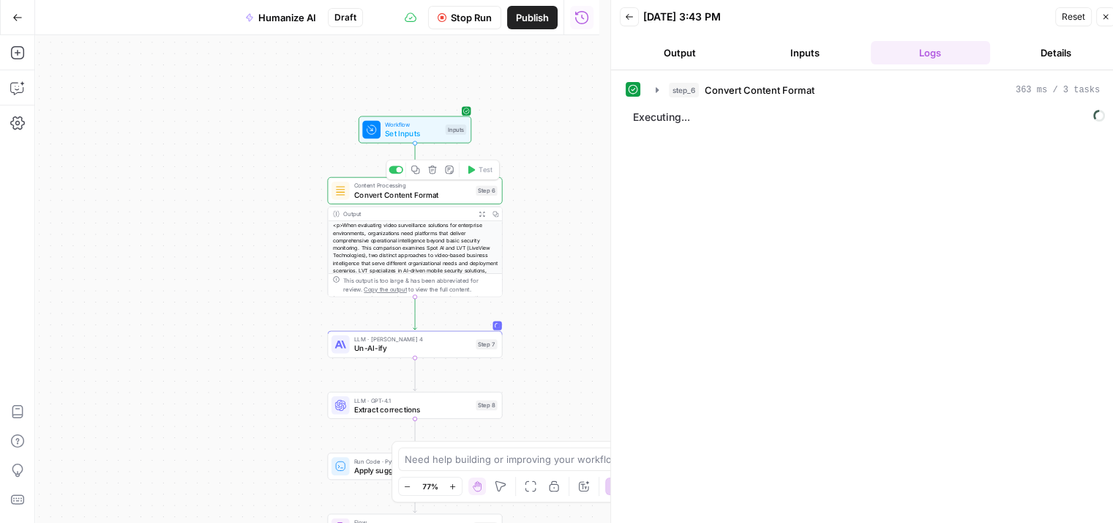
click at [401, 189] on span "Convert Content Format" at bounding box center [412, 194] width 117 height 11
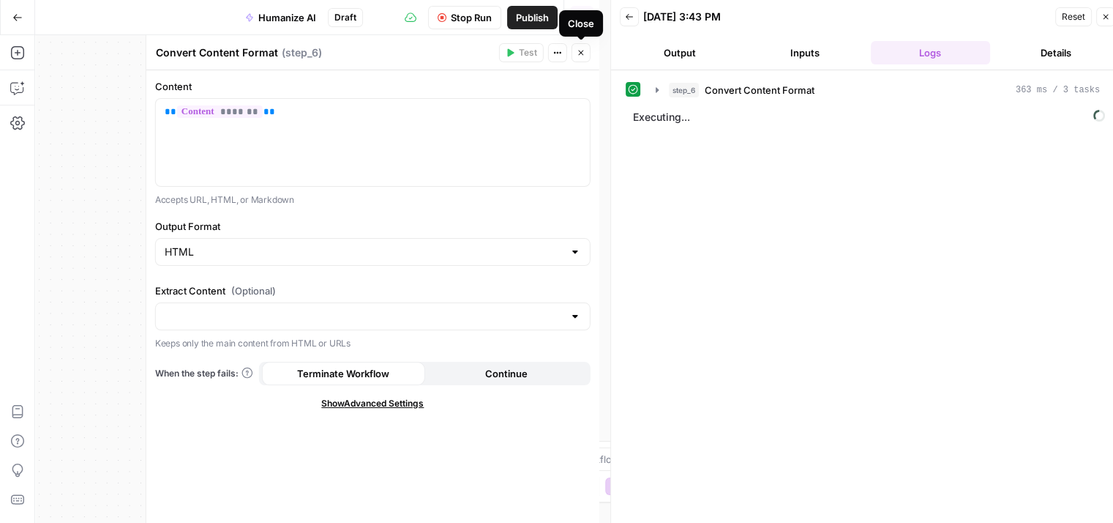
click at [580, 53] on icon "button" at bounding box center [581, 52] width 9 height 9
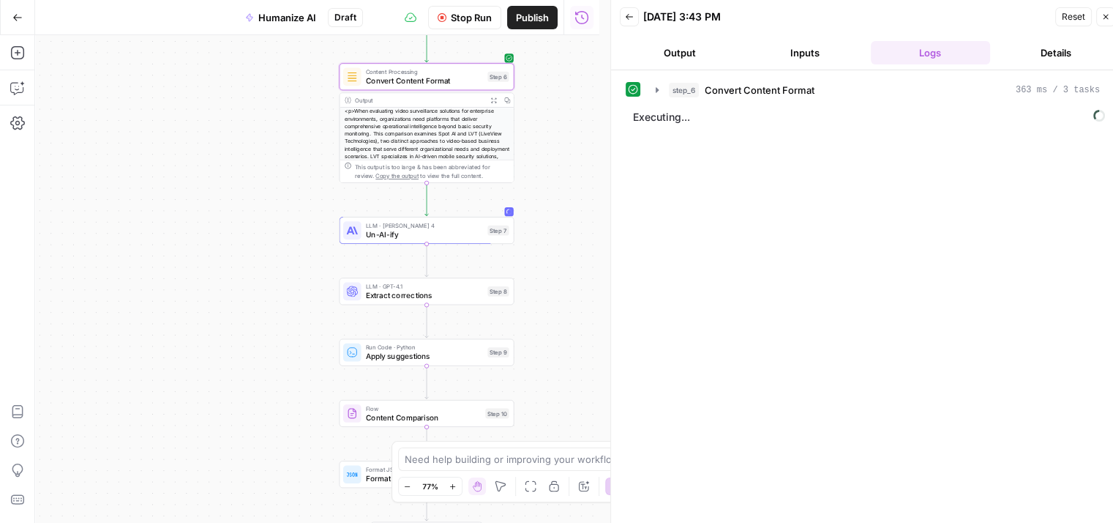
drag, startPoint x: 545, startPoint y: 228, endPoint x: 557, endPoint y: 250, distance: 24.2
click at [557, 250] on div "Workflow Set Inputs Inputs Content Processing Convert Content Format Step 6 Out…" at bounding box center [317, 278] width 564 height 487
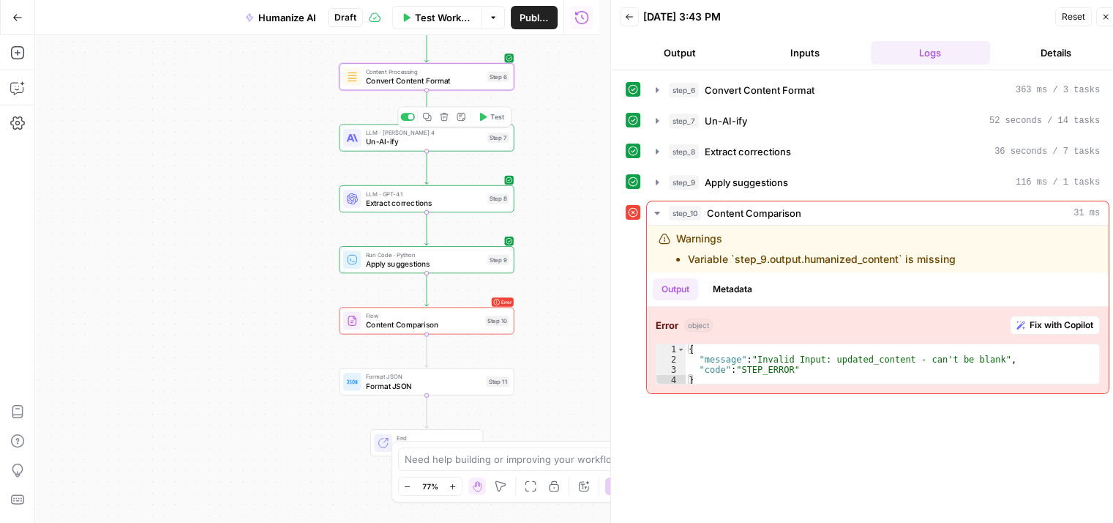
click at [480, 144] on span "Un-AI-ify" at bounding box center [424, 141] width 117 height 11
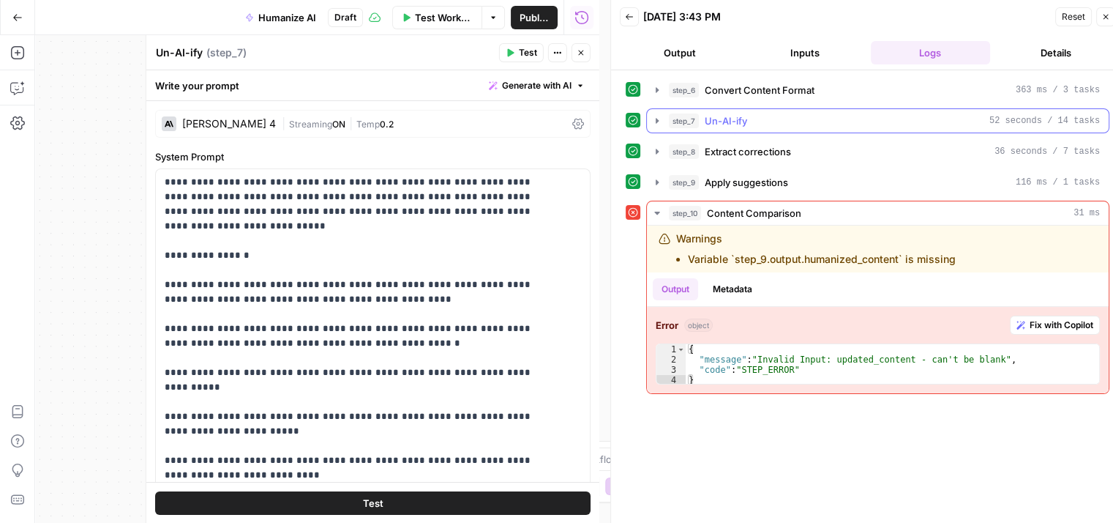
click at [661, 124] on icon "button" at bounding box center [657, 121] width 12 height 12
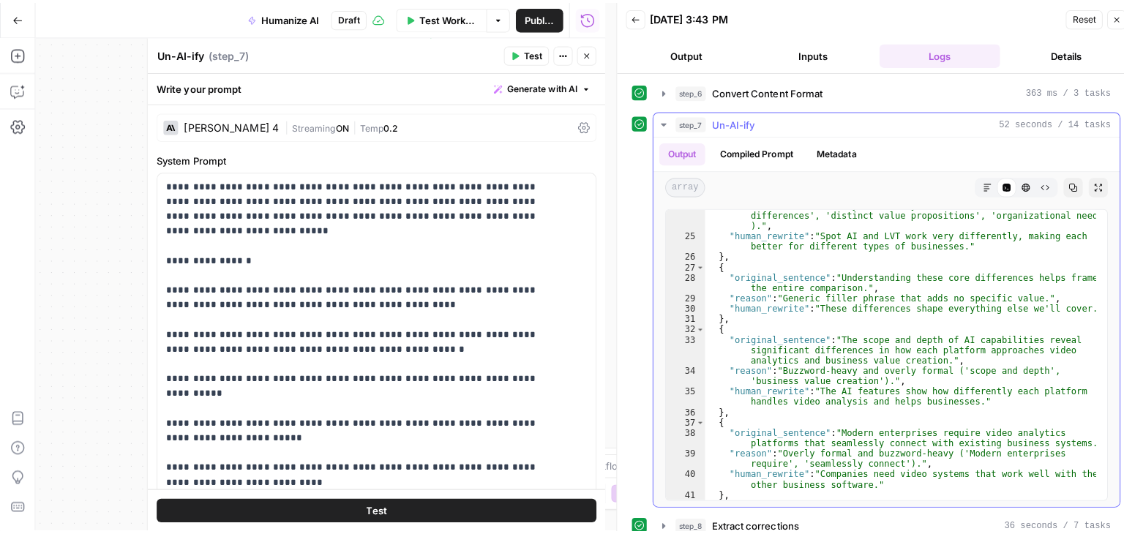
scroll to position [531, 0]
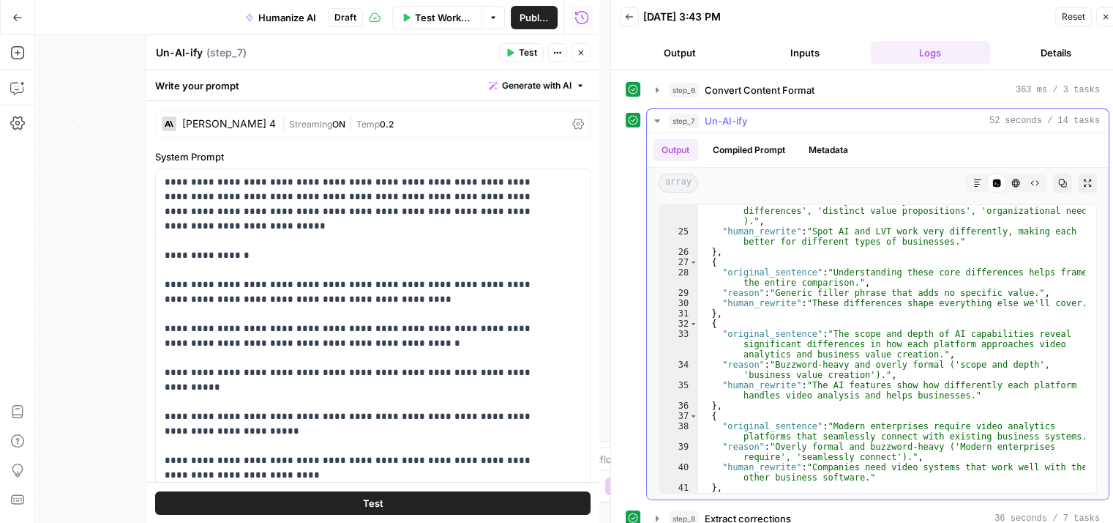
click at [662, 120] on icon "button" at bounding box center [657, 121] width 12 height 12
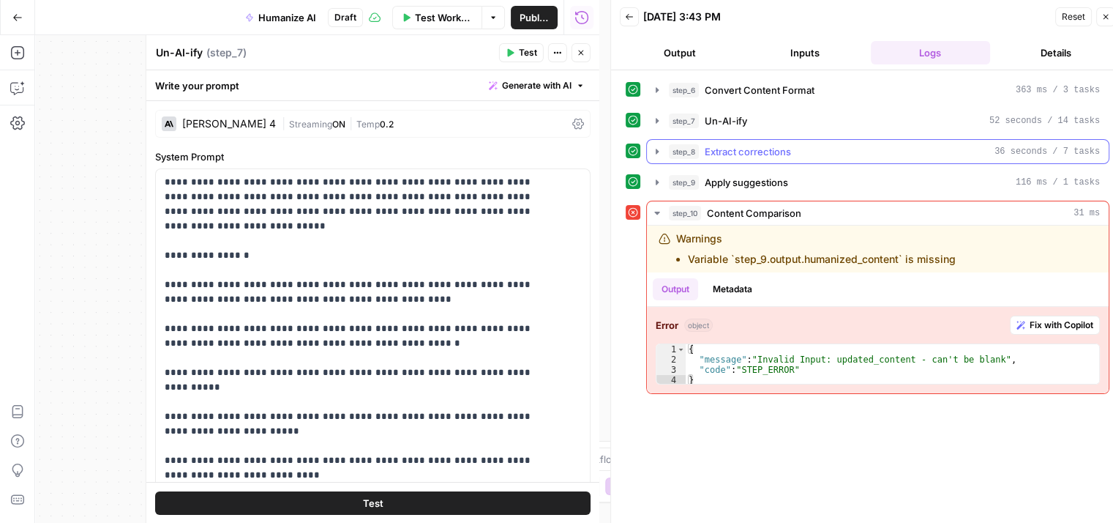
click at [654, 150] on icon "button" at bounding box center [657, 152] width 12 height 12
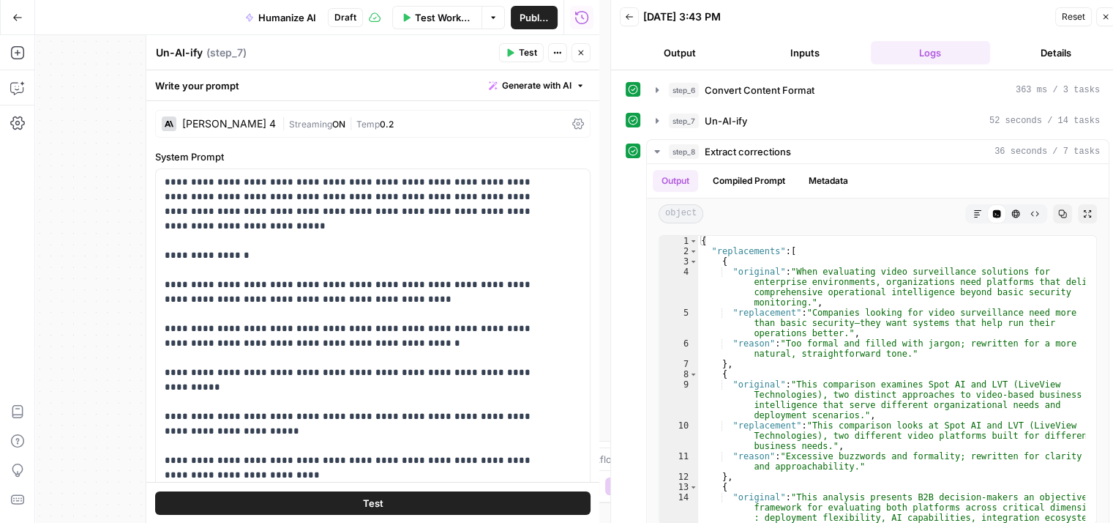
click at [579, 50] on icon "button" at bounding box center [580, 52] width 5 height 5
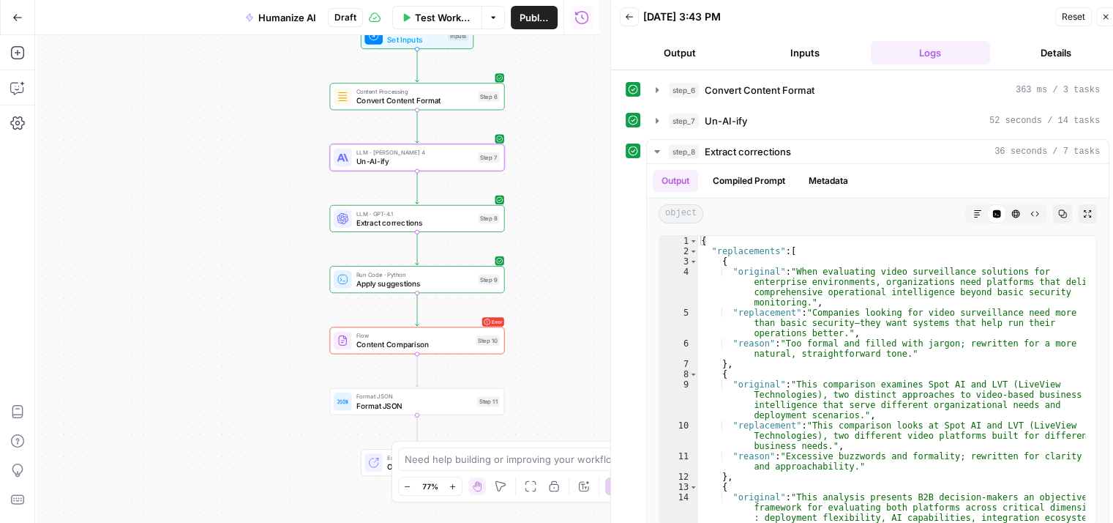
drag, startPoint x: 571, startPoint y: 184, endPoint x: 561, endPoint y: 204, distance: 21.9
click at [561, 204] on div "Workflow Set Inputs Inputs Content Processing Convert Content Format Step 6 LLM…" at bounding box center [317, 278] width 564 height 487
click at [725, 125] on span "Un-AI-ify" at bounding box center [726, 120] width 42 height 15
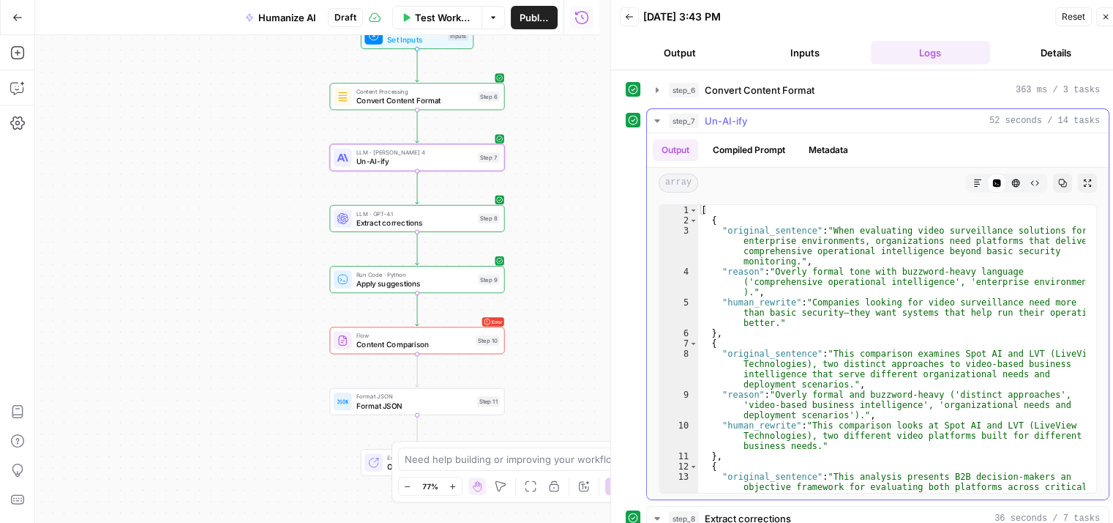
click at [654, 115] on icon "button" at bounding box center [657, 121] width 12 height 12
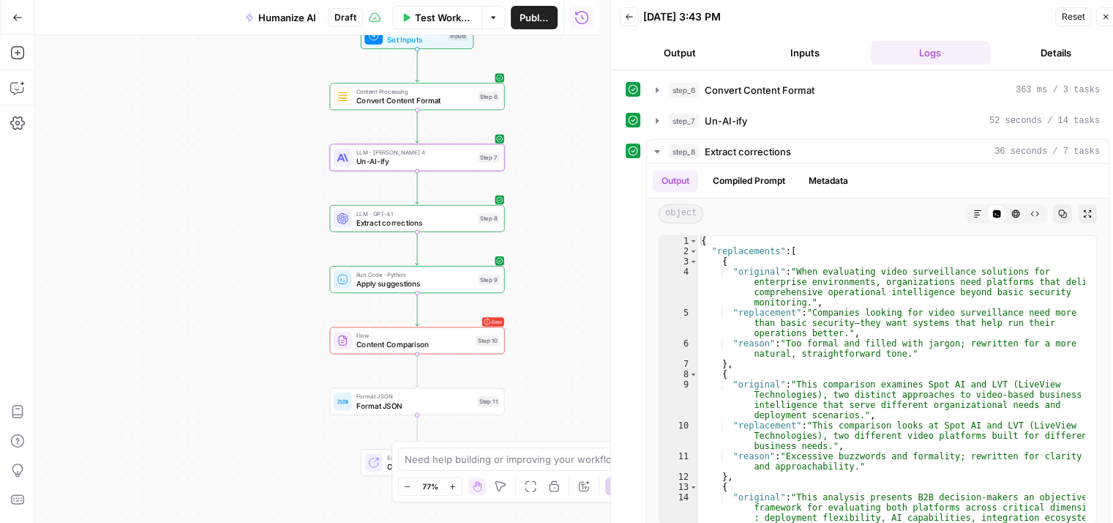
click at [403, 283] on span "Apply suggestions" at bounding box center [414, 282] width 117 height 11
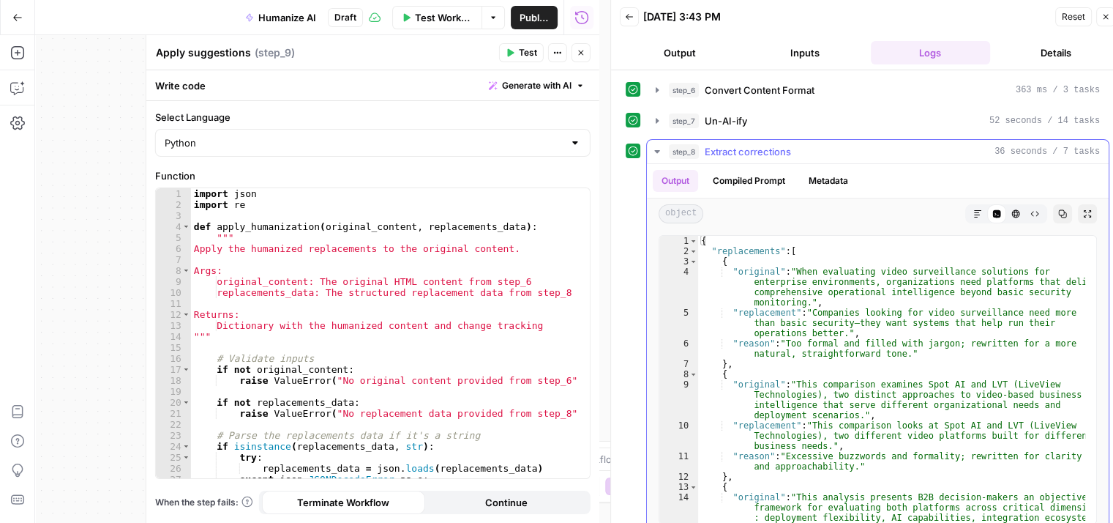
click at [659, 150] on icon "button" at bounding box center [657, 152] width 12 height 12
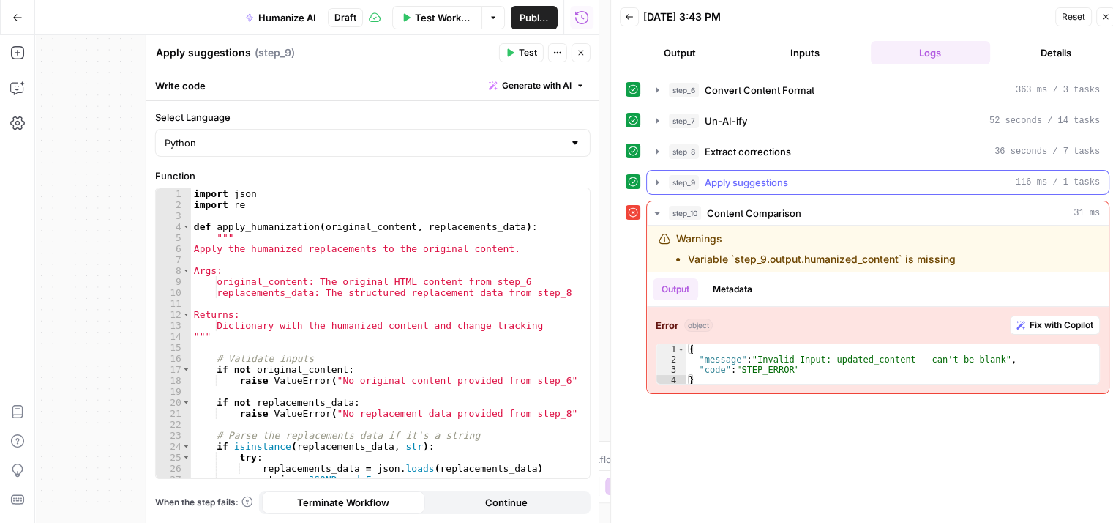
click at [657, 179] on icon "button" at bounding box center [657, 182] width 12 height 12
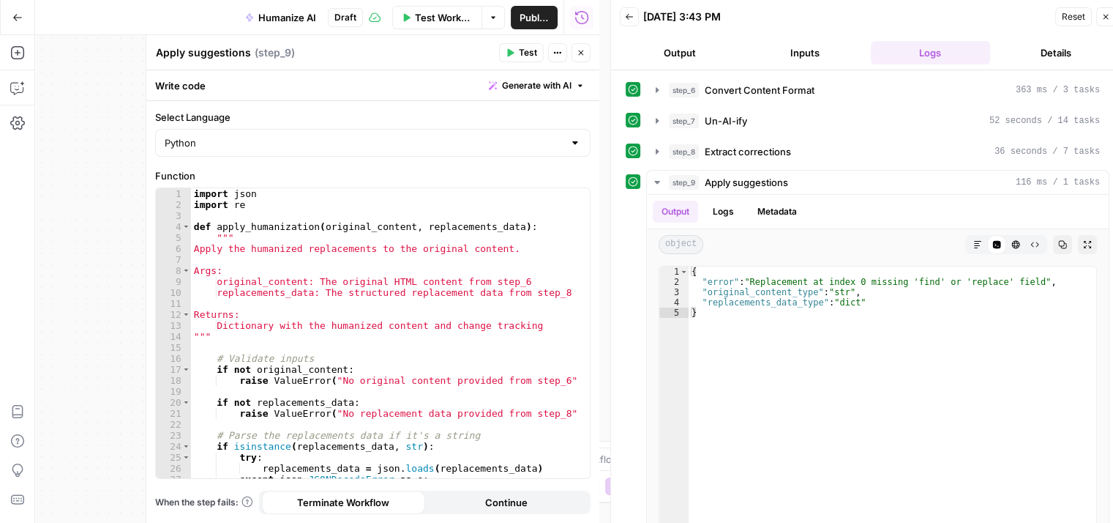
click at [638, 13] on button "Back" at bounding box center [629, 16] width 19 height 19
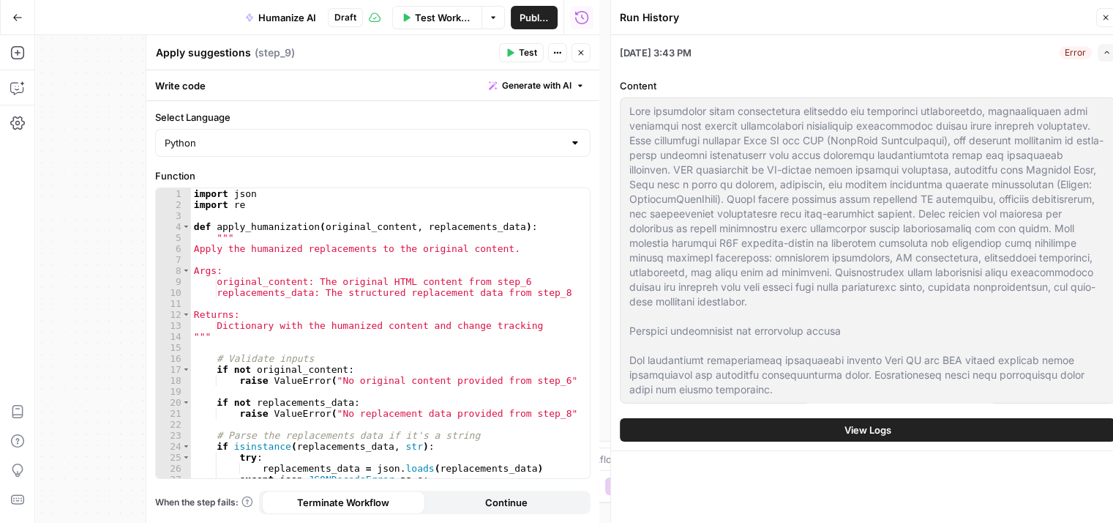
click at [581, 56] on icon "button" at bounding box center [581, 52] width 9 height 9
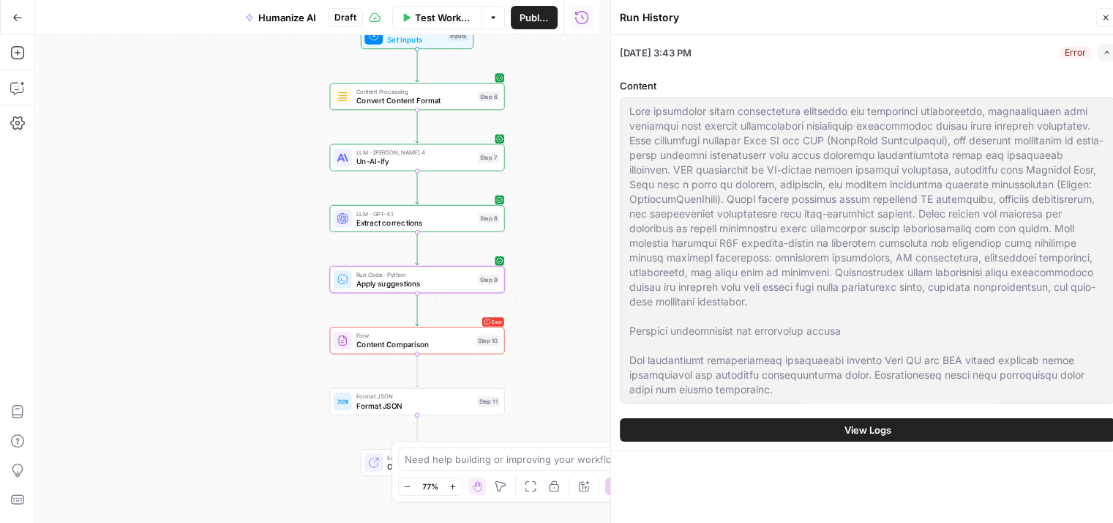
click at [1105, 17] on icon "button" at bounding box center [1106, 17] width 5 height 5
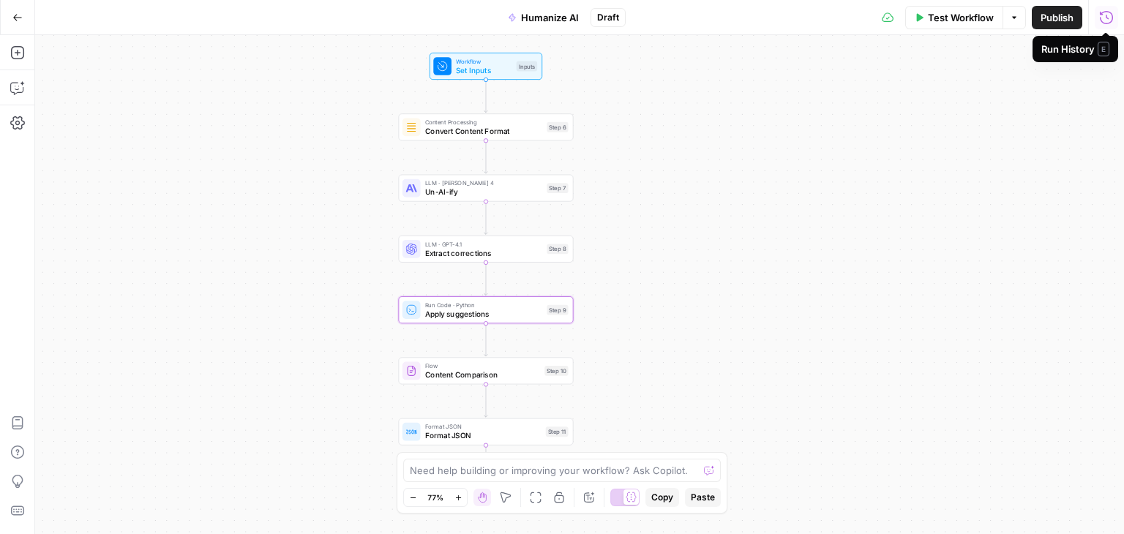
drag, startPoint x: 584, startPoint y: 251, endPoint x: 653, endPoint y: 282, distance: 75.3
click at [653, 282] on div "Workflow Set Inputs Inputs Content Processing Convert Content Format Step 6 LLM…" at bounding box center [579, 284] width 1089 height 499
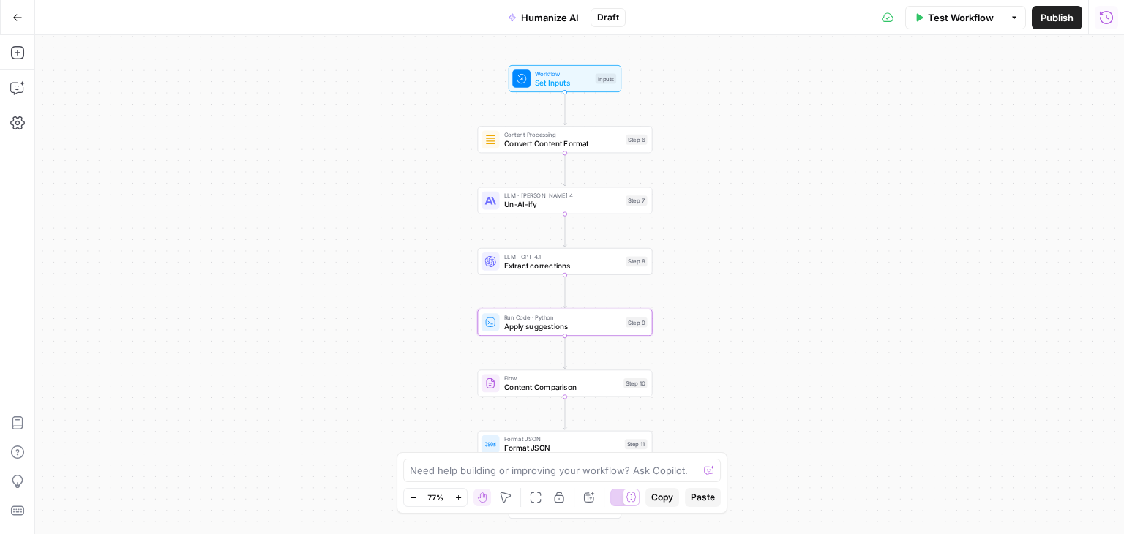
drag, startPoint x: 653, startPoint y: 282, endPoint x: 732, endPoint y: 294, distance: 80.0
click at [732, 294] on div "Workflow Set Inputs Inputs Content Processing Convert Content Format Step 6 LLM…" at bounding box center [579, 284] width 1089 height 499
click at [7, 84] on button "Copilot" at bounding box center [17, 87] width 23 height 23
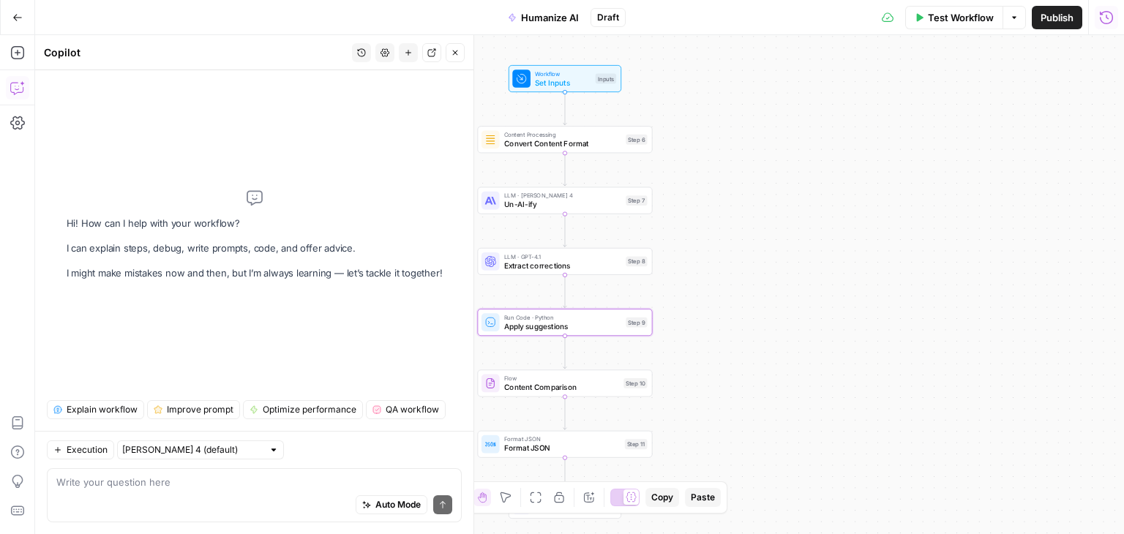
click at [124, 479] on textarea at bounding box center [254, 482] width 396 height 15
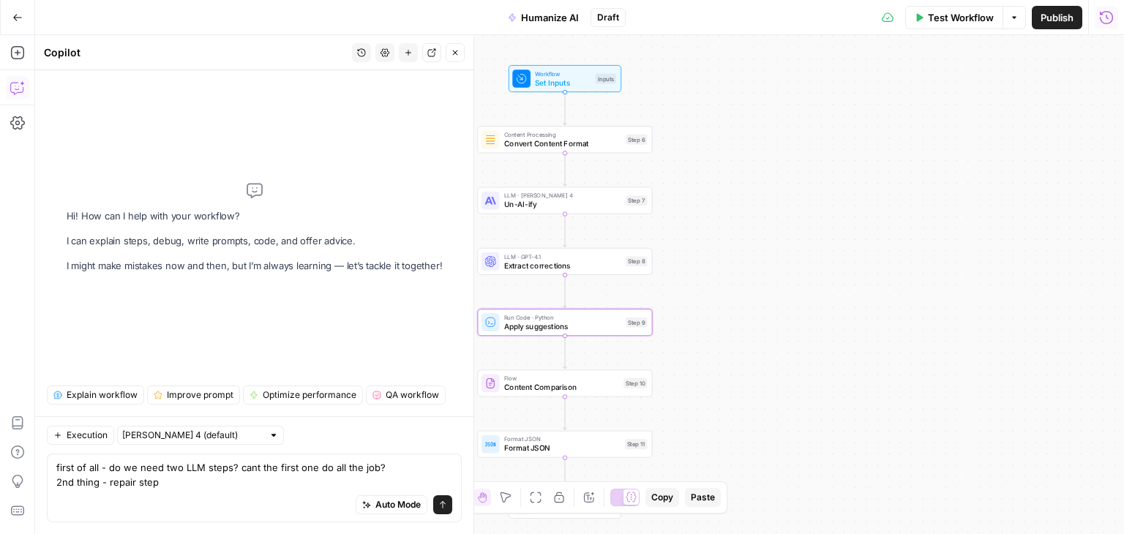
type textarea "first of all - do we need two LLM steps? cant the first one do all the job? 2nd…"
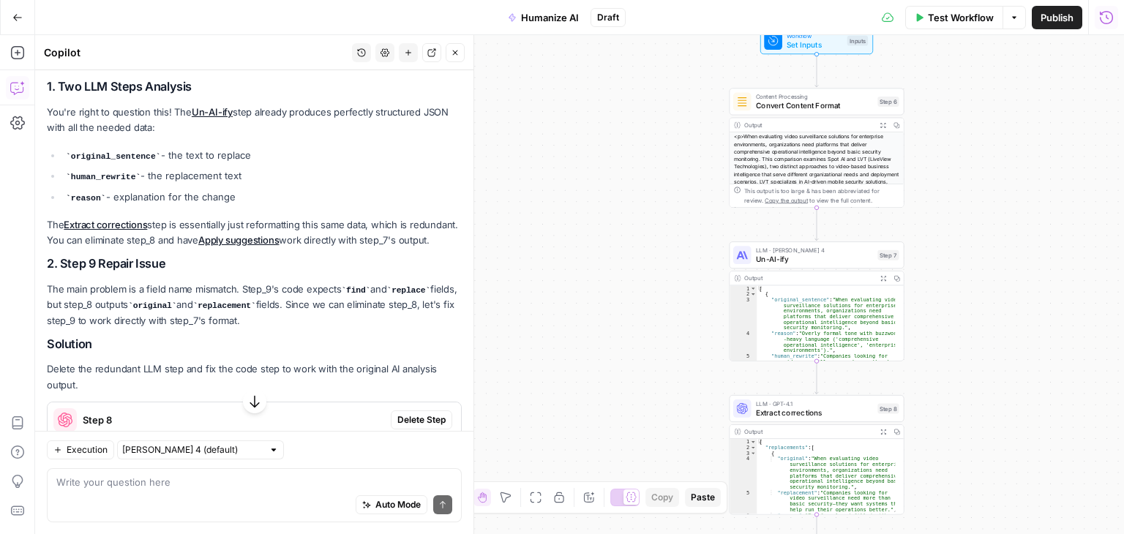
scroll to position [194, 0]
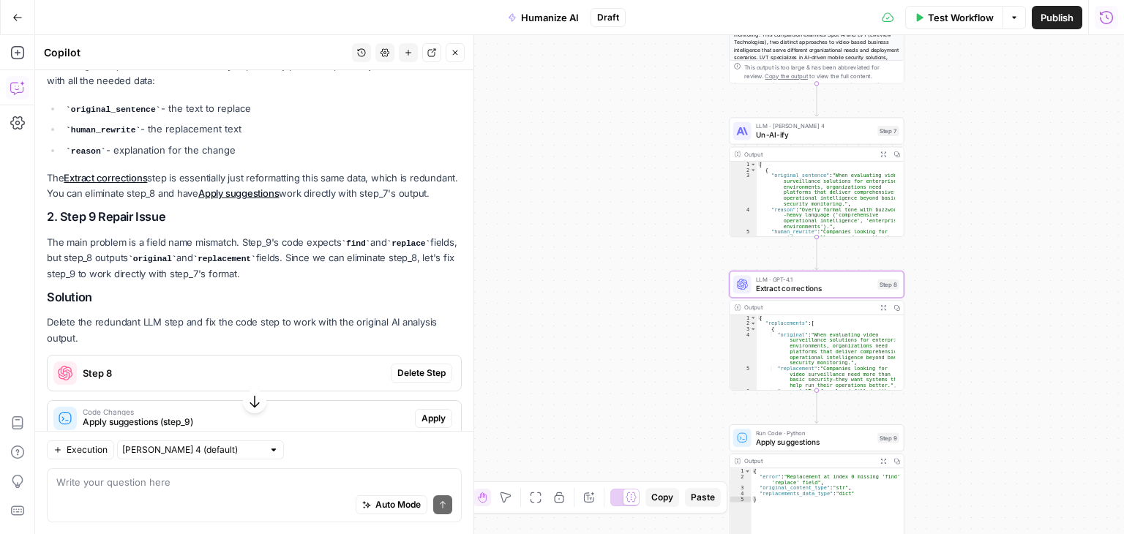
click at [399, 380] on span "Delete Step" at bounding box center [421, 373] width 48 height 13
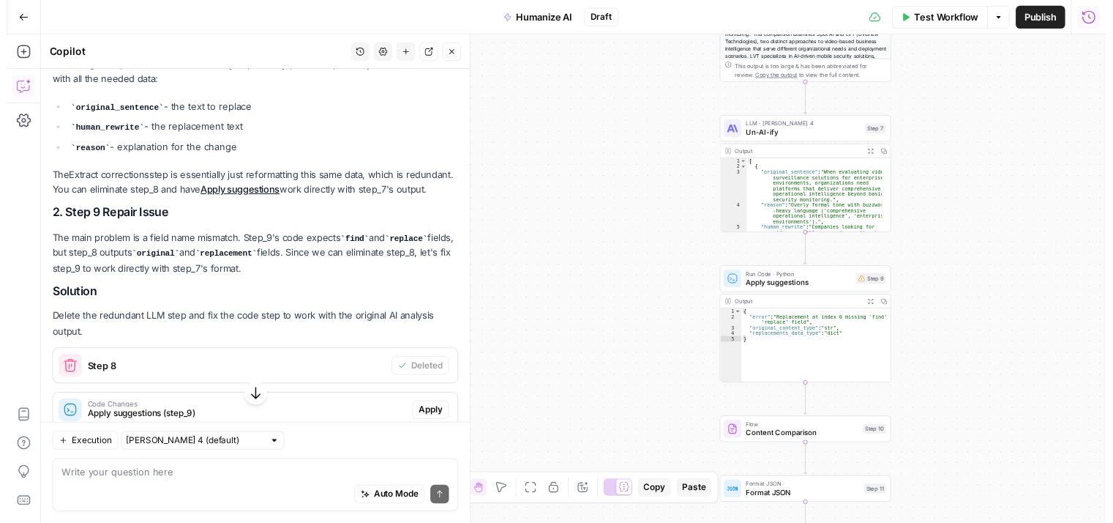
scroll to position [310, 0]
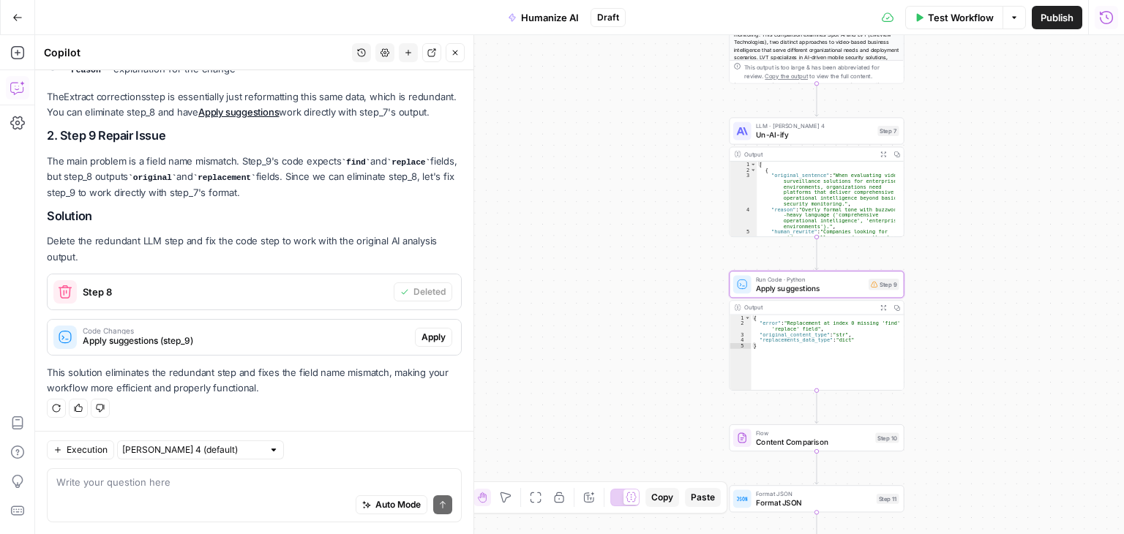
click at [422, 337] on span "Apply" at bounding box center [434, 337] width 24 height 13
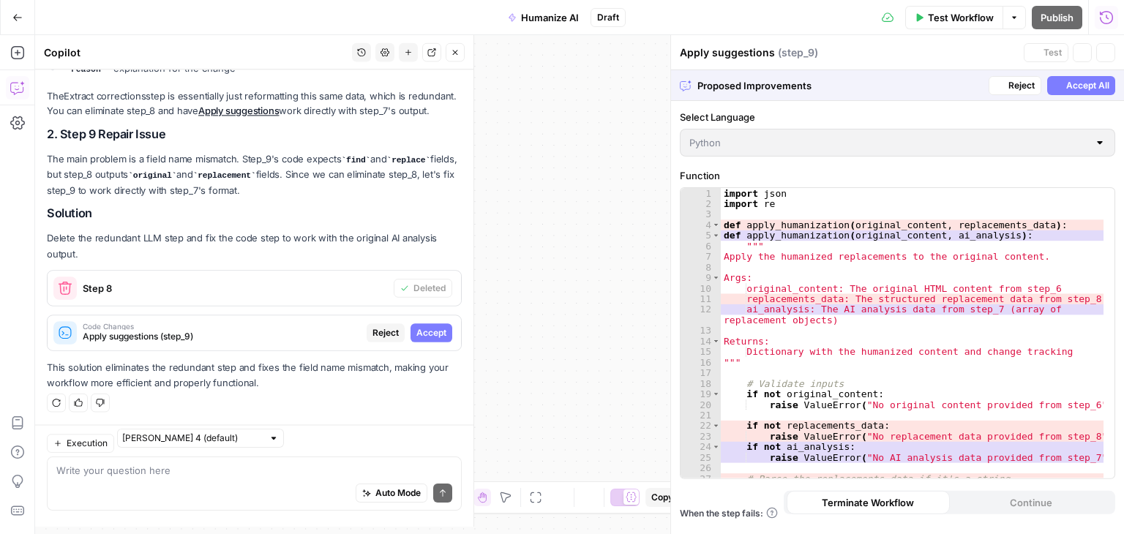
scroll to position [286, 0]
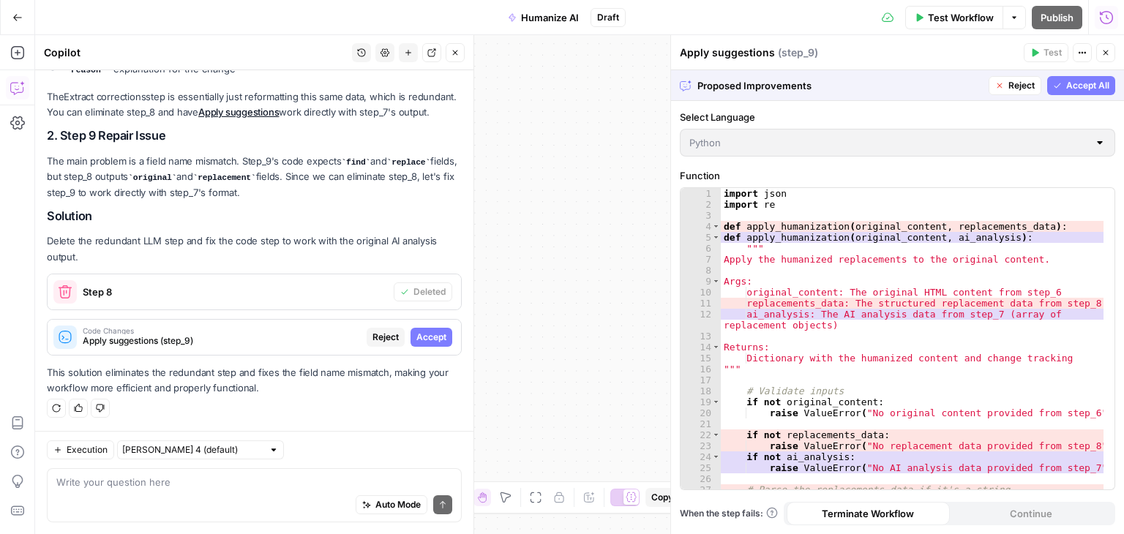
click at [418, 339] on span "Accept" at bounding box center [431, 337] width 30 height 13
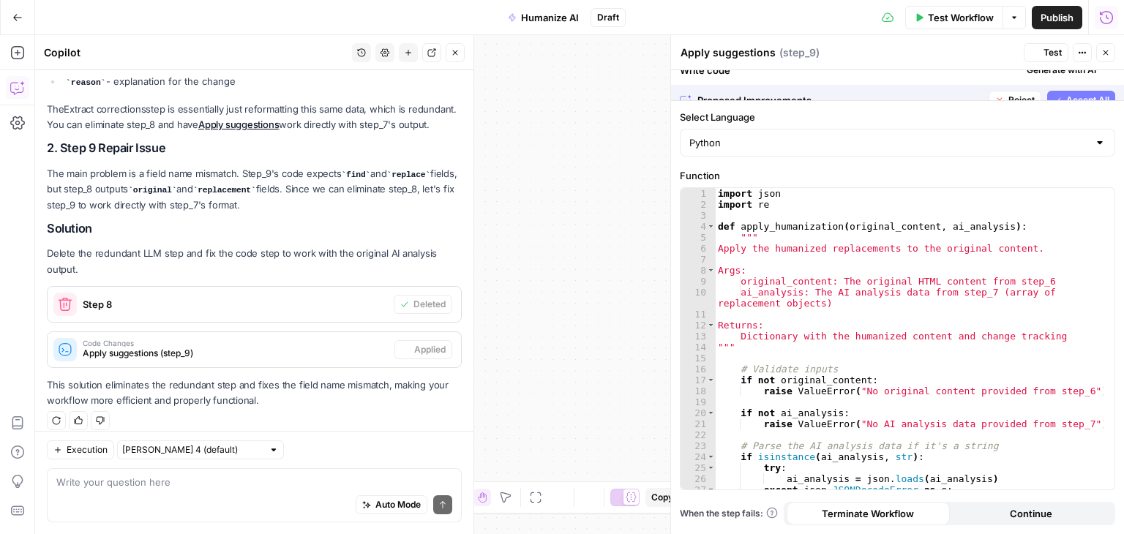
scroll to position [310, 0]
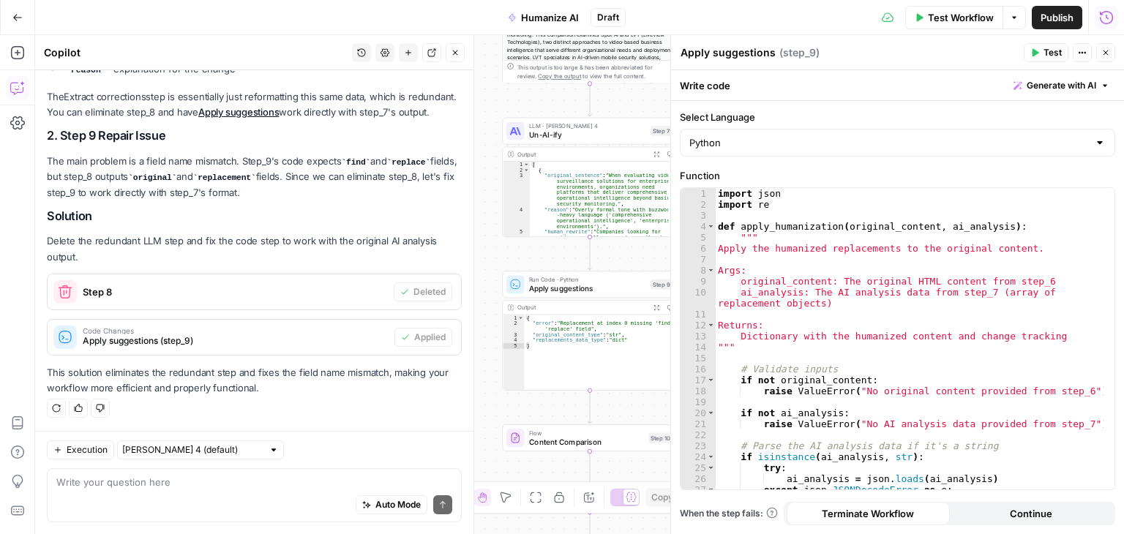
click at [1109, 53] on icon "button" at bounding box center [1105, 52] width 9 height 9
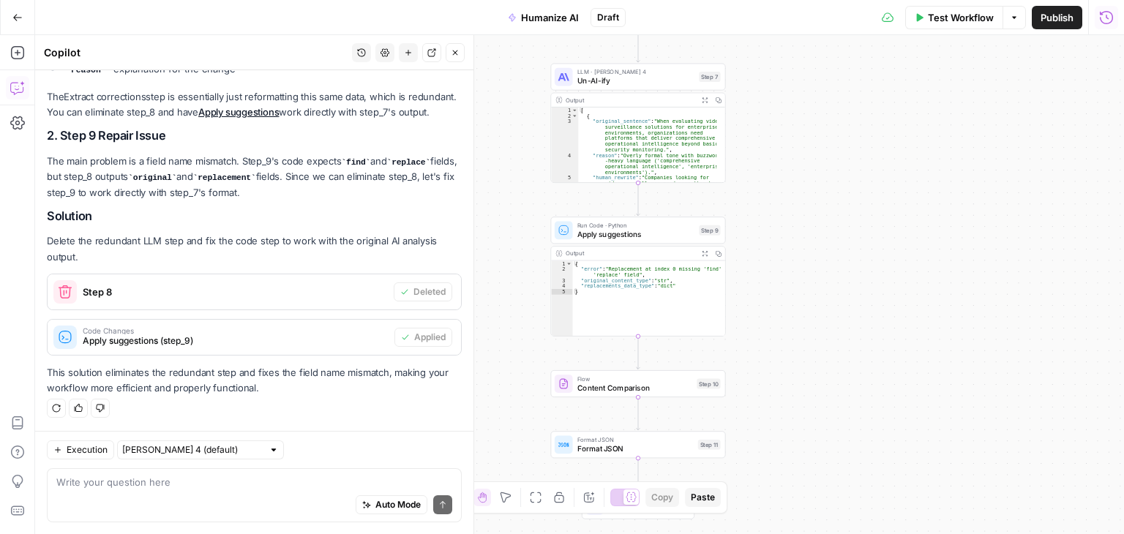
drag, startPoint x: 801, startPoint y: 288, endPoint x: 849, endPoint y: 234, distance: 72.6
click at [849, 234] on div "Workflow Set Inputs Inputs Content Processing Convert Content Format Step 6 Out…" at bounding box center [579, 284] width 1089 height 499
click at [667, 231] on span "Apply suggestions" at bounding box center [635, 233] width 117 height 11
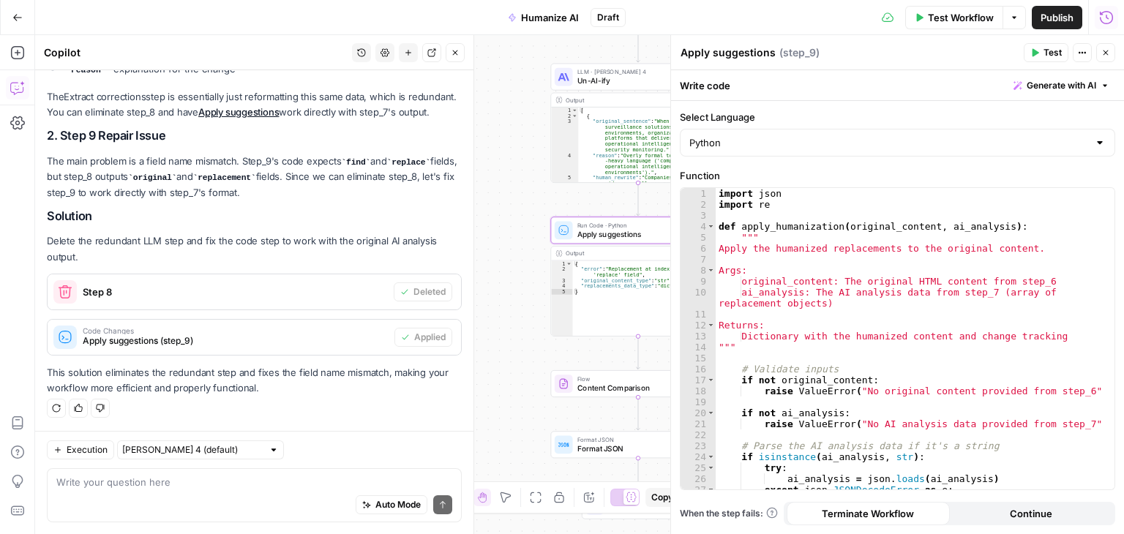
click at [1047, 46] on span "Test" at bounding box center [1053, 52] width 18 height 13
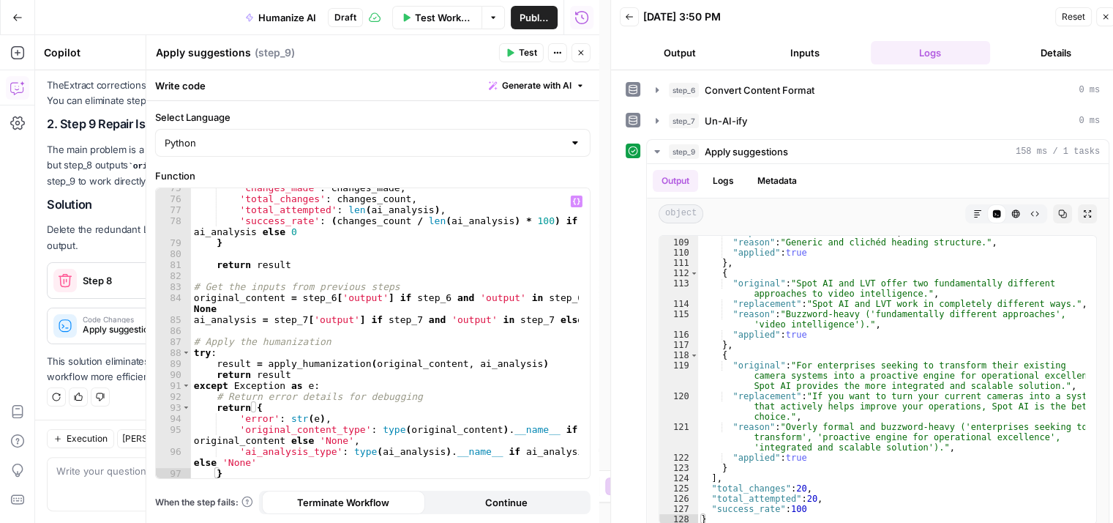
scroll to position [884, 0]
click at [580, 60] on button "Close" at bounding box center [581, 52] width 19 height 19
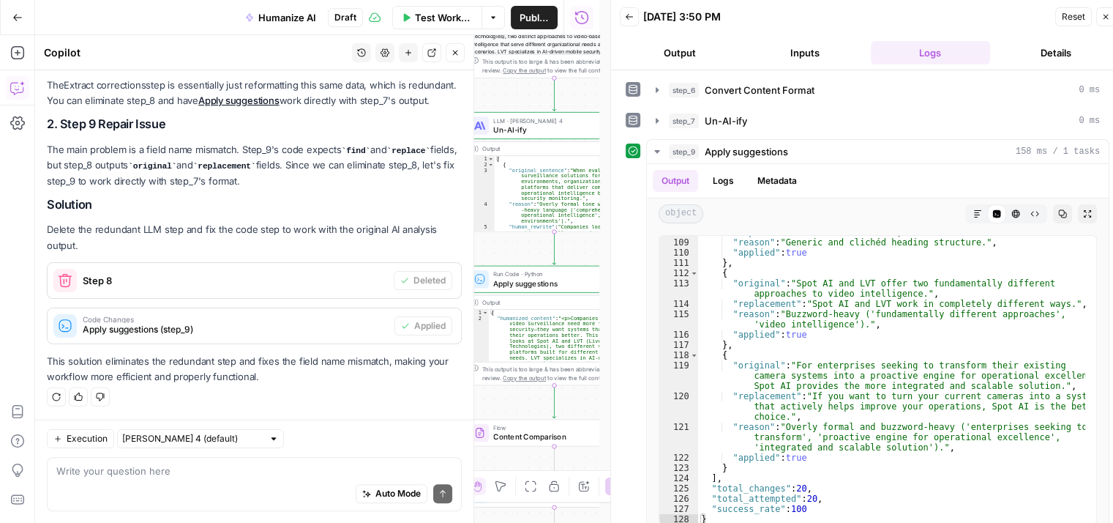
click at [453, 48] on icon "button" at bounding box center [455, 52] width 9 height 9
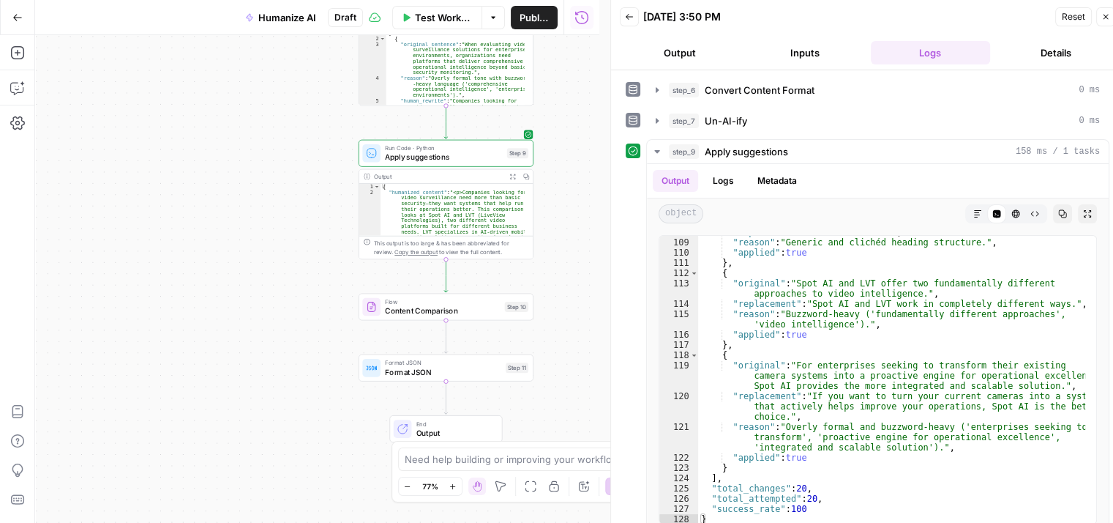
drag, startPoint x: 396, startPoint y: 235, endPoint x: 288, endPoint y: 109, distance: 166.1
click at [288, 109] on div "Workflow Set Inputs Inputs Content Processing Convert Content Format Step 6 Out…" at bounding box center [317, 278] width 564 height 487
click at [435, 307] on span "Content Comparison" at bounding box center [442, 310] width 115 height 11
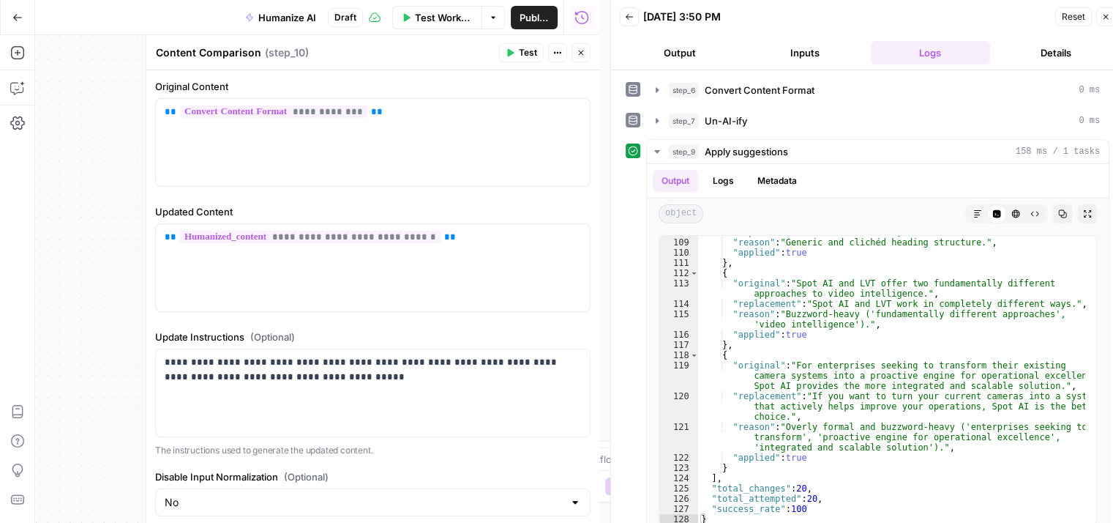
click at [523, 50] on span "Test" at bounding box center [528, 52] width 18 height 13
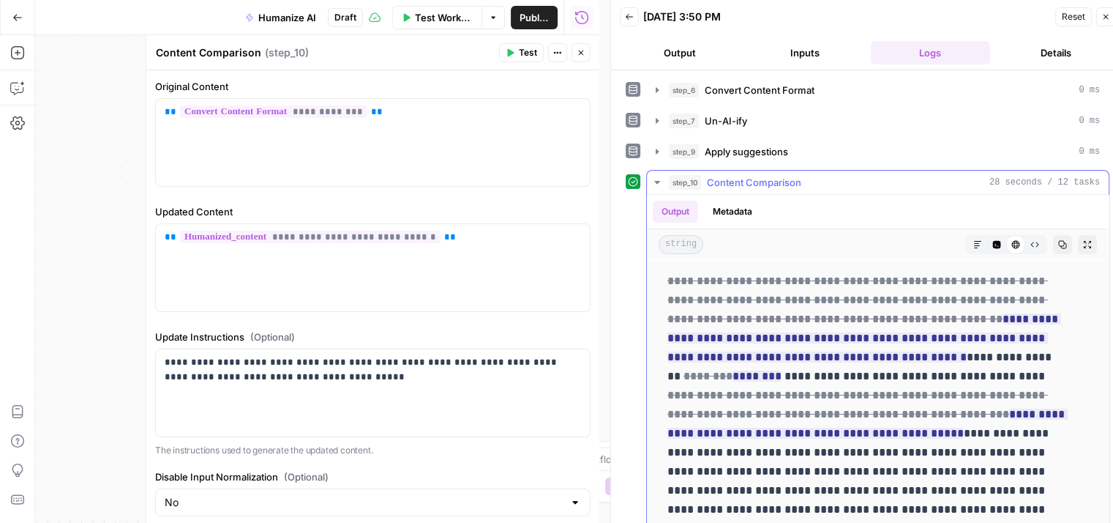
click at [654, 179] on icon "button" at bounding box center [657, 182] width 12 height 12
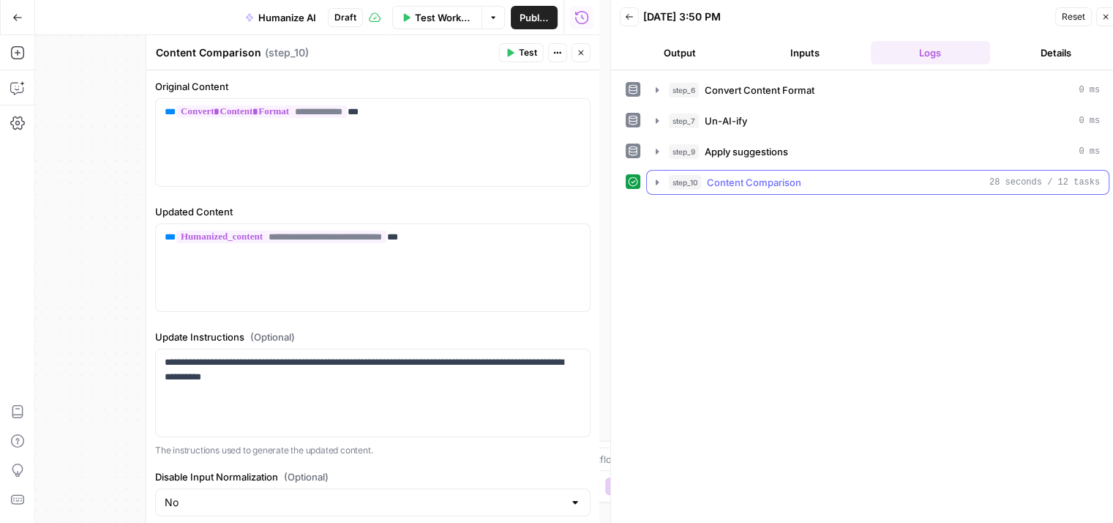
click at [657, 185] on icon "button" at bounding box center [657, 182] width 12 height 12
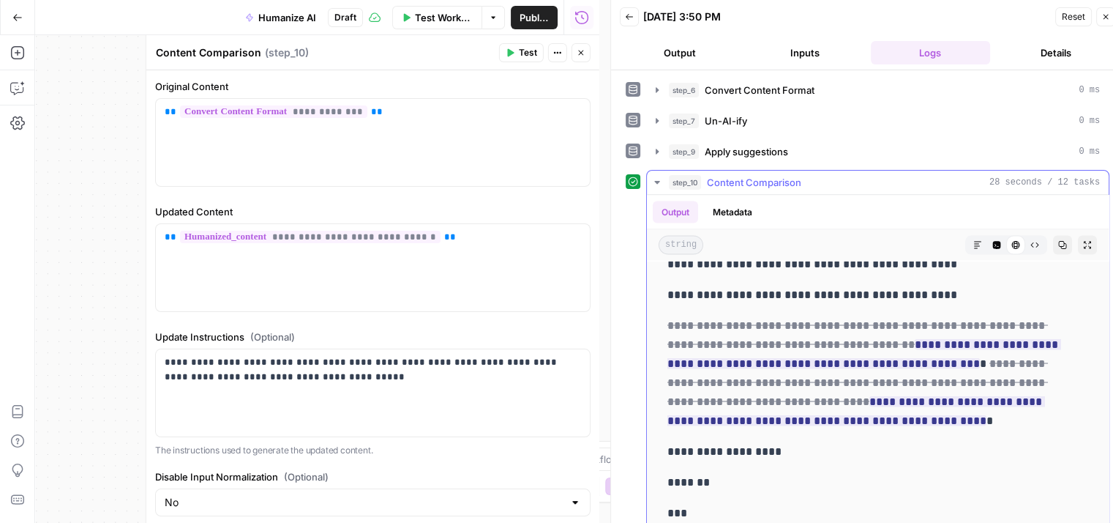
scroll to position [2872, 0]
click at [632, 17] on icon "button" at bounding box center [629, 16] width 9 height 9
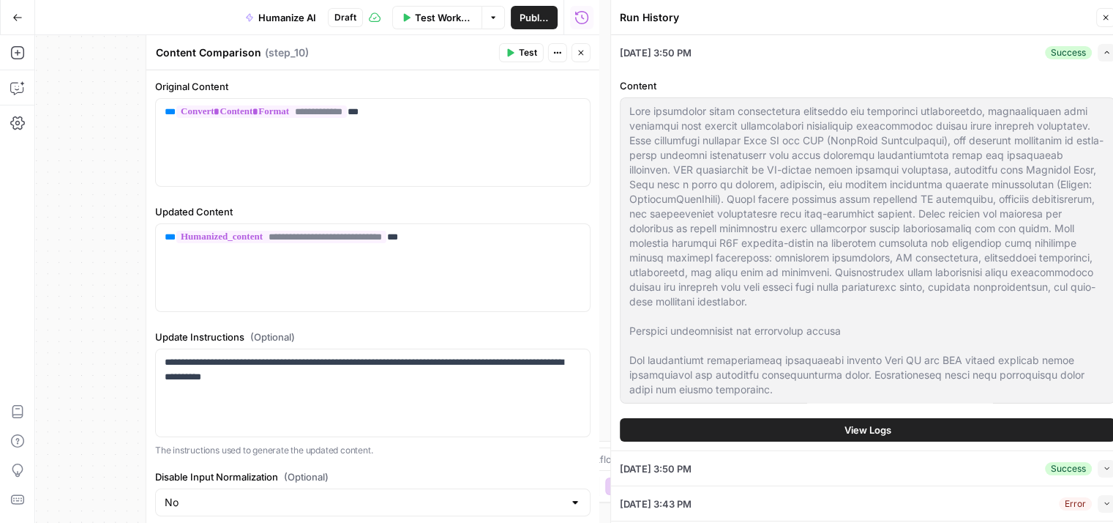
click at [584, 56] on icon "button" at bounding box center [581, 52] width 9 height 9
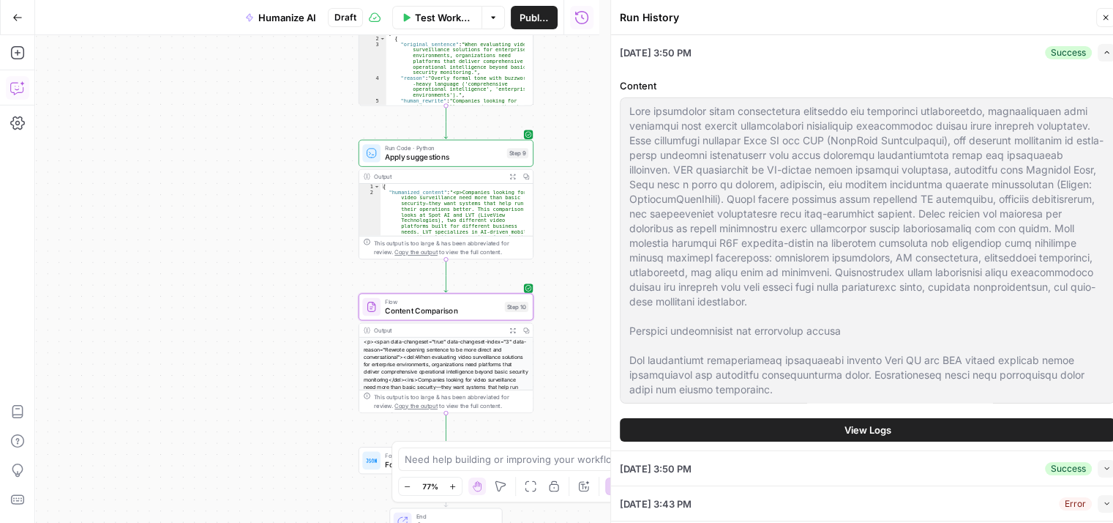
click at [25, 83] on button "Copilot" at bounding box center [17, 87] width 23 height 23
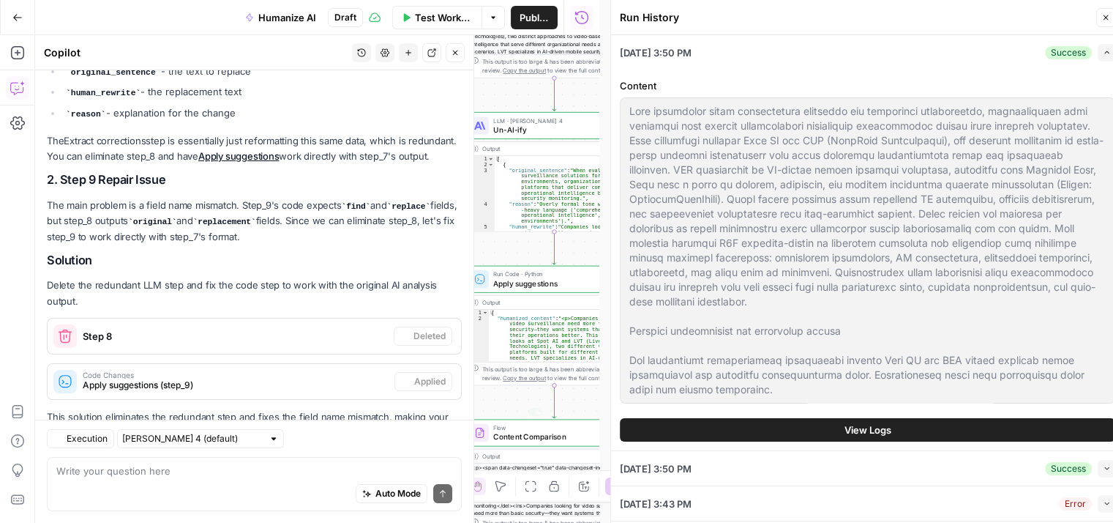
scroll to position [321, 0]
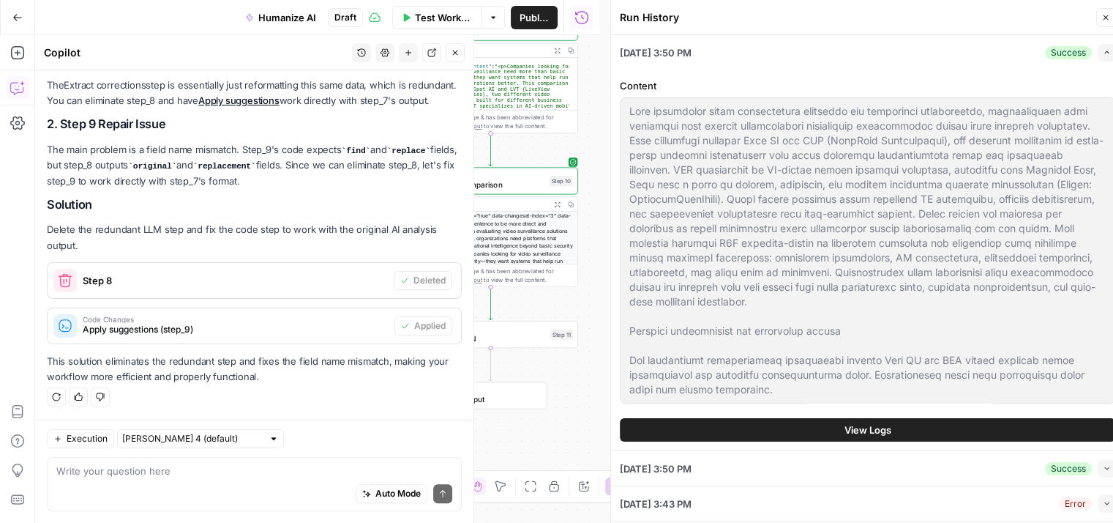
drag, startPoint x: 504, startPoint y: 404, endPoint x: 440, endPoint y: 154, distance: 258.4
click at [440, 154] on body "spot.ai New Home Browse Insights Opportunities Your Data Recent Grids Feedback …" at bounding box center [556, 261] width 1113 height 523
click at [121, 487] on div "Auto Mode Send" at bounding box center [254, 494] width 396 height 32
type textarea "how does actually step 10 work? do we need it?"
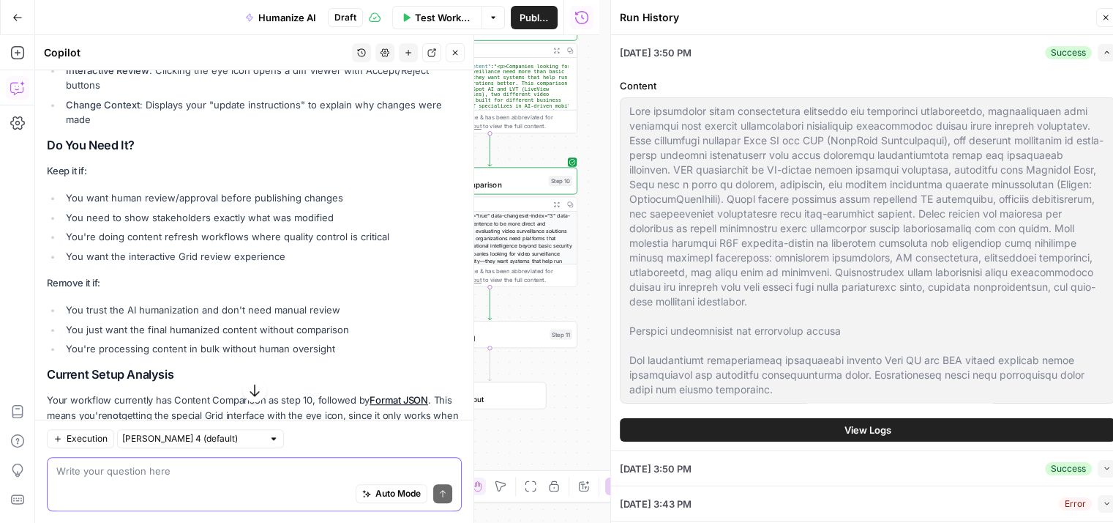
scroll to position [946, 0]
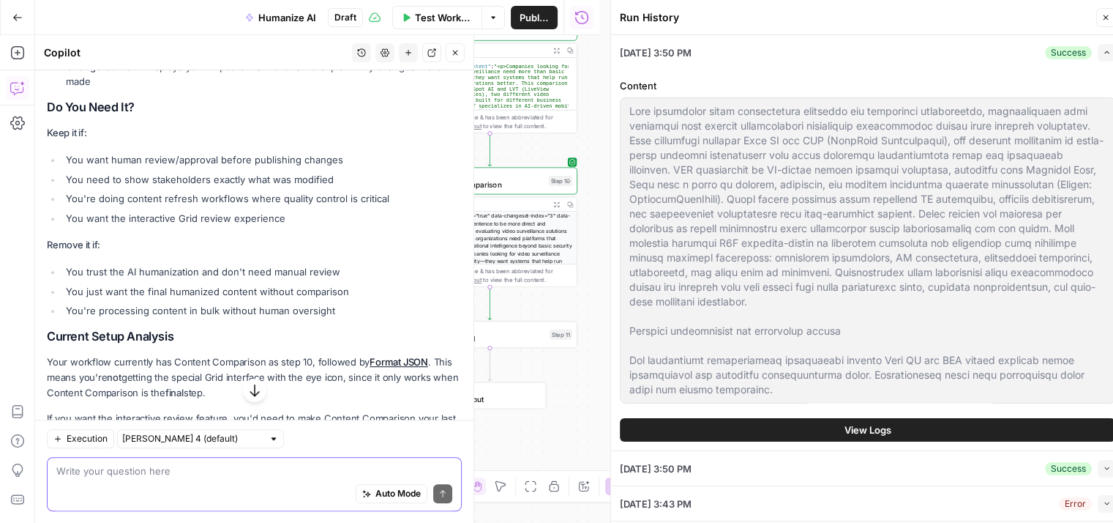
click at [263, 475] on textarea at bounding box center [254, 470] width 396 height 15
click at [585, 293] on div "Workflow Set Inputs Inputs Content Processing Convert Content Format Step 6 Out…" at bounding box center [317, 278] width 564 height 487
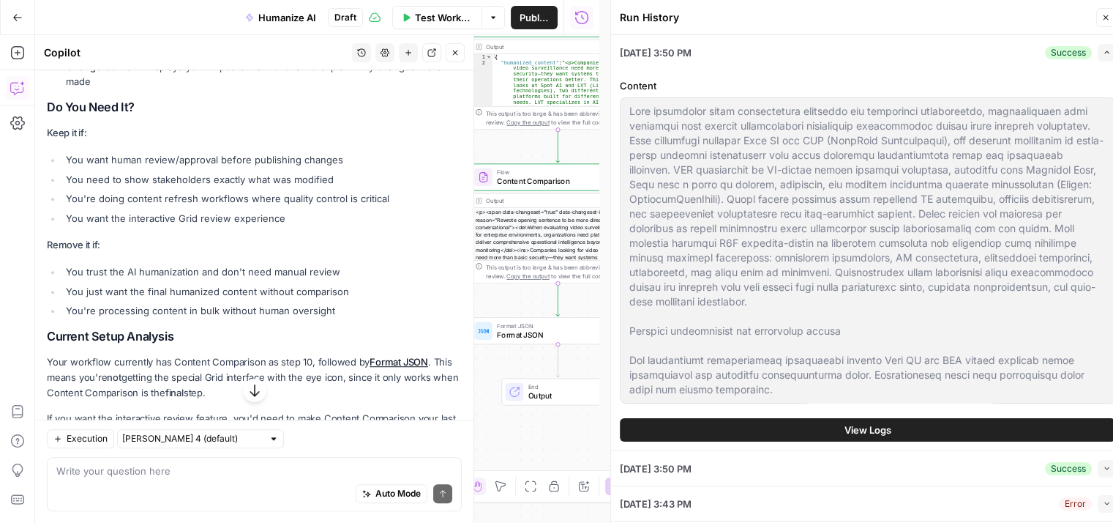
click at [651, 141] on body "spot.ai New Home Browse Insights Opportunities Your Data Recent Grids Feedback …" at bounding box center [556, 261] width 1113 height 523
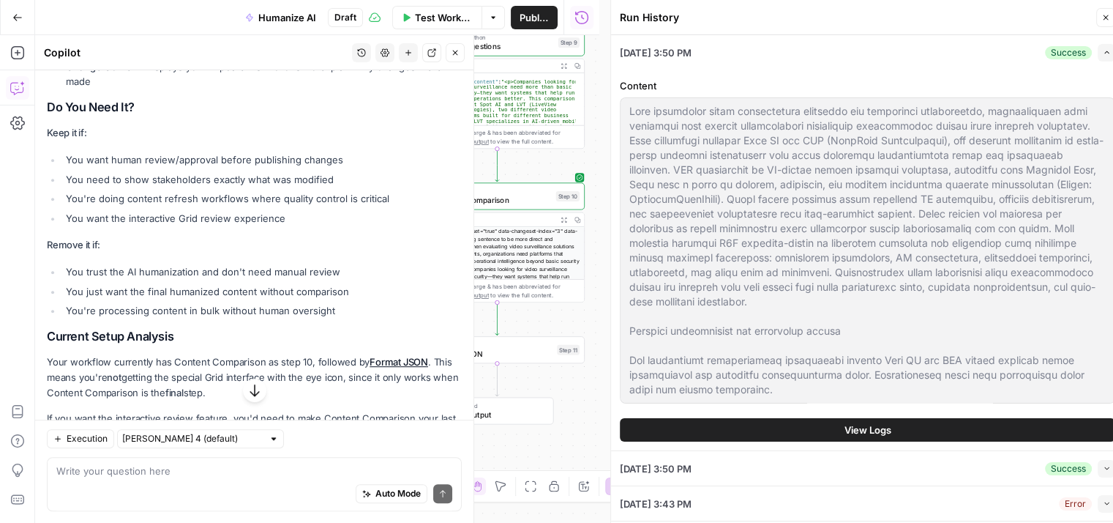
click at [591, 160] on div "Workflow Set Inputs Inputs Content Processing Convert Content Format Step 6 Out…" at bounding box center [317, 278] width 564 height 487
click at [483, 178] on div at bounding box center [478, 175] width 14 height 8
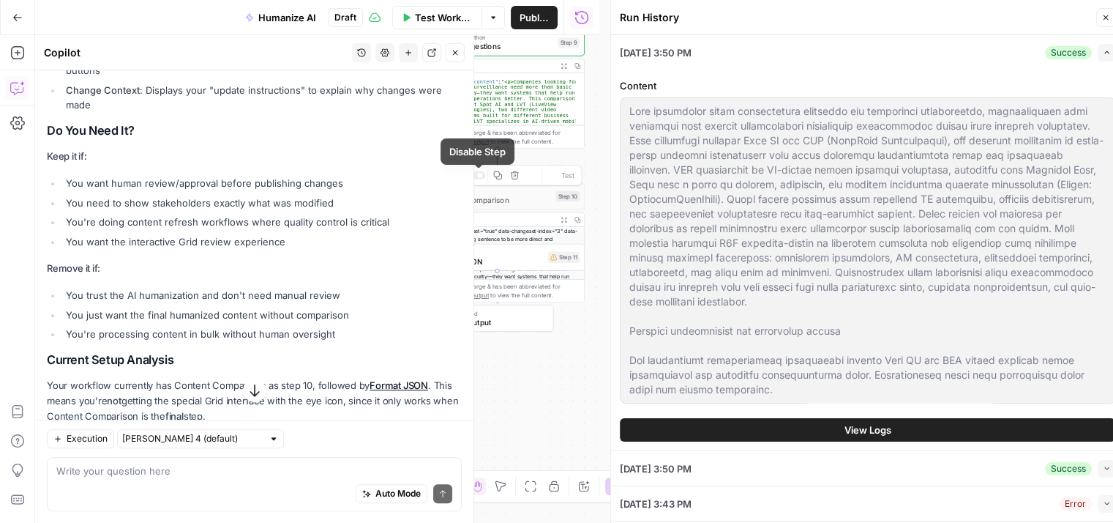
scroll to position [969, 0]
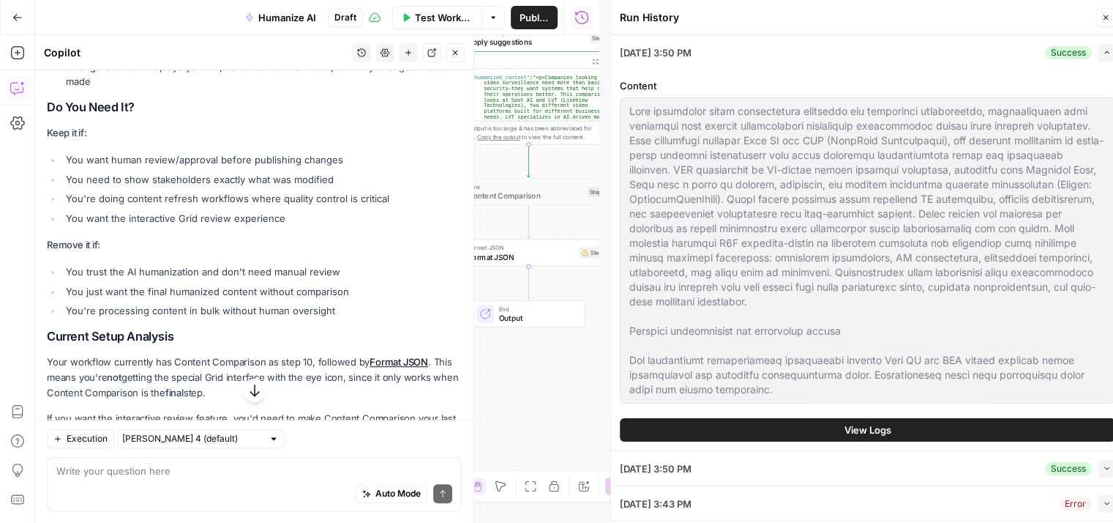
drag, startPoint x: 589, startPoint y: 250, endPoint x: 624, endPoint y: 245, distance: 34.7
click at [624, 245] on body "spot.ai New Home Browse Insights Opportunities Your Data Recent Grids Feedback …" at bounding box center [556, 261] width 1113 height 523
click at [554, 256] on span "Format JSON" at bounding box center [525, 256] width 108 height 11
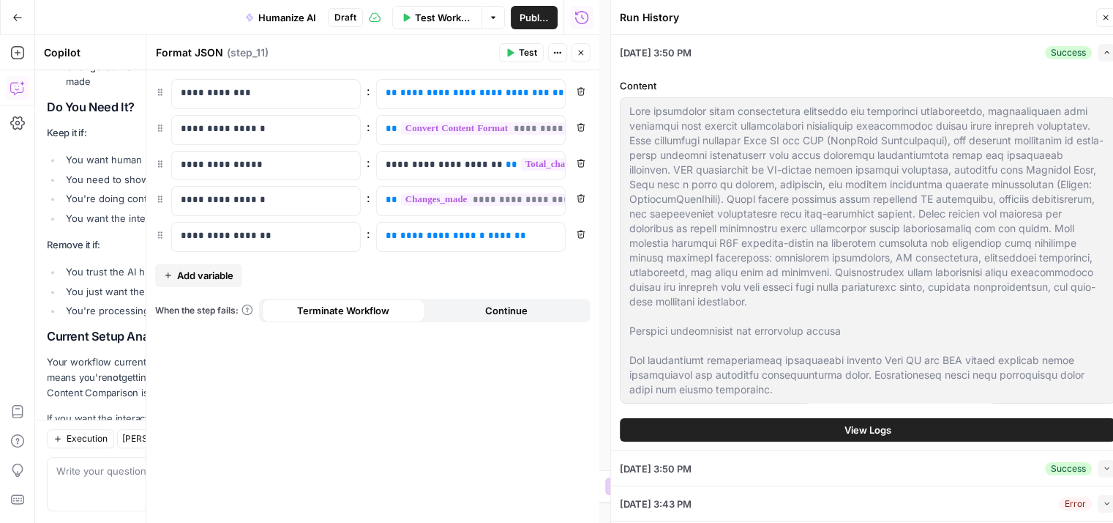
click at [409, 434] on div "**********" at bounding box center [372, 296] width 453 height 452
click at [575, 50] on button "Close" at bounding box center [581, 52] width 19 height 19
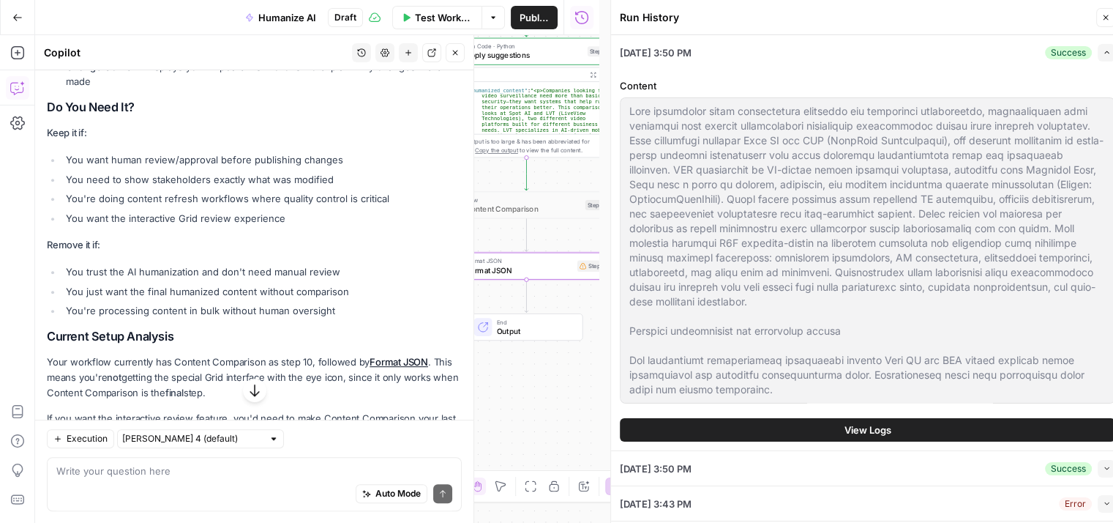
drag, startPoint x: 518, startPoint y: 394, endPoint x: 513, endPoint y: 408, distance: 14.8
click at [513, 408] on div "Workflow Set Inputs Inputs Content Processing Convert Content Format Step 6 Out…" at bounding box center [317, 278] width 564 height 487
click at [546, 15] on span "Publish" at bounding box center [534, 17] width 29 height 15
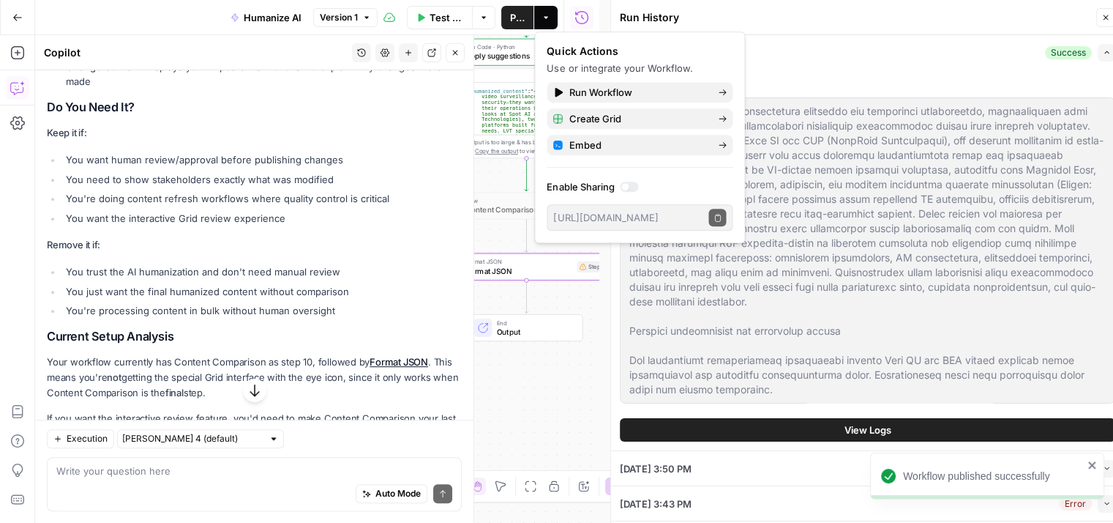
click at [903, 18] on div "Run History" at bounding box center [856, 17] width 472 height 15
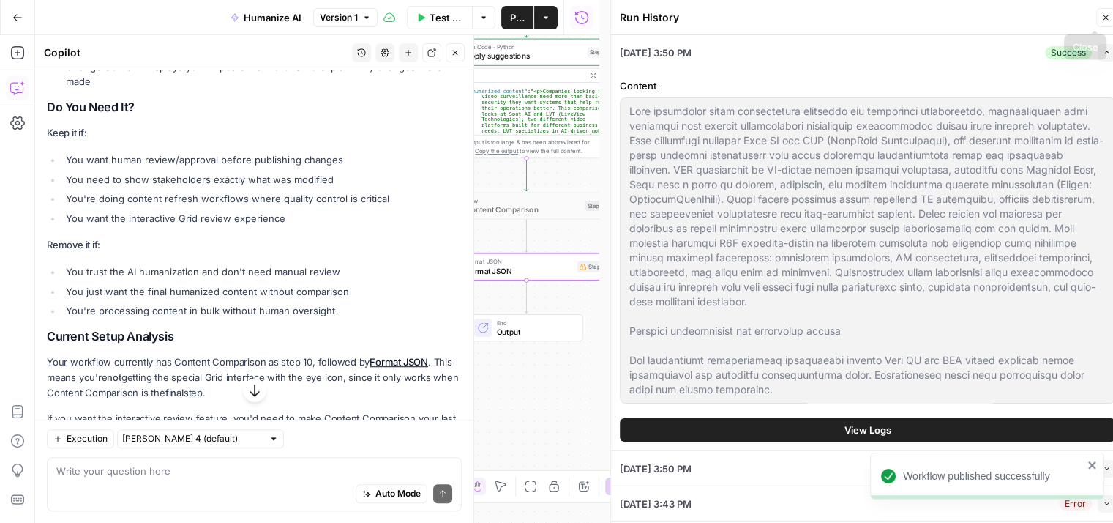
click at [1101, 20] on button "Close" at bounding box center [1105, 17] width 19 height 19
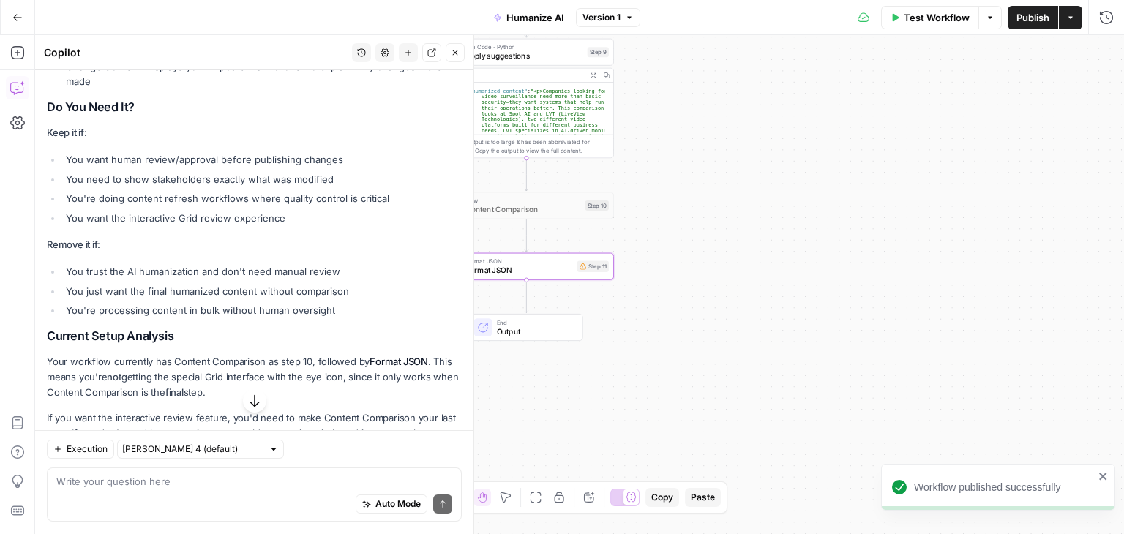
click at [562, 21] on span "Humanize AI" at bounding box center [535, 17] width 58 height 15
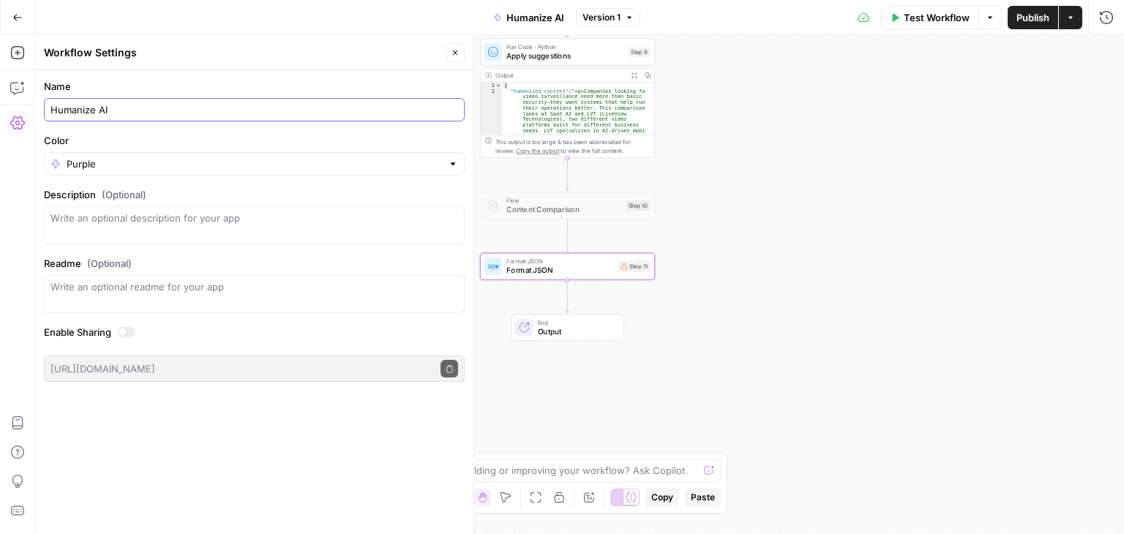
click at [129, 105] on input "Humanize AI" at bounding box center [254, 109] width 408 height 15
type input "Humanize AI Content"
click at [792, 251] on div "Workflow Set Inputs Inputs Content Processing Convert Content Format Step 6 Out…" at bounding box center [579, 284] width 1089 height 499
click at [458, 56] on icon "button" at bounding box center [455, 52] width 9 height 9
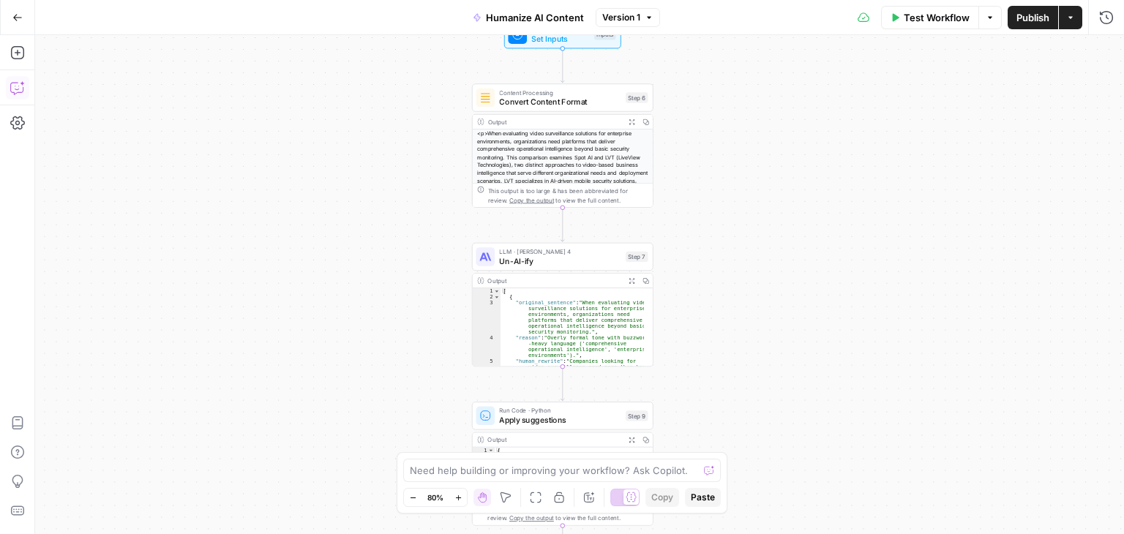
click at [555, 107] on span "Convert Content Format" at bounding box center [559, 102] width 121 height 12
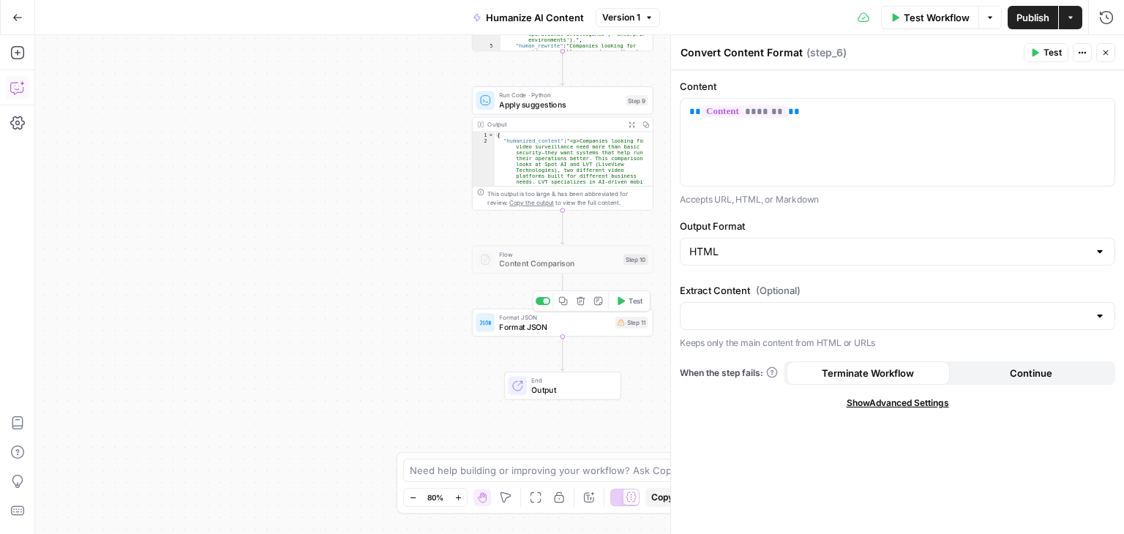
click at [544, 302] on div at bounding box center [546, 301] width 6 height 6
click at [1035, 23] on span "Publish" at bounding box center [1033, 17] width 33 height 15
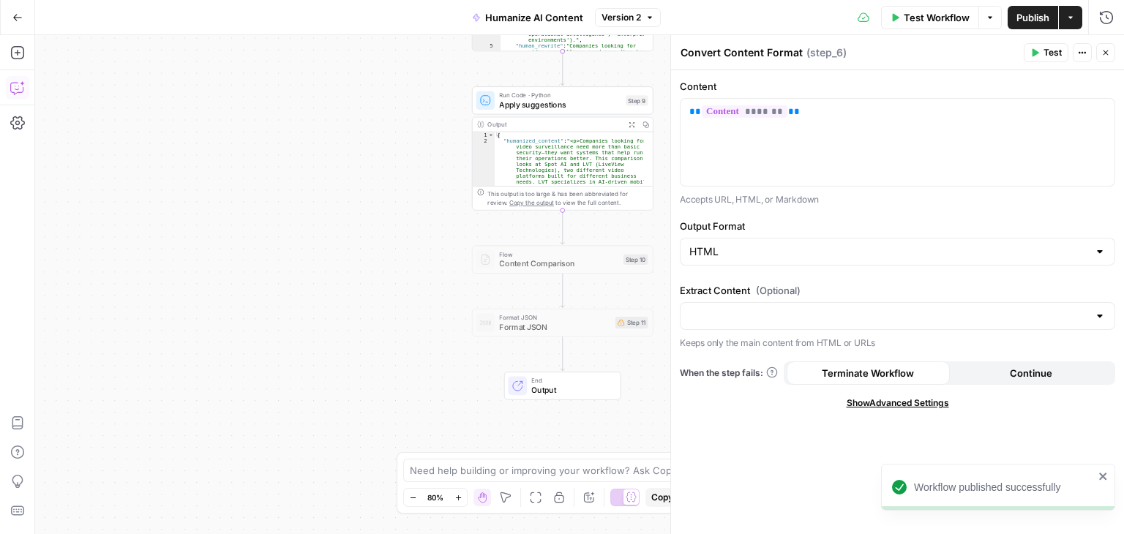
click at [291, 261] on div "Workflow Set Inputs Inputs Content Processing Convert Content Format Step 6 Out…" at bounding box center [579, 284] width 1089 height 499
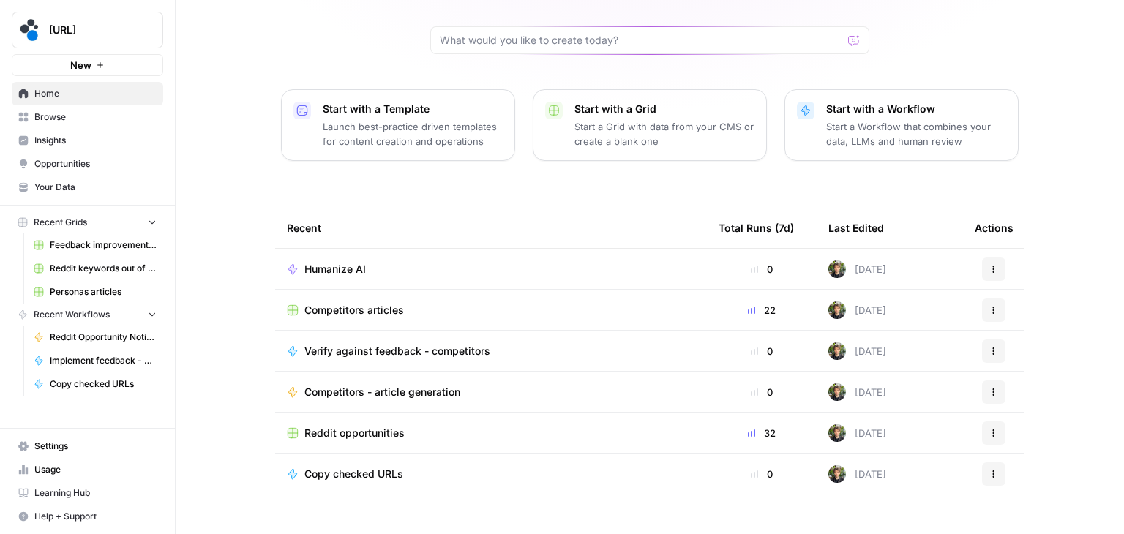
scroll to position [114, 0]
click at [357, 304] on span "Competitors articles" at bounding box center [354, 310] width 100 height 15
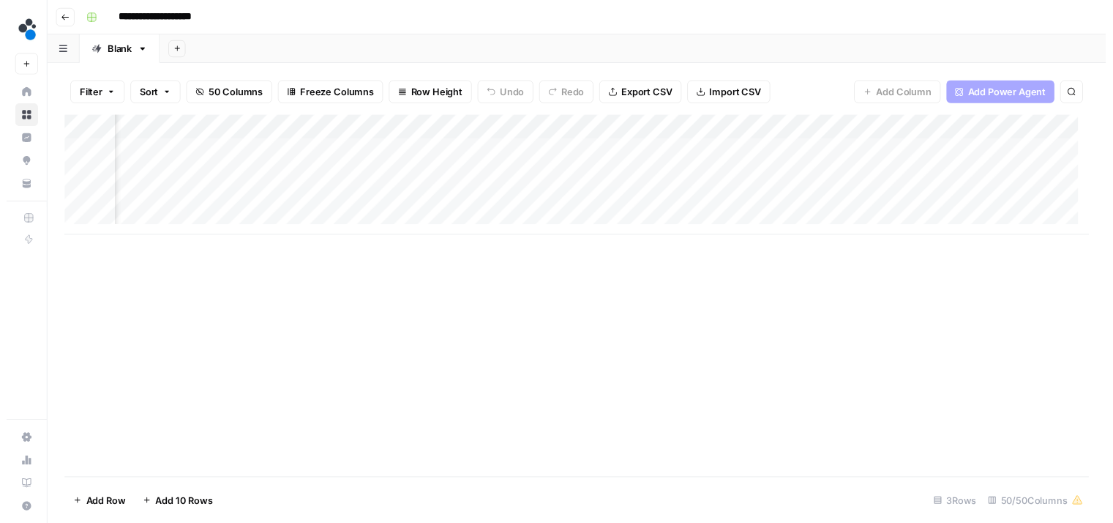
scroll to position [0, 6369]
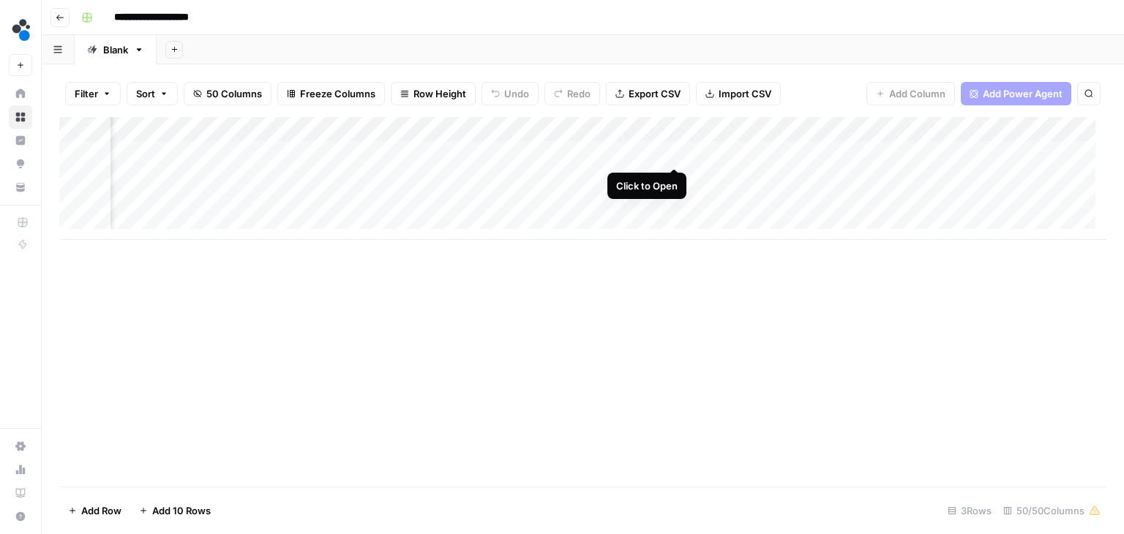
click at [670, 153] on div "Add Column" at bounding box center [582, 178] width 1047 height 123
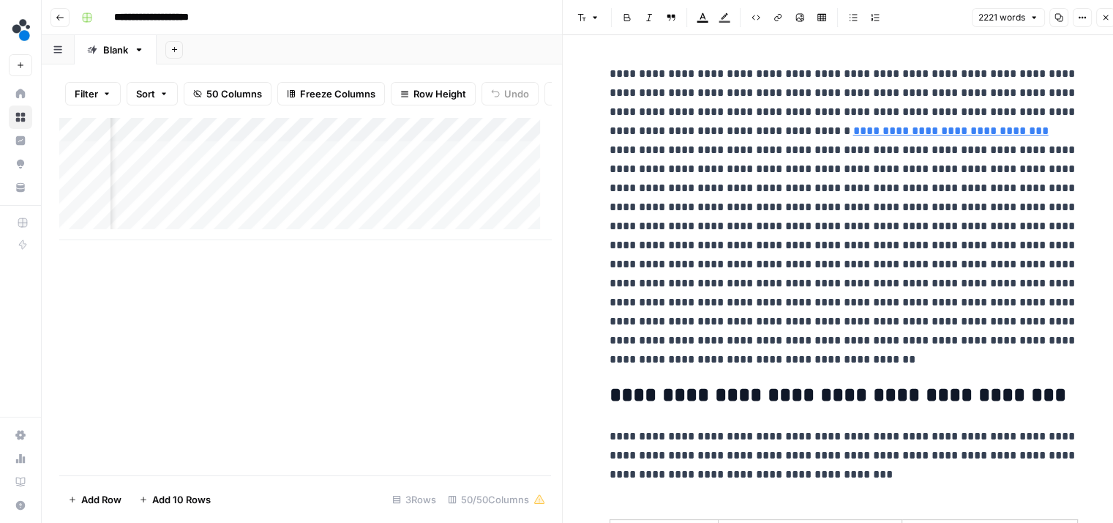
click at [738, 239] on p "**********" at bounding box center [844, 216] width 468 height 304
click at [1058, 12] on button "Copy" at bounding box center [1058, 17] width 19 height 19
